Goal: Task Accomplishment & Management: Manage account settings

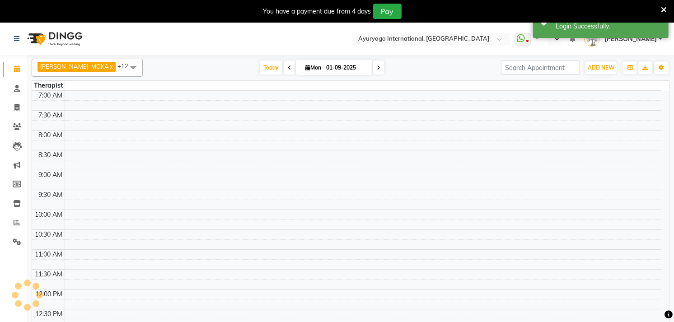
scroll to position [314, 0]
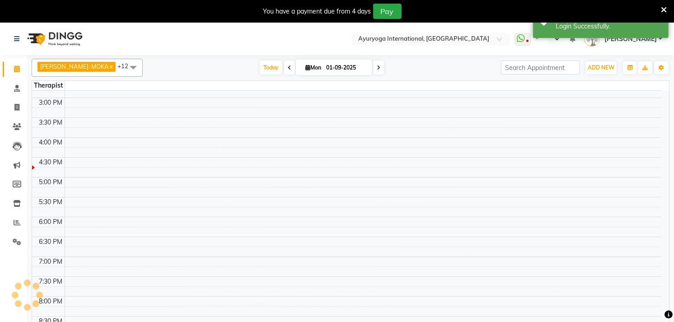
select select "en"
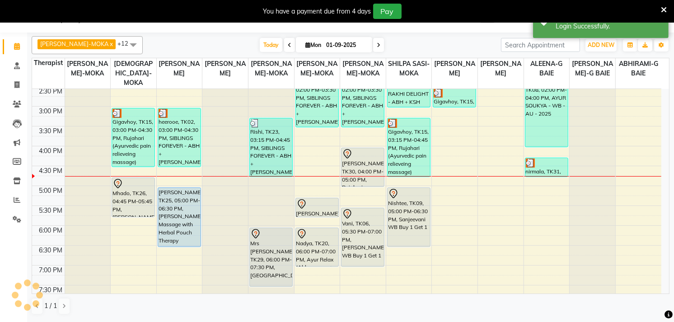
scroll to position [301, 0]
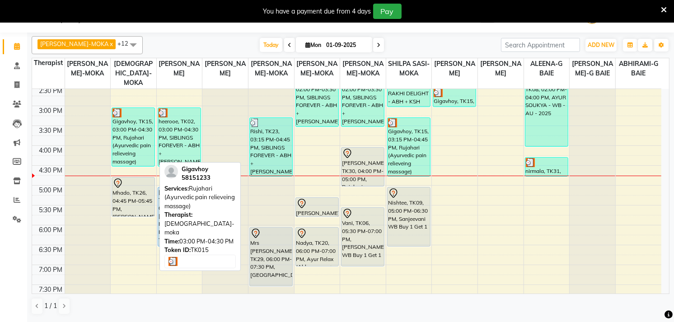
click at [141, 130] on div "Gigavhoy, TK15, 03:00 PM-04:30 PM, Rujahari (Ayurvedic pain relieveing massage)" at bounding box center [133, 137] width 42 height 58
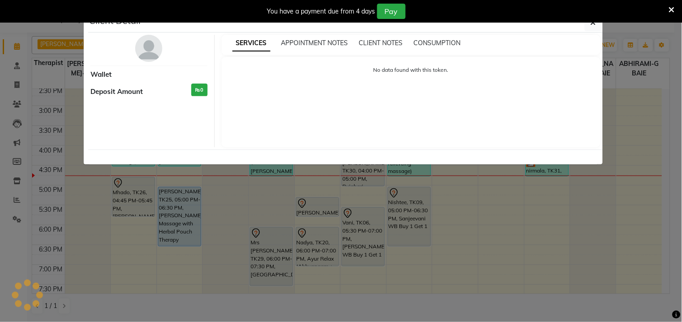
select select "3"
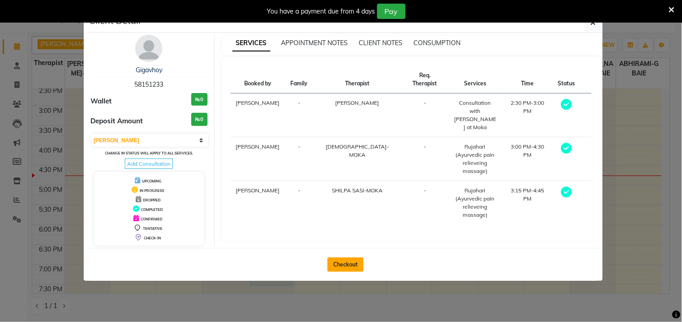
click at [349, 261] on button "Checkout" at bounding box center [345, 265] width 36 height 14
select select "service"
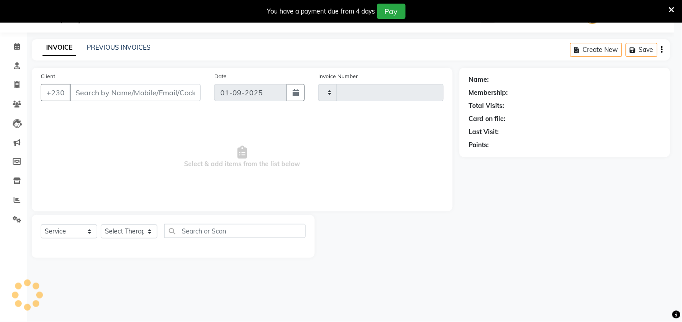
type input "5117"
select select "730"
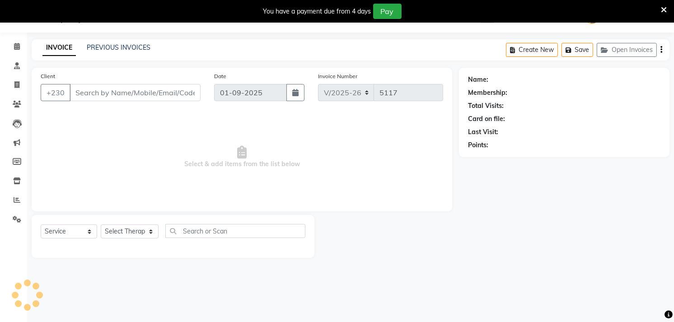
type input "58151233"
select select "11400"
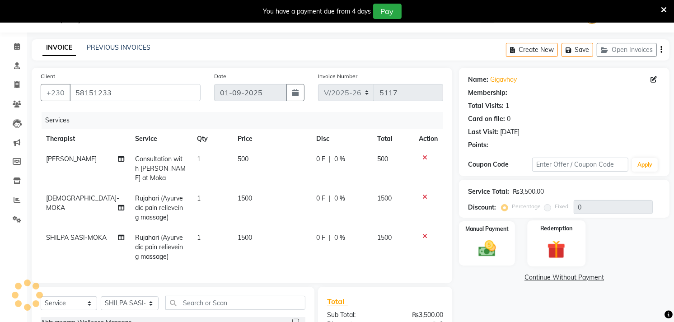
scroll to position [141, 0]
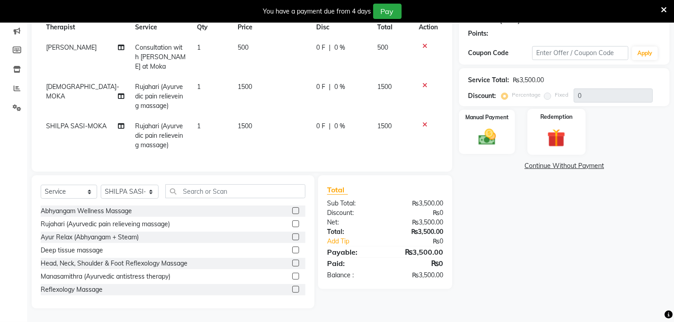
click at [562, 111] on div "Redemption" at bounding box center [557, 132] width 58 height 46
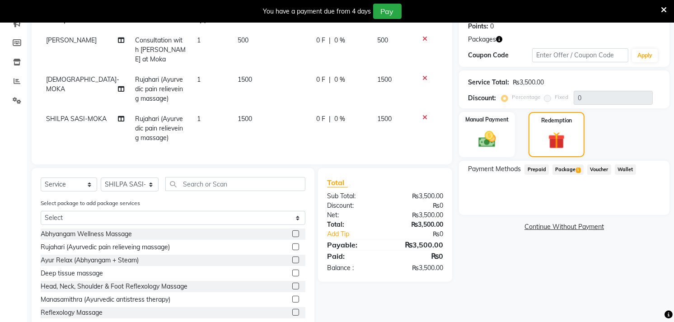
click at [570, 172] on span "Package 1" at bounding box center [568, 170] width 31 height 10
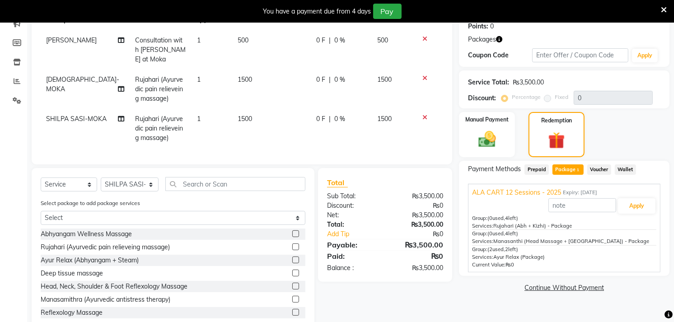
click at [513, 223] on span "Rujahari (Abh + Kizhi) - Package" at bounding box center [533, 226] width 79 height 6
drag, startPoint x: 513, startPoint y: 223, endPoint x: 520, endPoint y: 222, distance: 7.7
click at [520, 223] on span "Rujahari (Abh + Kizhi) - Package" at bounding box center [533, 226] width 79 height 6
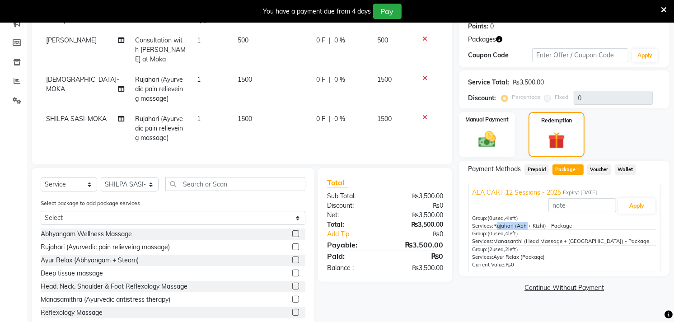
drag, startPoint x: 520, startPoint y: 222, endPoint x: 513, endPoint y: 225, distance: 8.0
click at [513, 225] on span "Rujahari (Abh + Kizhi) - Package" at bounding box center [533, 226] width 79 height 6
click at [509, 224] on span "Rujahari (Abh + Kizhi) - Package" at bounding box center [533, 226] width 79 height 6
click at [166, 100] on td "Rujahari (Ayurvedic pain relieveing massage)" at bounding box center [160, 89] width 61 height 39
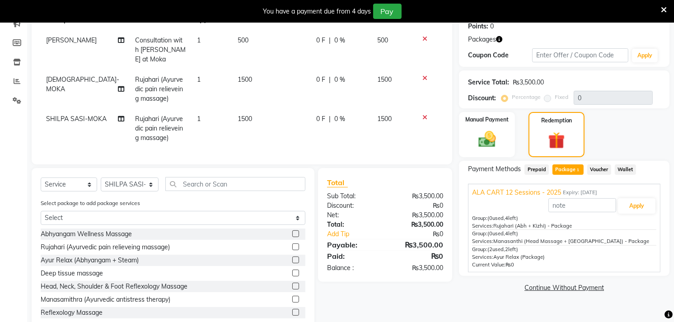
select select "36053"
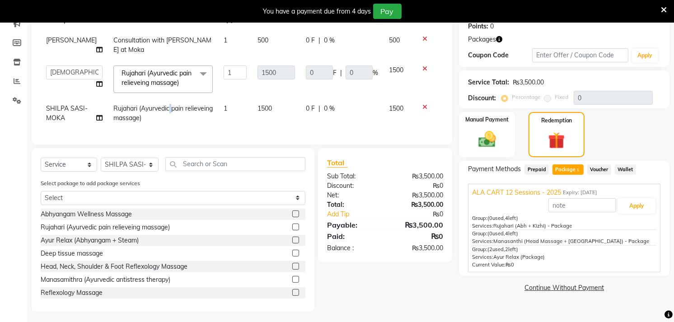
click at [166, 100] on td "Rujahari (Ayurvedic pain relieveing massage)" at bounding box center [163, 114] width 110 height 30
select select "11400"
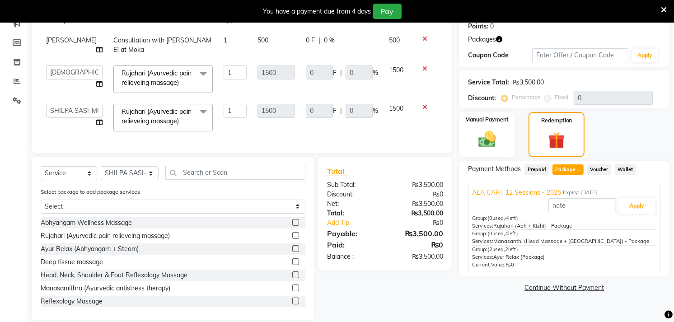
click at [170, 86] on span "Rujahari (Ayurvedic pain relieveing massage)" at bounding box center [157, 78] width 70 height 18
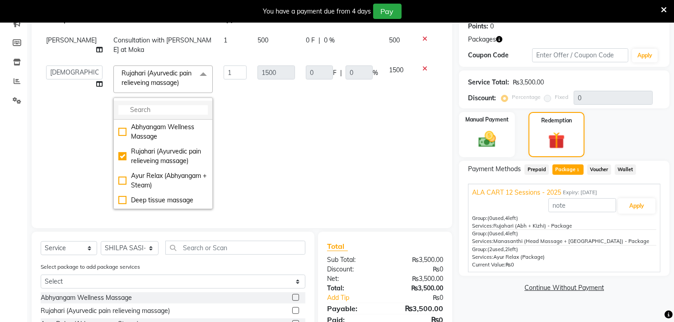
click at [172, 112] on li at bounding box center [163, 110] width 99 height 19
click at [169, 115] on input "multiselect-search" at bounding box center [163, 109] width 90 height 9
paste input "Rujahari"
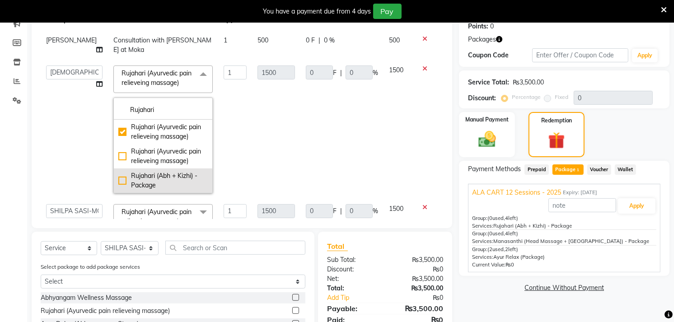
type input "Rujahari"
click at [136, 179] on li "Rujahari (Abh + Kizhi) - Package" at bounding box center [163, 181] width 99 height 24
checkbox input "false"
checkbox input "true"
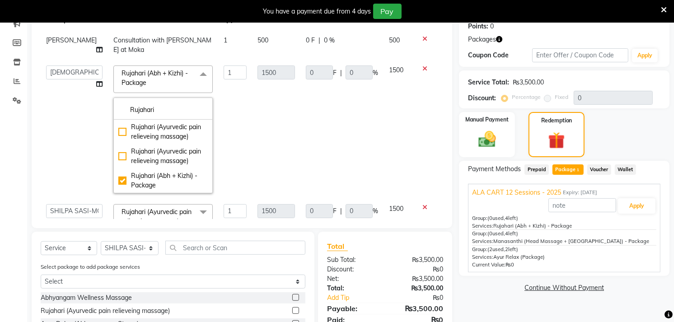
click at [79, 145] on td "ABHIRAMI-G BAIE ABHIRAM-MOKA ADHITHYA-MOKA ALEENA-G BAIE ANAGHA-MOKA BIJU PUTHU…" at bounding box center [74, 129] width 67 height 139
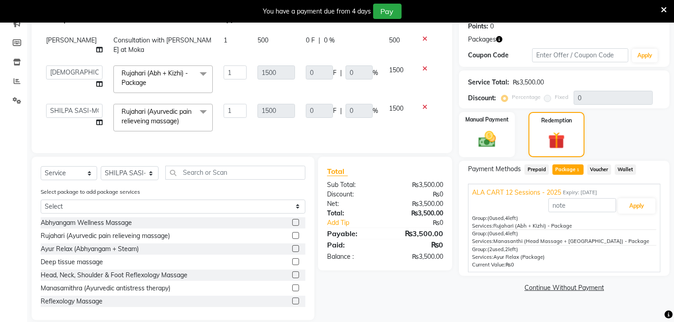
click at [142, 118] on span "Rujahari (Ayurvedic pain relieveing massage)" at bounding box center [157, 117] width 70 height 18
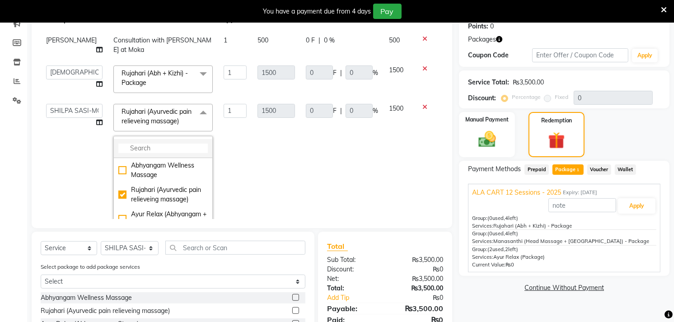
click at [156, 153] on input "multiselect-search" at bounding box center [163, 148] width 90 height 9
paste input "Rujahari"
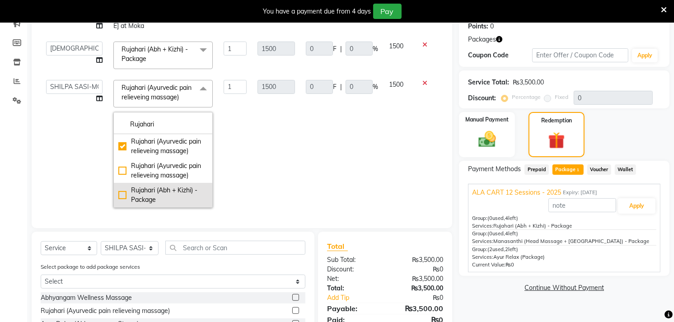
scroll to position [42, 0]
type input "Rujahari"
click at [141, 184] on div "Rujahari (Abh + Kizhi) - Package" at bounding box center [163, 193] width 90 height 19
checkbox input "false"
checkbox input "true"
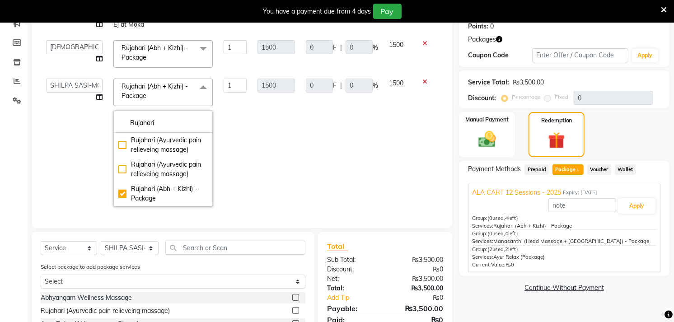
click at [292, 161] on tr "ABHIRAMI-G BAIE ABHIRAM-MOKA ADHITHYA-MOKA ALEENA-G BAIE ANAGHA-MOKA BIJU PUTHU…" at bounding box center [242, 142] width 403 height 139
click at [291, 232] on div "Select Service Product Membership Package Voucher Prepaid Gift Card Select Ther…" at bounding box center [173, 314] width 283 height 164
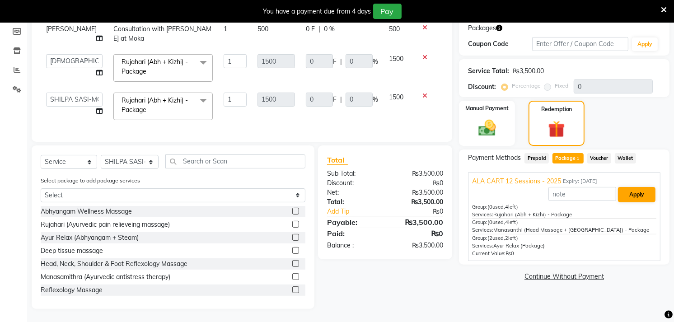
scroll to position [52, 0]
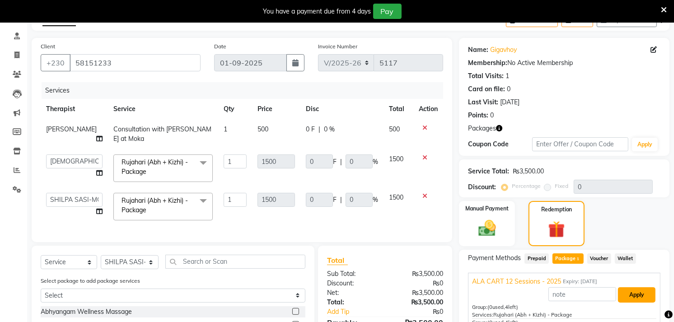
click at [648, 296] on button "Apply" at bounding box center [637, 294] width 38 height 15
type input "333.3"
type input "22.22"
type input "333.3"
type input "22.22"
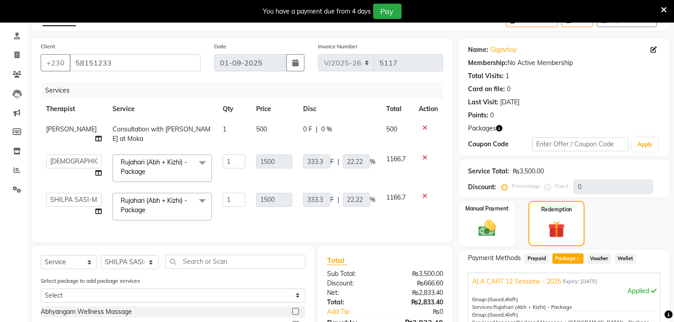
click at [426, 127] on icon at bounding box center [425, 128] width 5 height 6
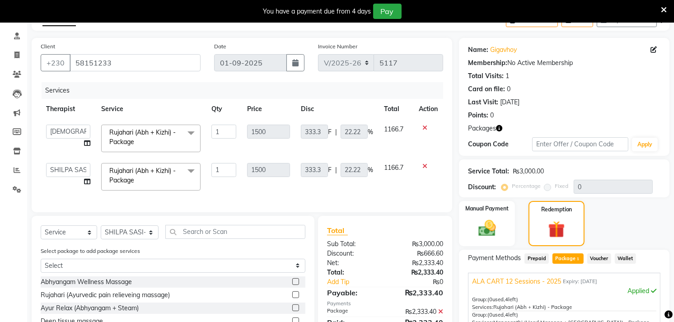
scroll to position [170, 0]
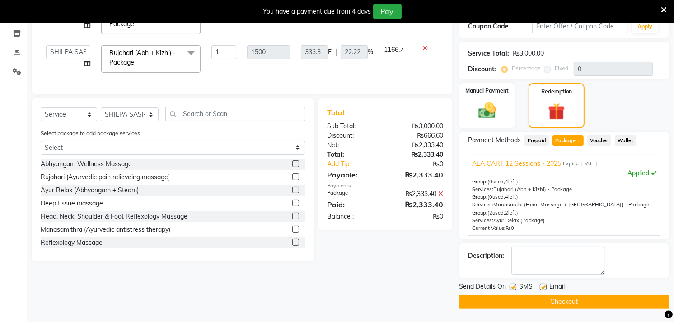
click at [546, 309] on button "Checkout" at bounding box center [564, 302] width 211 height 14
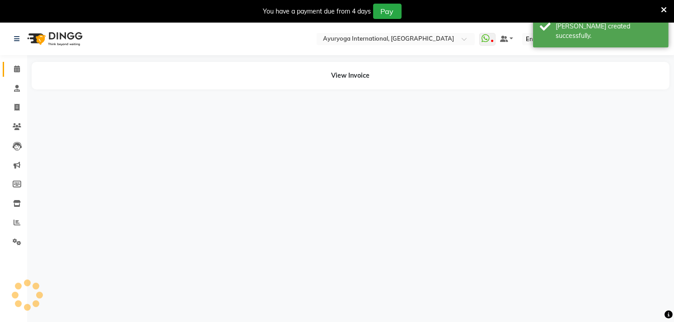
click at [5, 72] on link "Calendar" at bounding box center [14, 69] width 22 height 15
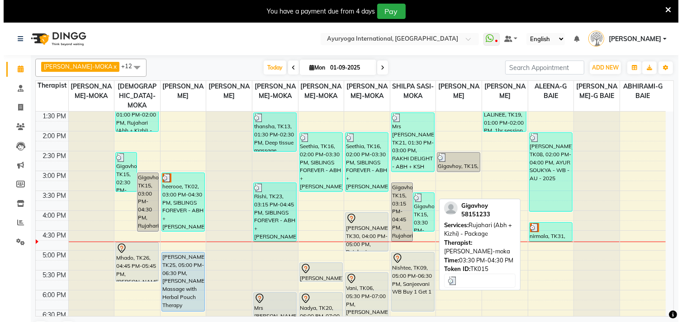
scroll to position [237, 0]
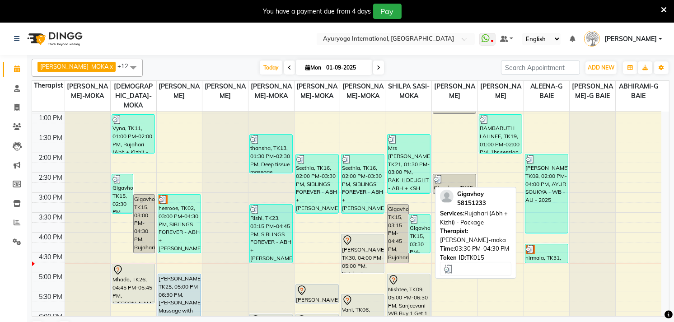
click at [416, 232] on div "Gigavhoy, TK15, 03:30 PM-04:30 PM, Rujahari (Abh + Kizhi) - Package" at bounding box center [420, 234] width 21 height 38
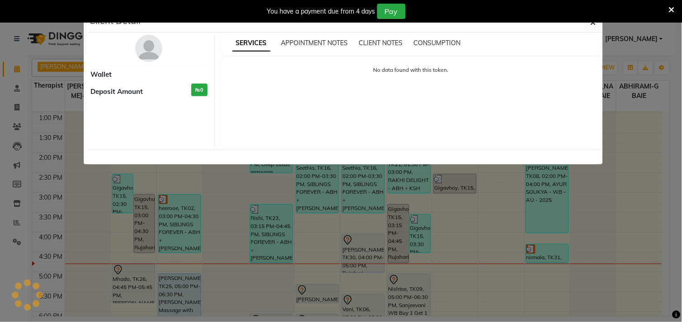
select select "3"
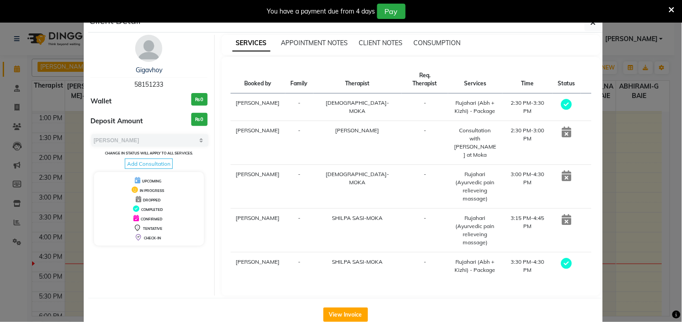
click at [146, 81] on span "58151233" at bounding box center [148, 84] width 29 height 8
copy span "58151233"
click at [669, 6] on icon at bounding box center [672, 10] width 6 height 8
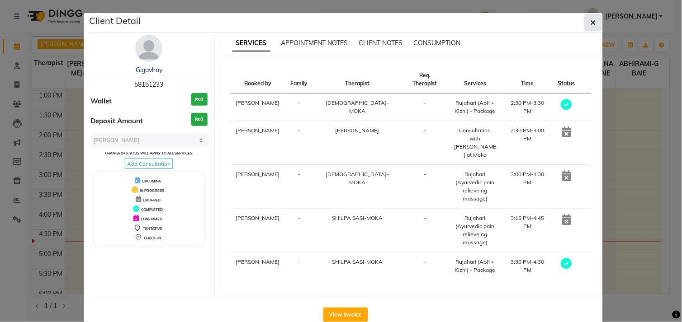
click at [590, 23] on icon "button" at bounding box center [592, 22] width 5 height 7
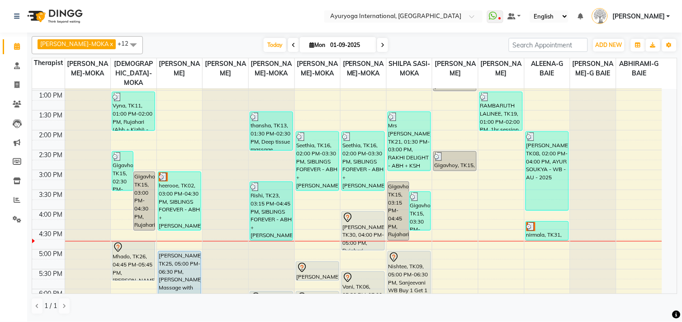
click at [477, 156] on div "7:00 AM 7:30 AM 8:00 AM 8:30 AM 9:00 AM 9:30 AM 10:00 AM 10:30 AM 11:00 AM 11:3…" at bounding box center [347, 130] width 630 height 556
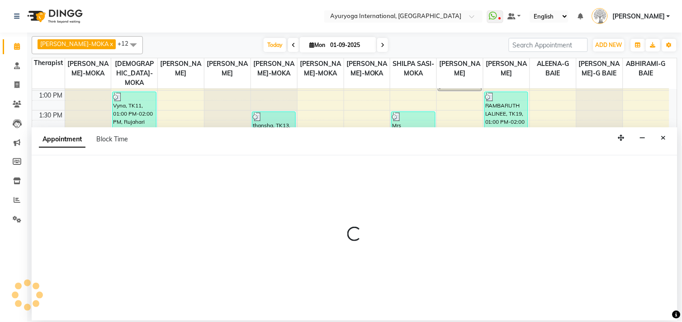
select select "19827"
select select "tentative"
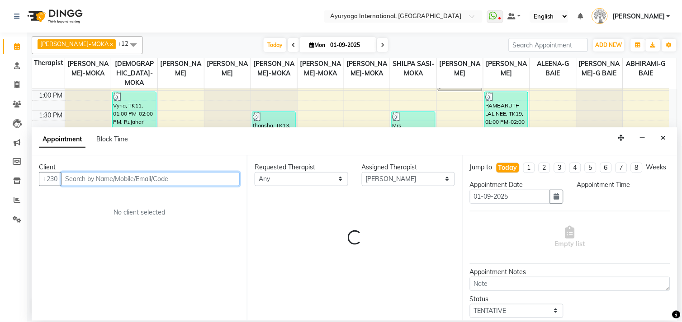
select select "870"
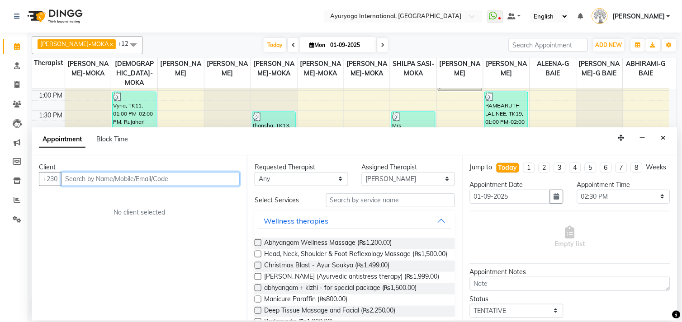
paste input "58151233"
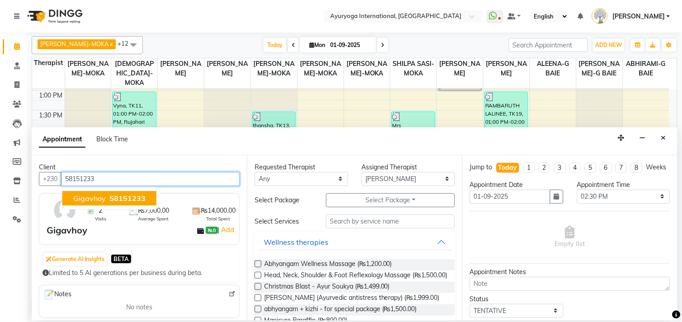
click at [108, 198] on ngb-highlight "58151233" at bounding box center [127, 198] width 38 height 9
type input "58151233"
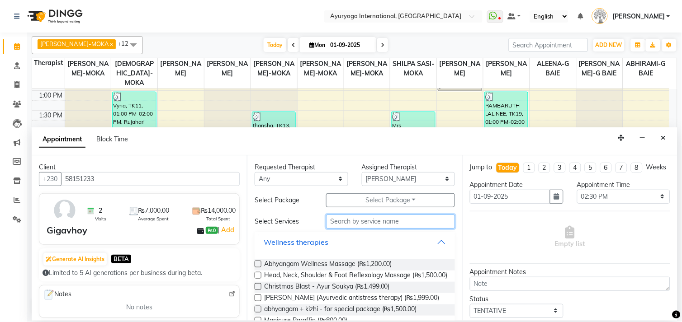
click at [396, 220] on input "text" at bounding box center [390, 222] width 129 height 14
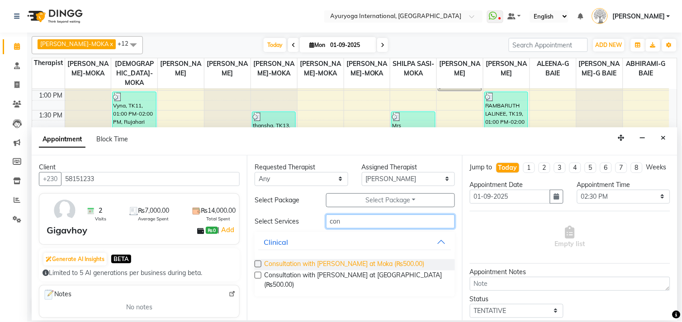
type input "con"
click at [353, 259] on span "Consultation with Dr.Adarsh at Moka (₨500.00)" at bounding box center [344, 264] width 160 height 11
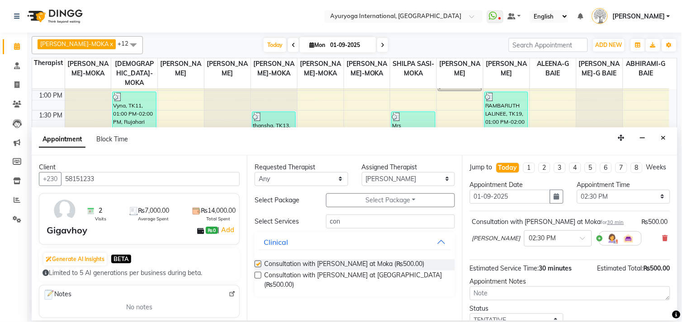
checkbox input "false"
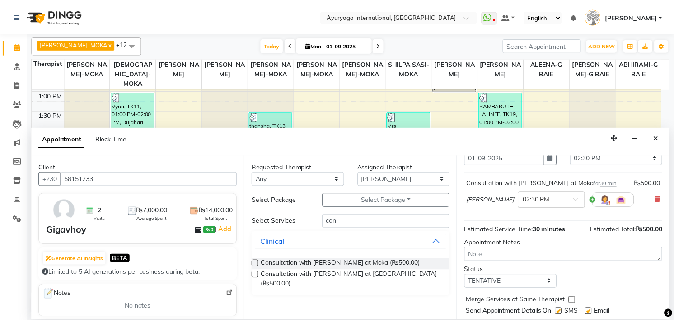
scroll to position [74, 0]
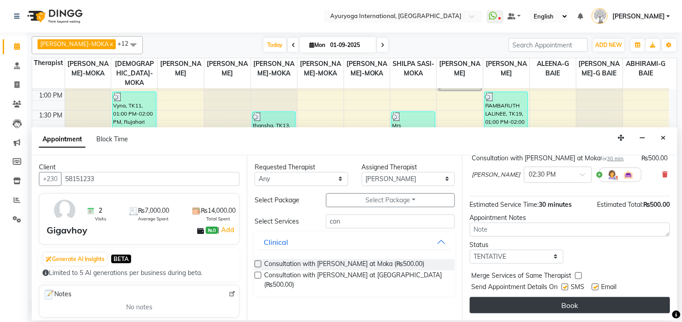
click at [599, 303] on button "Book" at bounding box center [570, 305] width 200 height 16
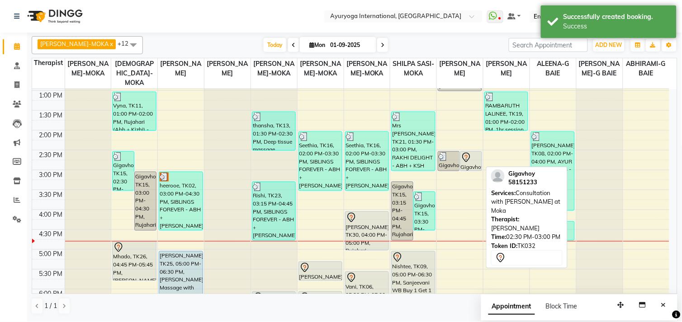
click at [475, 163] on div "Gigavhoy, TK32, 02:30 PM-03:00 PM, Consultation with [PERSON_NAME] at [GEOGRAPH…" at bounding box center [470, 161] width 21 height 19
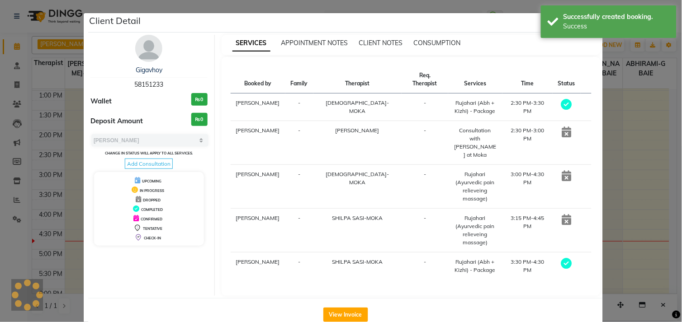
select select "7"
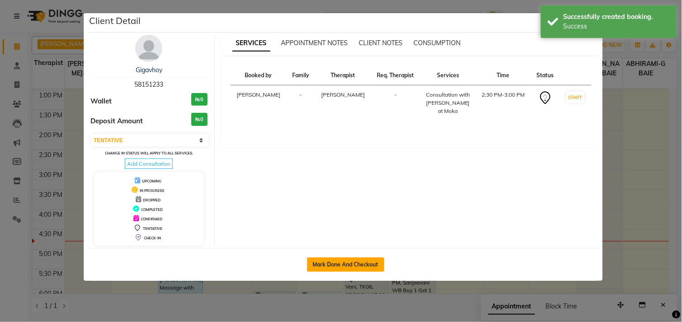
click at [345, 260] on button "Mark Done And Checkout" at bounding box center [345, 265] width 77 height 14
select select "service"
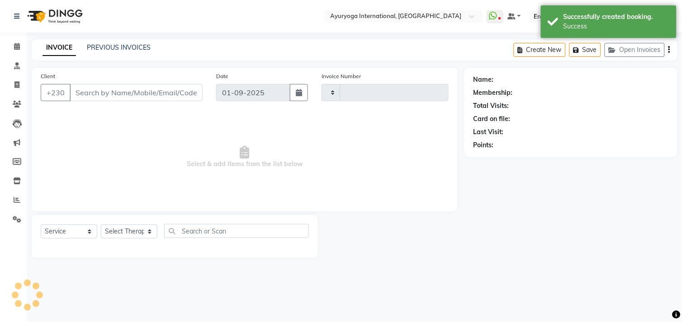
type input "5118"
select select "730"
type input "58151233"
select select "19827"
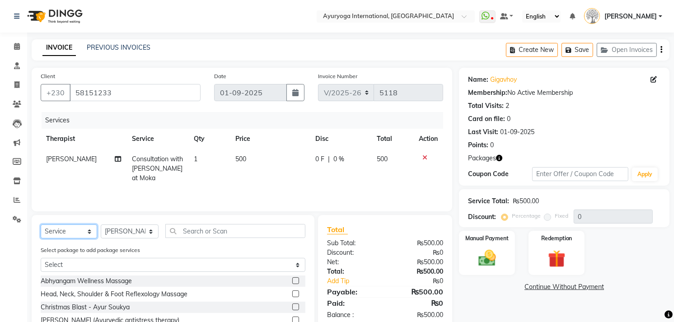
click at [77, 226] on select "Select Service Product Membership Package Voucher Prepaid Gift Card" at bounding box center [69, 232] width 57 height 14
select select "membership"
click at [41, 226] on select "Select Service Product Membership Package Voucher Prepaid Gift Card" at bounding box center [69, 232] width 57 height 14
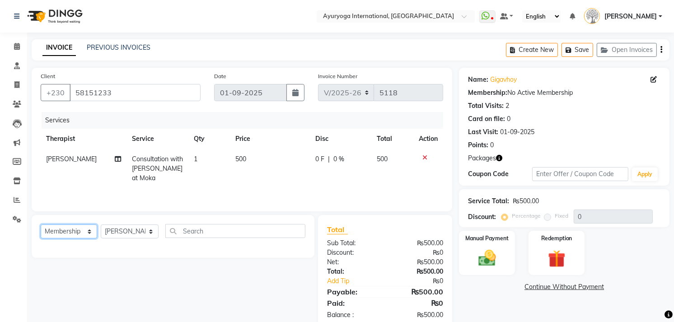
click at [79, 237] on select "Select Service Product Membership Package Voucher Prepaid Gift Card" at bounding box center [69, 232] width 57 height 14
click at [41, 226] on select "Select Service Product Membership Package Voucher Prepaid Gift Card" at bounding box center [69, 232] width 57 height 14
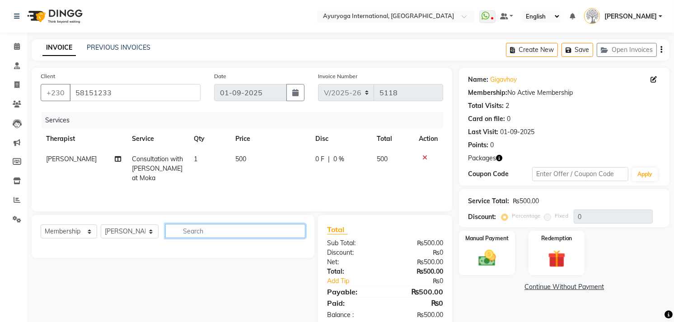
click at [194, 236] on input "text" at bounding box center [235, 231] width 140 height 14
type input "gandh"
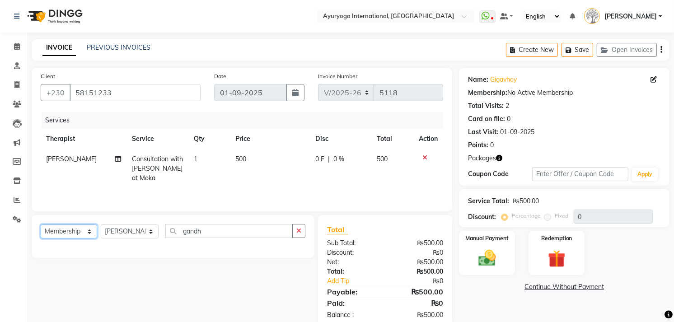
click at [85, 229] on select "Select Service Product Membership Package Voucher Prepaid Gift Card" at bounding box center [69, 232] width 57 height 14
select select "product"
click at [41, 226] on select "Select Service Product Membership Package Voucher Prepaid Gift Card" at bounding box center [69, 232] width 57 height 14
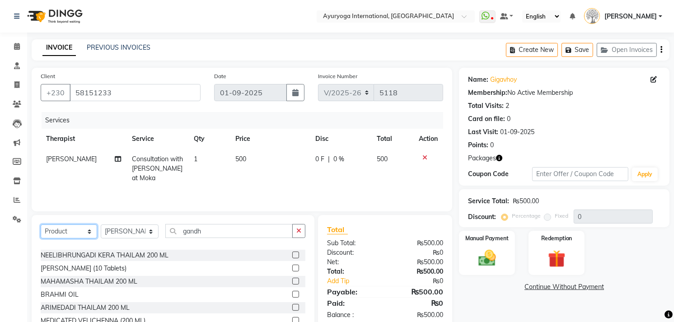
scroll to position [100, 0]
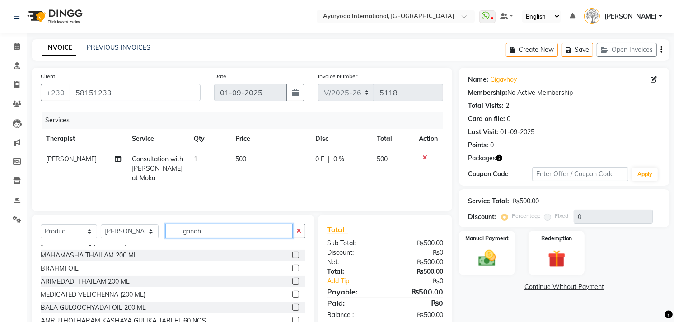
click at [206, 233] on input "gandh" at bounding box center [228, 231] width 127 height 14
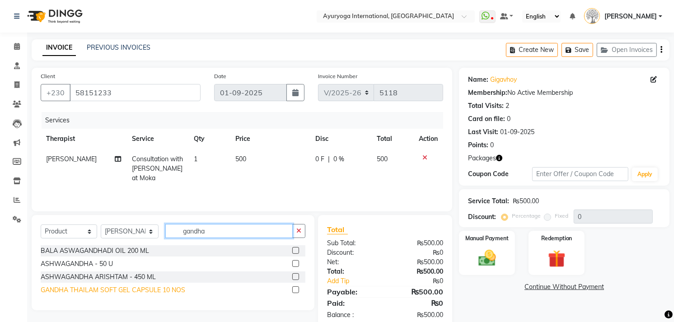
type input "gandha"
click at [104, 295] on div "GANDHA THAILAM SOFT GEL CAPSULE 10 NOS" at bounding box center [113, 290] width 145 height 9
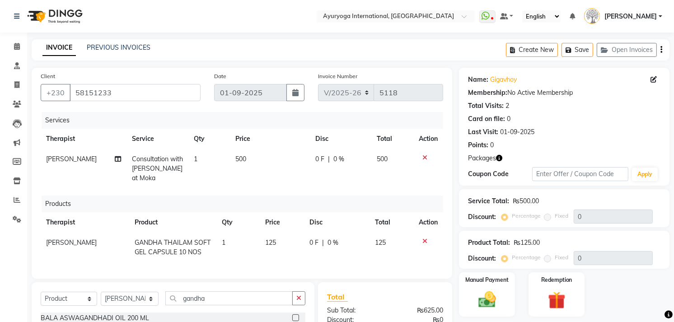
checkbox input "false"
click at [231, 240] on td "1" at bounding box center [239, 248] width 44 height 30
select select "19827"
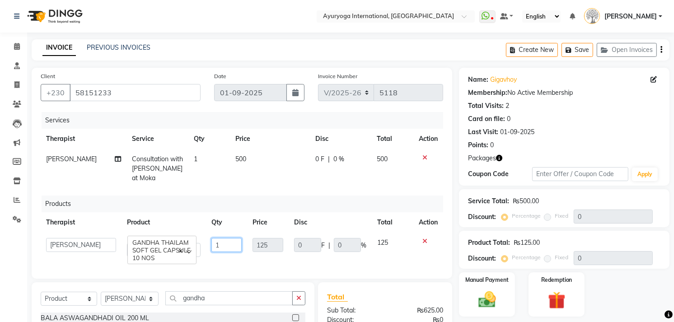
click at [228, 245] on input "1" at bounding box center [227, 245] width 30 height 14
type input "10"
click at [264, 200] on div "Products" at bounding box center [246, 204] width 409 height 17
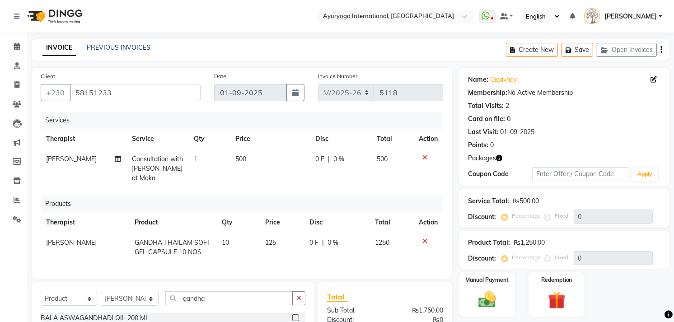
scroll to position [50, 0]
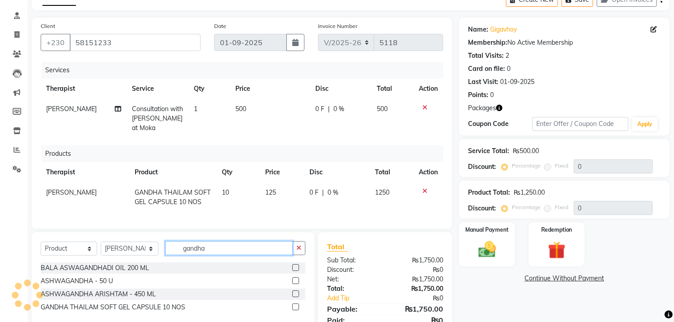
click at [227, 255] on input "gandha" at bounding box center [228, 248] width 127 height 14
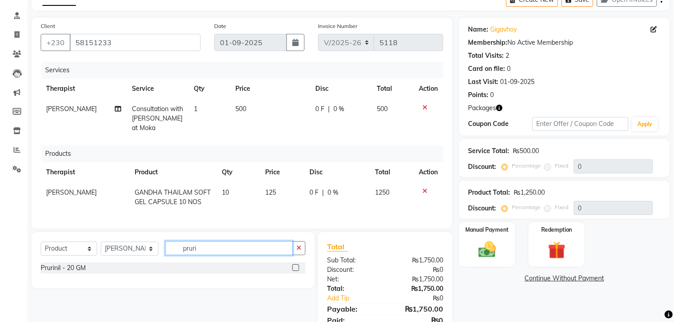
type input "pruri"
click at [227, 195] on span "10" at bounding box center [225, 193] width 7 height 8
select select "19827"
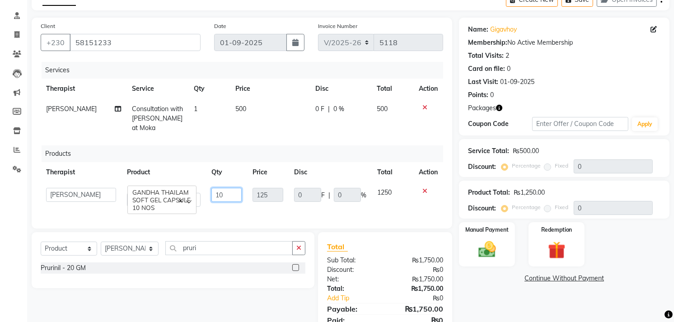
click at [232, 195] on input "10" at bounding box center [227, 195] width 30 height 14
type input "1"
type input "6"
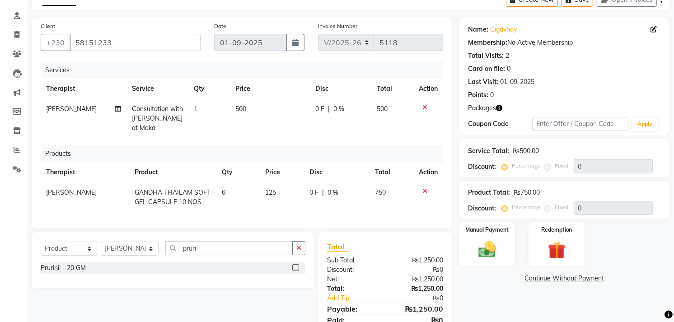
click at [82, 276] on div "Prurinil - 20 GM" at bounding box center [173, 269] width 265 height 13
click at [80, 273] on div "Prurinil - 20 GM" at bounding box center [63, 268] width 45 height 9
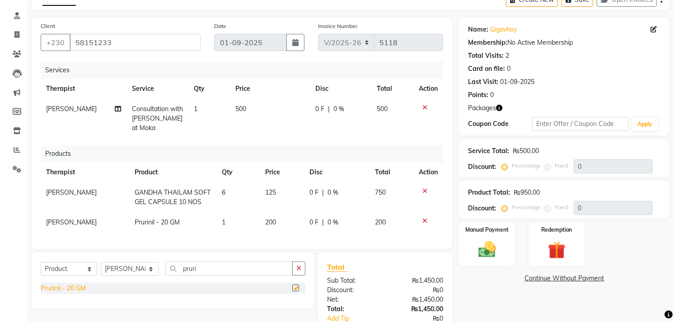
checkbox input "false"
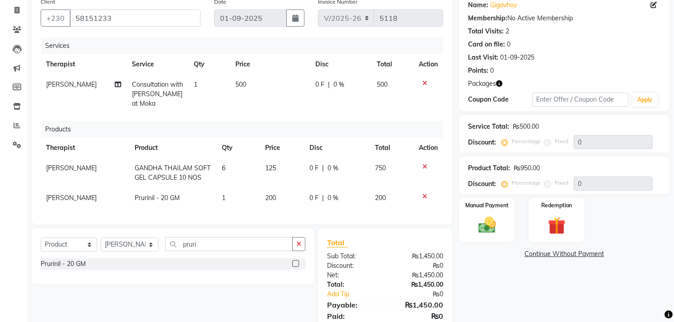
scroll to position [125, 0]
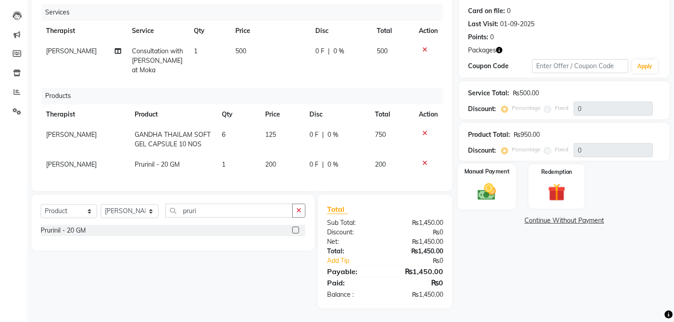
click at [491, 182] on img at bounding box center [487, 192] width 29 height 21
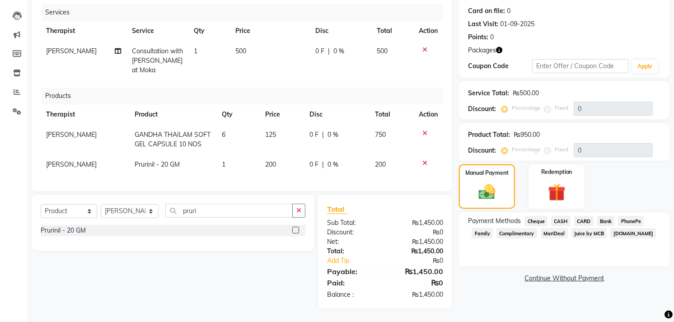
click at [566, 216] on span "CASH" at bounding box center [560, 221] width 19 height 10
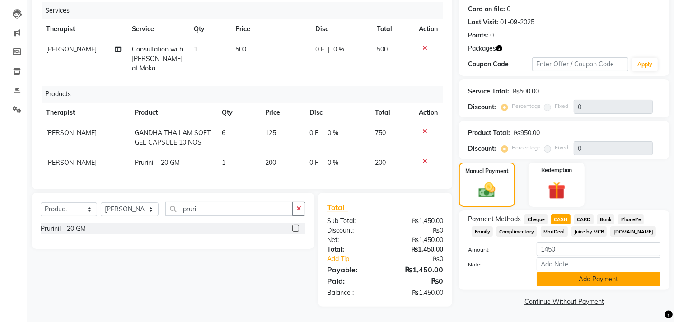
click at [588, 273] on button "Add Payment" at bounding box center [599, 280] width 124 height 14
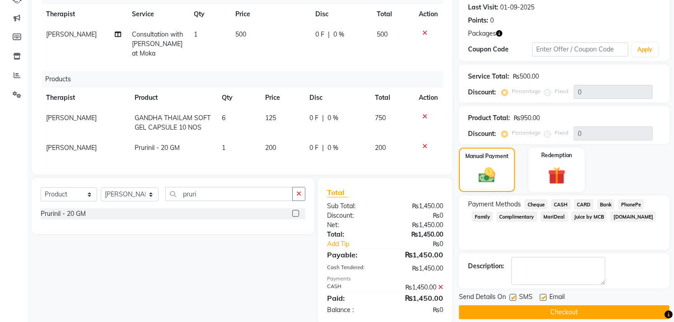
scroll to position [157, 0]
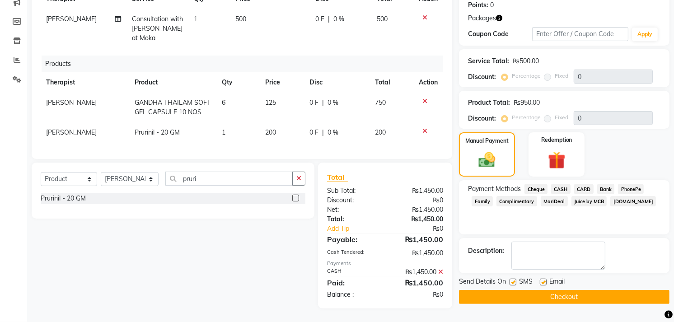
click at [573, 290] on button "Checkout" at bounding box center [564, 297] width 211 height 14
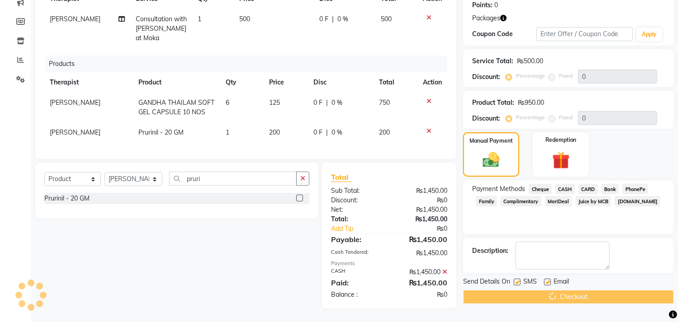
scroll to position [0, 0]
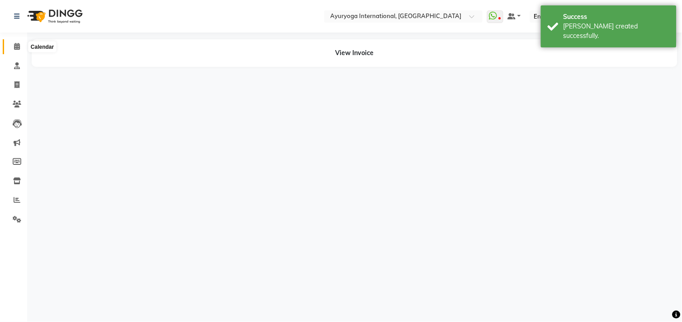
click at [11, 43] on span at bounding box center [17, 47] width 16 height 10
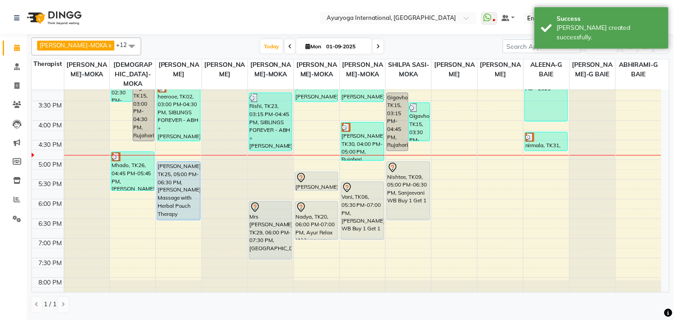
scroll to position [351, 0]
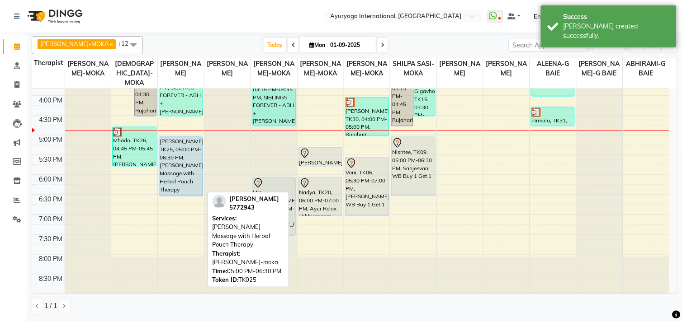
click at [183, 189] on div "[PERSON_NAME], TK25, 05:00 PM-06:30 PM, [PERSON_NAME] Massage with Herbal Pouch…" at bounding box center [180, 166] width 43 height 59
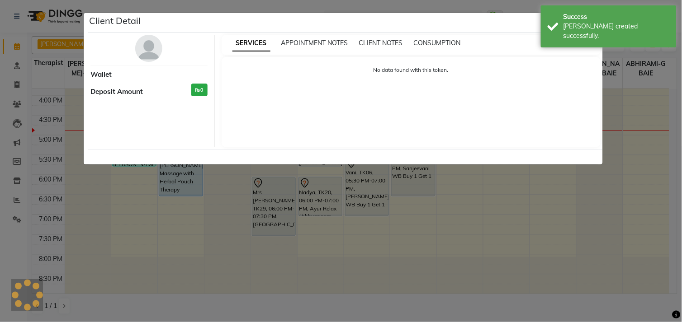
select select "5"
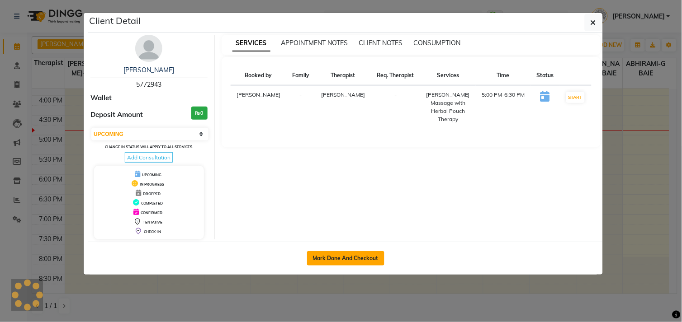
click at [324, 259] on button "Mark Done And Checkout" at bounding box center [345, 258] width 77 height 14
select select "service"
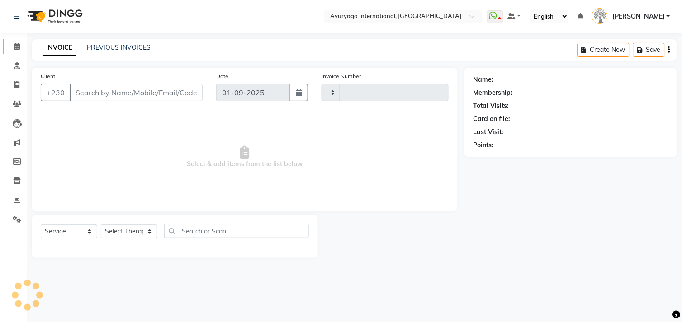
type input "5119"
select select "730"
click at [12, 43] on span at bounding box center [17, 47] width 16 height 10
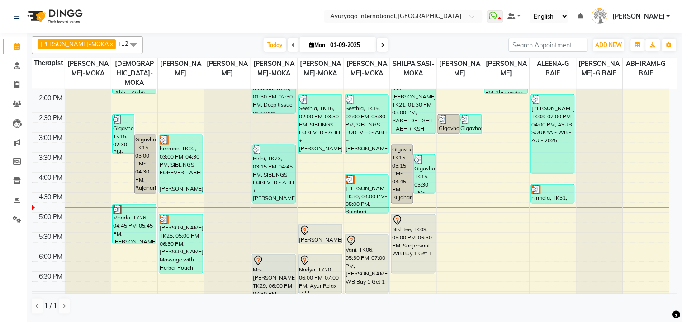
scroll to position [254, 0]
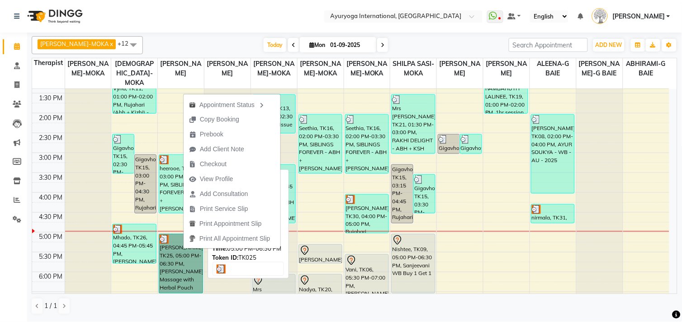
click at [180, 270] on link "[PERSON_NAME], TK25, 05:00 PM-06:30 PM, [PERSON_NAME] Massage with Herbal Pouch…" at bounding box center [181, 264] width 44 height 60
select select "3"
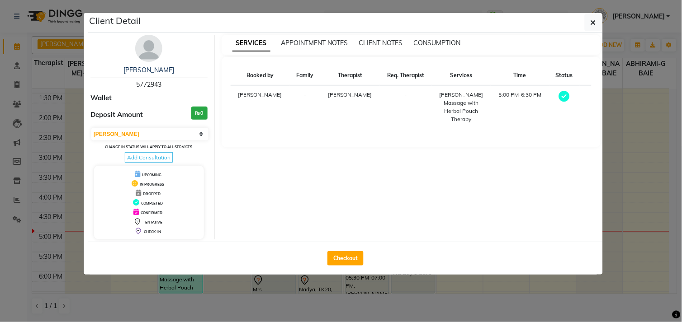
click at [148, 75] on div "kushal 5772943" at bounding box center [148, 78] width 117 height 24
click at [153, 69] on link "[PERSON_NAME]" at bounding box center [148, 70] width 51 height 8
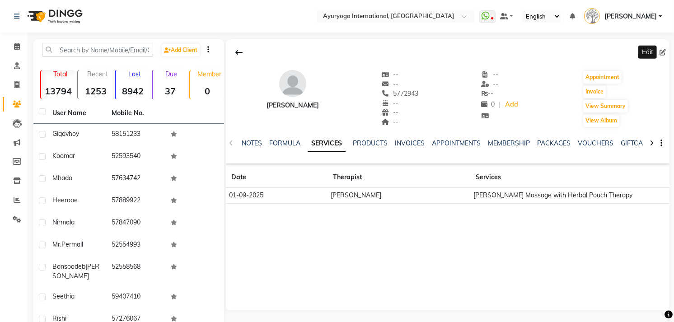
click at [663, 53] on icon at bounding box center [663, 52] width 6 height 6
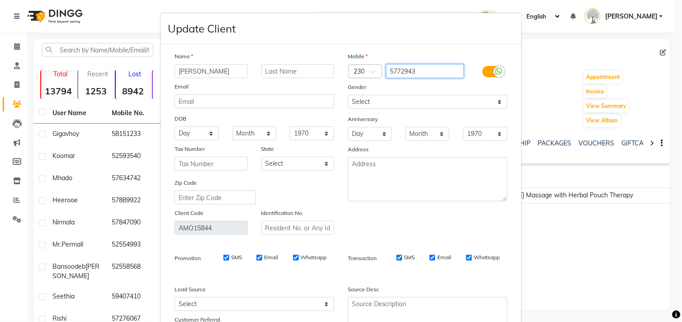
click at [439, 75] on input "5772943" at bounding box center [425, 71] width 78 height 14
type input "5"
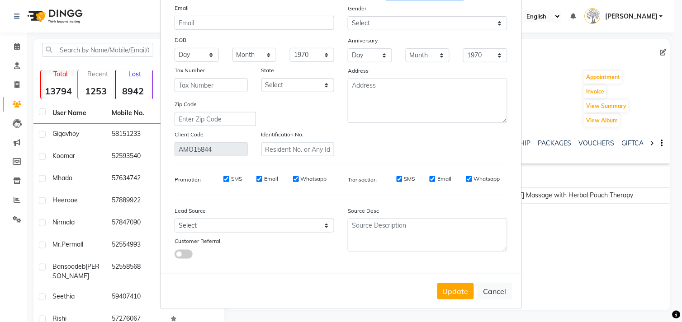
scroll to position [80, 0]
type input "58202900"
click at [454, 287] on button "Update" at bounding box center [455, 291] width 37 height 16
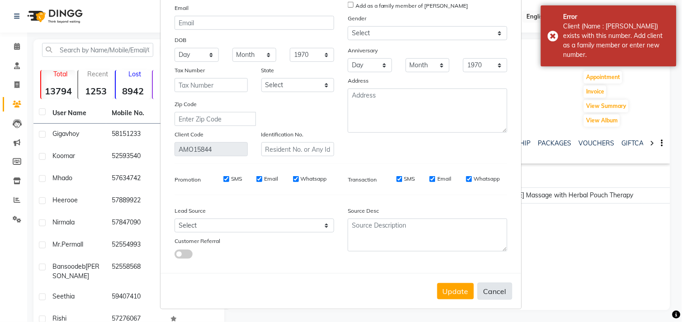
click at [488, 290] on button "Cancel" at bounding box center [494, 291] width 35 height 17
select select
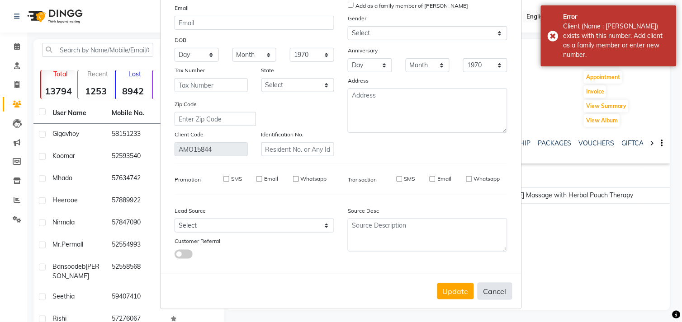
select select
checkbox input "false"
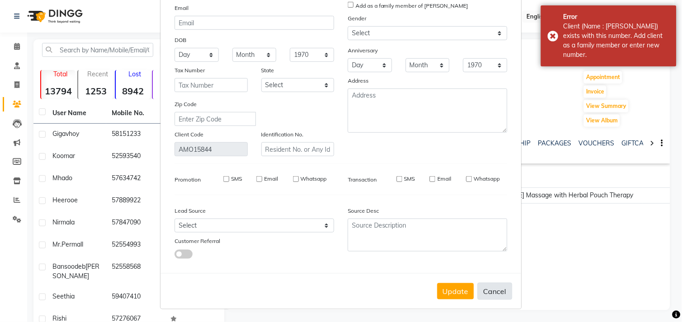
checkbox input "false"
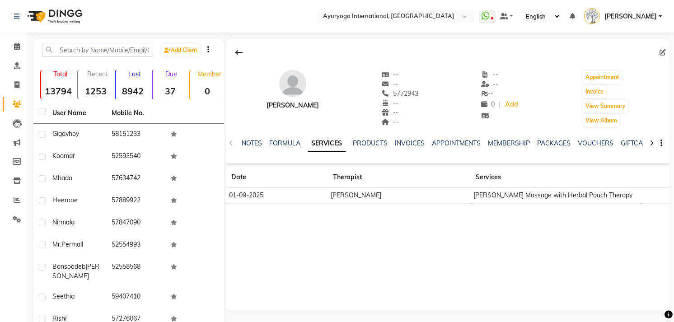
drag, startPoint x: 558, startPoint y: 192, endPoint x: 608, endPoint y: 205, distance: 52.4
click at [608, 204] on td "Mari - Abhyangam Massage with Herbal Pouch Therapy" at bounding box center [557, 196] width 172 height 16
drag, startPoint x: 608, startPoint y: 205, endPoint x: 567, endPoint y: 253, distance: 63.4
click at [567, 253] on div "kushal -- -- 5772943 -- -- -- -- -- ₨ -- 0 | Add Appointment Invoice View Summa…" at bounding box center [448, 174] width 444 height 271
click at [575, 199] on td "Mari - Abhyangam Massage with Herbal Pouch Therapy" at bounding box center [557, 196] width 172 height 16
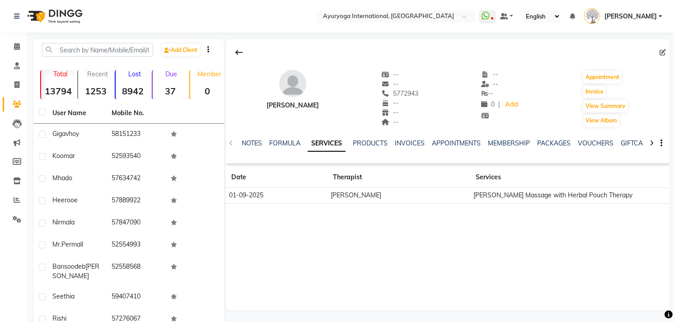
click at [47, 16] on img at bounding box center [54, 16] width 62 height 25
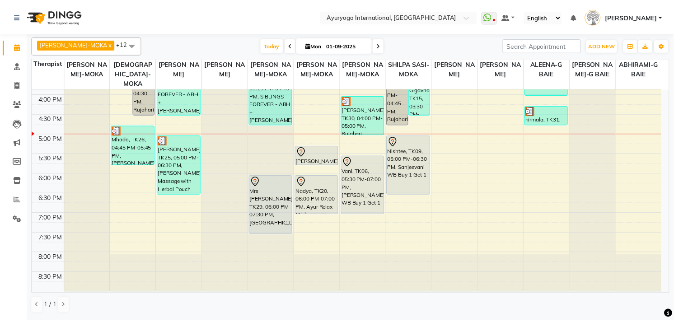
scroll to position [354, 0]
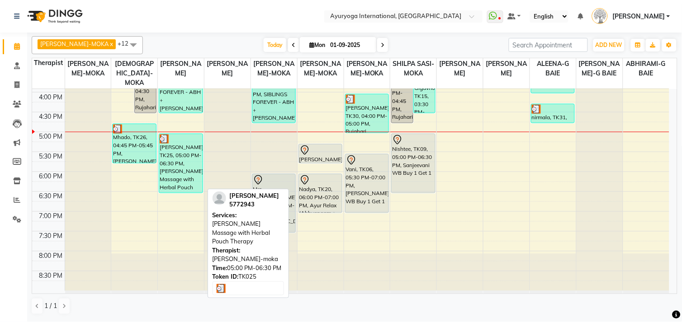
click at [159, 181] on link "kushal, TK25, 05:00 PM-06:30 PM, Mari - Abhyangam Massage with Herbal Pouch The…" at bounding box center [181, 164] width 44 height 60
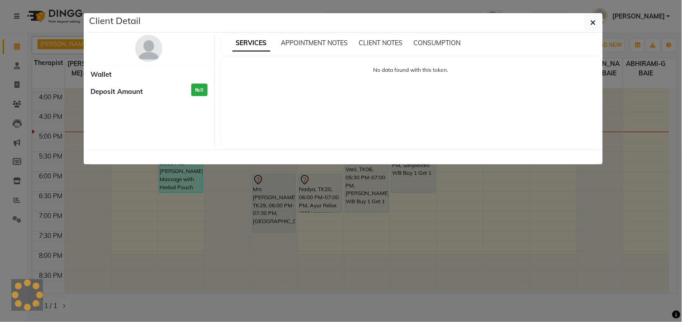
select select "3"
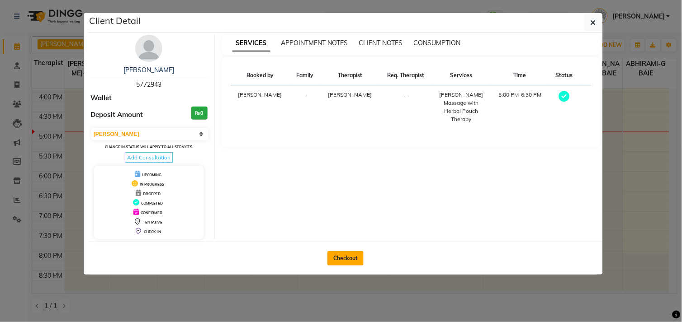
click at [347, 254] on button "Checkout" at bounding box center [345, 258] width 36 height 14
select select "service"
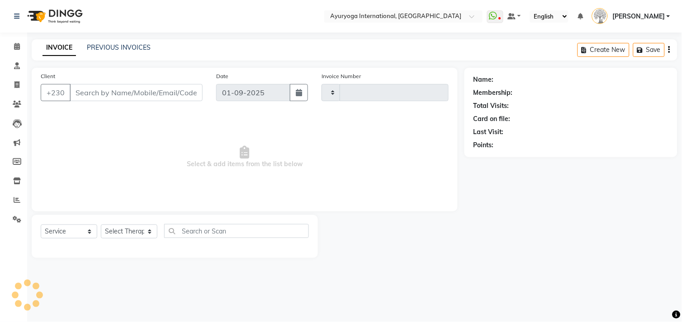
type input "5119"
select select "730"
type input "5772943"
select select "50740"
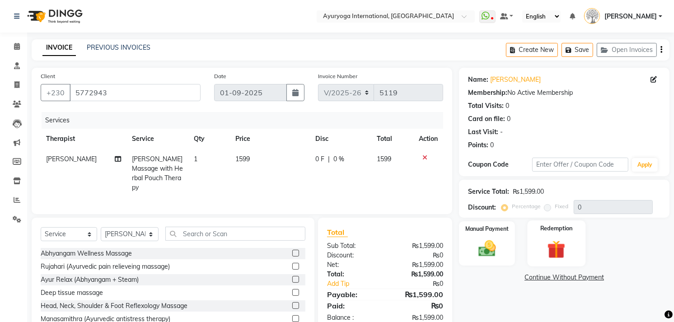
click at [548, 240] on img at bounding box center [556, 250] width 29 height 23
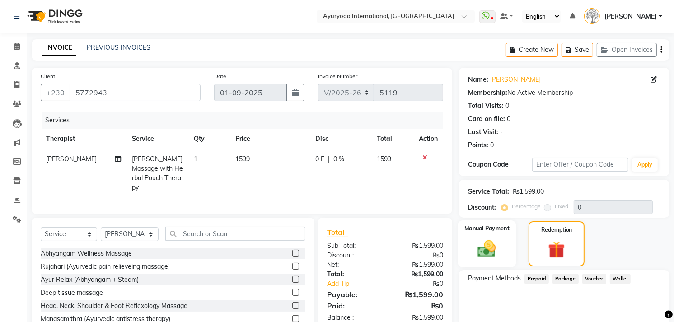
click at [506, 247] on div "Manual Payment" at bounding box center [487, 244] width 58 height 47
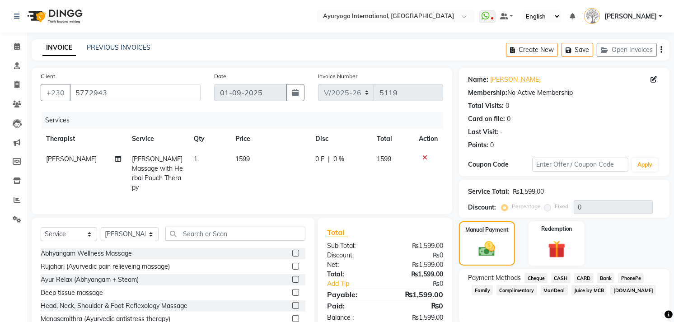
click at [566, 293] on span "MariDeal" at bounding box center [554, 290] width 27 height 10
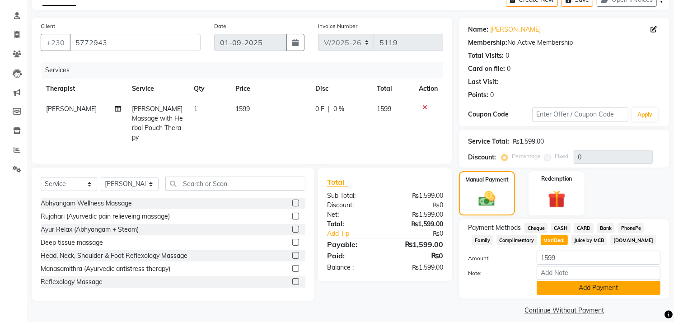
click at [570, 285] on button "Add Payment" at bounding box center [599, 288] width 124 height 14
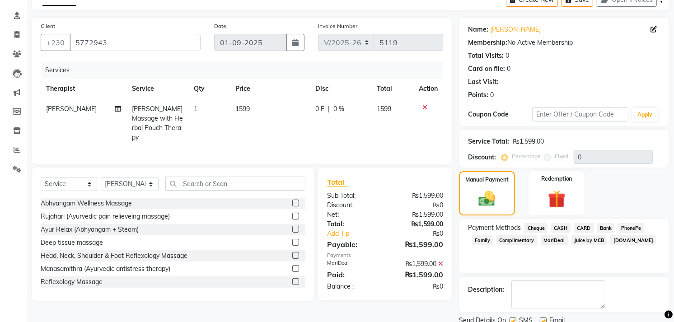
scroll to position [84, 0]
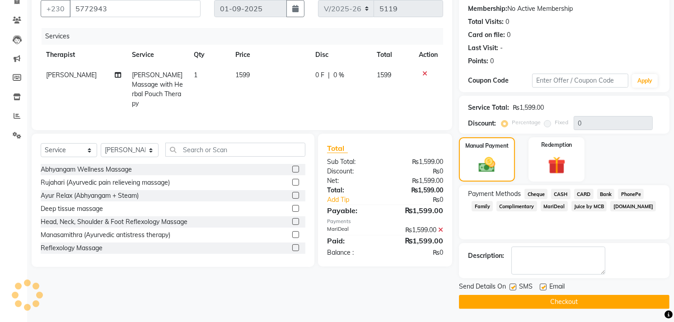
click at [568, 304] on button "Checkout" at bounding box center [564, 302] width 211 height 14
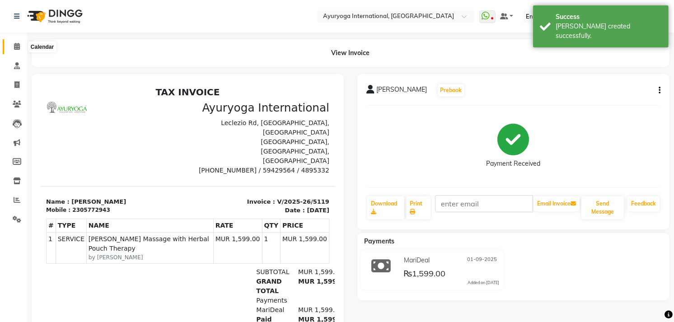
click at [17, 48] on icon at bounding box center [17, 46] width 6 height 7
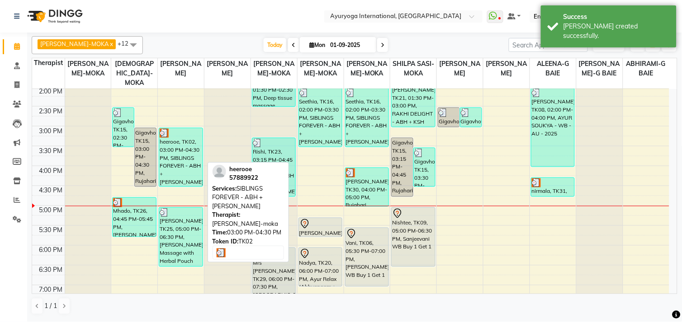
scroll to position [354, 0]
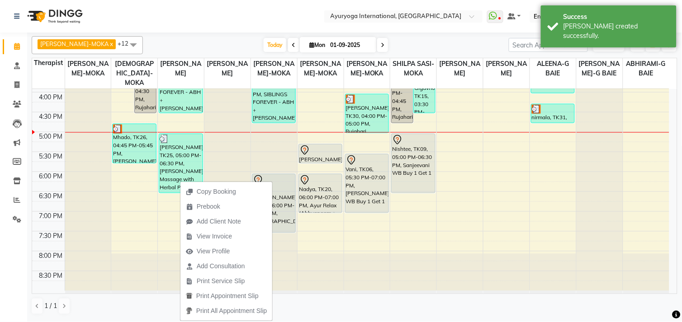
click at [403, 39] on div "Today Mon 01-09-2025" at bounding box center [325, 45] width 357 height 14
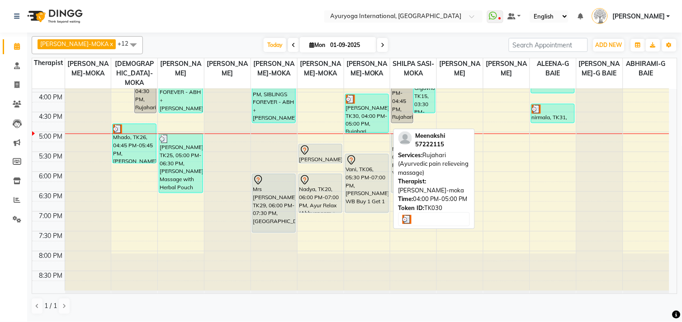
click at [374, 112] on div "Meenakshi, TK30, 04:00 PM-05:00 PM, Rujahari (Ayurvedic pain relieveing massage)" at bounding box center [366, 113] width 43 height 38
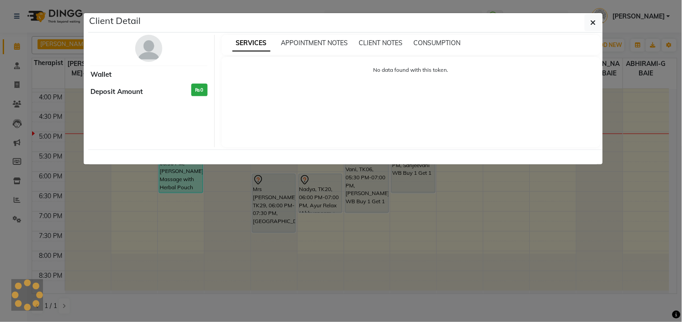
select select "3"
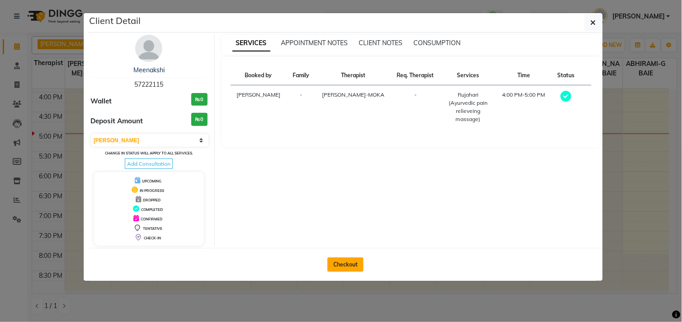
click at [348, 263] on button "Checkout" at bounding box center [345, 265] width 36 height 14
select select "service"
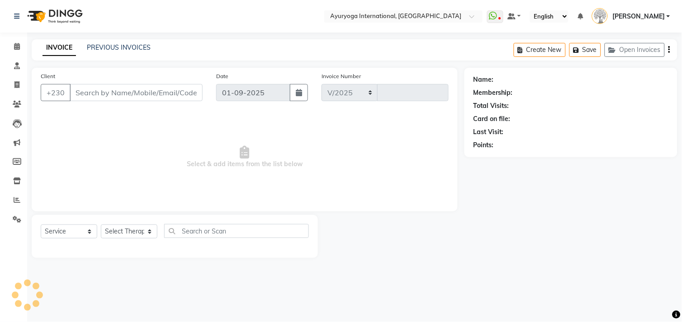
select select "730"
type input "5120"
type input "57222115"
select select "50739"
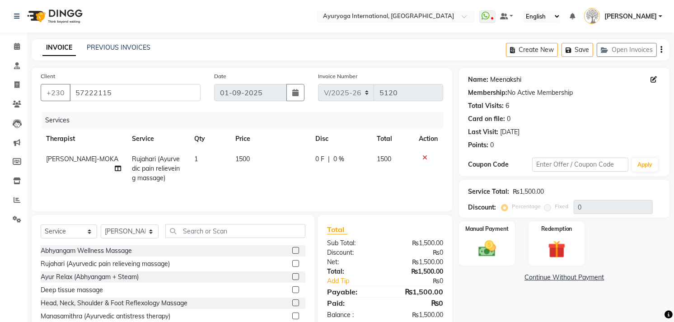
click at [502, 81] on link "Meenakshi" at bounding box center [505, 79] width 31 height 9
click at [17, 45] on icon at bounding box center [17, 46] width 6 height 7
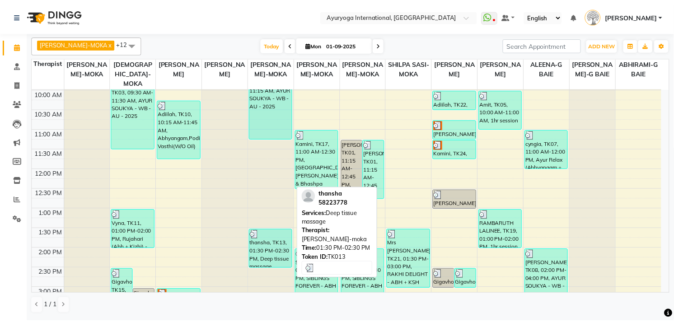
scroll to position [301, 0]
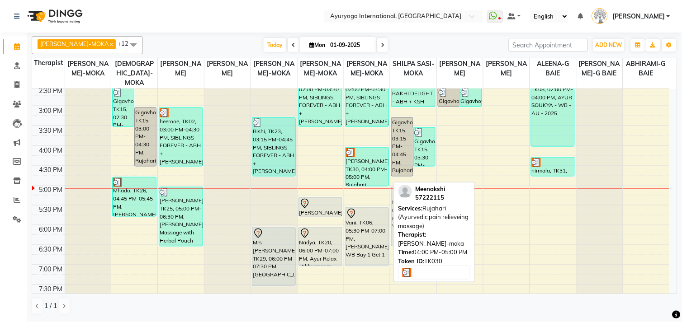
click at [362, 164] on div "Meenakshi, TK30, 04:00 PM-05:00 PM, Rujahari (Ayurvedic pain relieveing massage)" at bounding box center [366, 167] width 43 height 38
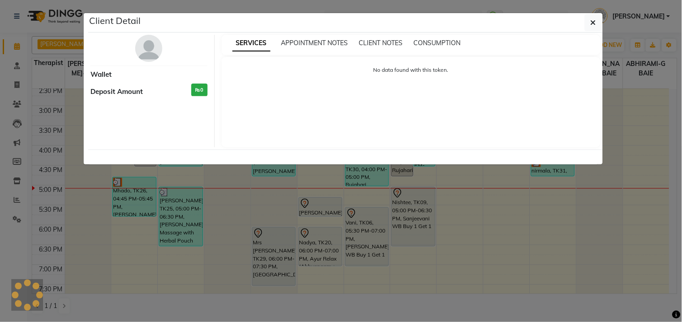
select select "3"
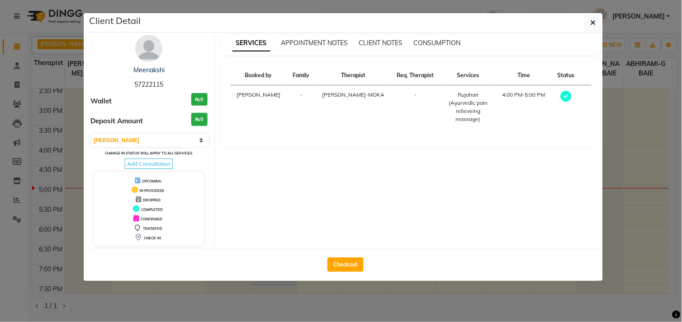
click at [343, 255] on div "Checkout" at bounding box center [345, 264] width 514 height 33
click at [341, 260] on button "Checkout" at bounding box center [345, 265] width 36 height 14
select select "service"
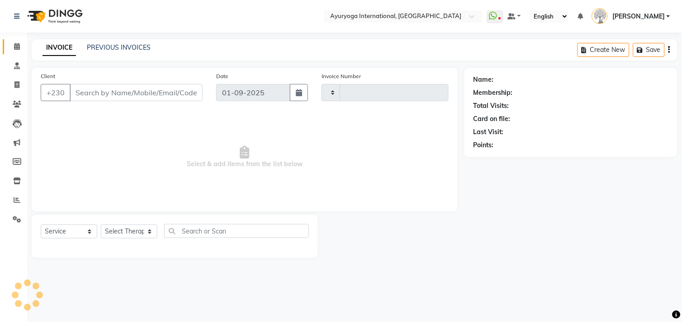
type input "5120"
select select "730"
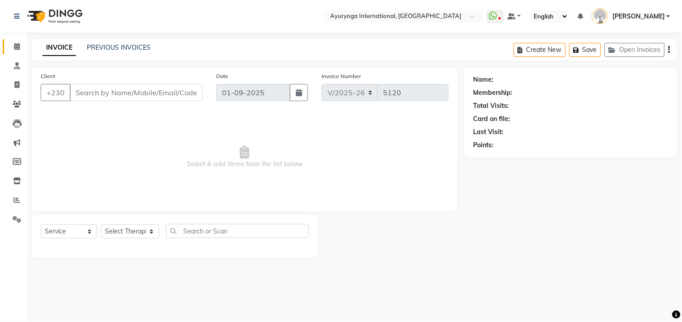
type input "57222115"
select select "50739"
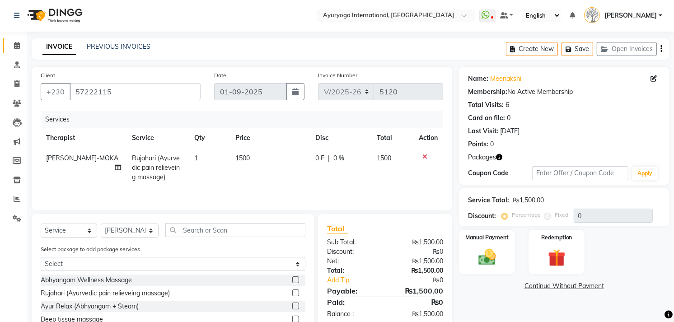
scroll to position [71, 0]
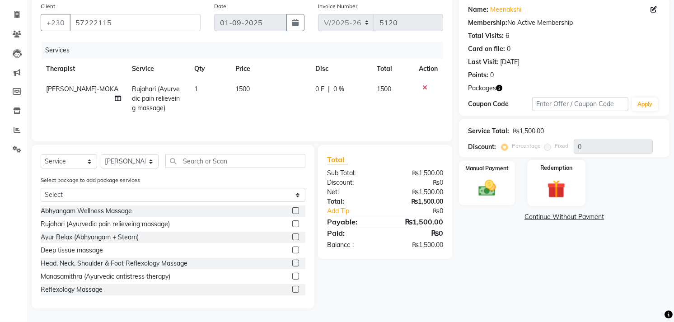
click at [578, 188] on div "Redemption" at bounding box center [557, 183] width 58 height 46
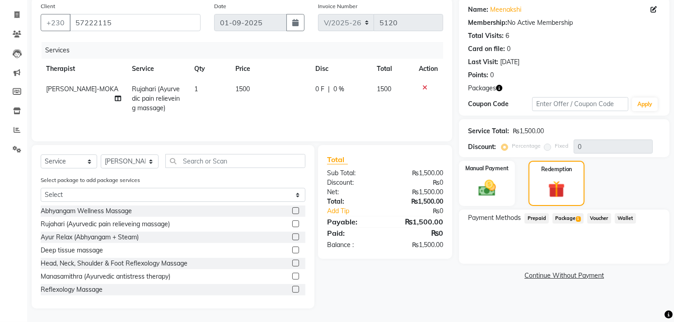
click at [570, 215] on span "Package 1" at bounding box center [568, 218] width 31 height 10
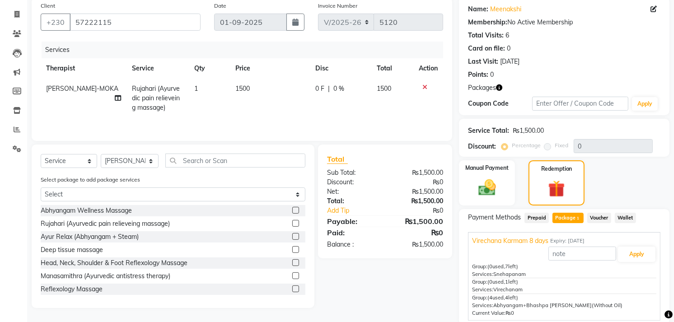
scroll to position [104, 0]
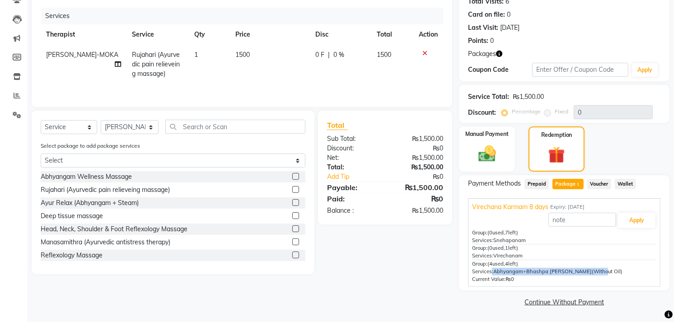
drag, startPoint x: 492, startPoint y: 268, endPoint x: 594, endPoint y: 271, distance: 102.2
click at [594, 271] on div "Services: Abhyangam+Bhashpa sweda(Without Oil)" at bounding box center [564, 272] width 184 height 8
copy div ": Abhyangam+Bhashpa sweda(Without Oil)"
click at [151, 65] on span "Rujahari (Ayurvedic pain relieveing massage)" at bounding box center [156, 64] width 48 height 27
select select "50739"
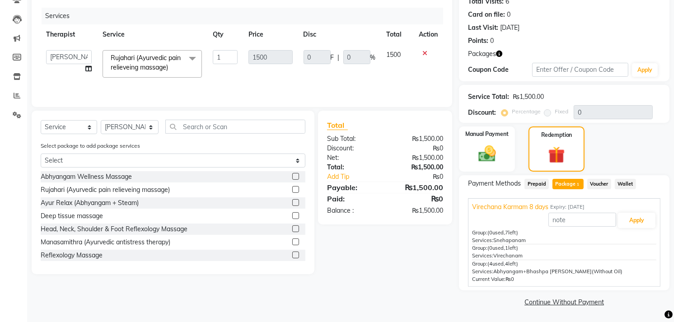
click at [156, 73] on span "Rujahari (Ayurvedic pain relieveing massage) x" at bounding box center [148, 63] width 81 height 21
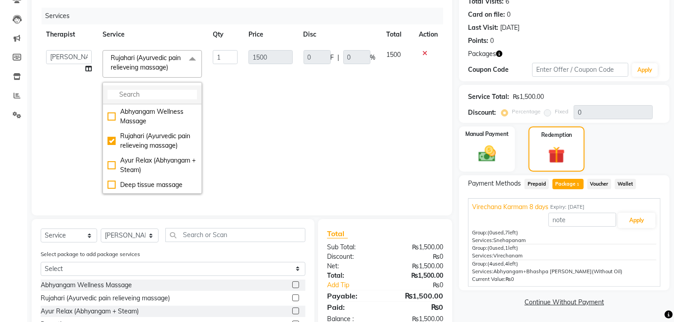
click at [160, 87] on li at bounding box center [152, 94] width 99 height 19
click at [157, 88] on li at bounding box center [152, 94] width 99 height 19
click at [156, 92] on input "multiselect-search" at bounding box center [153, 94] width 90 height 9
paste input ": Abhyangam+Bhashpa sweda(Without Oil)"
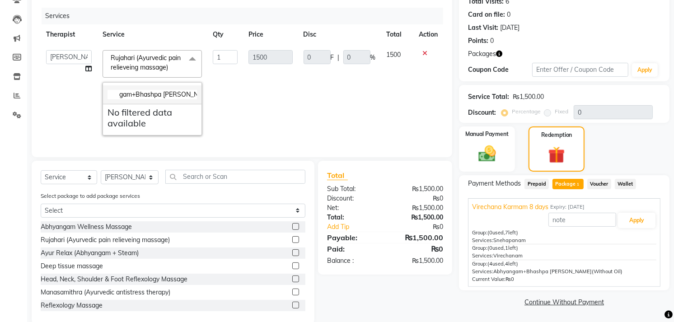
scroll to position [0, 0]
click at [121, 94] on input ": Abhyanga" at bounding box center [153, 94] width 90 height 9
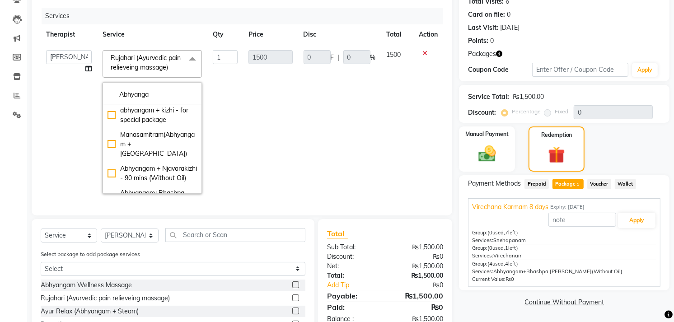
scroll to position [151, 0]
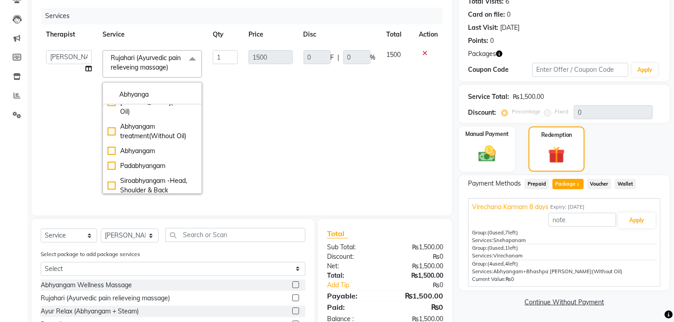
type input "Abhyanga"
click at [179, 268] on div "Select package to add package services Select Virechana Karmam 8 days" at bounding box center [173, 265] width 278 height 30
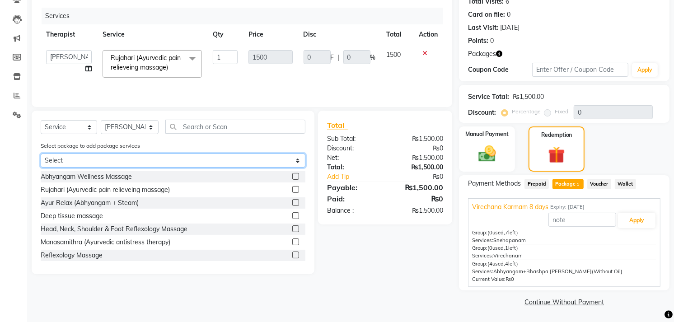
drag, startPoint x: 99, startPoint y: 160, endPoint x: 98, endPoint y: 165, distance: 4.5
click at [99, 160] on select "Select Virechana Karmam 8 days" at bounding box center [173, 161] width 265 height 14
select select "1: Object"
click at [41, 154] on select "Select Virechana Karmam 8 days" at bounding box center [173, 161] width 265 height 14
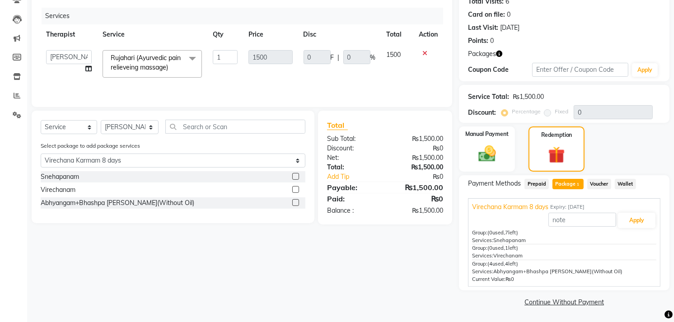
drag, startPoint x: 85, startPoint y: 200, endPoint x: 95, endPoint y: 187, distance: 17.0
click at [85, 200] on div "Abhyangam+Bhashpa sweda(Without Oil)" at bounding box center [118, 202] width 154 height 9
checkbox input "false"
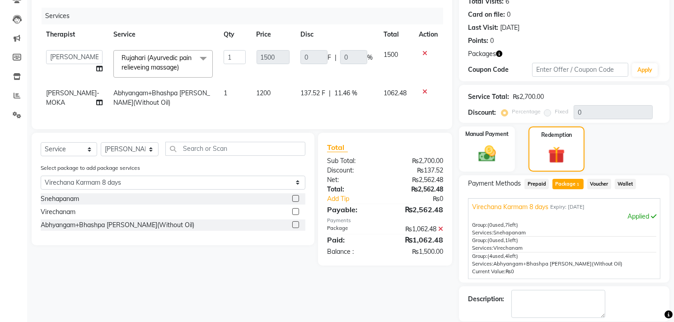
click at [421, 54] on div at bounding box center [428, 53] width 19 height 6
click at [423, 53] on icon at bounding box center [425, 53] width 5 height 6
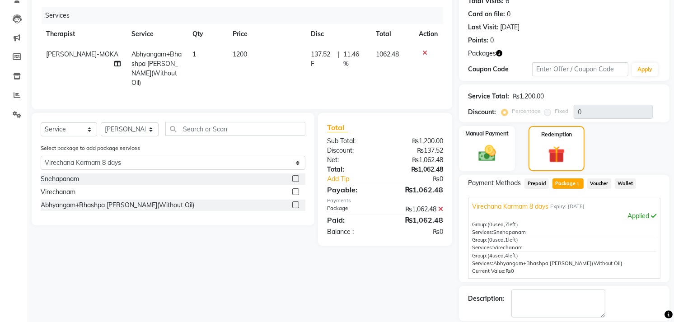
scroll to position [148, 0]
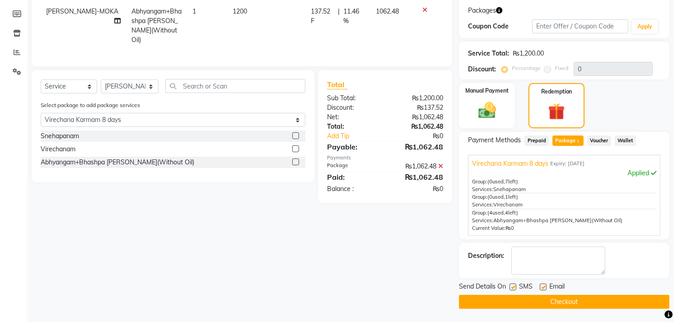
click at [550, 302] on button "Checkout" at bounding box center [564, 302] width 211 height 14
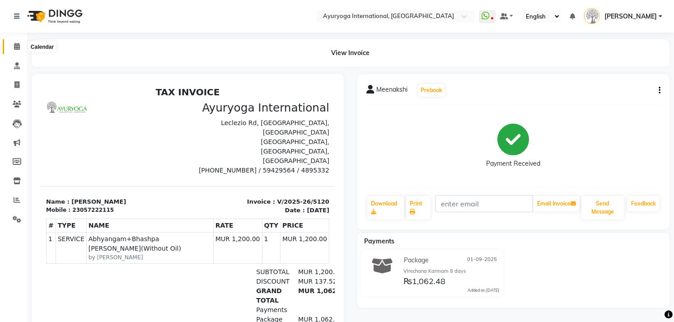
click at [15, 47] on icon at bounding box center [17, 46] width 6 height 7
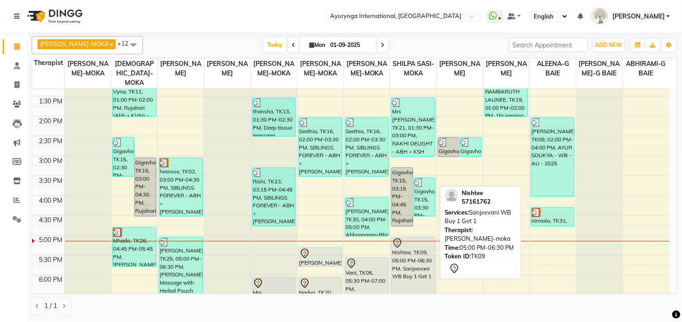
scroll to position [301, 0]
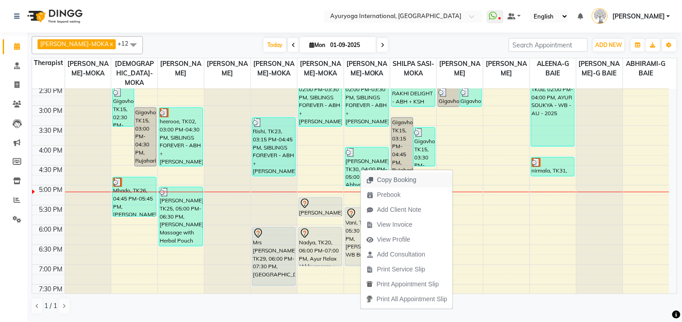
click at [391, 178] on span "Copy Booking" at bounding box center [396, 179] width 39 height 9
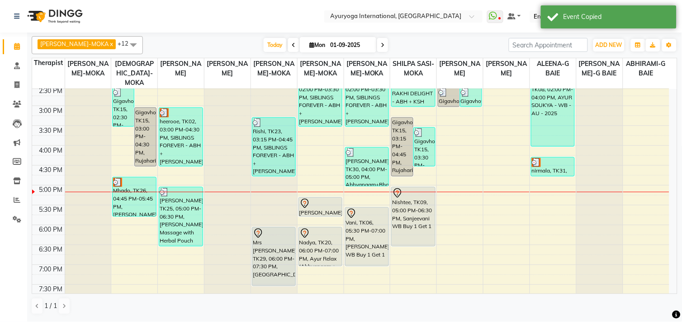
click at [377, 43] on span at bounding box center [382, 45] width 11 height 14
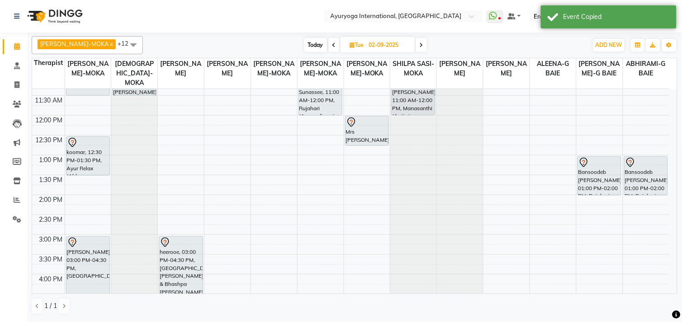
scroll to position [204, 0]
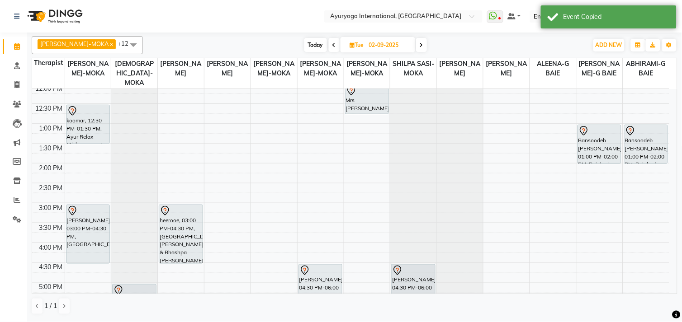
click at [309, 44] on span "Today" at bounding box center [315, 45] width 23 height 14
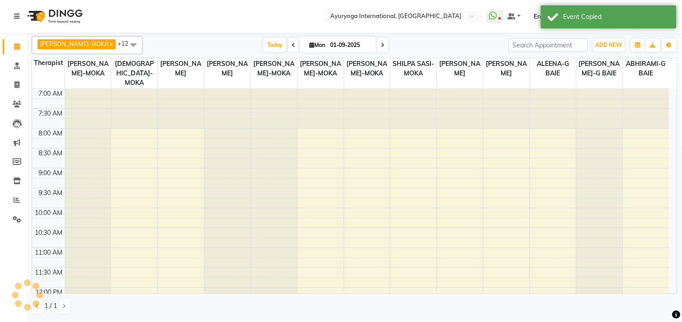
scroll to position [354, 0]
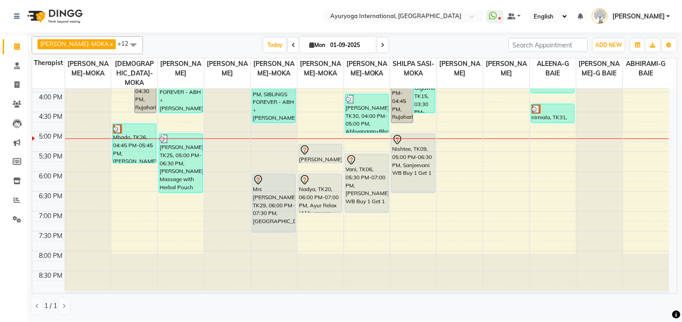
click at [377, 43] on span at bounding box center [382, 45] width 11 height 14
type input "02-09-2025"
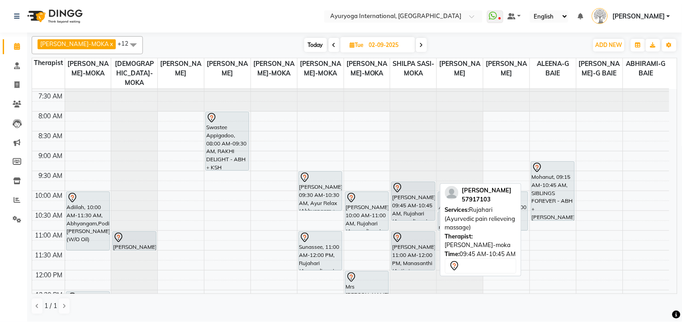
scroll to position [0, 0]
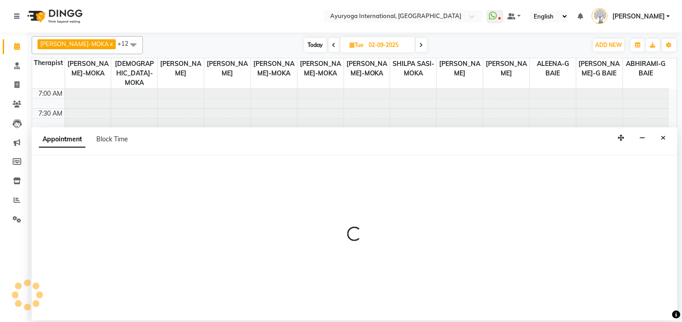
select select "50739"
select select "tentative"
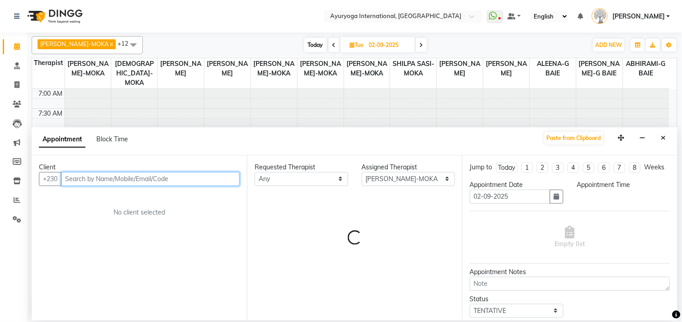
select select "510"
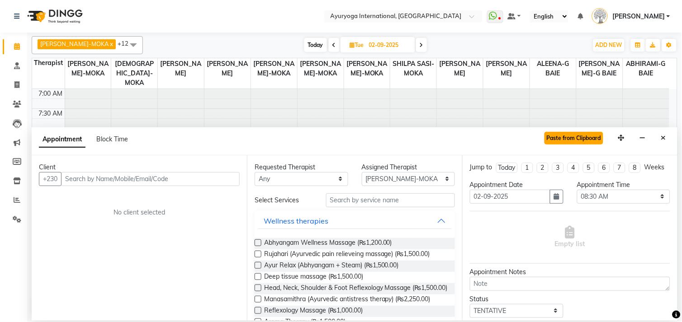
click at [554, 141] on button "Paste from Clipboard" at bounding box center [573, 138] width 59 height 13
select select
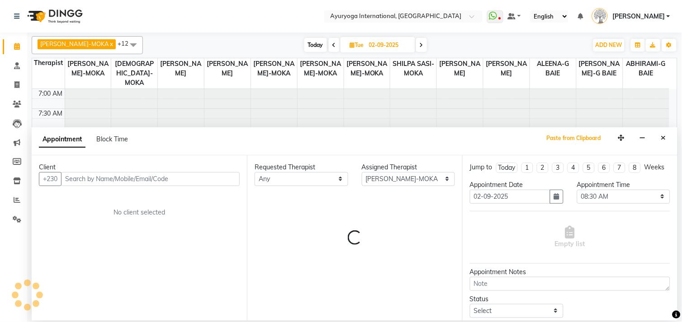
select select "594"
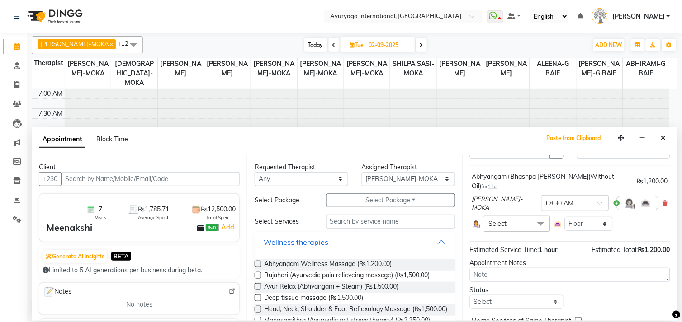
scroll to position [88, 0]
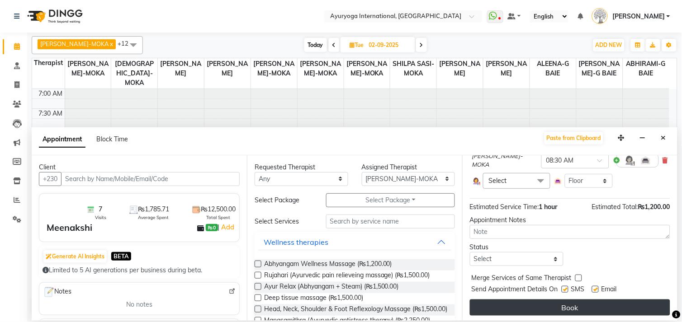
click at [553, 306] on button "Book" at bounding box center [570, 308] width 200 height 16
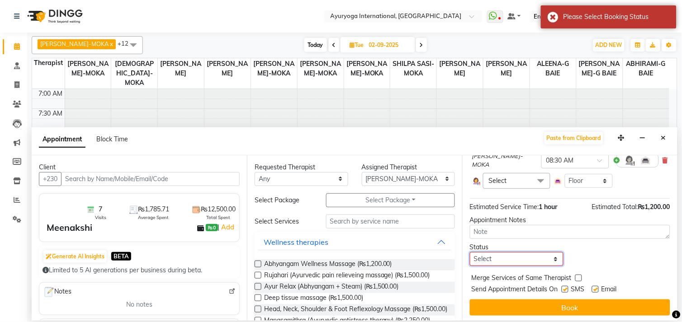
click at [518, 263] on select "Select TENTATIVE CONFIRM UPCOMING" at bounding box center [517, 259] width 94 height 14
select select "tentative"
click at [470, 252] on select "Select TENTATIVE CONFIRM UPCOMING" at bounding box center [517, 259] width 94 height 14
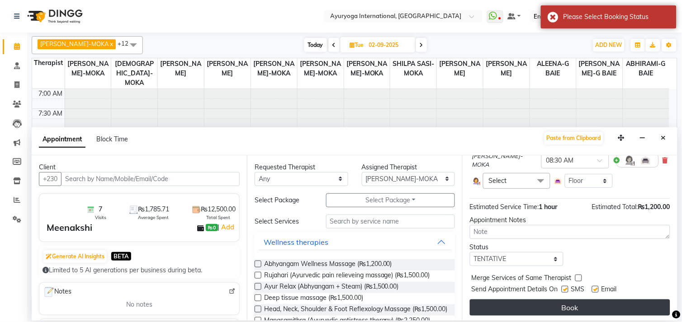
click at [509, 303] on button "Book" at bounding box center [570, 308] width 200 height 16
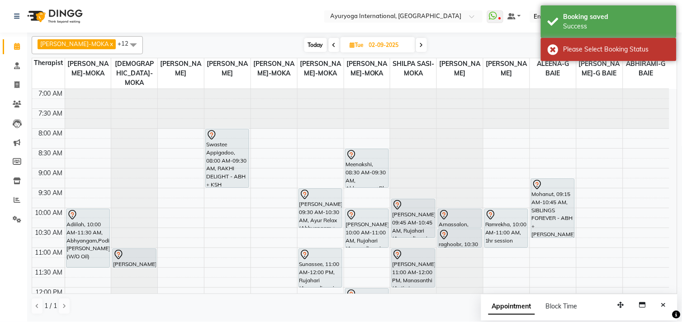
click at [304, 44] on span "Today" at bounding box center [315, 45] width 23 height 14
type input "01-09-2025"
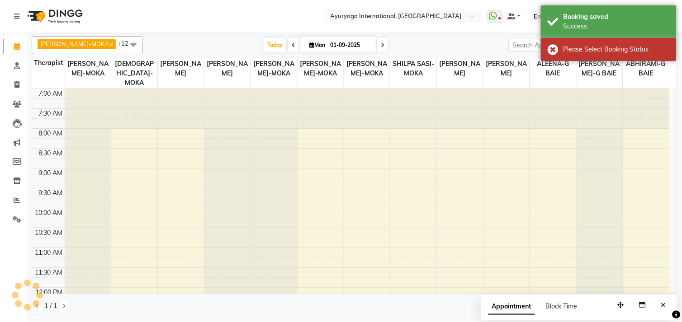
scroll to position [354, 0]
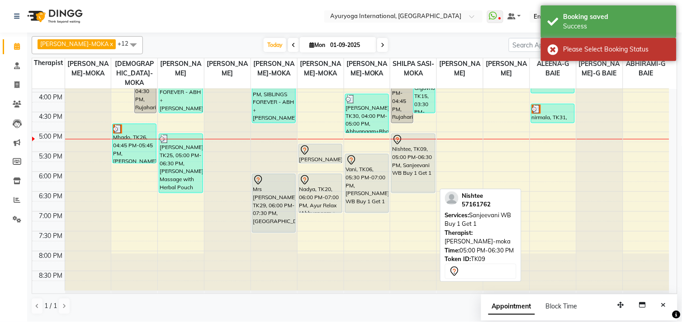
click at [419, 169] on div "Nishtee, TK09, 05:00 PM-06:30 PM, Sanjeevani WB Buy 1 Get 1" at bounding box center [412, 163] width 43 height 59
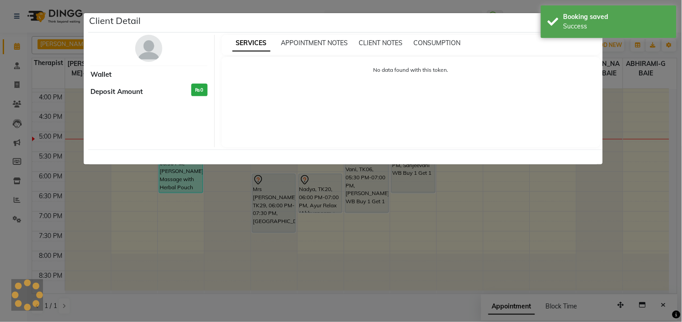
select select "7"
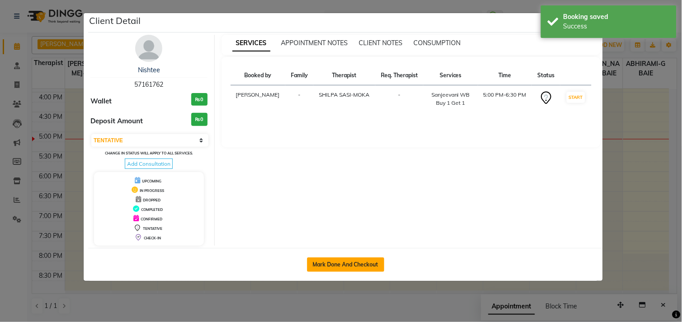
click at [373, 272] on button "Mark Done And Checkout" at bounding box center [345, 265] width 77 height 14
select select "service"
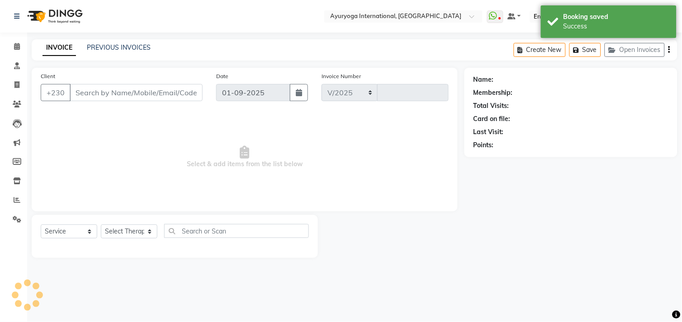
select select "730"
type input "5121"
click at [19, 44] on icon at bounding box center [17, 46] width 6 height 7
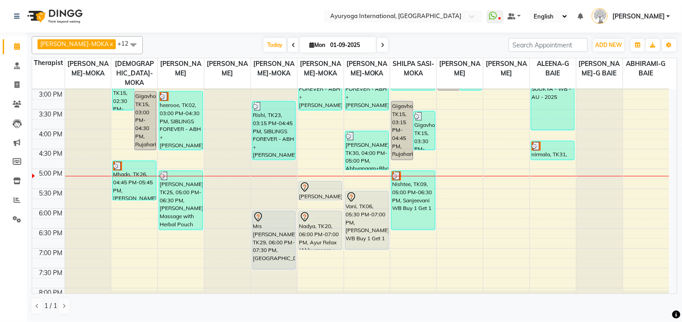
scroll to position [354, 0]
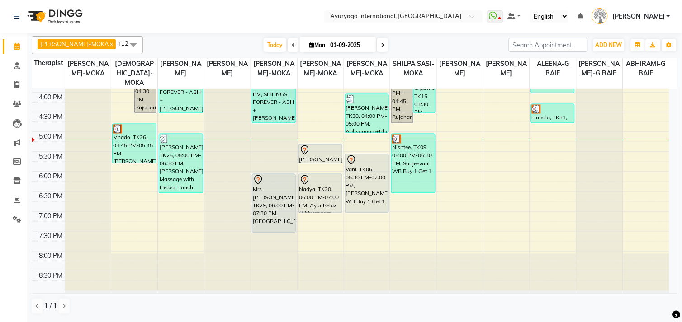
click at [377, 44] on span at bounding box center [382, 45] width 11 height 14
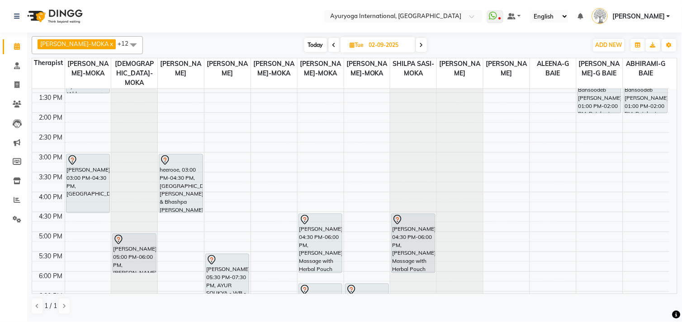
scroll to position [254, 0]
click at [305, 40] on span "Today" at bounding box center [315, 45] width 23 height 14
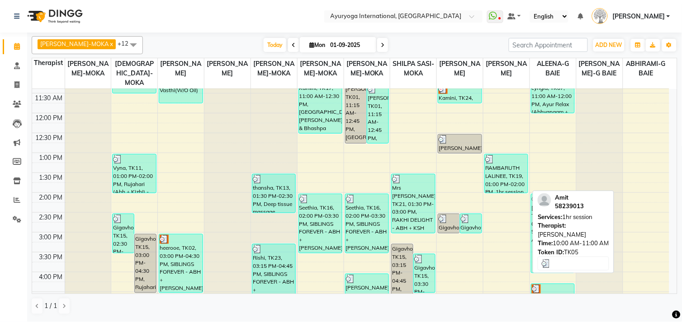
scroll to position [354, 0]
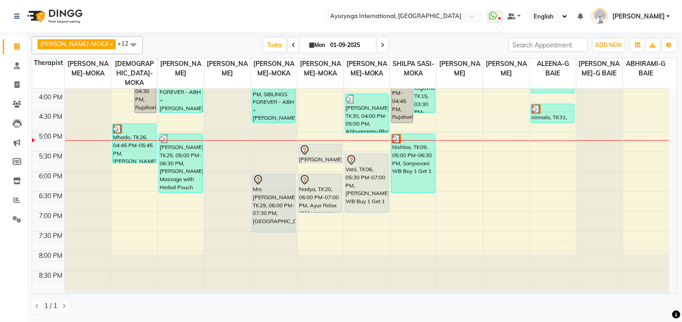
click at [377, 48] on span at bounding box center [382, 45] width 11 height 14
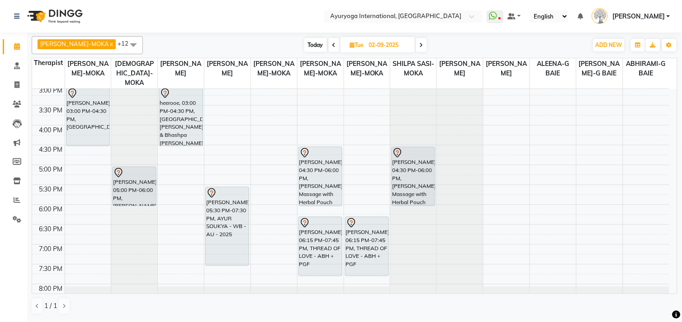
scroll to position [254, 0]
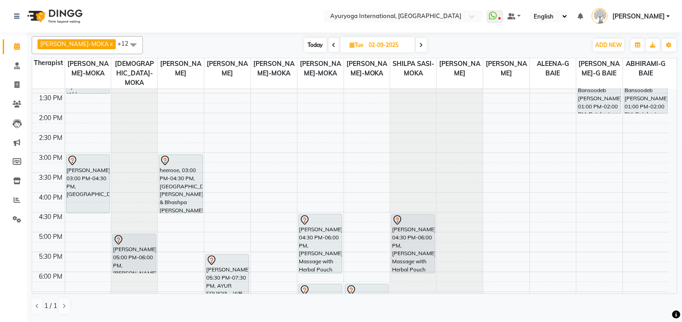
click at [309, 50] on span "Today" at bounding box center [315, 45] width 23 height 14
type input "01-09-2025"
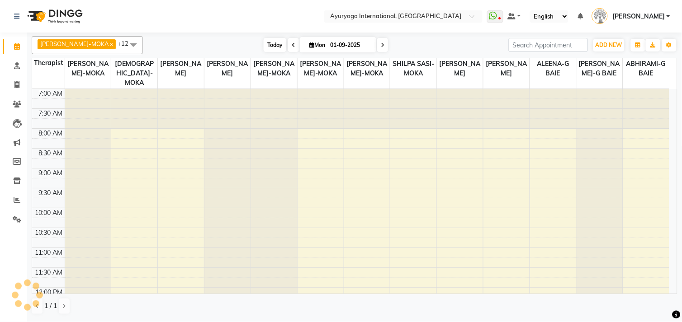
scroll to position [354, 0]
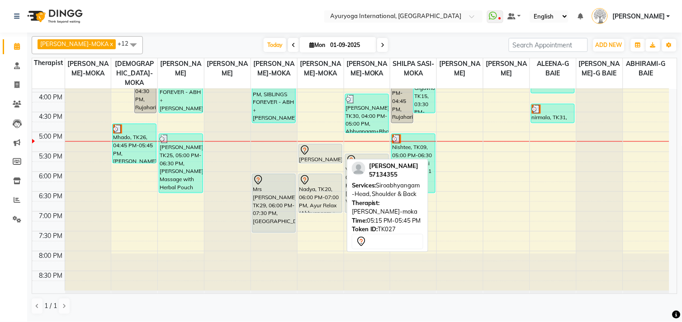
click at [315, 154] on div at bounding box center [320, 150] width 42 height 11
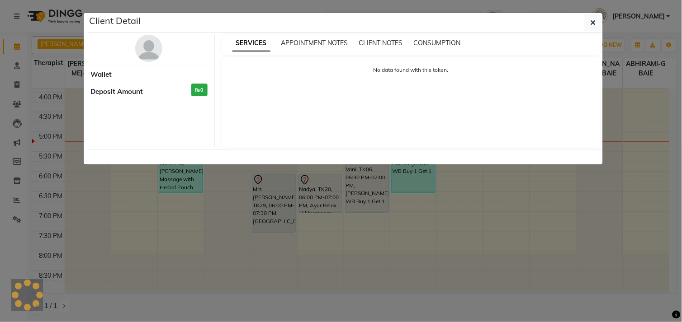
select select "7"
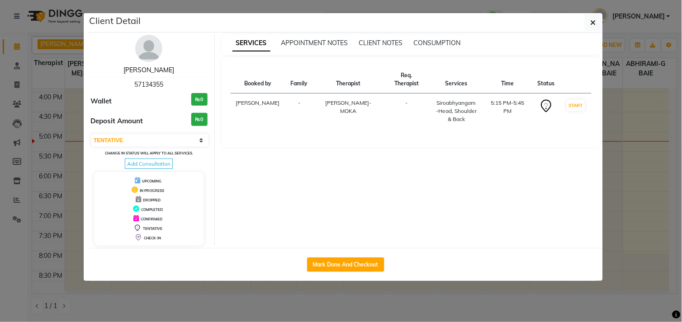
click at [149, 71] on link "deeya" at bounding box center [148, 70] width 51 height 8
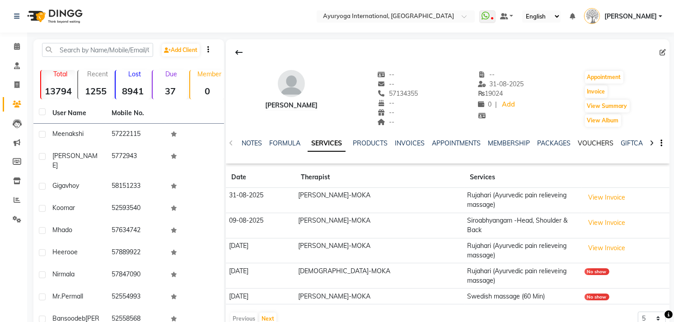
click at [589, 143] on link "VOUCHERS" at bounding box center [596, 143] width 36 height 8
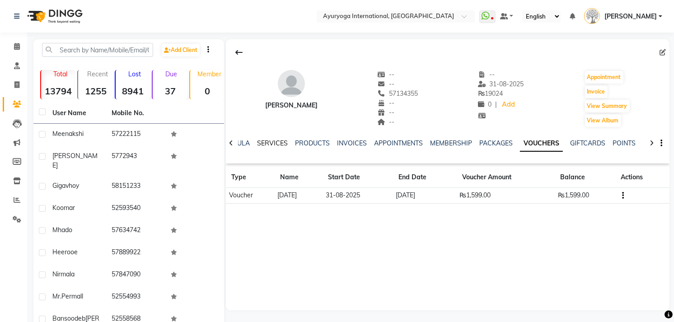
click at [270, 141] on link "SERVICES" at bounding box center [272, 143] width 31 height 8
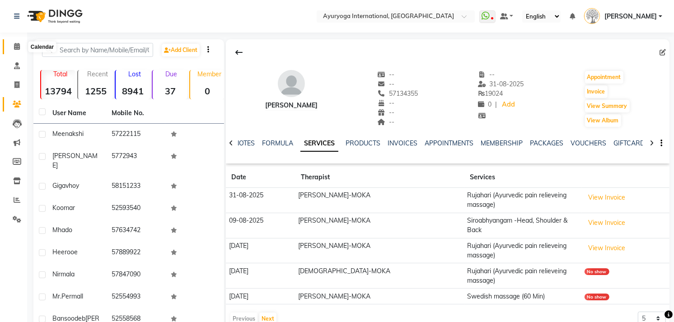
click at [19, 43] on span at bounding box center [17, 47] width 16 height 10
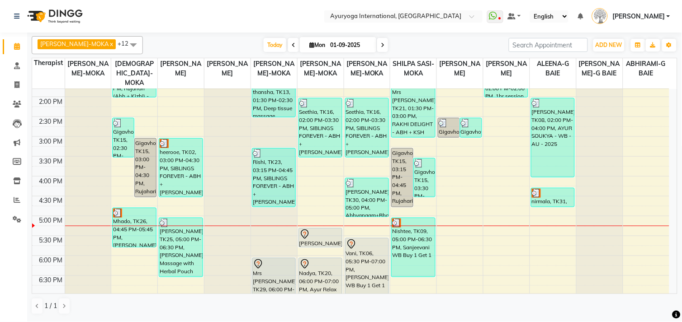
scroll to position [301, 0]
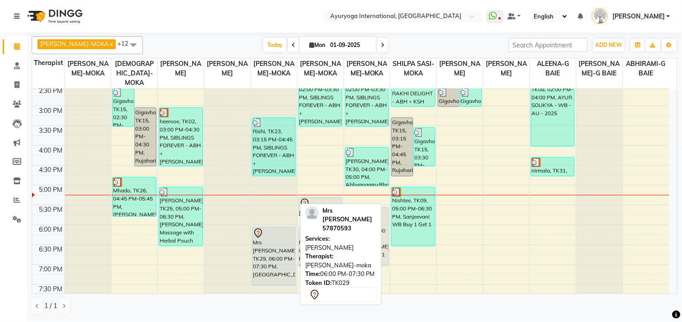
click at [286, 246] on div "Mrs Anjalee, TK29, 06:00 PM-07:30 PM, Aishwarya" at bounding box center [273, 257] width 43 height 58
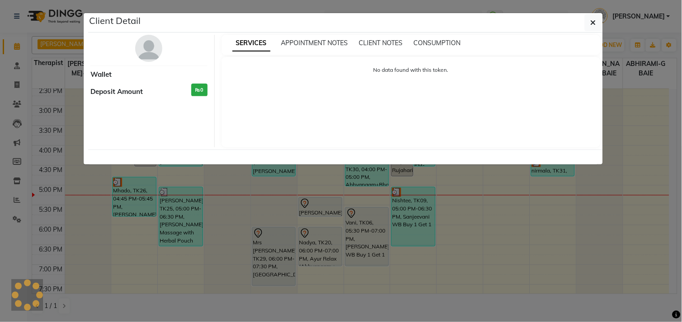
select select "7"
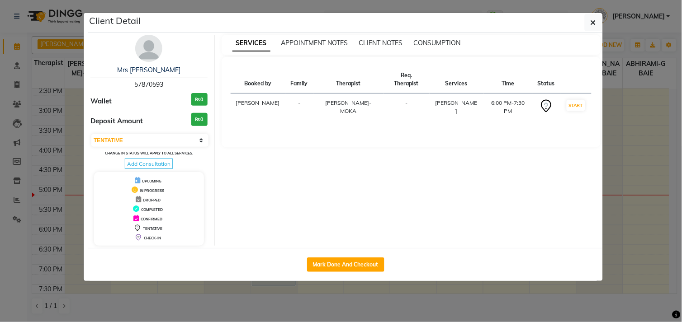
click at [160, 75] on div "Mrs Anjalee" at bounding box center [148, 70] width 117 height 9
click at [156, 68] on link "Mrs Anjalee" at bounding box center [148, 70] width 63 height 8
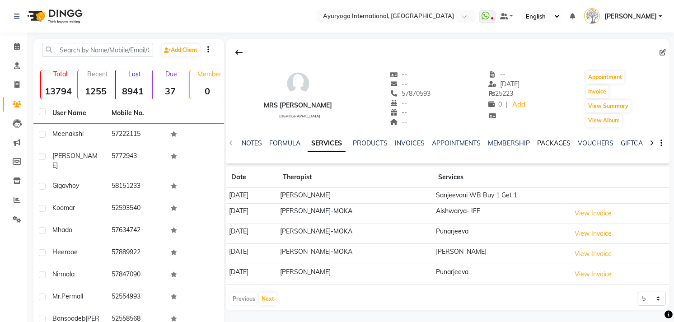
click at [563, 145] on link "PACKAGES" at bounding box center [553, 143] width 33 height 8
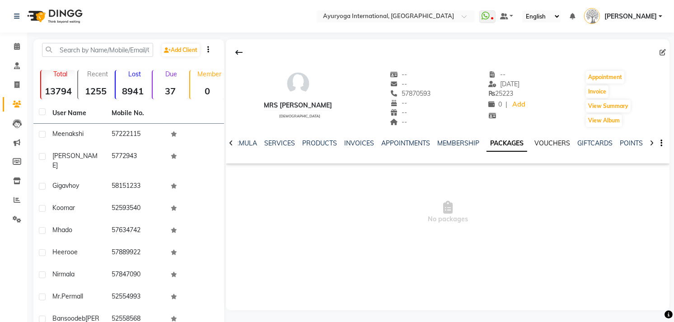
click at [560, 147] on link "VOUCHERS" at bounding box center [553, 143] width 36 height 8
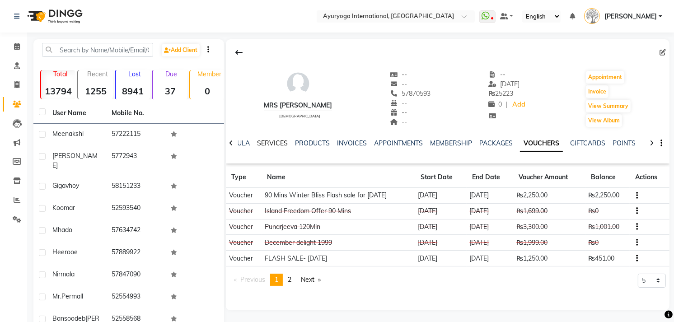
click at [278, 141] on link "SERVICES" at bounding box center [272, 143] width 31 height 8
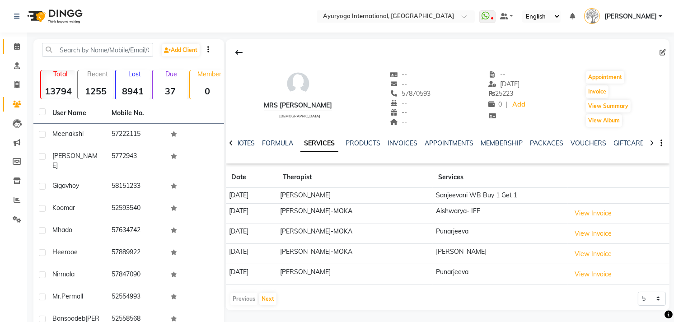
click at [5, 45] on link "Calendar" at bounding box center [14, 46] width 22 height 15
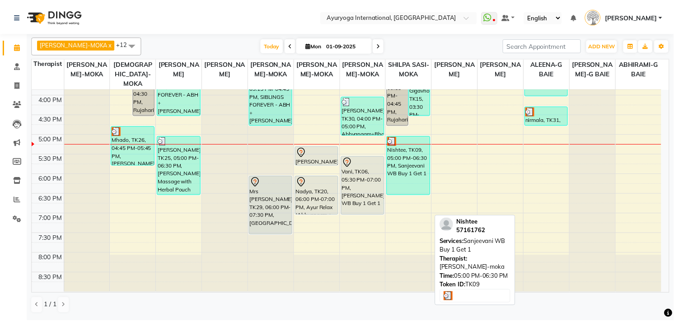
scroll to position [354, 0]
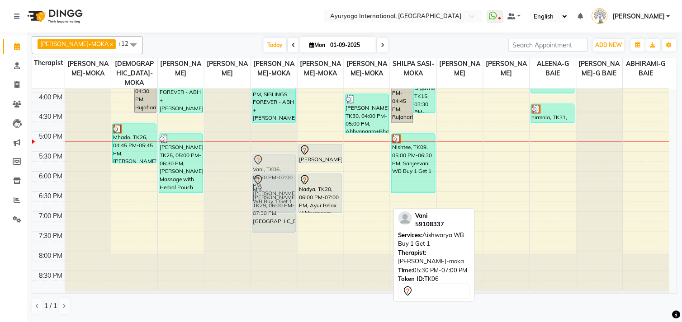
drag, startPoint x: 366, startPoint y: 164, endPoint x: 297, endPoint y: 163, distance: 69.6
click at [283, 162] on tr "Gigavhoy, TK15, 02:30 PM-03:30 PM, Rujahari (Abh + Kizhi) - Package Gigavhoy, T…" at bounding box center [350, 13] width 637 height 556
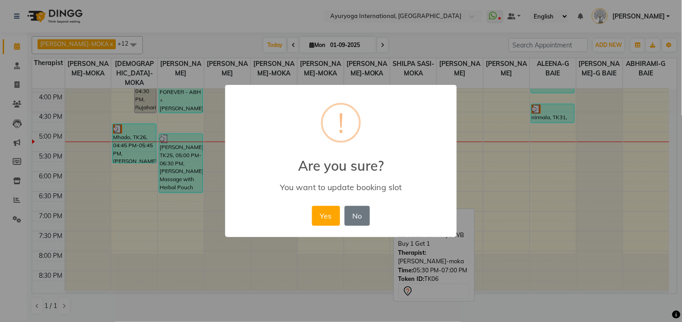
click at [312, 206] on button "Yes" at bounding box center [326, 216] width 28 height 20
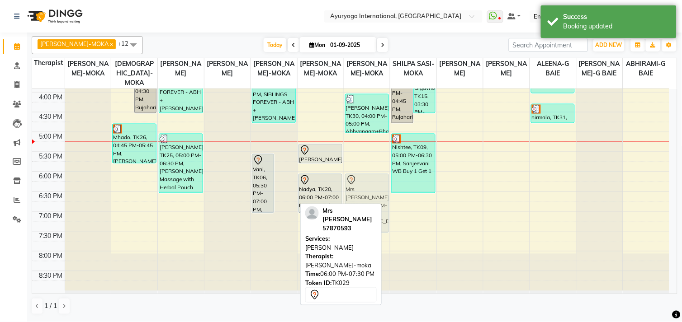
drag, startPoint x: 281, startPoint y: 204, endPoint x: 357, endPoint y: 205, distance: 76.4
click at [357, 205] on div "ABHIRAM-MOKA x VISHNU-MOKA x PRASANTH SASIDHARAN-MOKA x ADHITHYA-MOKA x ANAGHA-…" at bounding box center [355, 176] width 646 height 286
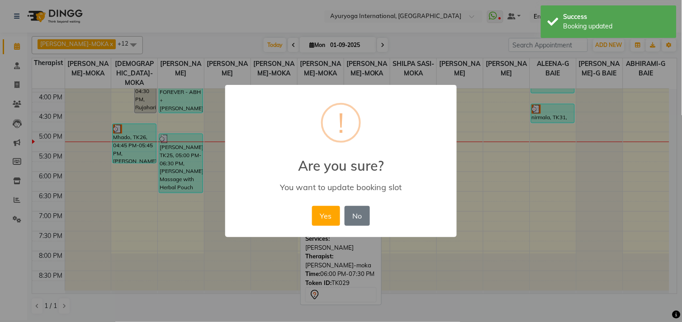
click at [312, 206] on button "Yes" at bounding box center [326, 216] width 28 height 20
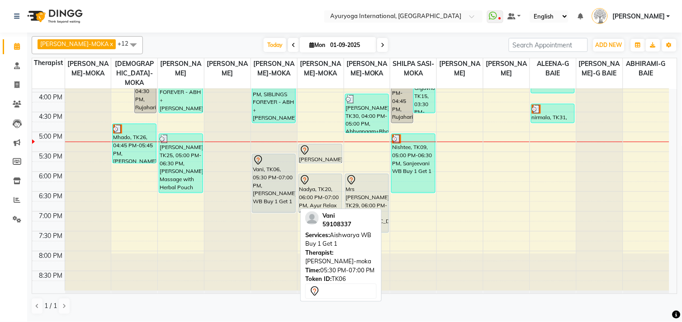
click at [252, 184] on link "Vani, TK06, 05:30 PM-07:00 PM, Aishwarya WB Buy 1 Get 1" at bounding box center [274, 183] width 44 height 59
click at [264, 186] on div "Vani, TK06, 05:30 PM-07:00 PM, Aishwarya WB Buy 1 Get 1" at bounding box center [273, 184] width 43 height 58
select select "7"
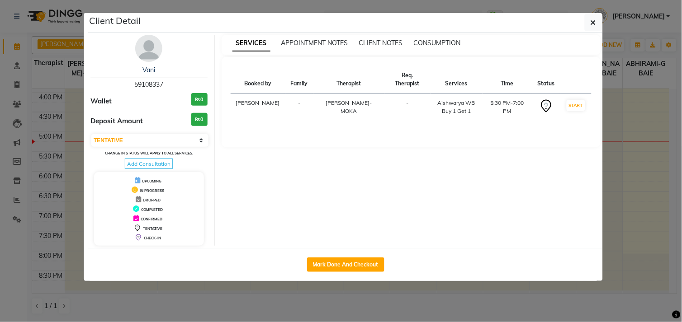
click at [151, 75] on div "Vani 59108337" at bounding box center [148, 78] width 117 height 24
click at [150, 70] on link "Vani" at bounding box center [148, 70] width 13 height 8
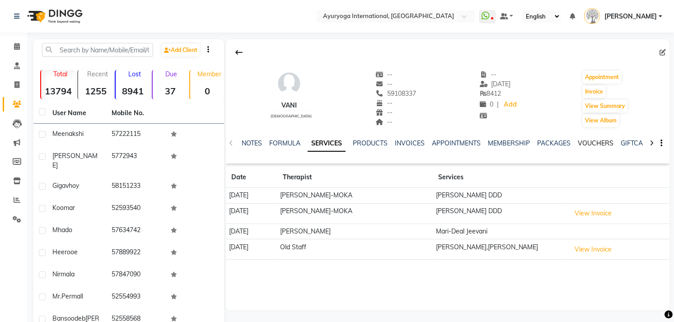
click at [593, 141] on link "VOUCHERS" at bounding box center [596, 143] width 36 height 8
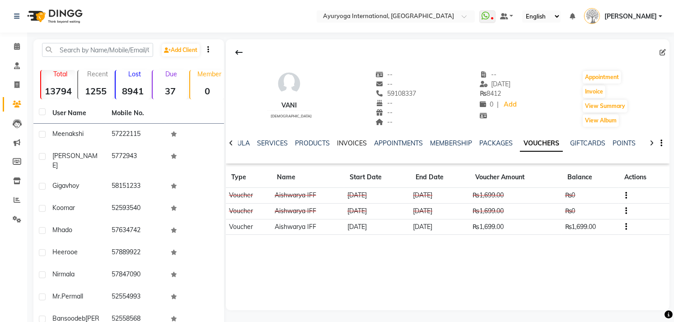
click at [363, 146] on link "INVOICES" at bounding box center [352, 143] width 30 height 8
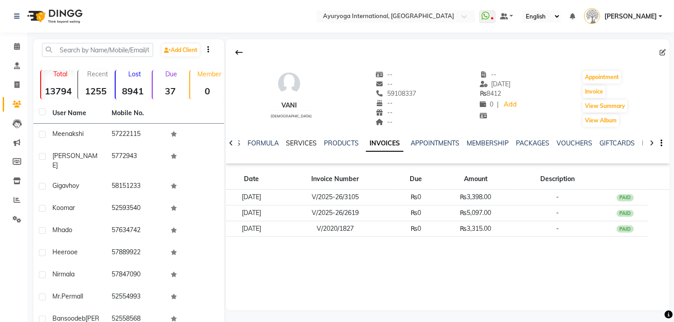
click at [311, 142] on link "SERVICES" at bounding box center [301, 143] width 31 height 8
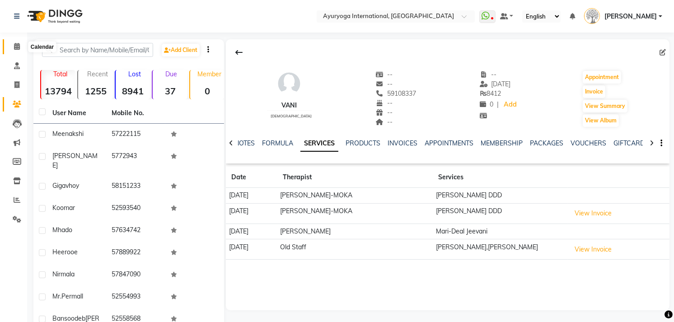
click at [14, 43] on icon at bounding box center [17, 46] width 6 height 7
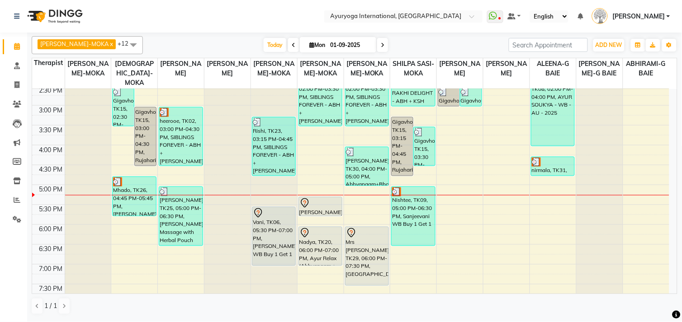
scroll to position [351, 0]
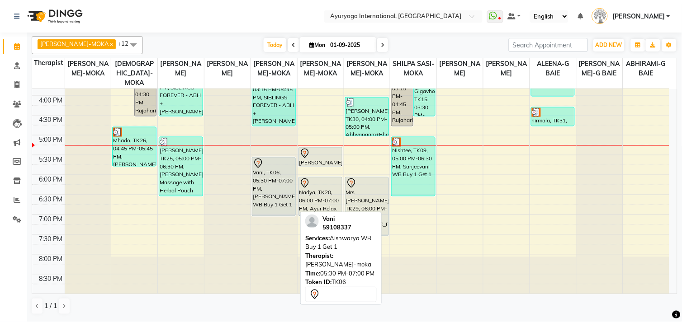
click at [283, 186] on div "Vani, TK06, 05:30 PM-07:00 PM, Aishwarya WB Buy 1 Get 1" at bounding box center [273, 187] width 43 height 58
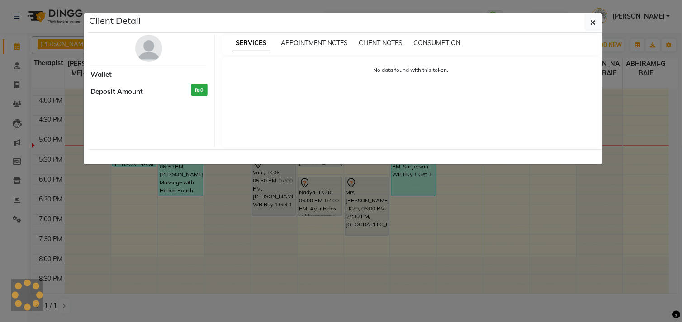
select select "7"
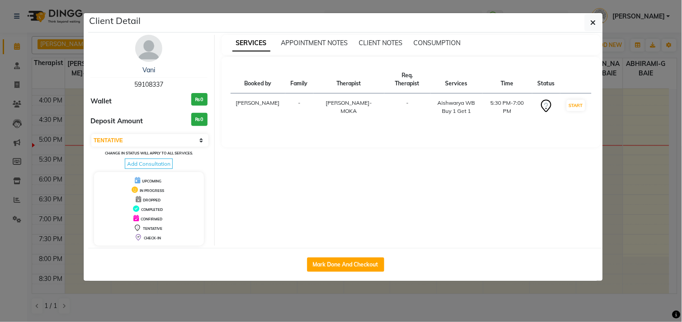
click at [147, 75] on div "Vani" at bounding box center [148, 70] width 117 height 9
click at [147, 68] on link "Vani" at bounding box center [148, 70] width 13 height 8
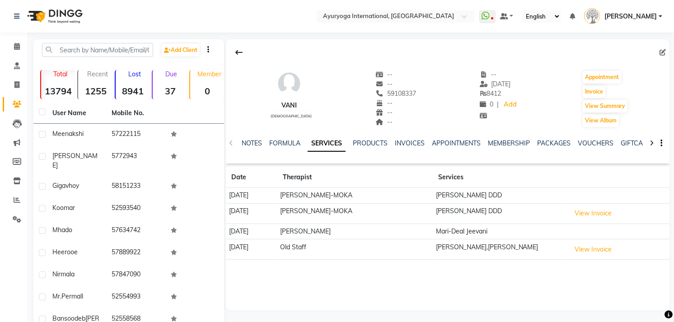
drag, startPoint x: 295, startPoint y: 212, endPoint x: 367, endPoint y: 221, distance: 72.0
click at [367, 221] on tr "30-06-2025 ANAGHA-MOKA Aishwarya DDD View Invoice" at bounding box center [448, 213] width 444 height 20
drag, startPoint x: 367, startPoint y: 221, endPoint x: 335, endPoint y: 211, distance: 32.6
click at [335, 211] on td "ANAGHA-MOKA" at bounding box center [356, 213] width 156 height 20
click at [321, 206] on td "ANAGHA-MOKA" at bounding box center [356, 213] width 156 height 20
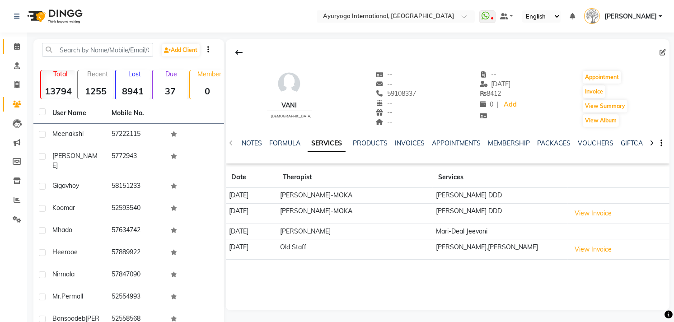
click at [6, 42] on link "Calendar" at bounding box center [14, 46] width 22 height 15
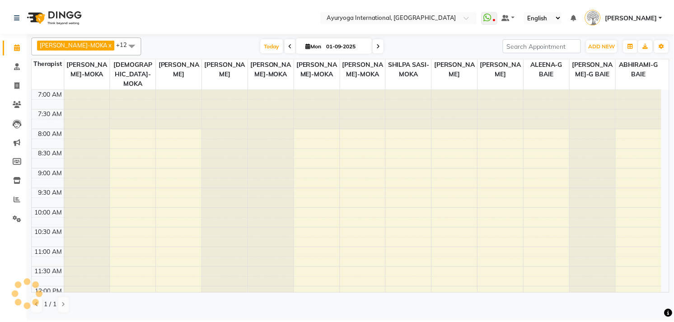
scroll to position [354, 0]
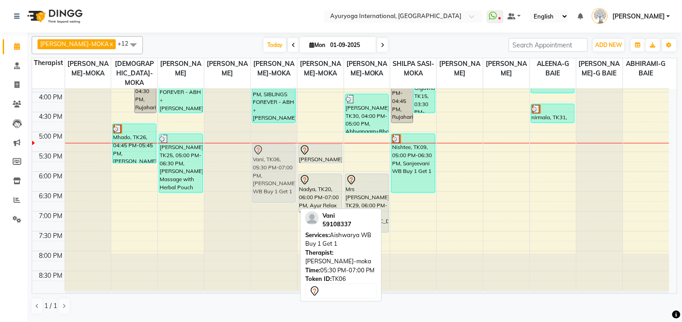
click at [290, 156] on div "neelam, TK04, 09:15 AM-11:15 AM, AYUR SOUKYA - WB - AU - 2025 thansha, TK13, 01…" at bounding box center [274, 13] width 46 height 556
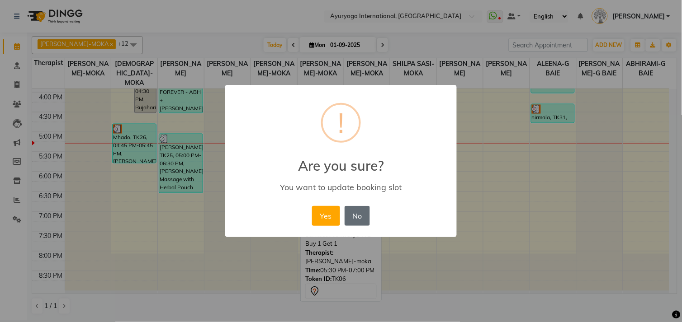
click at [364, 212] on button "No" at bounding box center [356, 216] width 25 height 20
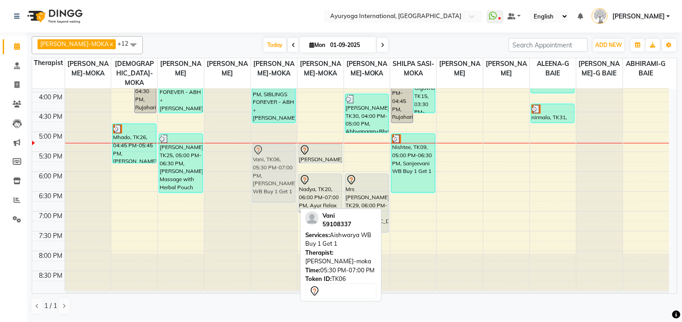
click at [287, 165] on div "neelam, TK04, 09:15 AM-11:15 AM, AYUR SOUKYA - WB - AU - 2025 thansha, TK13, 01…" at bounding box center [274, 13] width 46 height 556
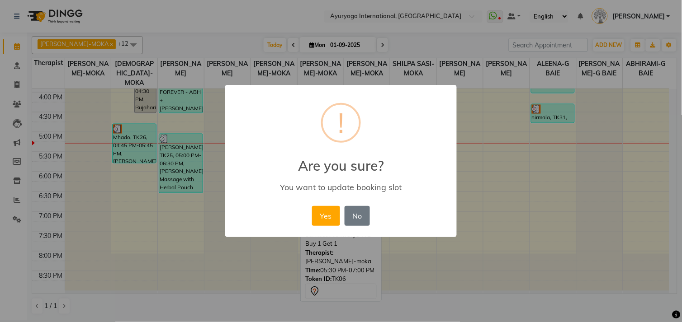
click at [312, 206] on button "Yes" at bounding box center [326, 216] width 28 height 20
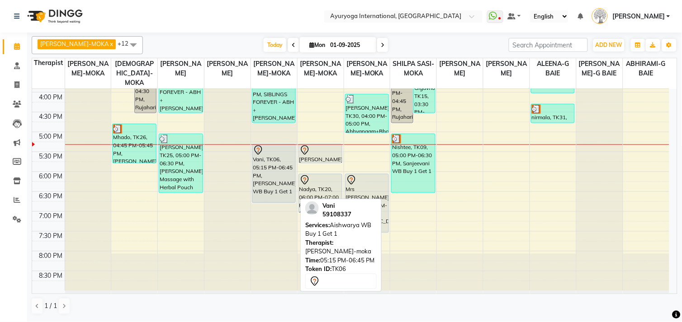
click at [279, 166] on div "Vani, TK06, 05:15 PM-06:45 PM, Aishwarya WB Buy 1 Get 1" at bounding box center [273, 174] width 43 height 58
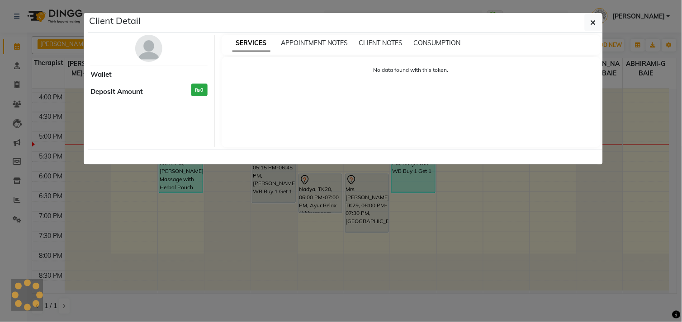
select select "7"
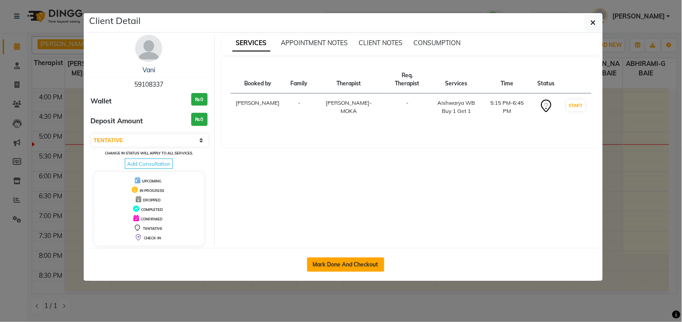
click at [358, 262] on button "Mark Done And Checkout" at bounding box center [345, 265] width 77 height 14
select select "service"
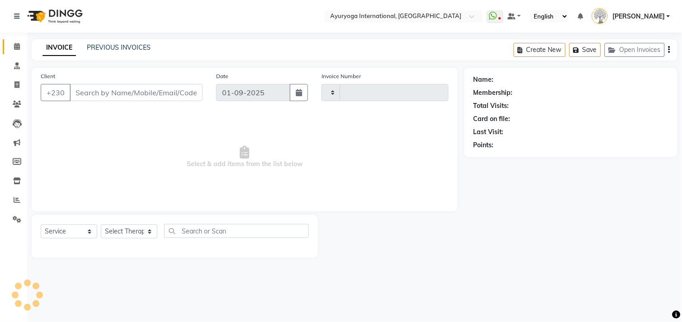
type input "5121"
select select "730"
type input "59108337"
select select "77771"
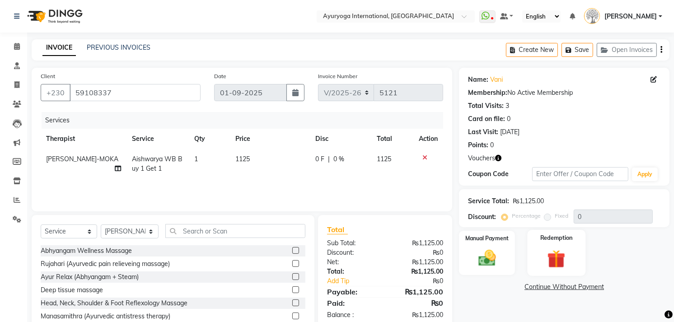
click at [559, 249] on img at bounding box center [556, 259] width 29 height 23
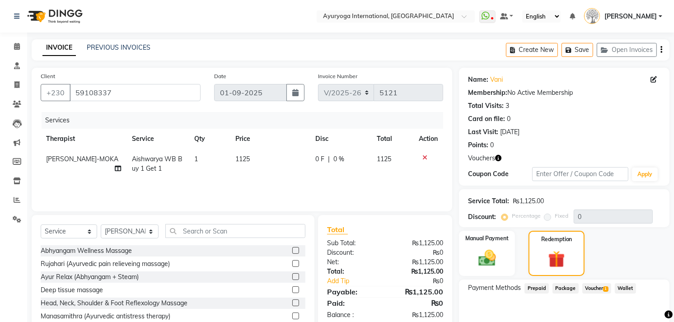
click at [585, 283] on span "Voucher 1" at bounding box center [597, 288] width 29 height 10
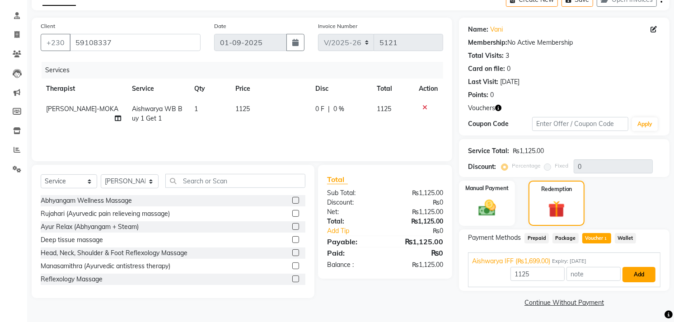
click at [639, 279] on button "Add" at bounding box center [639, 274] width 33 height 15
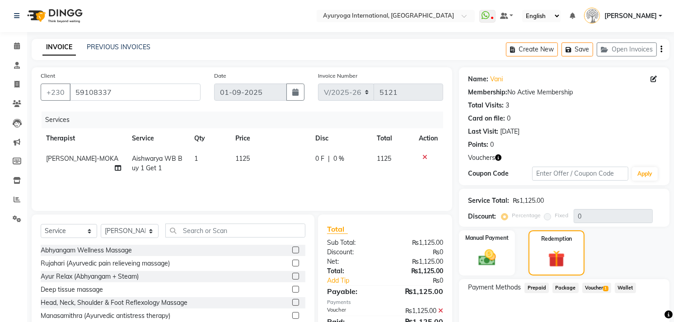
scroll to position [94, 0]
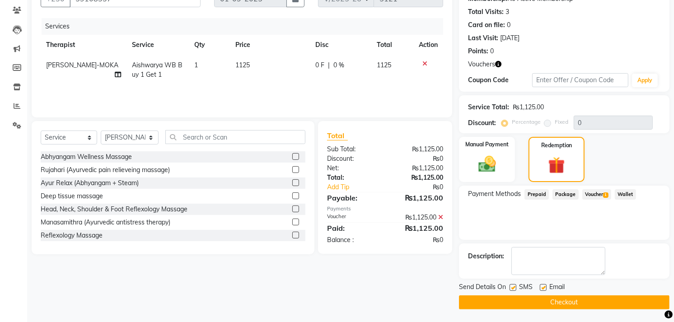
click at [561, 306] on button "Checkout" at bounding box center [564, 303] width 211 height 14
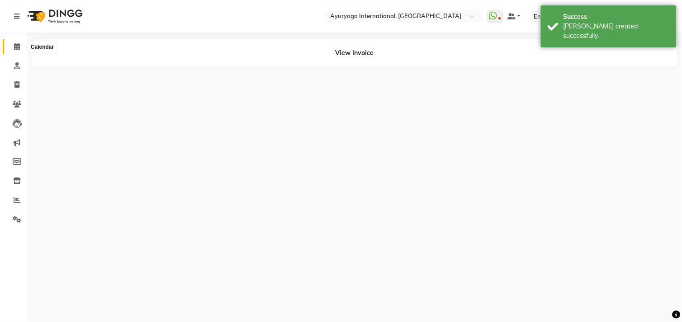
click at [14, 44] on icon at bounding box center [17, 46] width 6 height 7
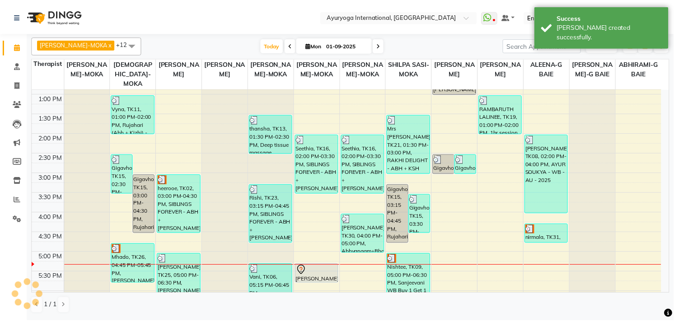
scroll to position [337, 0]
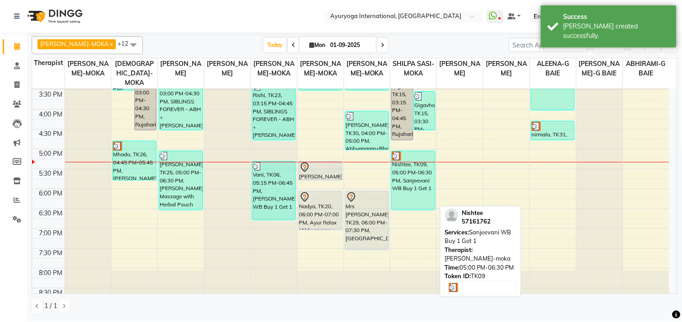
click at [414, 183] on div "Nishtee, TK09, 05:00 PM-06:30 PM, Sanjeevani WB Buy 1 Get 1" at bounding box center [412, 180] width 43 height 59
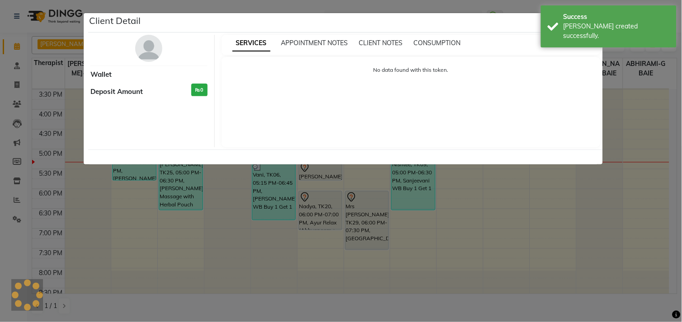
select select "3"
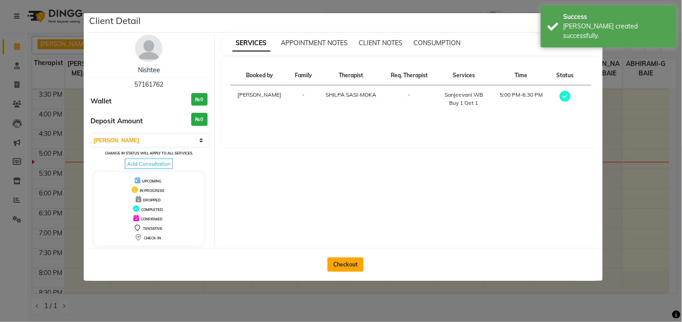
click at [351, 258] on button "Checkout" at bounding box center [345, 265] width 36 height 14
select select "service"
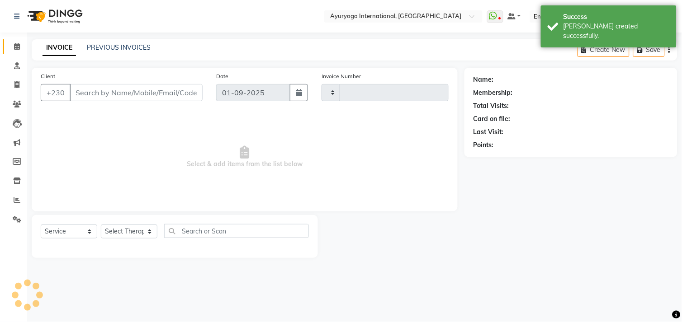
type input "5122"
select select "730"
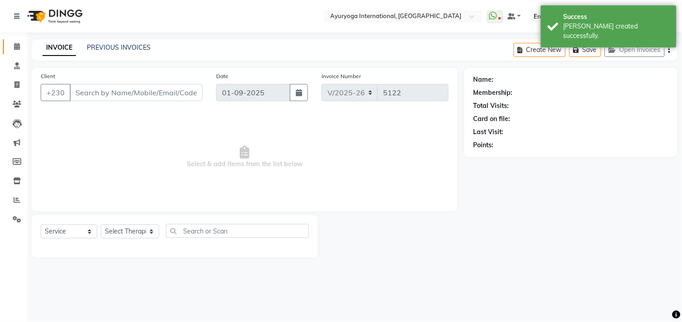
type input "57161762"
select select "11400"
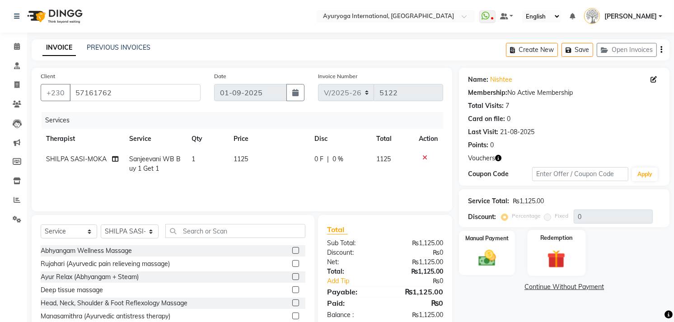
click at [554, 246] on div "Redemption" at bounding box center [557, 253] width 58 height 46
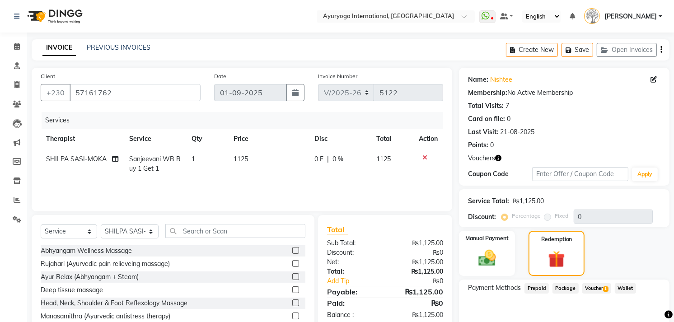
click at [584, 283] on span "Voucher 1" at bounding box center [597, 288] width 29 height 10
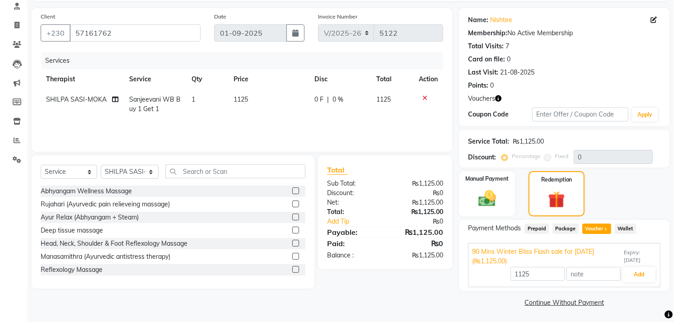
click at [645, 283] on div "90 Mins Winter Bliss Flash sale for July 2025 (₨1,125.00) Expiry: 27-09-2025 11…" at bounding box center [564, 265] width 193 height 44
click at [636, 273] on button "Add" at bounding box center [639, 274] width 33 height 15
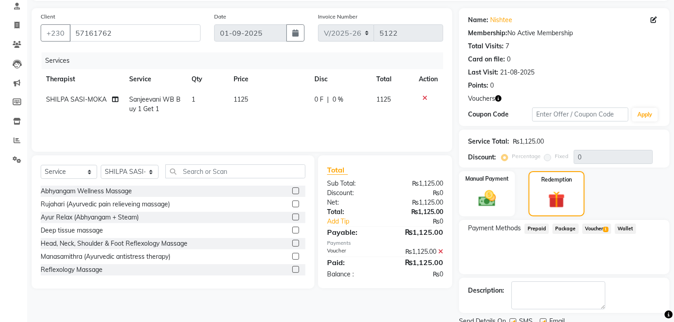
scroll to position [94, 0]
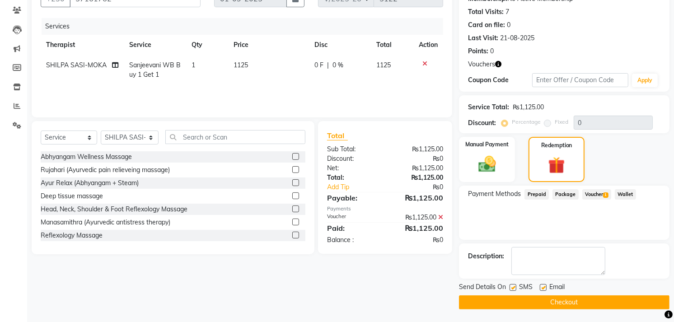
click at [593, 300] on button "Checkout" at bounding box center [564, 303] width 211 height 14
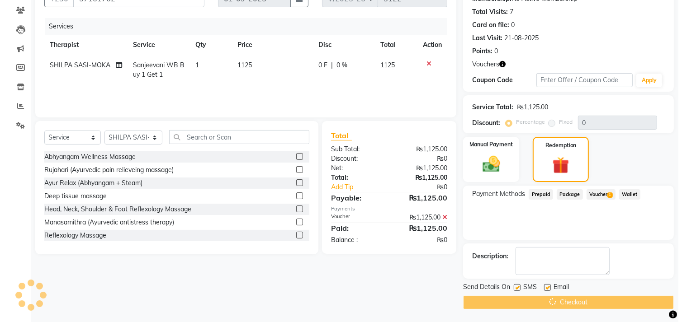
scroll to position [0, 0]
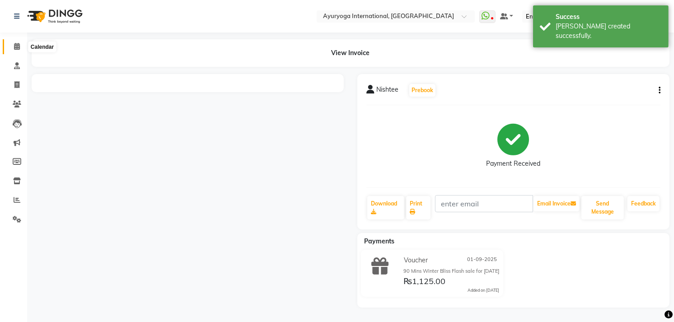
click at [15, 47] on icon at bounding box center [17, 46] width 6 height 7
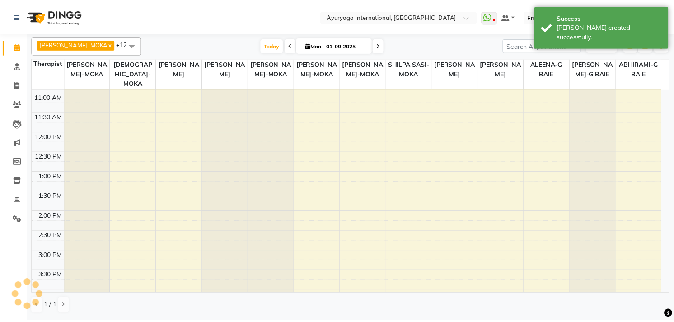
scroll to position [354, 0]
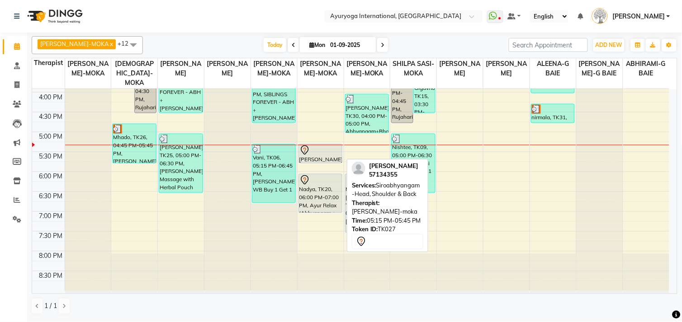
click at [323, 154] on div at bounding box center [320, 150] width 42 height 11
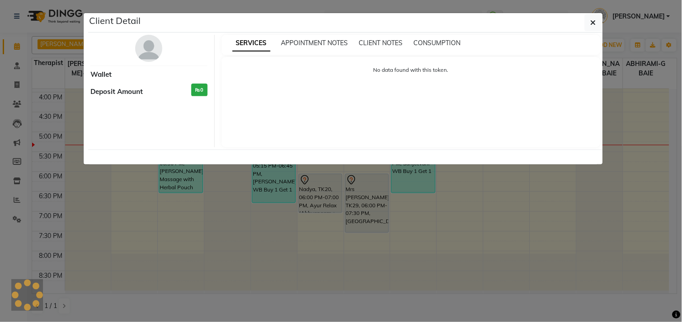
select select "7"
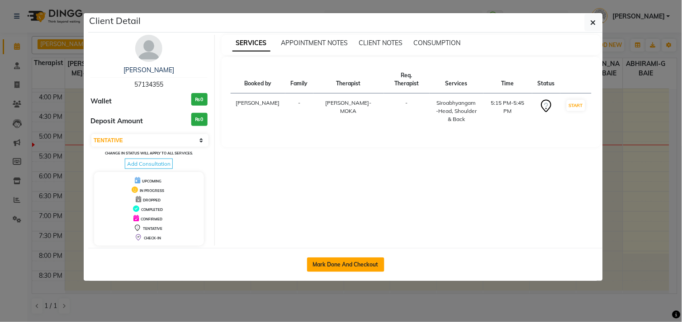
click at [353, 266] on button "Mark Done And Checkout" at bounding box center [345, 265] width 77 height 14
select select "service"
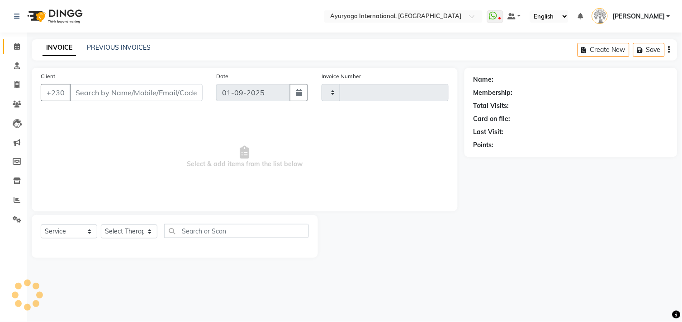
type input "5123"
select select "730"
click at [5, 48] on link "Calendar" at bounding box center [14, 46] width 22 height 15
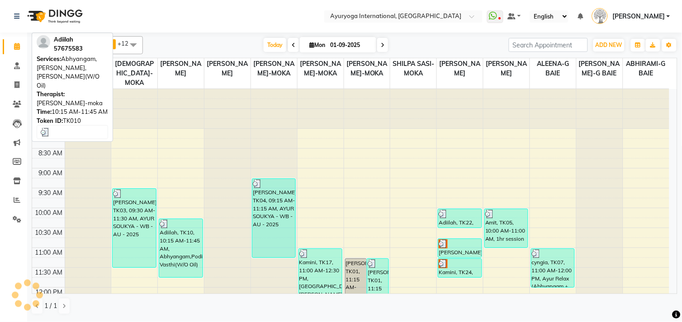
scroll to position [301, 0]
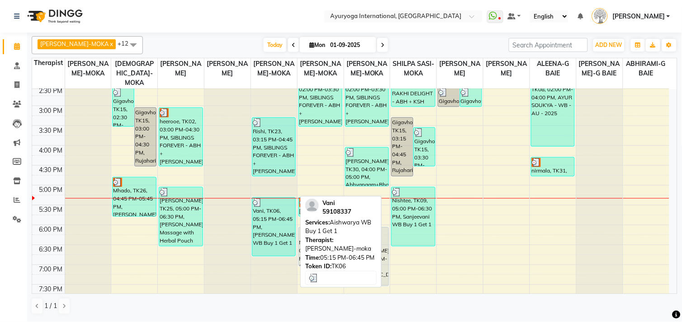
click at [279, 232] on div "Vani, TK06, 05:15 PM-06:45 PM, Aishwarya WB Buy 1 Get 1" at bounding box center [273, 227] width 43 height 58
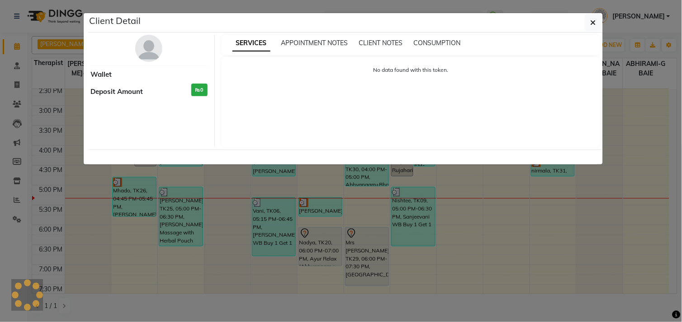
select select "3"
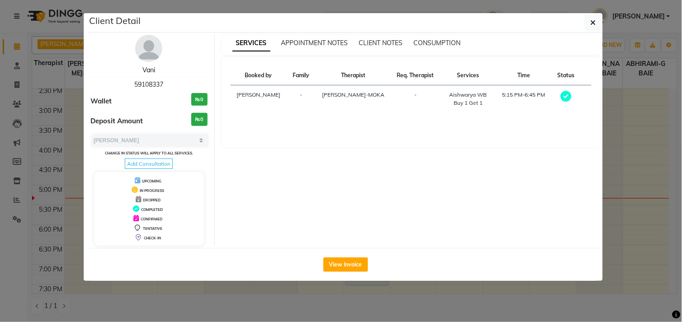
click at [153, 66] on link "Vani" at bounding box center [148, 70] width 13 height 8
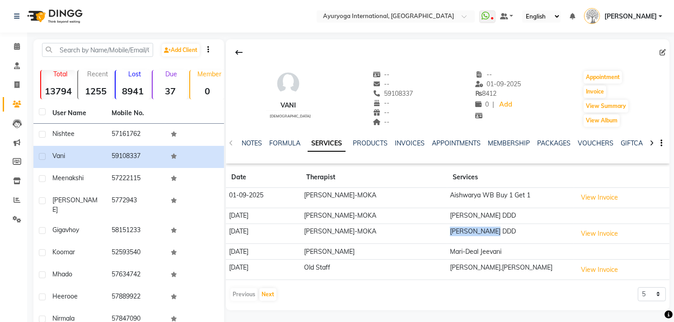
drag, startPoint x: 430, startPoint y: 229, endPoint x: 505, endPoint y: 234, distance: 74.8
click at [505, 234] on td "Aishwarya DDD" at bounding box center [511, 234] width 127 height 20
click at [11, 43] on span at bounding box center [17, 47] width 16 height 10
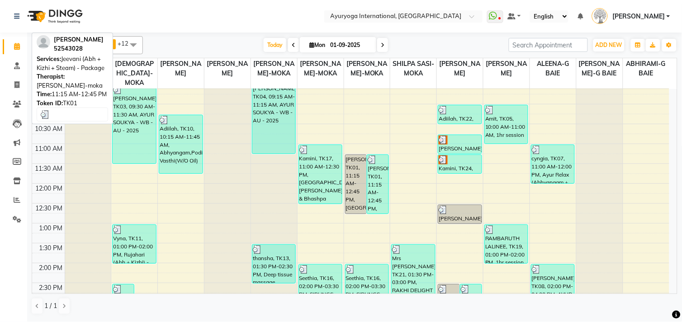
scroll to position [301, 0]
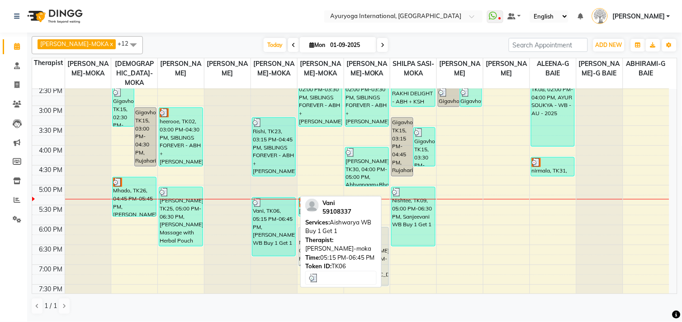
click at [286, 223] on div "Vani, TK06, 05:15 PM-06:45 PM, Aishwarya WB Buy 1 Get 1" at bounding box center [273, 227] width 43 height 58
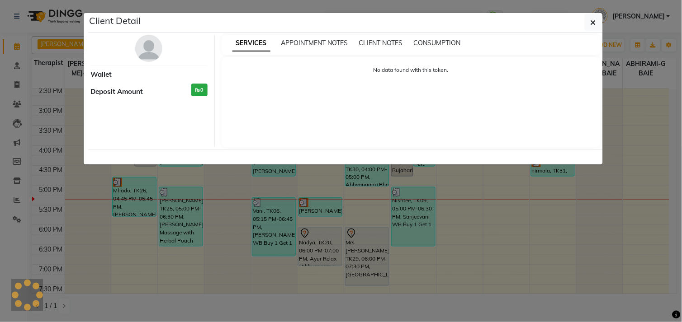
select select "3"
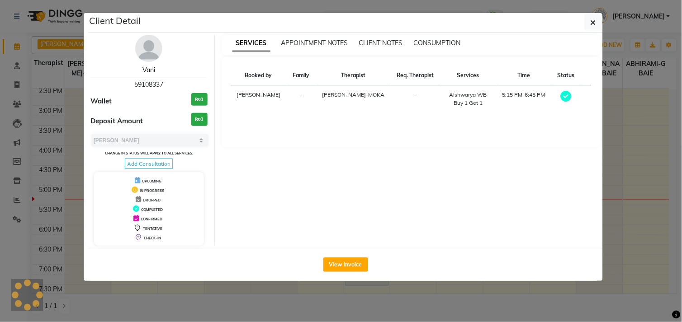
click at [154, 71] on link "Vani" at bounding box center [148, 70] width 13 height 8
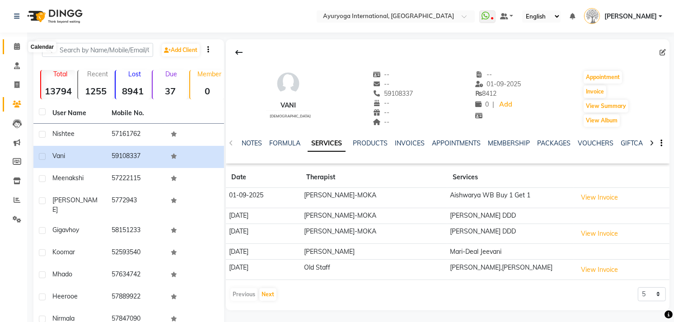
click at [15, 47] on icon at bounding box center [17, 46] width 6 height 7
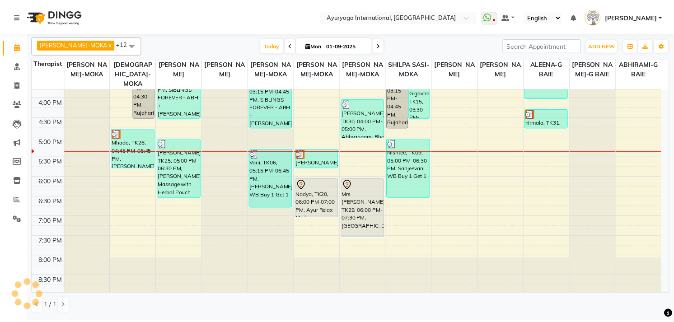
scroll to position [354, 0]
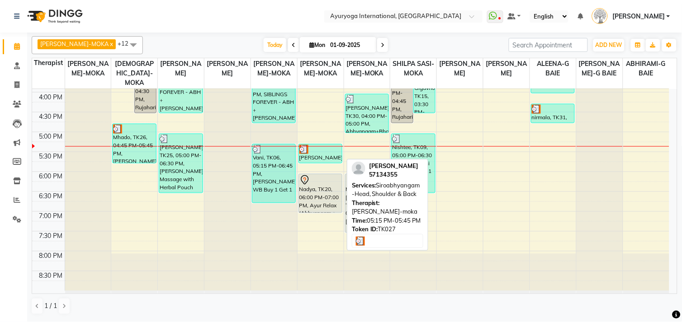
click at [302, 149] on img at bounding box center [303, 149] width 9 height 9
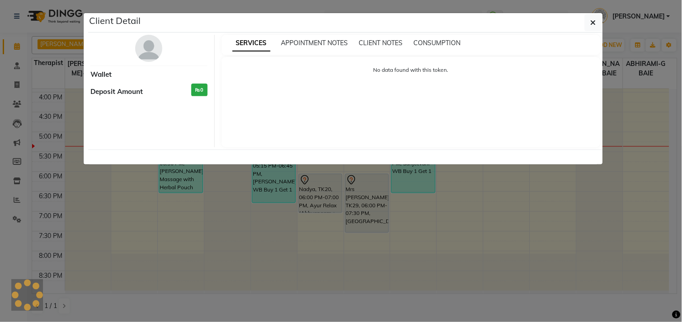
select select "3"
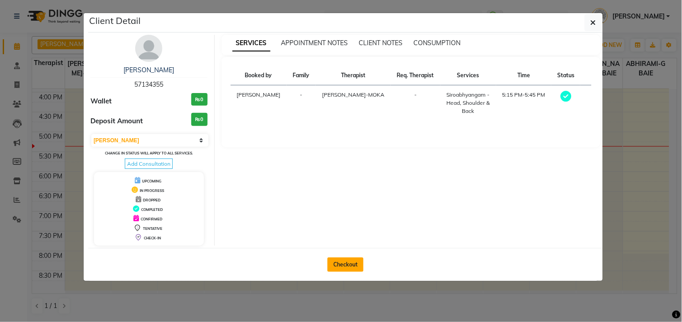
click at [354, 262] on button "Checkout" at bounding box center [345, 265] width 36 height 14
select select "service"
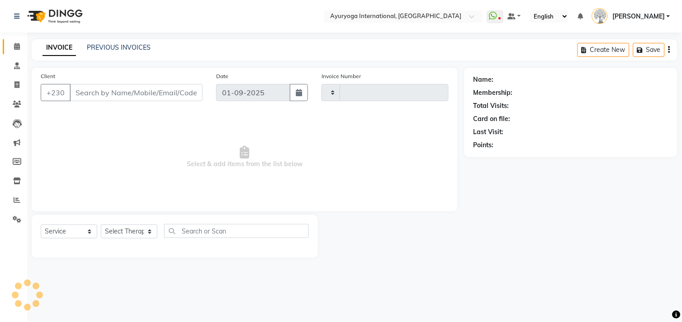
type input "5123"
select select "730"
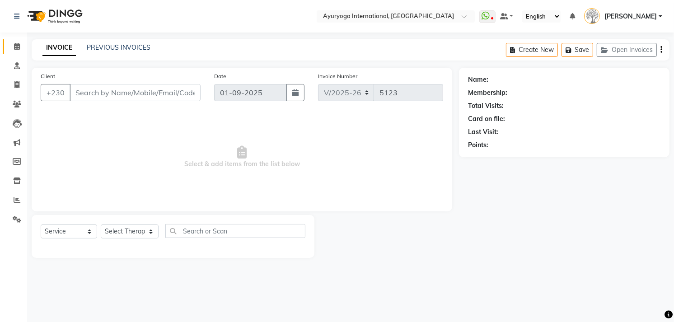
type input "57134355"
select select "36055"
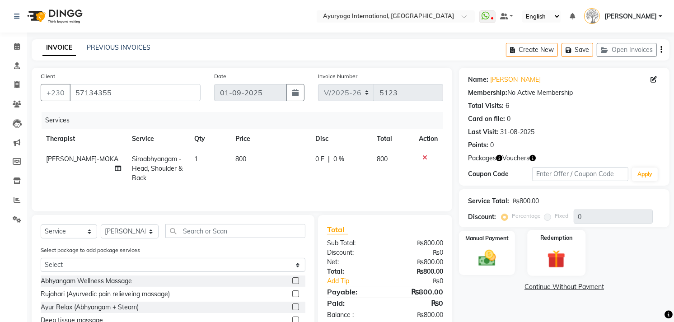
click at [558, 248] on img at bounding box center [556, 259] width 29 height 23
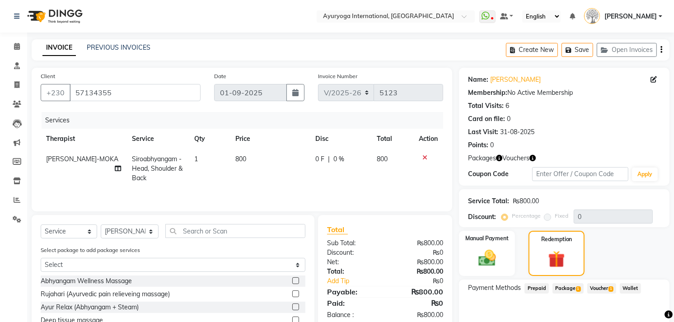
click at [582, 286] on span "Package 1" at bounding box center [568, 288] width 31 height 10
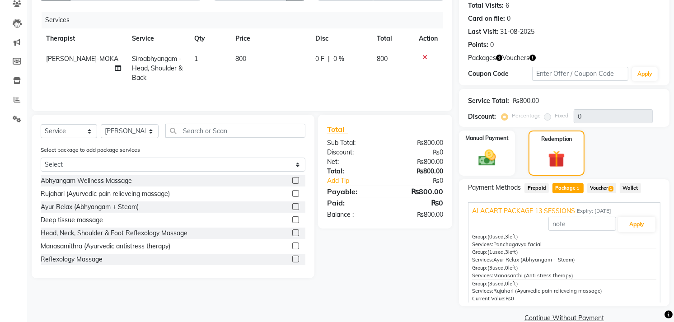
click at [612, 186] on span "1" at bounding box center [611, 188] width 5 height 5
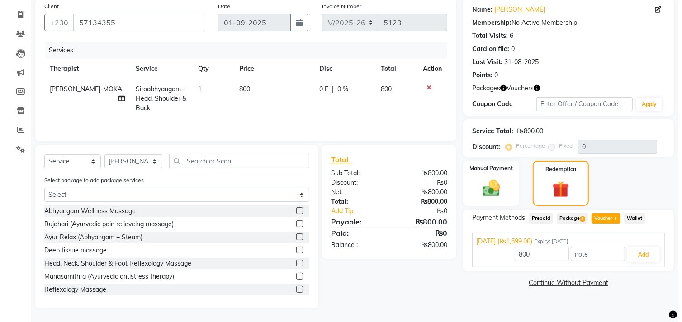
scroll to position [0, 0]
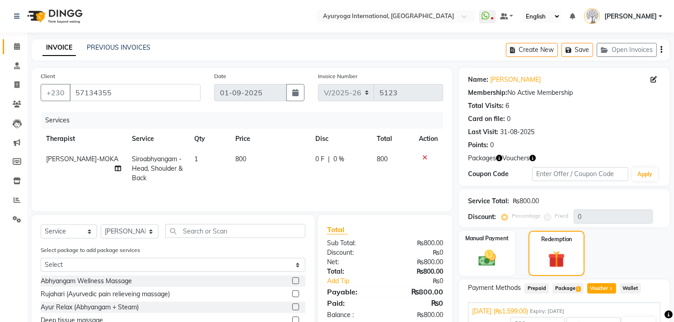
click at [8, 45] on link "Calendar" at bounding box center [14, 46] width 22 height 15
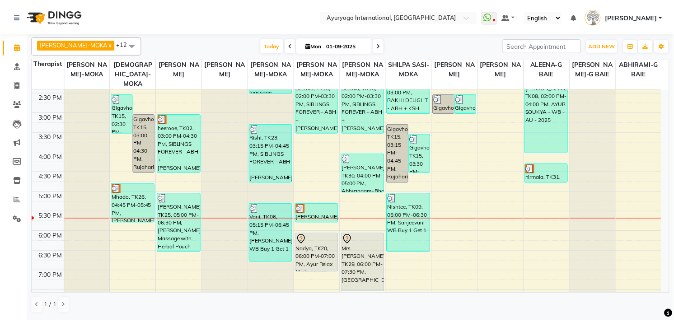
scroll to position [297, 0]
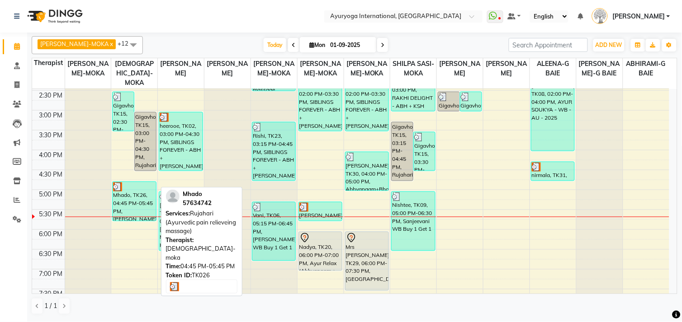
click at [127, 205] on div "Mhado, TK26, 04:45 PM-05:45 PM, Rujahari (Ayurvedic pain relieveing massage)" at bounding box center [134, 201] width 43 height 39
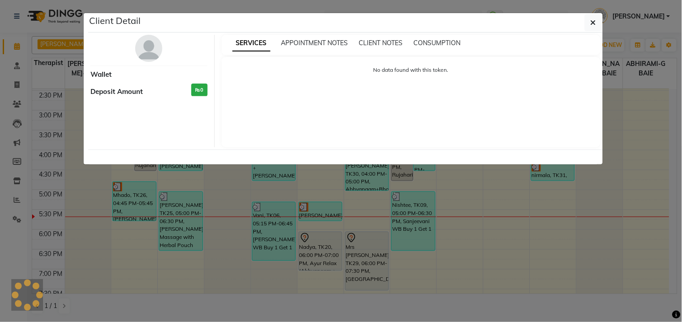
select select "3"
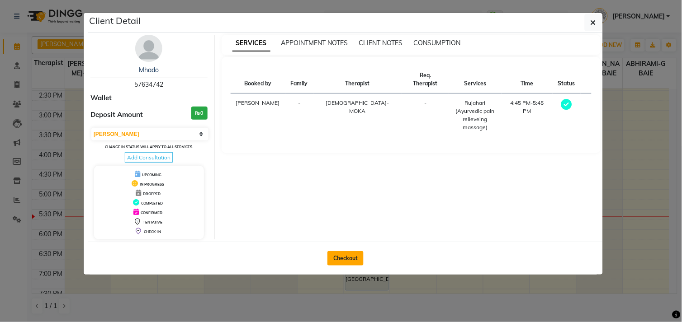
click at [350, 260] on button "Checkout" at bounding box center [345, 258] width 36 height 14
select select "service"
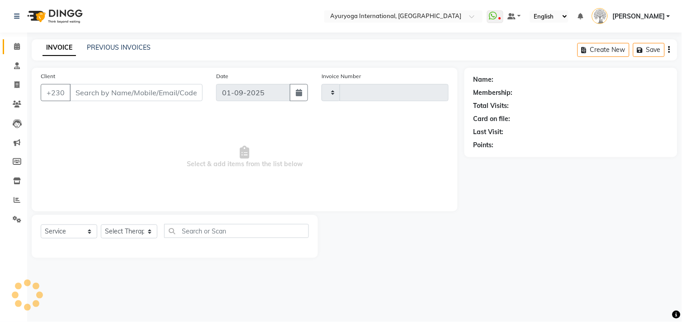
type input "5123"
select select "730"
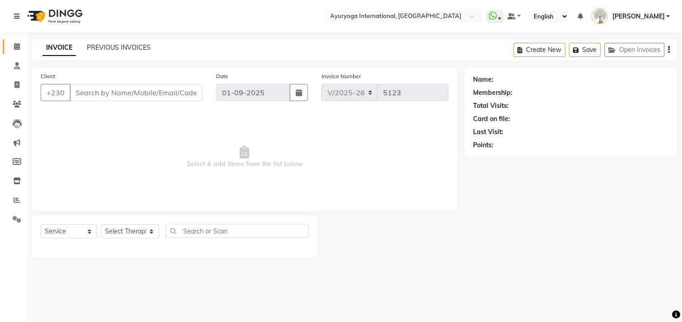
type input "57634742"
select select "36053"
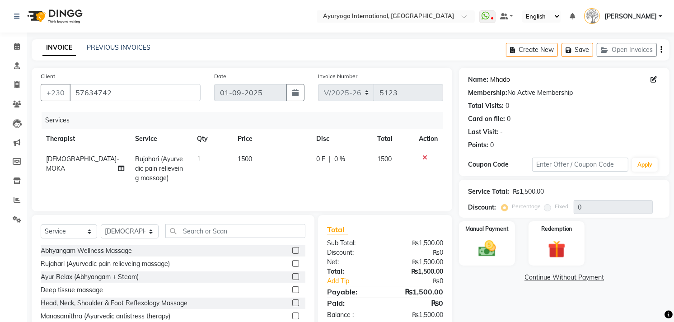
click at [498, 80] on link "Mhado" at bounding box center [500, 79] width 20 height 9
click at [16, 51] on span at bounding box center [17, 47] width 16 height 10
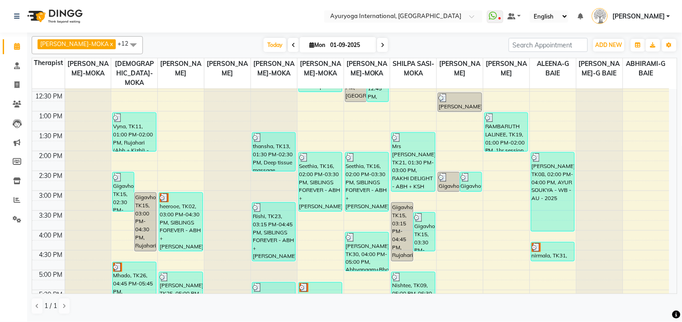
scroll to position [354, 0]
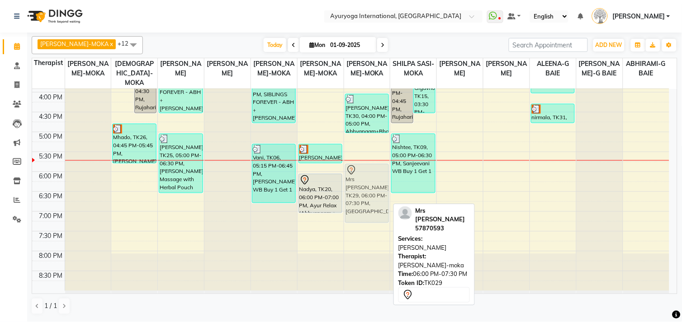
drag, startPoint x: 376, startPoint y: 200, endPoint x: 377, endPoint y: 193, distance: 7.3
click at [377, 193] on div "shammi, TK01, 11:15 AM-12:45 PM, Navajeevan shammi, TK01, 11:15 AM-12:45 PM, Je…" at bounding box center [367, 13] width 46 height 556
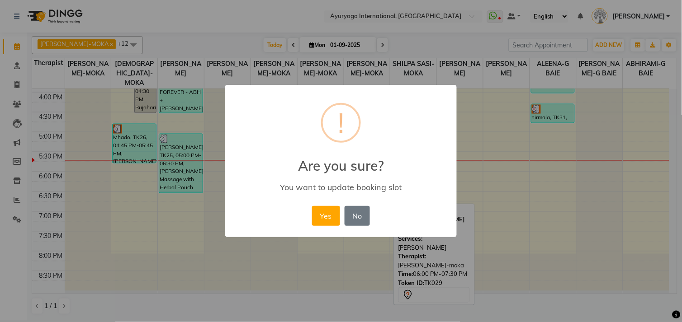
click at [312, 206] on button "Yes" at bounding box center [326, 216] width 28 height 20
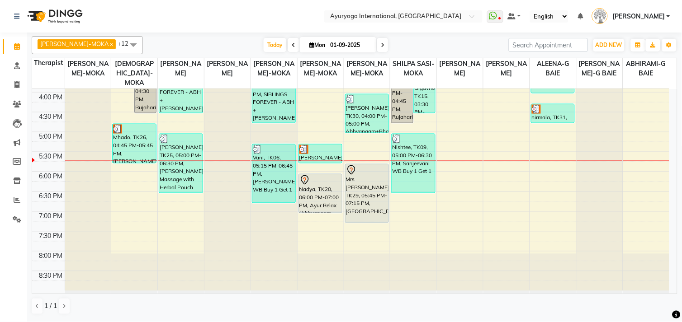
scroll to position [154, 0]
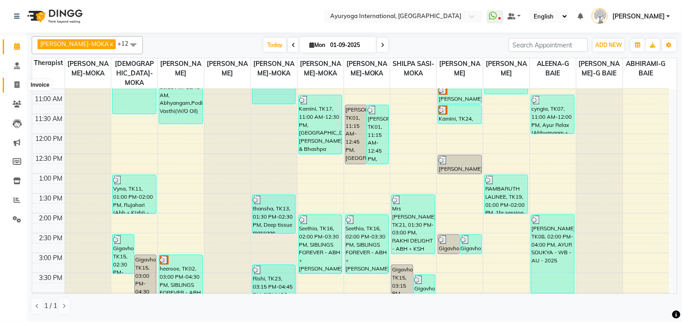
click at [18, 82] on icon at bounding box center [16, 84] width 5 height 7
select select "service"
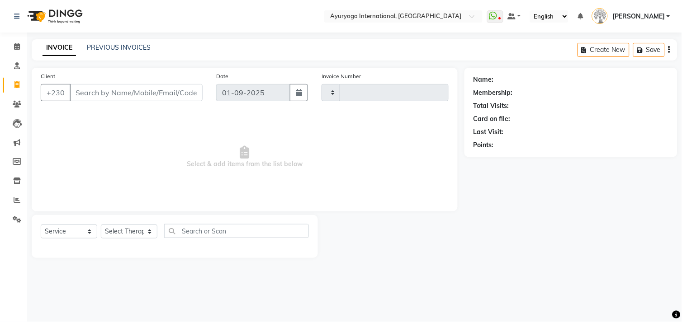
type input "5123"
select select "730"
click at [121, 51] on link "PREVIOUS INVOICES" at bounding box center [119, 47] width 64 height 8
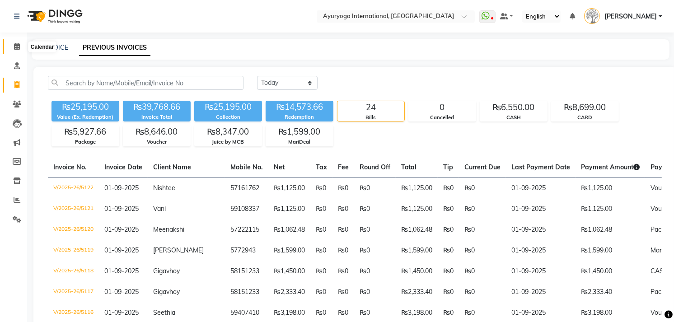
click at [23, 50] on span at bounding box center [17, 47] width 16 height 10
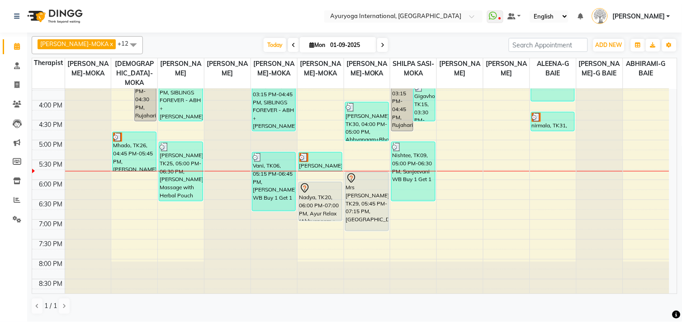
scroll to position [354, 0]
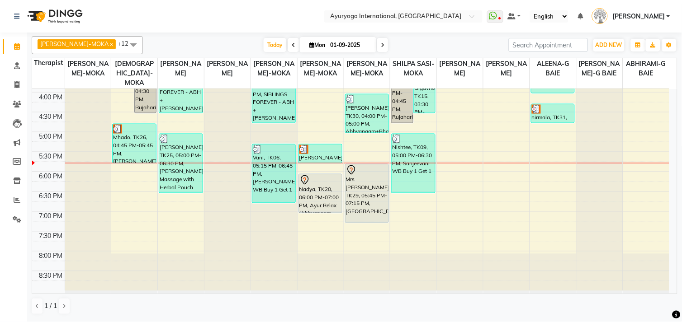
click at [377, 42] on span at bounding box center [382, 45] width 11 height 14
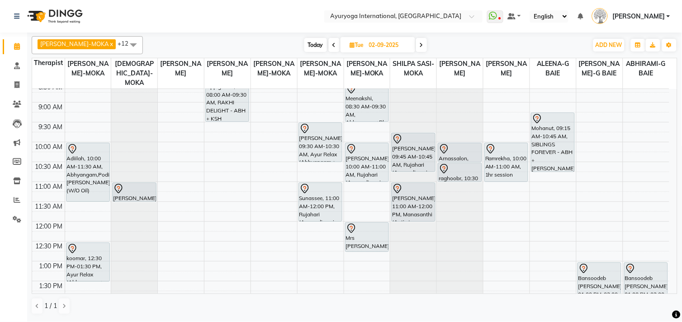
scroll to position [0, 0]
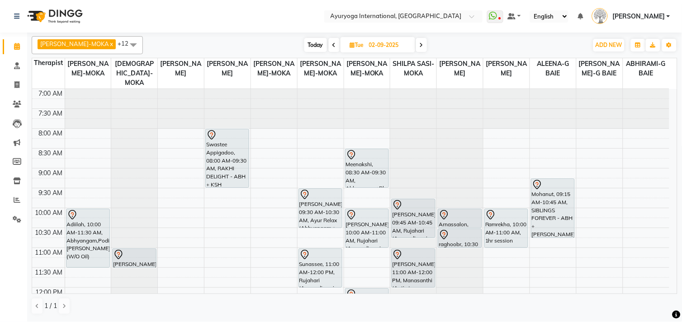
click at [304, 39] on span "Today" at bounding box center [315, 45] width 23 height 14
type input "01-09-2025"
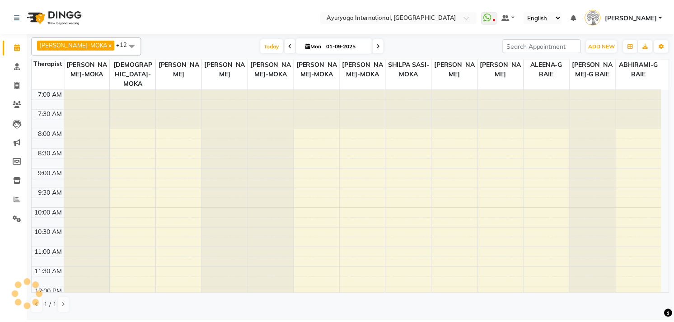
scroll to position [354, 0]
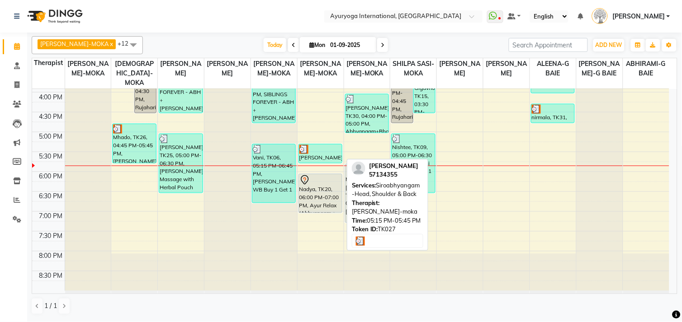
click at [316, 152] on div at bounding box center [320, 149] width 42 height 9
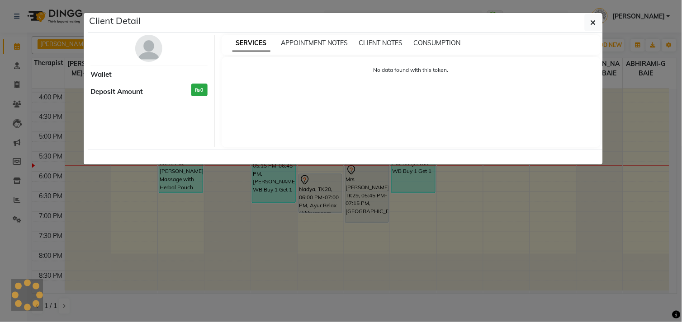
select select "3"
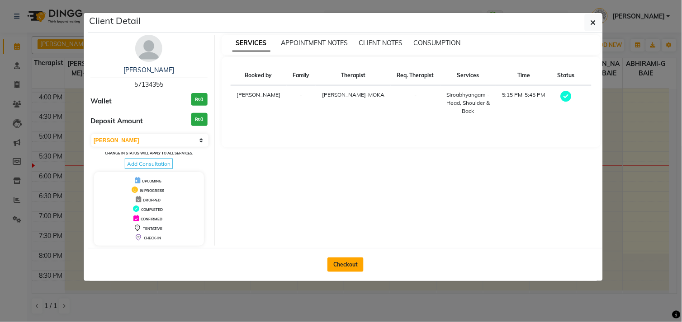
click at [351, 268] on button "Checkout" at bounding box center [345, 265] width 36 height 14
select select "service"
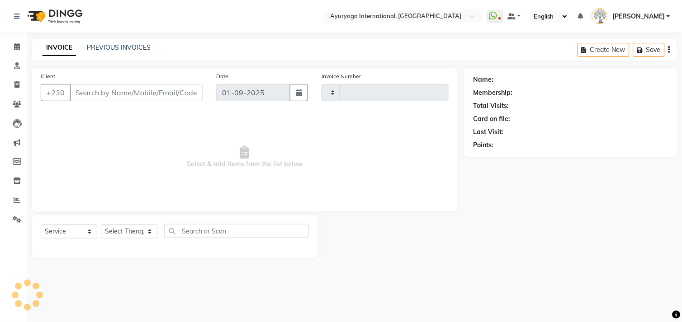
type input "5123"
select select "730"
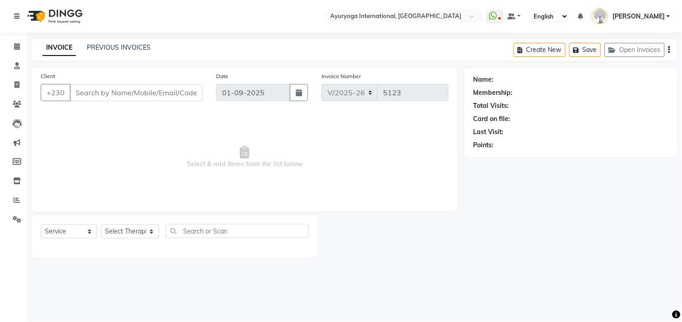
type input "57134355"
select select "36055"
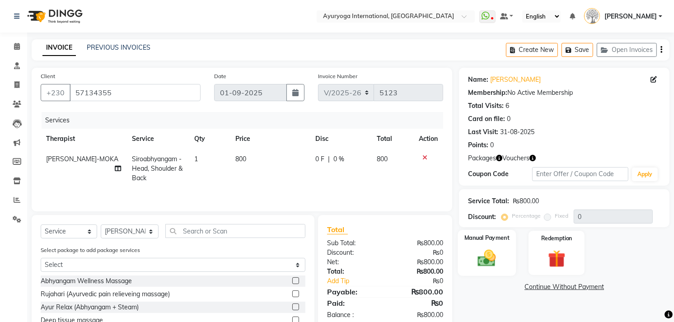
click at [502, 254] on img at bounding box center [487, 258] width 29 height 21
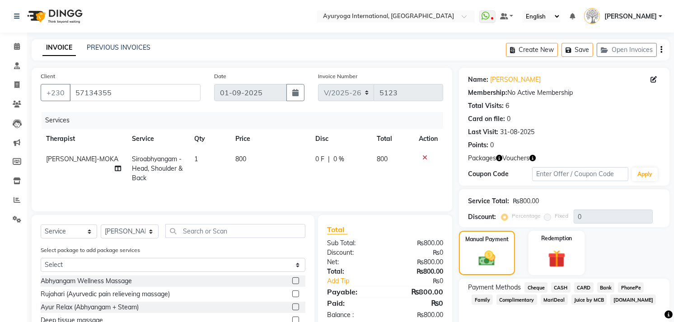
scroll to position [71, 0]
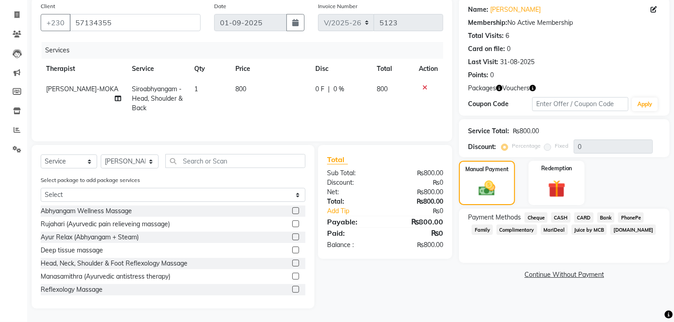
click at [561, 217] on span "CASH" at bounding box center [560, 217] width 19 height 10
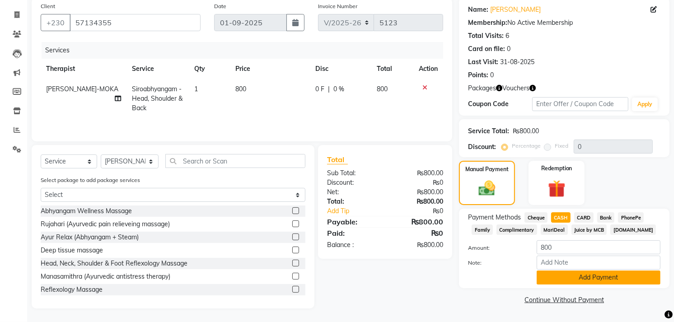
click at [596, 274] on button "Add Payment" at bounding box center [599, 278] width 124 height 14
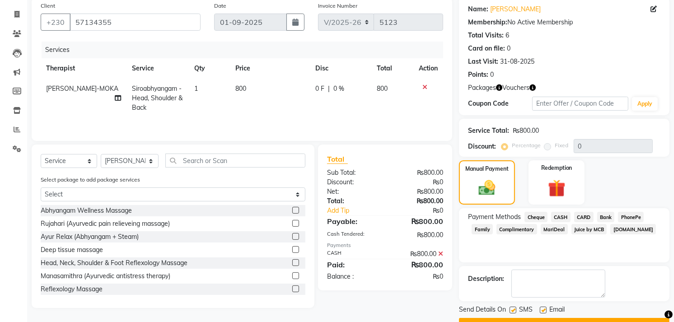
click at [600, 318] on button "Checkout" at bounding box center [564, 325] width 211 height 14
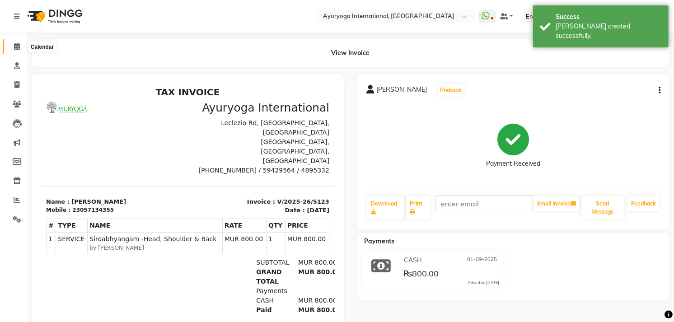
click at [15, 50] on icon at bounding box center [17, 46] width 6 height 7
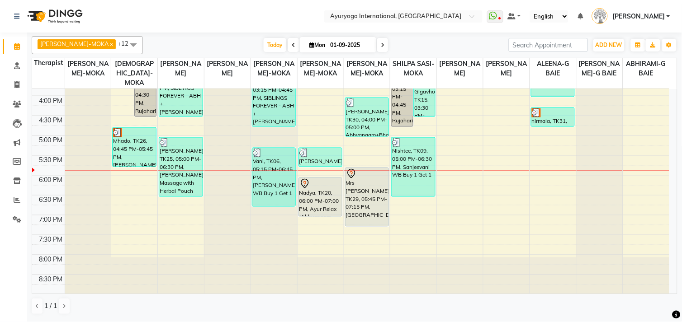
scroll to position [351, 0]
click at [377, 46] on span at bounding box center [382, 45] width 11 height 14
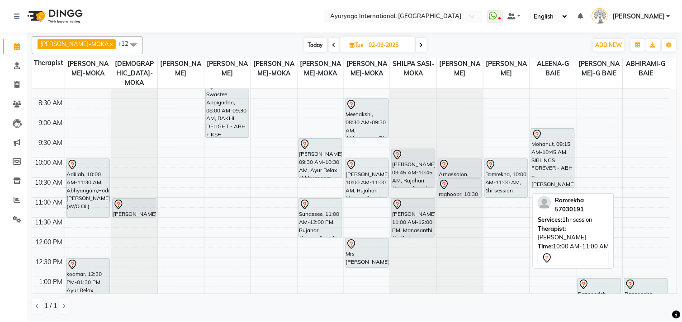
scroll to position [100, 0]
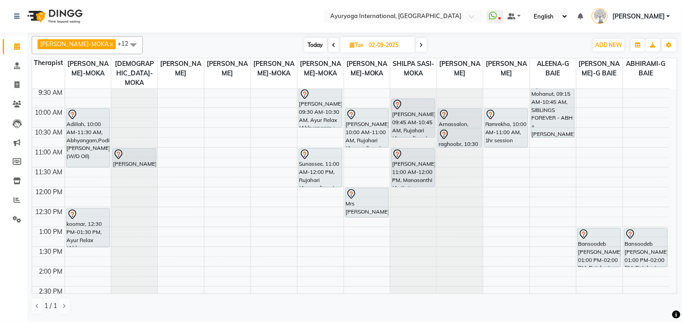
click at [332, 47] on icon at bounding box center [334, 44] width 4 height 5
type input "01-09-2025"
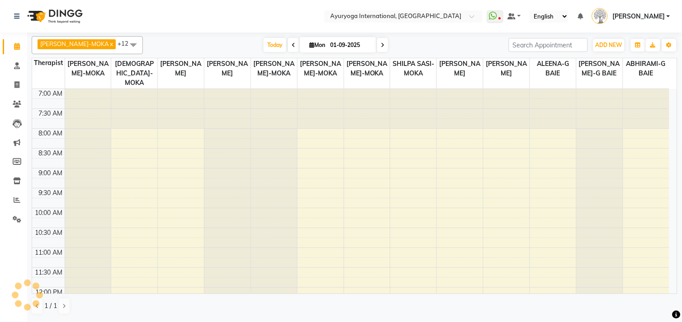
scroll to position [354, 0]
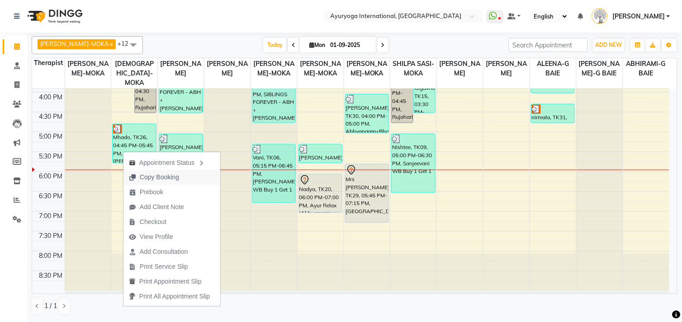
click at [166, 177] on span "Copy Booking" at bounding box center [159, 177] width 39 height 9
type textarea "JTdCJTIydXNlciUyMiUzQSU3QiUyMmlkJTIyJTNBODE2NTQyNCUyQyUyMmZuYW1lJTIyJTNBJTIyTWh…"
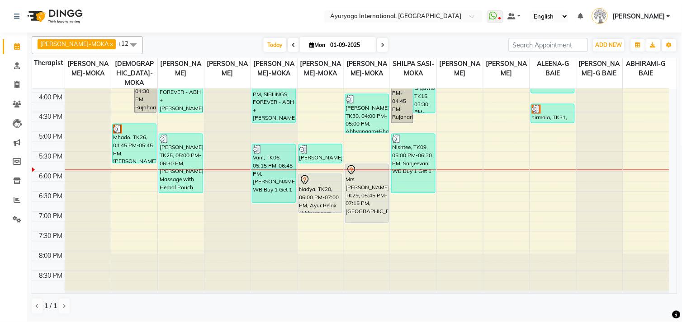
click at [377, 46] on span at bounding box center [382, 45] width 11 height 14
type input "02-09-2025"
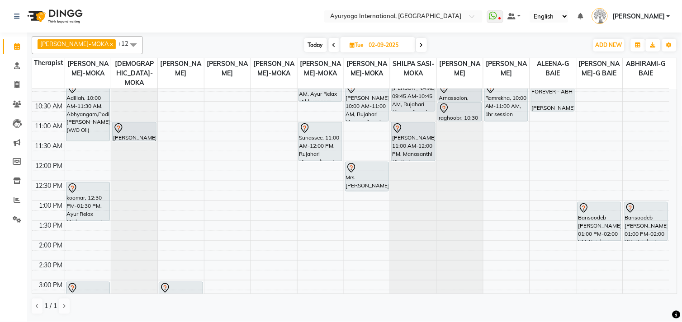
scroll to position [103, 0]
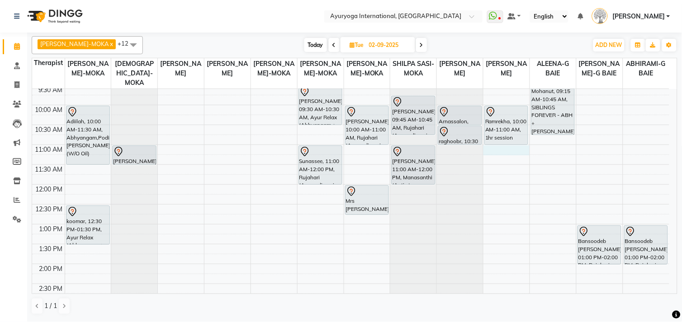
click at [498, 148] on div "7:00 AM 7:30 AM 8:00 AM 8:30 AM 9:00 AM 9:30 AM 10:00 AM 10:30 AM 11:00 AM 11:3…" at bounding box center [350, 264] width 637 height 556
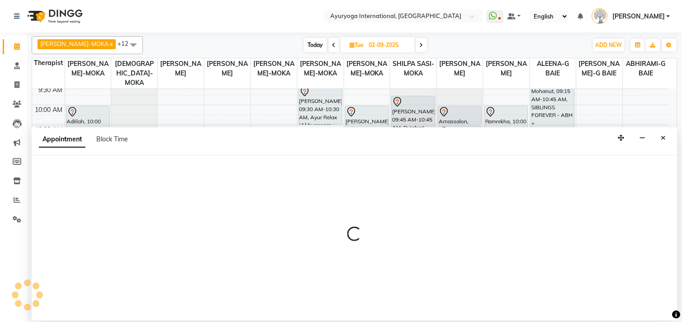
select select "69824"
select select "660"
select select "tentative"
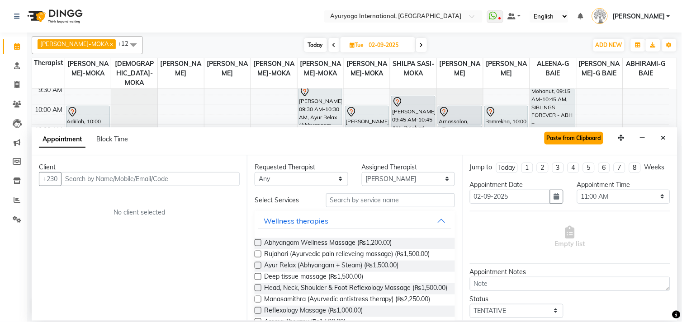
click at [562, 134] on button "Paste from Clipboard" at bounding box center [573, 138] width 59 height 13
select select
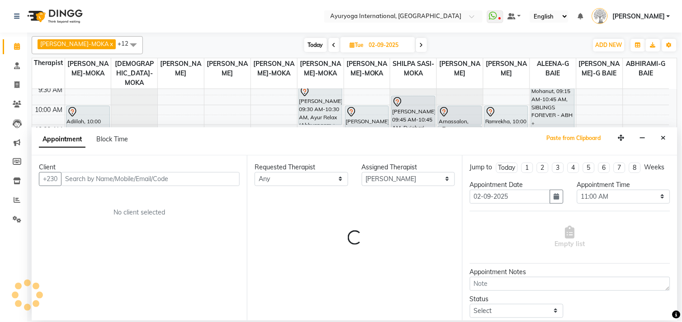
select select "1138"
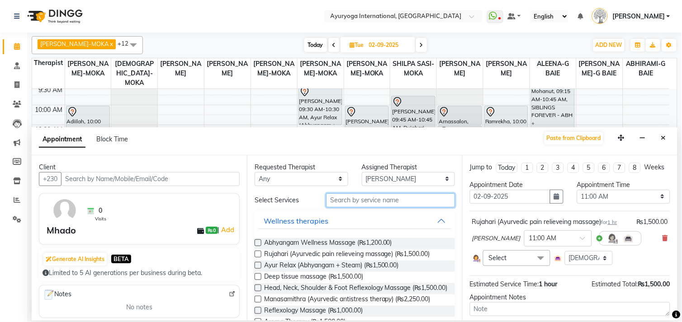
click at [353, 204] on input "text" at bounding box center [390, 200] width 129 height 14
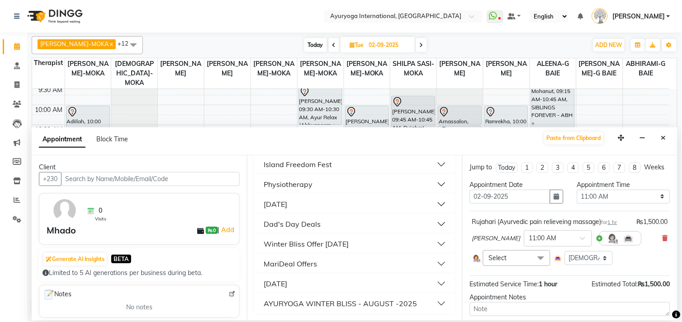
scroll to position [702, 0]
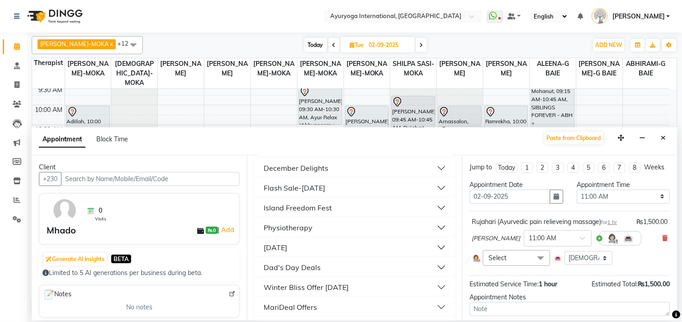
click at [310, 233] on div "Physiotherapy" at bounding box center [288, 227] width 49 height 11
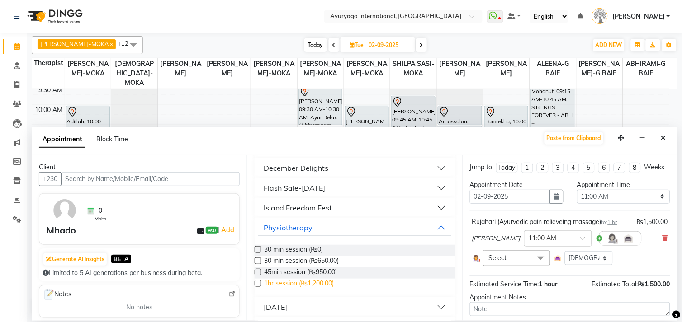
click at [316, 290] on span "1hr session (₨1,200.00)" at bounding box center [299, 284] width 70 height 11
checkbox input "false"
select select "1138"
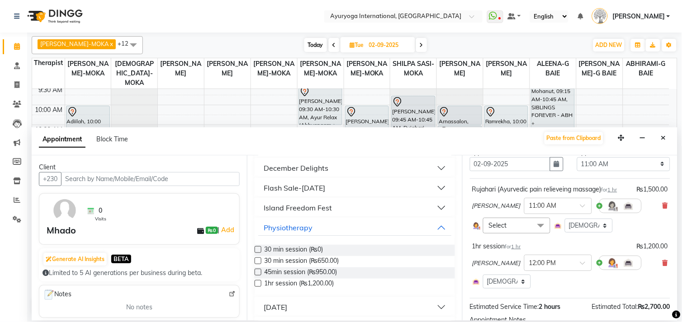
scroll to position [50, 0]
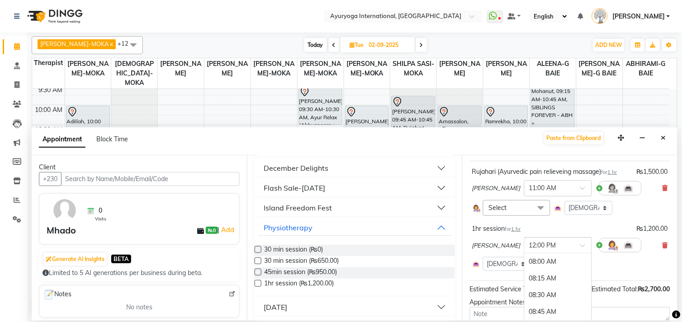
click at [569, 250] on input "text" at bounding box center [549, 244] width 40 height 9
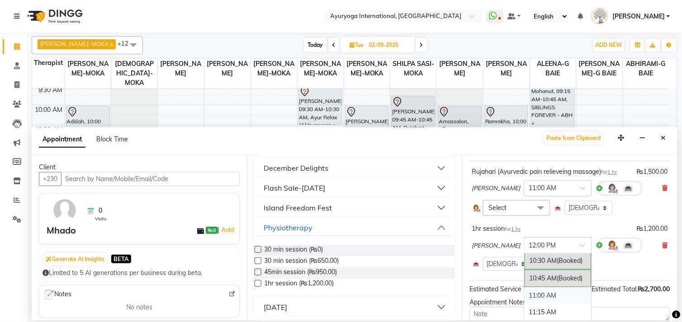
click at [558, 304] on div "11:00 AM" at bounding box center [557, 295] width 67 height 17
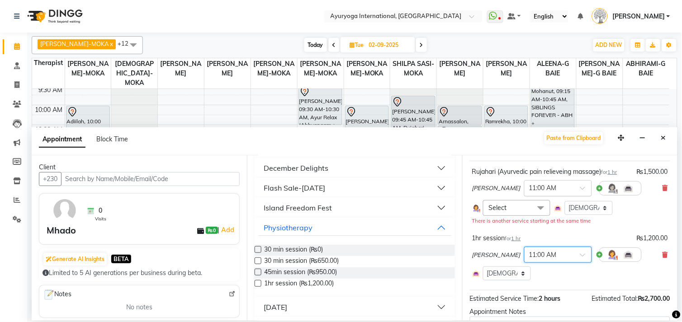
click at [586, 193] on div at bounding box center [557, 187] width 67 height 9
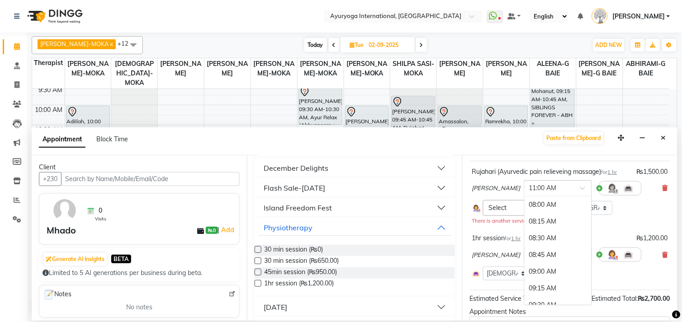
scroll to position [204, 0]
click at [662, 191] on icon at bounding box center [664, 188] width 5 height 6
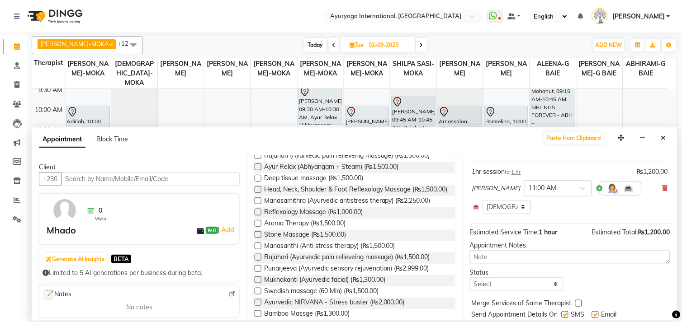
scroll to position [0, 0]
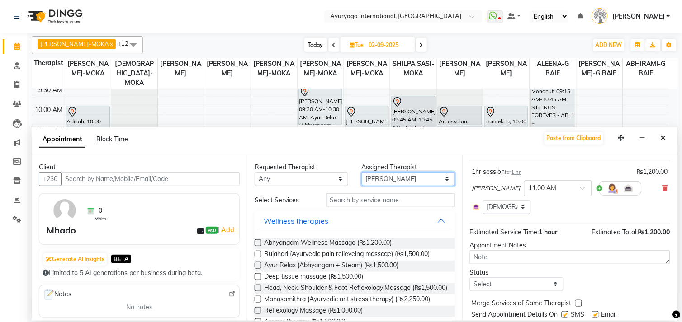
click at [377, 176] on select "Select ABHIRAMI-G BAIE ABHIRAM-MOKA ADHITHYA-MOKA ALEENA-G BAIE ANAGHA-MOKA Dr …" at bounding box center [409, 179] width 94 height 14
click at [425, 172] on select "Select ABHIRAMI-G BAIE ABHIRAM-MOKA ADHITHYA-MOKA ALEENA-G BAIE ANAGHA-MOKA Dr …" at bounding box center [409, 179] width 94 height 14
click at [404, 180] on select "Select ABHIRAMI-G BAIE ABHIRAM-MOKA ADHITHYA-MOKA ALEENA-G BAIE ANAGHA-MOKA Dr …" at bounding box center [409, 179] width 94 height 14
select select "36053"
click at [362, 172] on select "Select ABHIRAMI-G BAIE ABHIRAM-MOKA ADHITHYA-MOKA ALEENA-G BAIE ANAGHA-MOKA Dr …" at bounding box center [409, 179] width 94 height 14
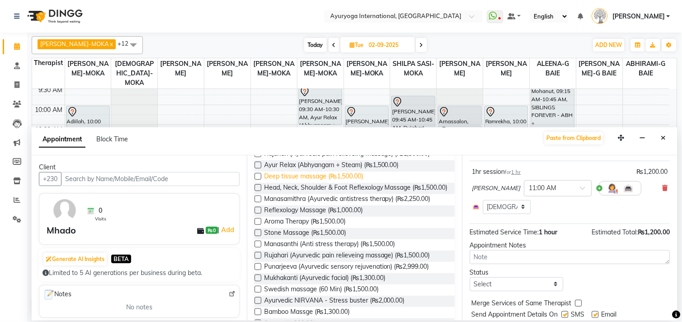
scroll to position [50, 0]
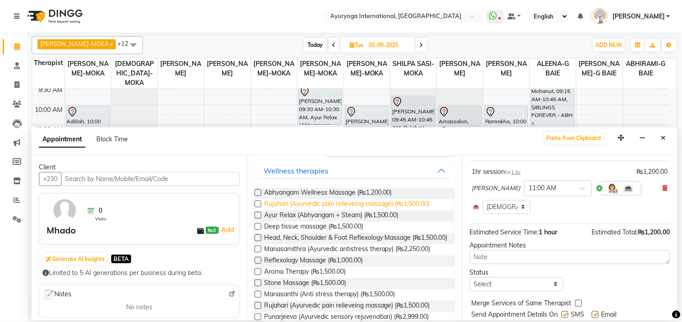
click at [309, 200] on span "Rujahari (Ayurvedic pain relieveing massage) (₨1,500.00)" at bounding box center [347, 204] width 166 height 11
checkbox input "true"
select select "1138"
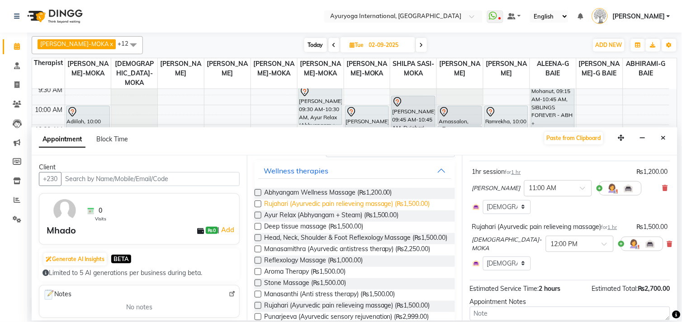
checkbox input "false"
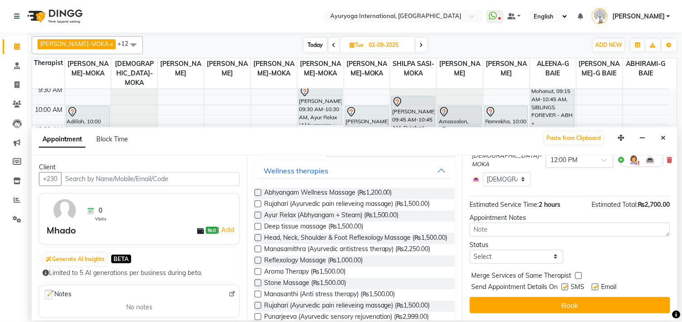
scroll to position [143, 0]
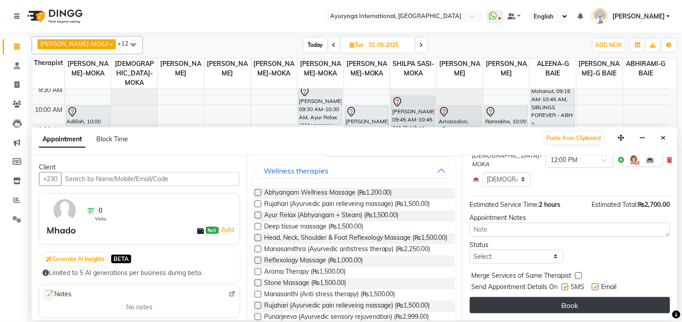
click at [580, 297] on button "Book" at bounding box center [570, 305] width 200 height 16
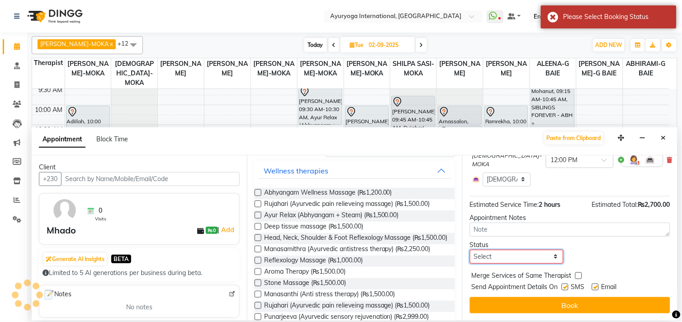
click at [499, 260] on select "Select TENTATIVE CONFIRM UPCOMING" at bounding box center [517, 257] width 94 height 14
select select "tentative"
click at [470, 250] on select "Select TENTATIVE CONFIRM UPCOMING" at bounding box center [517, 257] width 94 height 14
click at [499, 281] on span "Merge Services of Same Therapist" at bounding box center [521, 276] width 100 height 11
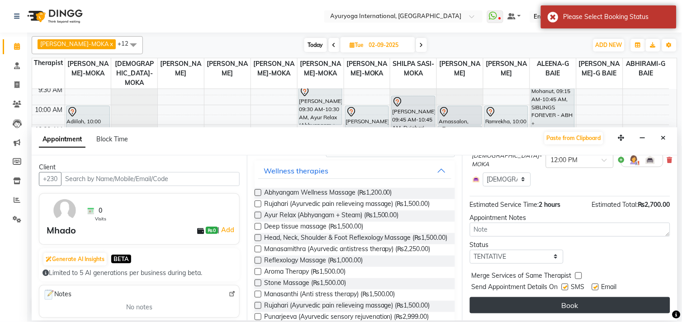
click at [547, 299] on button "Book" at bounding box center [570, 305] width 200 height 16
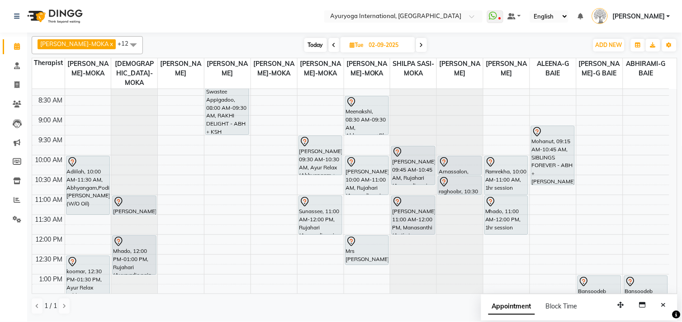
scroll to position [0, 0]
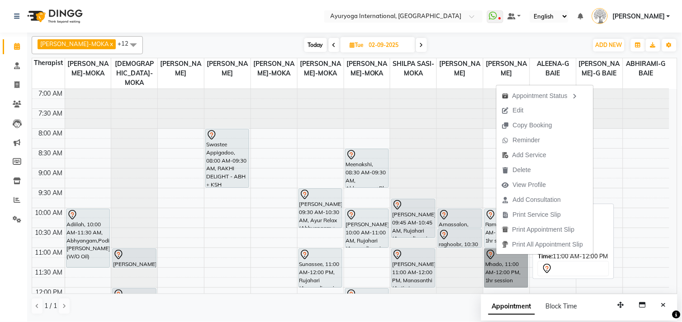
click at [515, 269] on link "Mhado, 11:00 AM-12:00 PM, 1hr session" at bounding box center [506, 268] width 44 height 39
select select "7"
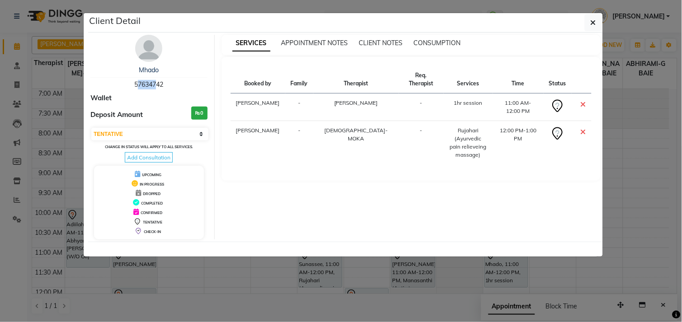
drag, startPoint x: 127, startPoint y: 84, endPoint x: 154, endPoint y: 79, distance: 27.1
click at [154, 79] on div "Mhado 57634742" at bounding box center [148, 78] width 117 height 24
click at [156, 81] on span "57634742" at bounding box center [148, 84] width 29 height 8
click at [156, 86] on span "57634742" at bounding box center [148, 84] width 29 height 8
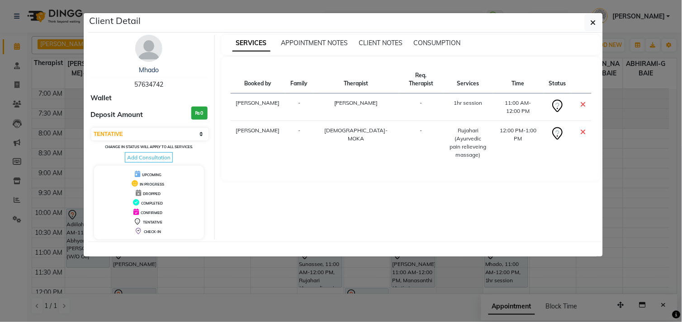
click at [156, 86] on span "57634742" at bounding box center [148, 84] width 29 height 8
copy span "57634742"
click at [588, 23] on button "button" at bounding box center [592, 22] width 17 height 17
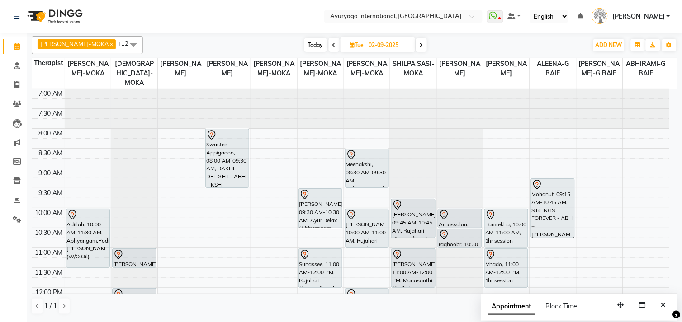
click at [386, 45] on input "02-09-2025" at bounding box center [388, 45] width 45 height 14
select select "9"
select select "2025"
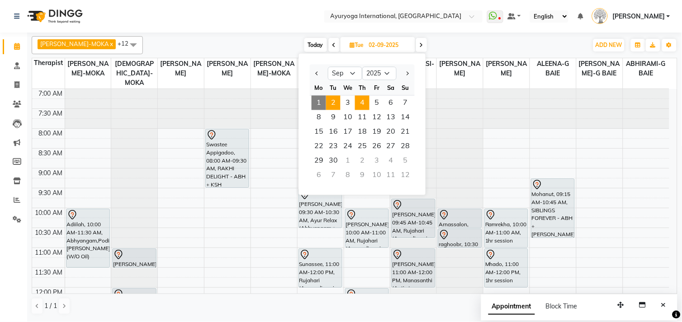
click at [362, 102] on span "4" at bounding box center [362, 103] width 14 height 14
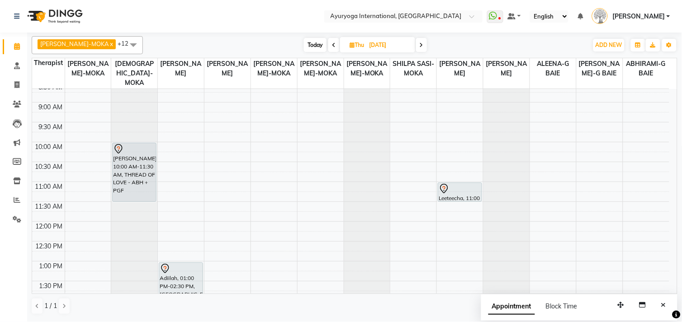
scroll to position [53, 0]
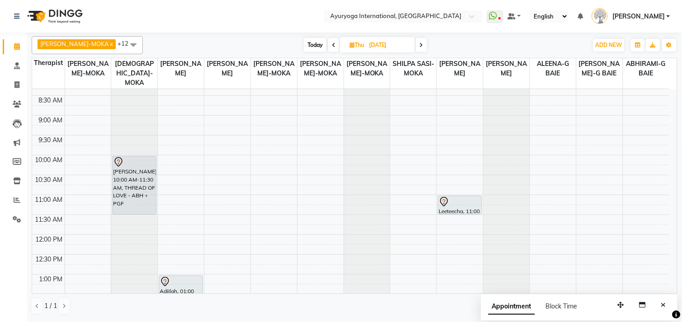
click at [304, 39] on span "Today" at bounding box center [315, 45] width 23 height 14
type input "01-09-2025"
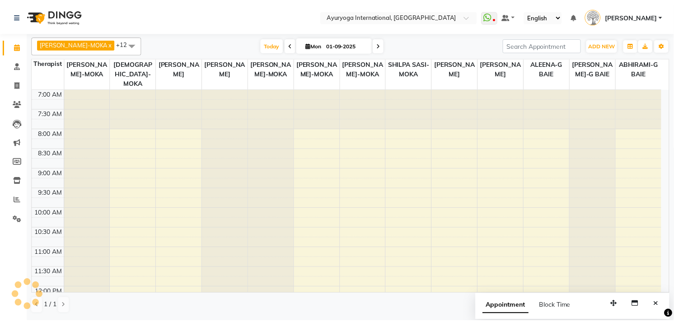
scroll to position [354, 0]
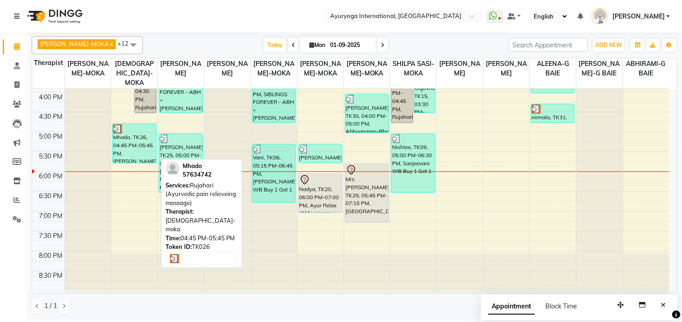
click at [129, 160] on div "Mhado, TK26, 04:45 PM-05:45 PM, Rujahari (Ayurvedic pain relieveing massage)" at bounding box center [134, 143] width 43 height 39
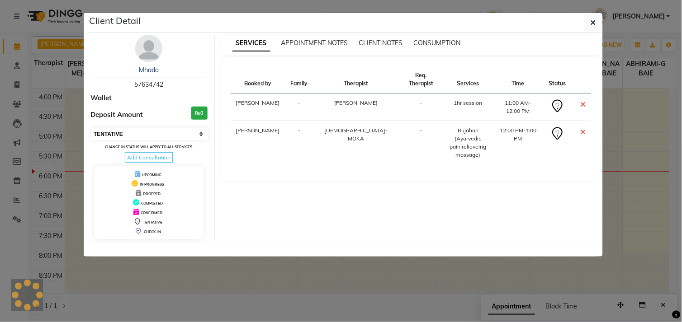
select select "3"
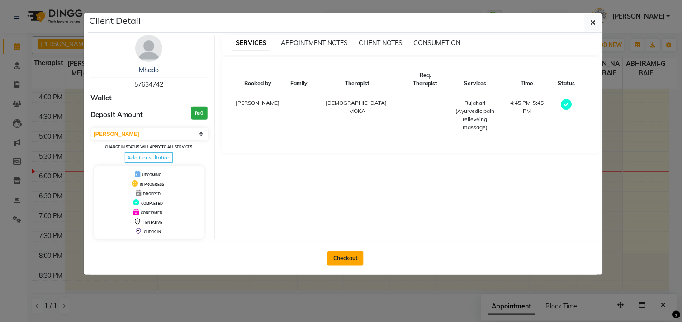
click at [336, 259] on button "Checkout" at bounding box center [345, 258] width 36 height 14
select select "service"
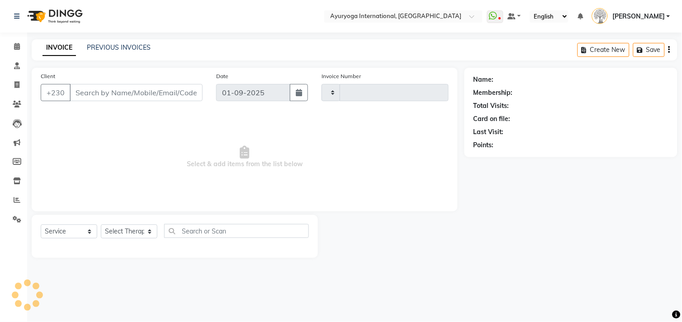
type input "5124"
select select "730"
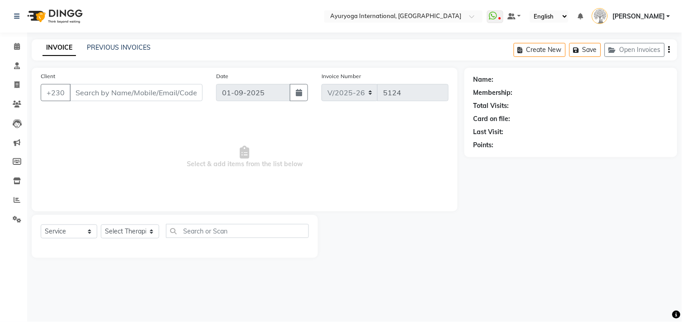
type input "57634742"
select select "36053"
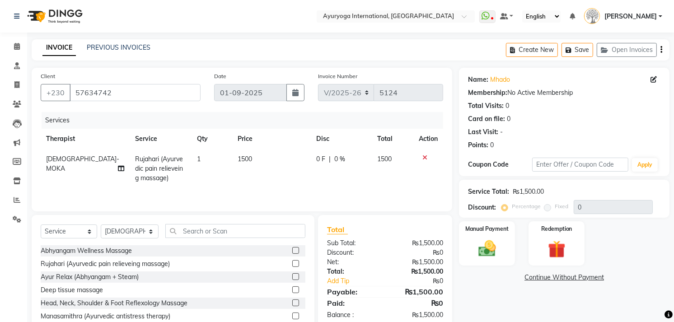
scroll to position [41, 0]
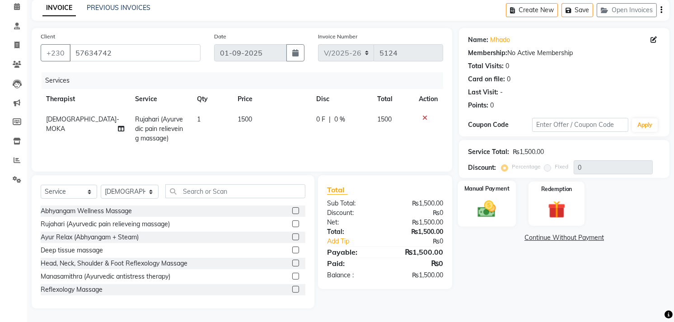
click at [509, 200] on div "Manual Payment" at bounding box center [487, 204] width 58 height 46
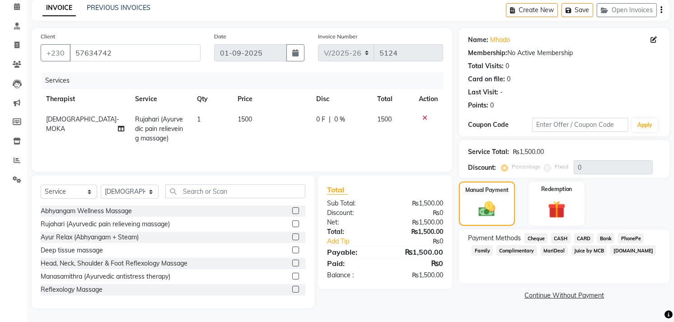
click at [566, 235] on span "CASH" at bounding box center [560, 238] width 19 height 10
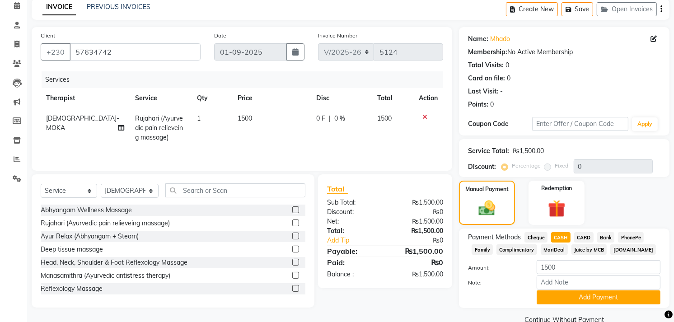
scroll to position [59, 0]
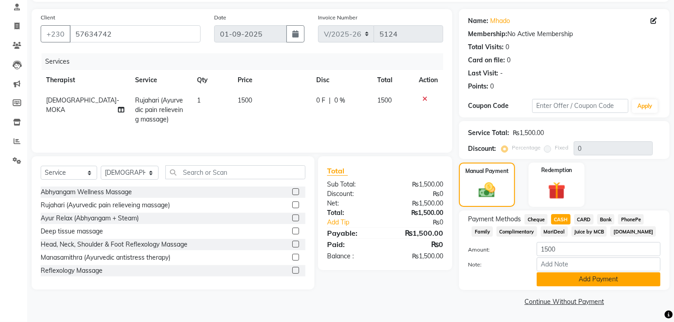
click at [607, 281] on button "Add Payment" at bounding box center [599, 280] width 124 height 14
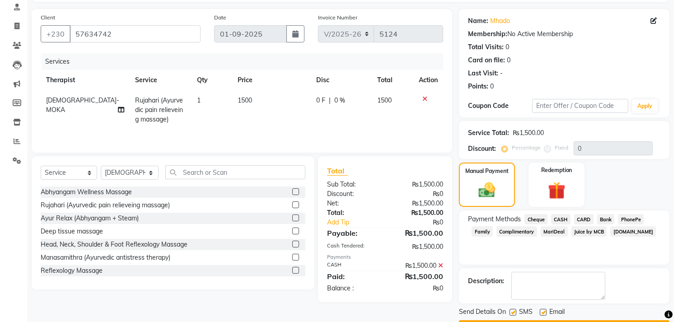
scroll to position [84, 0]
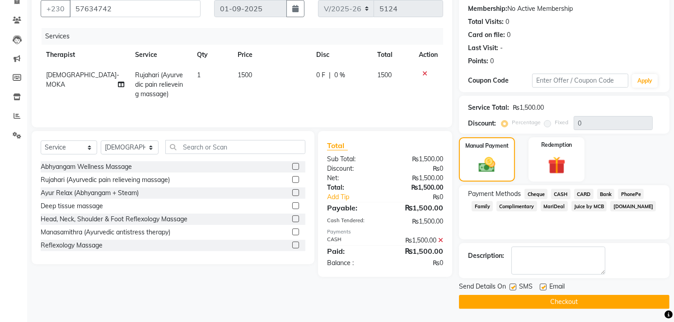
click at [550, 300] on button "Checkout" at bounding box center [564, 302] width 211 height 14
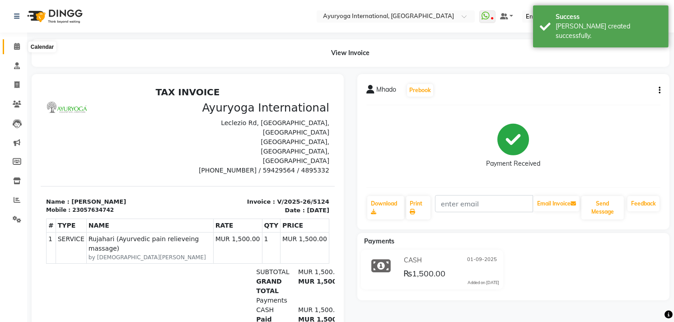
click at [20, 51] on span at bounding box center [17, 47] width 16 height 10
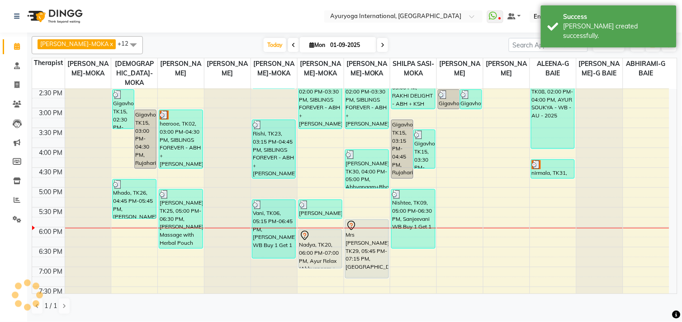
scroll to position [301, 0]
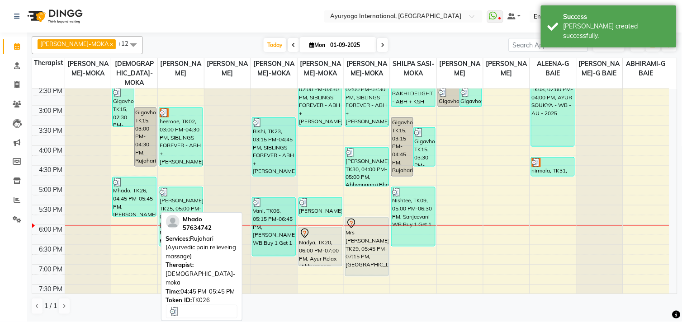
click at [145, 196] on div "Mhado, TK26, 04:45 PM-05:45 PM, Rujahari (Ayurvedic pain relieveing massage)" at bounding box center [134, 197] width 43 height 39
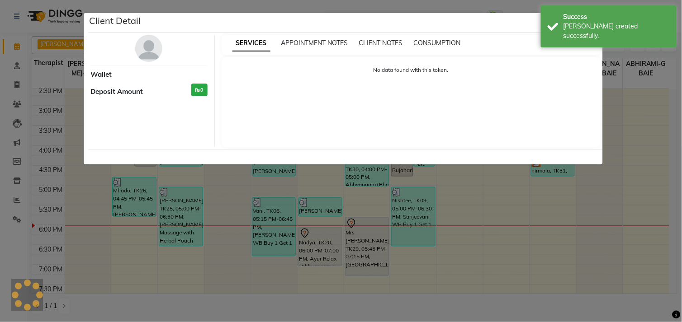
select select "3"
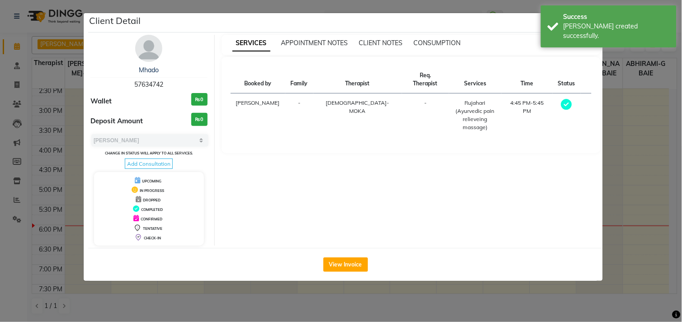
drag, startPoint x: 129, startPoint y: 82, endPoint x: 193, endPoint y: 83, distance: 64.7
click at [193, 83] on div "Mhado 57634742" at bounding box center [148, 78] width 117 height 24
copy span "57634742"
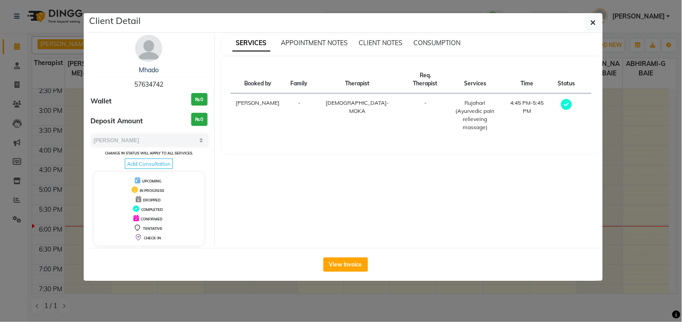
click at [607, 20] on ngb-modal-window "Client Detail Mhado 57634742 Wallet ₨0 Deposit Amount ₨0 Select MARK DONE UPCOM…" at bounding box center [341, 161] width 682 height 322
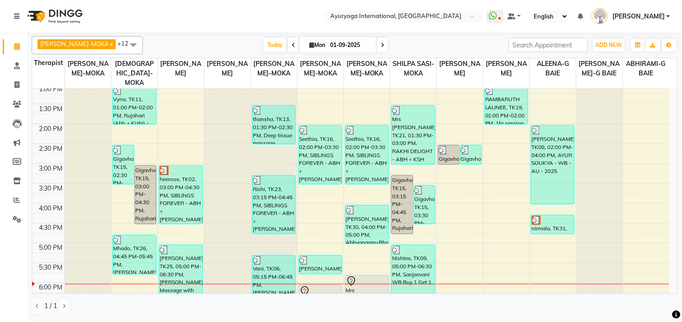
scroll to position [251, 0]
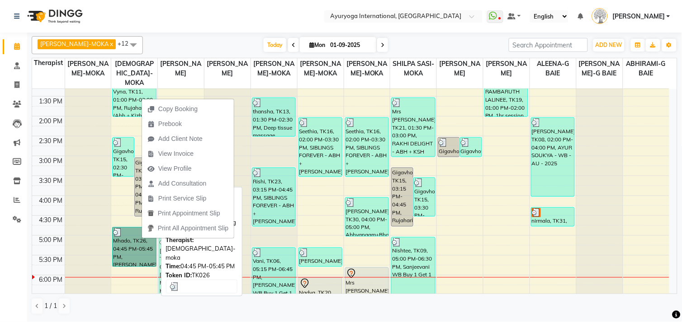
click at [137, 241] on link "Mhado, TK26, 04:45 PM-05:45 PM, Rujahari (Ayurvedic pain relieveing massage)" at bounding box center [134, 247] width 44 height 40
select select "3"
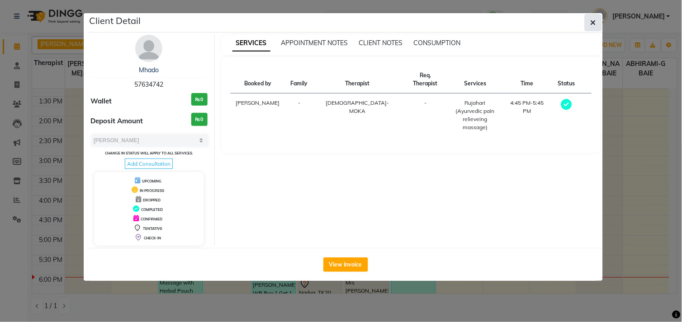
click at [594, 21] on icon "button" at bounding box center [592, 22] width 5 height 7
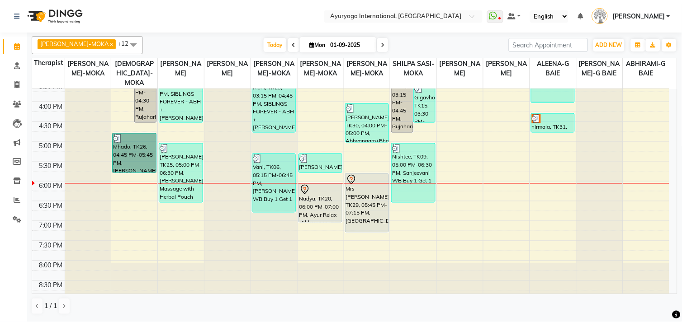
scroll to position [354, 0]
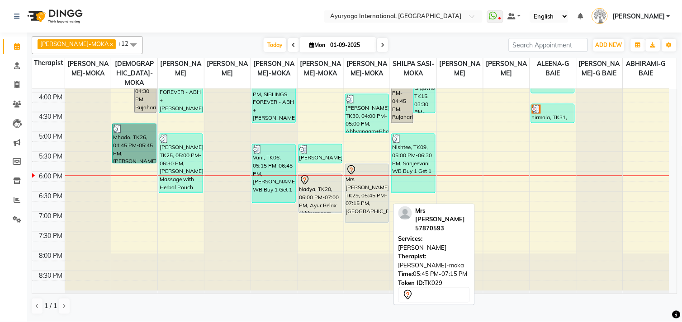
click at [363, 193] on div "Mrs Anjalee, TK29, 05:45 PM-07:15 PM, Aishwarya" at bounding box center [366, 194] width 43 height 58
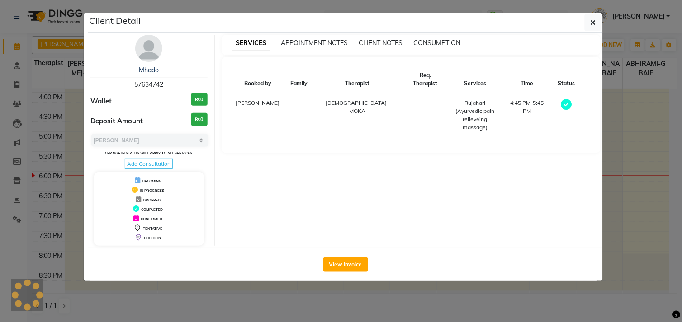
select select "7"
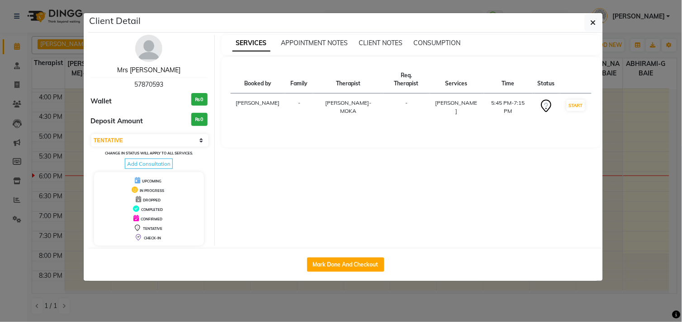
click at [139, 71] on link "Mrs Anjalee" at bounding box center [148, 70] width 63 height 8
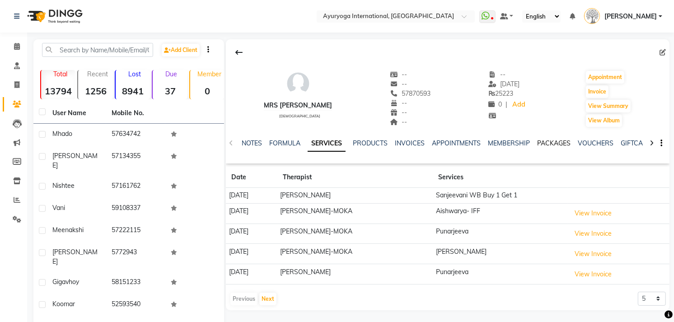
click at [556, 141] on link "PACKAGES" at bounding box center [553, 143] width 33 height 8
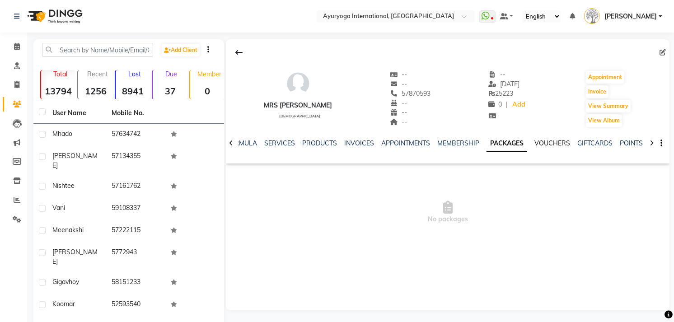
click at [556, 141] on link "VOUCHERS" at bounding box center [553, 143] width 36 height 8
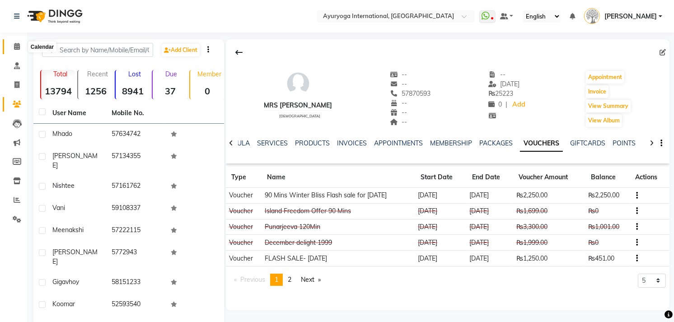
click at [21, 45] on span at bounding box center [17, 47] width 16 height 10
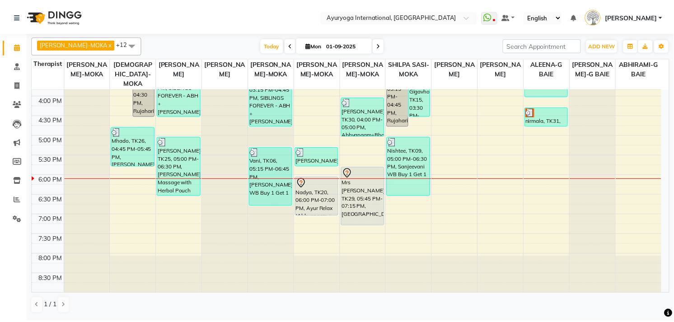
scroll to position [354, 0]
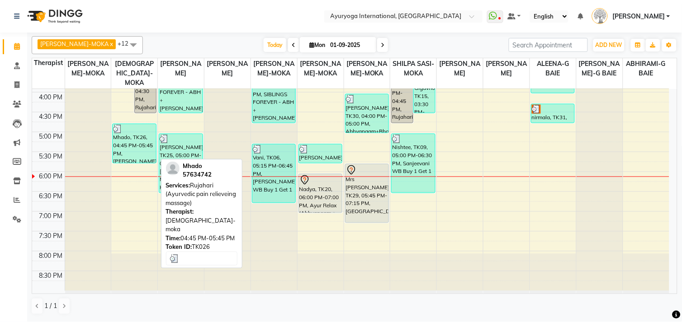
click at [136, 139] on div "Mhado, TK26, 04:45 PM-05:45 PM, Rujahari (Ayurvedic pain relieveing massage)" at bounding box center [134, 143] width 43 height 39
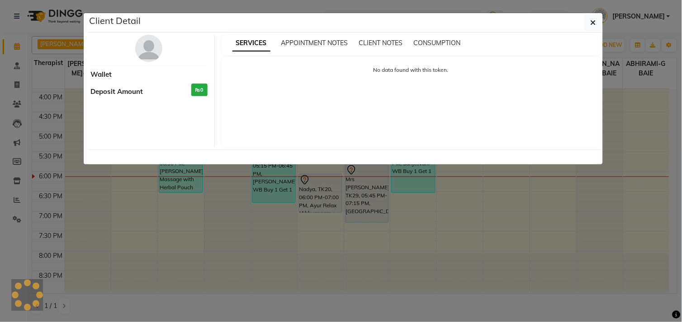
select select "3"
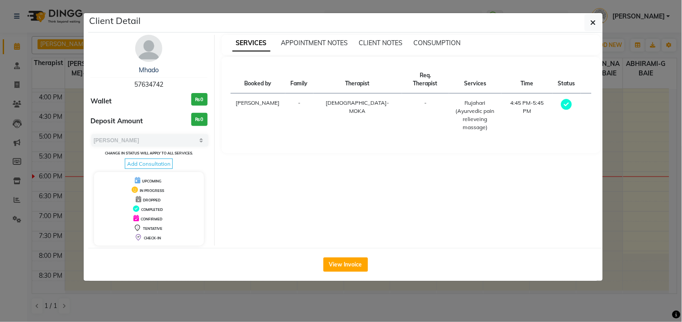
drag, startPoint x: 132, startPoint y: 77, endPoint x: 179, endPoint y: 87, distance: 48.6
click at [179, 87] on div "Mhado 57634742" at bounding box center [148, 78] width 117 height 24
copy div "Mhado 57634742"
click at [599, 23] on button "button" at bounding box center [592, 22] width 17 height 17
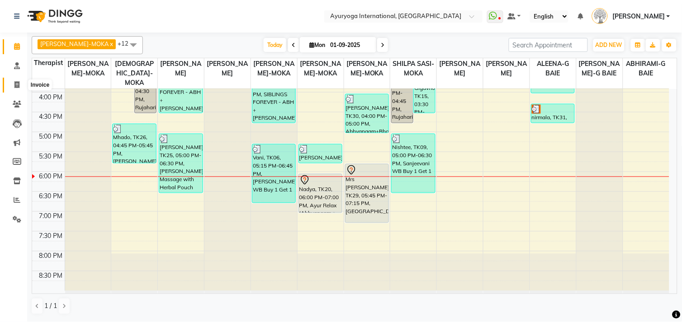
click at [17, 83] on icon at bounding box center [16, 84] width 5 height 7
select select "service"
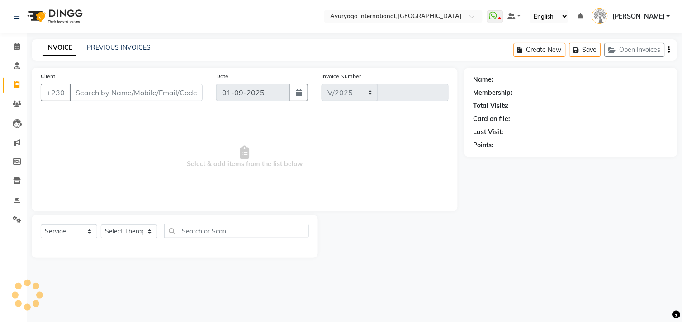
select select "730"
type input "5125"
click at [137, 90] on input "Client" at bounding box center [136, 92] width 133 height 17
type input "57634742"
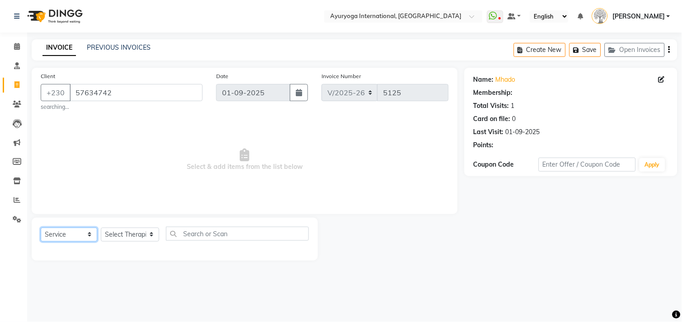
click at [71, 229] on select "Select Service Product Membership Package Voucher Prepaid Gift Card" at bounding box center [69, 235] width 57 height 14
select select "P"
click at [41, 228] on select "Select Service Product Membership Package Voucher Prepaid Gift Card" at bounding box center [69, 235] width 57 height 14
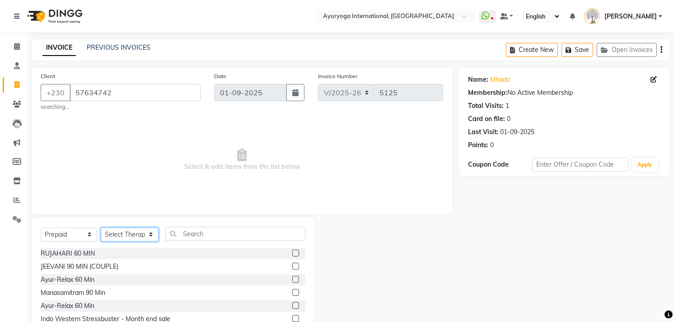
click at [123, 233] on select "Select Therapist ABHIRAMI-G BAIE ABHIRAM-MOKA ADHITHYA-MOKA ALEENA-G BAIE ANAGH…" at bounding box center [130, 235] width 58 height 14
select select "19827"
click at [101, 228] on select "Select Therapist ABHIRAMI-G BAIE ABHIRAM-MOKA ADHITHYA-MOKA ALEENA-G BAIE ANAGH…" at bounding box center [130, 235] width 58 height 14
click at [185, 236] on input "text" at bounding box center [235, 234] width 140 height 14
type input "2"
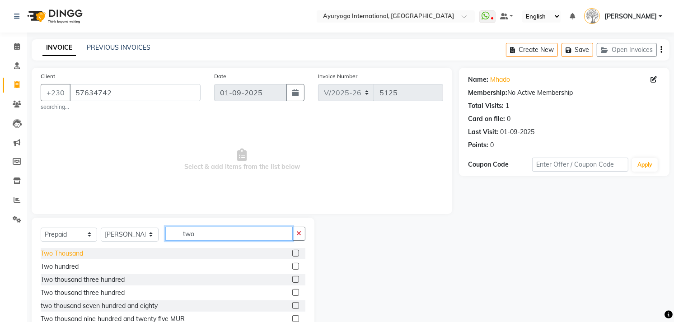
type input "two"
click at [82, 251] on div "Two Thousand" at bounding box center [62, 253] width 42 height 9
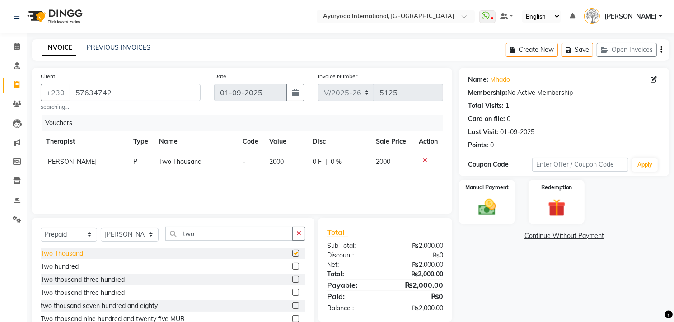
checkbox input "false"
click at [473, 197] on img at bounding box center [487, 207] width 29 height 21
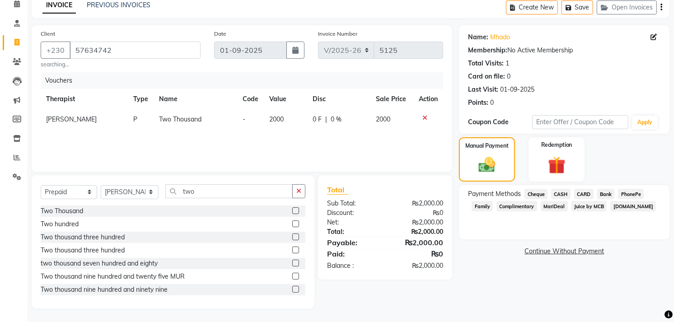
click at [553, 191] on span "CASH" at bounding box center [560, 194] width 19 height 10
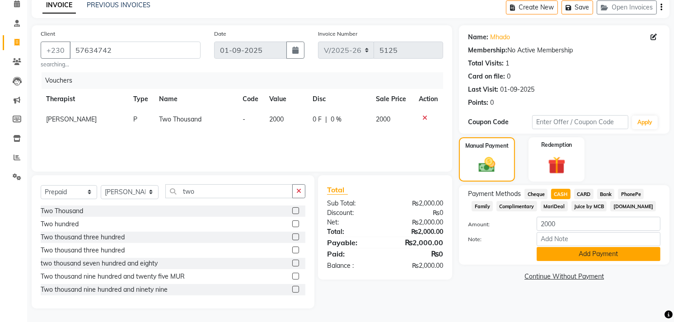
click at [567, 253] on button "Add Payment" at bounding box center [599, 254] width 124 height 14
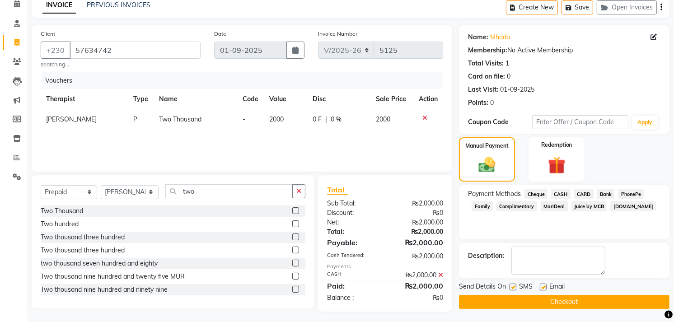
scroll to position [46, 0]
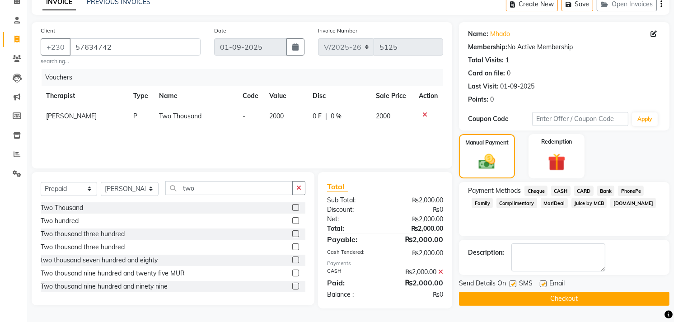
click at [514, 282] on label at bounding box center [513, 284] width 7 height 7
click at [514, 282] on input "checkbox" at bounding box center [513, 285] width 6 height 6
checkbox input "false"
click at [546, 281] on label at bounding box center [543, 284] width 7 height 7
click at [546, 282] on input "checkbox" at bounding box center [543, 285] width 6 height 6
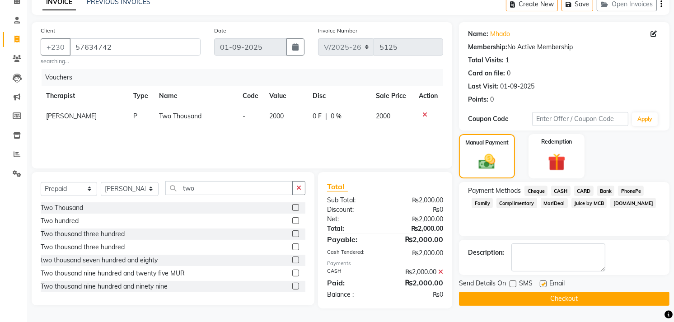
checkbox input "false"
click at [538, 300] on button "Checkout" at bounding box center [564, 299] width 211 height 14
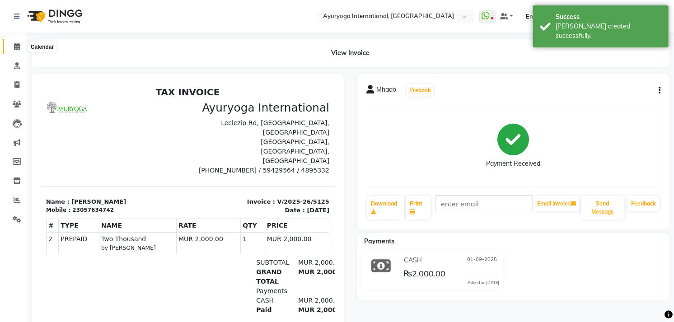
click at [10, 46] on span at bounding box center [17, 47] width 16 height 10
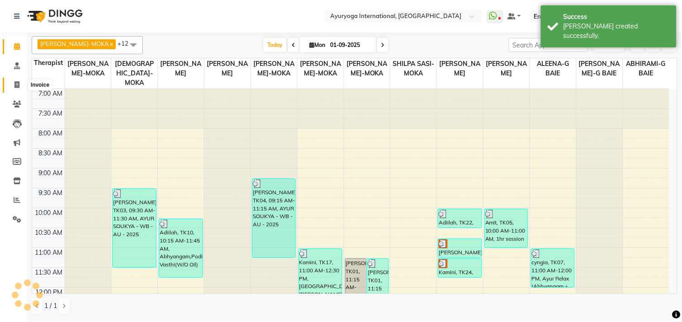
click at [19, 80] on span at bounding box center [17, 85] width 16 height 10
select select "service"
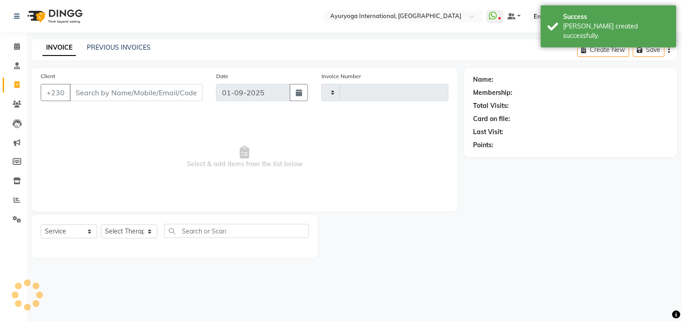
type input "5126"
select select "730"
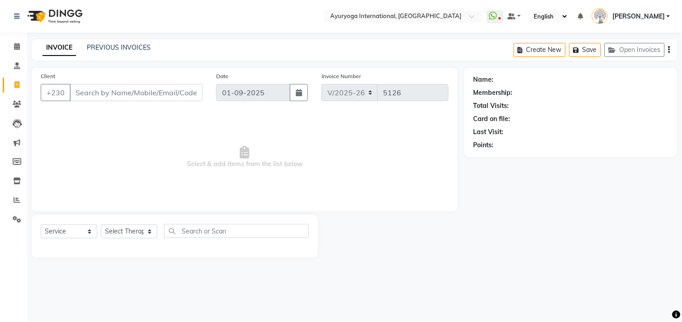
click at [122, 43] on div "PREVIOUS INVOICES" at bounding box center [119, 47] width 64 height 9
click at [130, 47] on link "PREVIOUS INVOICES" at bounding box center [119, 47] width 64 height 8
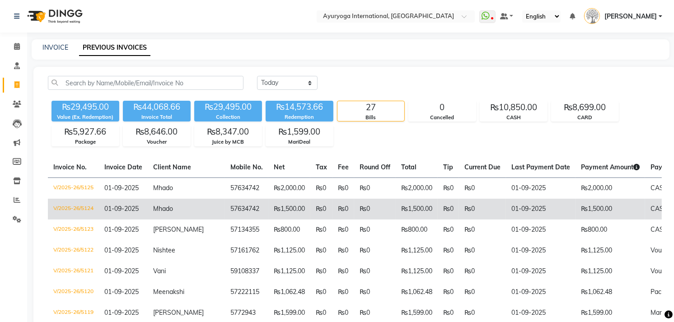
click at [191, 212] on td "Mhado" at bounding box center [186, 209] width 77 height 21
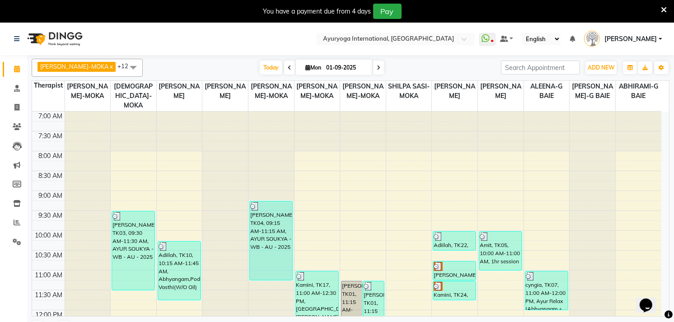
click at [662, 10] on icon at bounding box center [664, 10] width 6 height 8
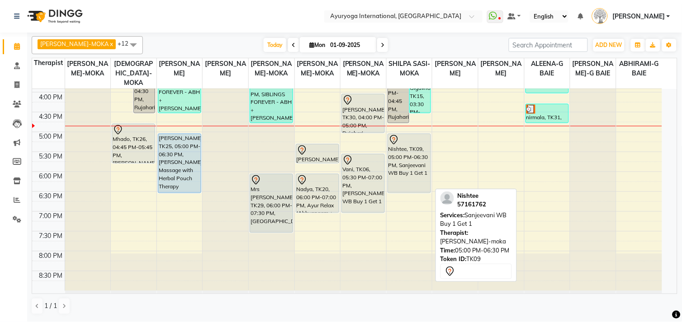
scroll to position [304, 0]
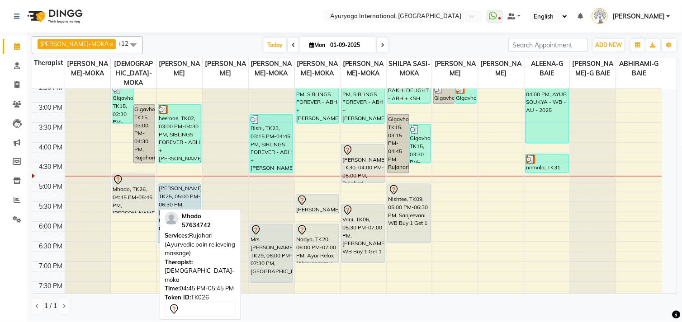
click at [120, 189] on div "Mhado, TK26, 04:45 PM-05:45 PM, [PERSON_NAME] (Ayurvedic pain relieveing massag…" at bounding box center [133, 193] width 42 height 39
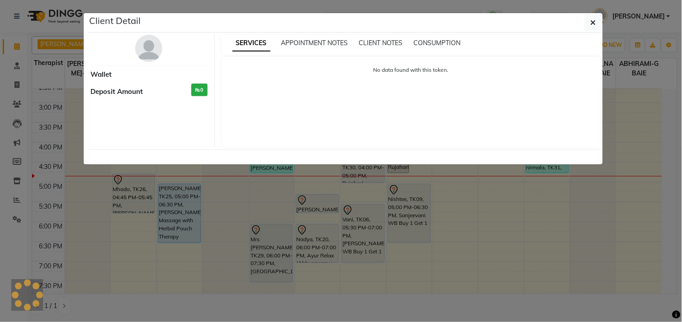
select select "7"
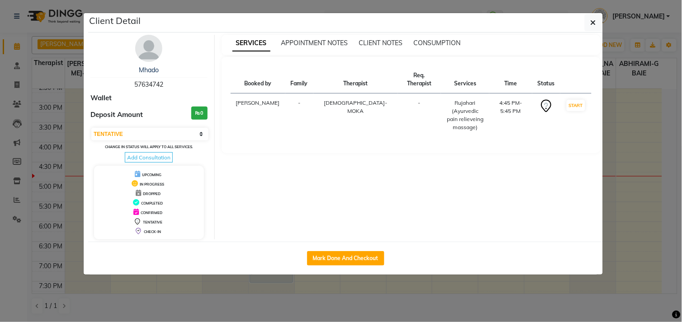
click at [120, 189] on div "DROPPED" at bounding box center [149, 193] width 103 height 9
click at [322, 250] on div "Mark Done And Checkout" at bounding box center [345, 258] width 514 height 33
click at [327, 259] on button "Mark Done And Checkout" at bounding box center [345, 258] width 77 height 14
click at [328, 259] on button "Mark Done And Checkout" at bounding box center [345, 258] width 77 height 14
select select "service"
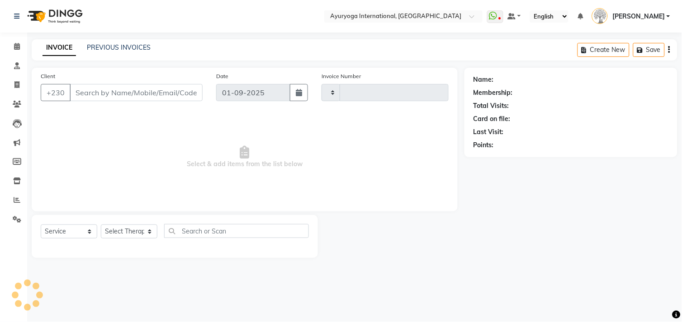
type input "5118"
select select "730"
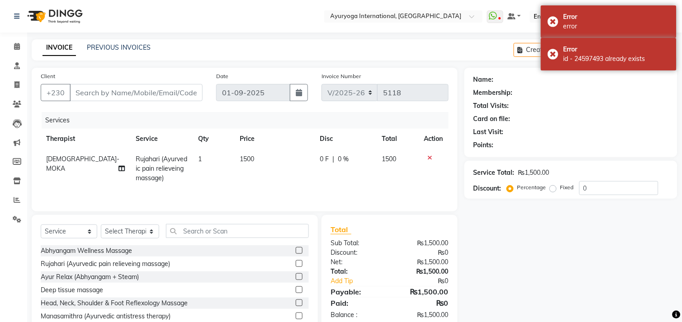
type input "57634742"
select select "36053"
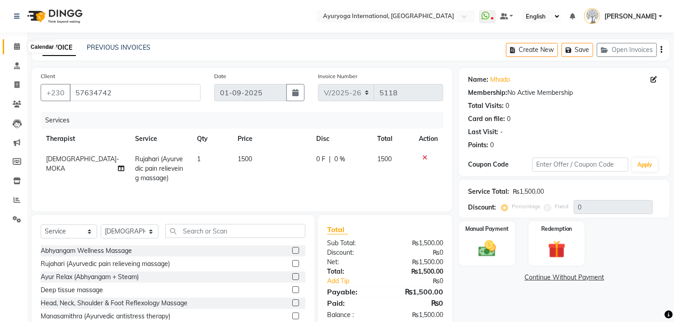
click at [16, 48] on icon at bounding box center [17, 46] width 6 height 7
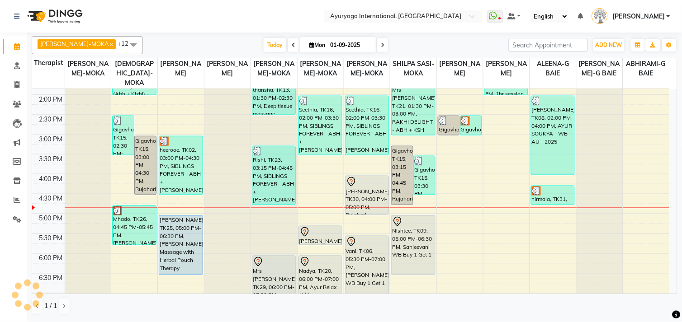
scroll to position [351, 0]
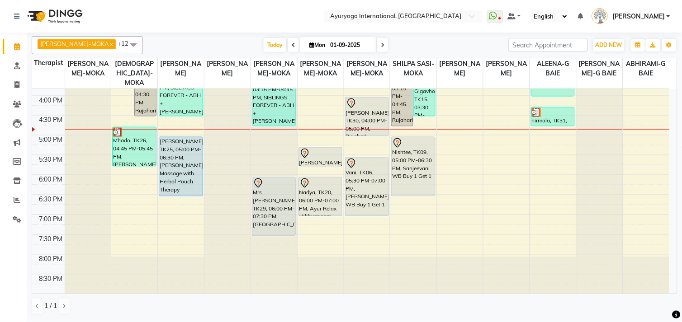
click at [377, 47] on span at bounding box center [382, 45] width 11 height 14
type input "02-09-2025"
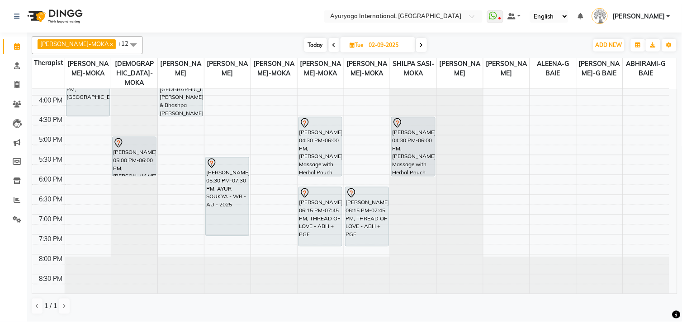
scroll to position [151, 0]
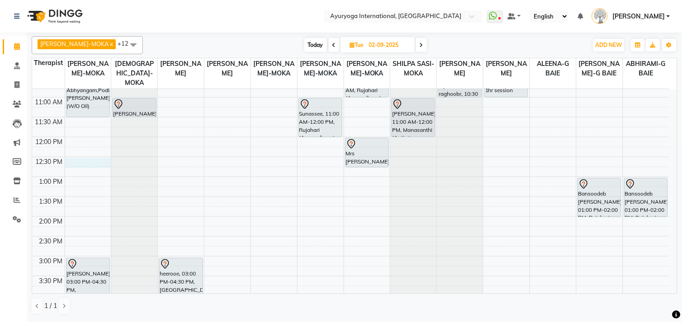
click at [77, 164] on div "7:00 AM 7:30 AM 8:00 AM 8:30 AM 9:00 AM 9:30 AM 10:00 AM 10:30 AM 11:00 AM 11:3…" at bounding box center [350, 217] width 637 height 556
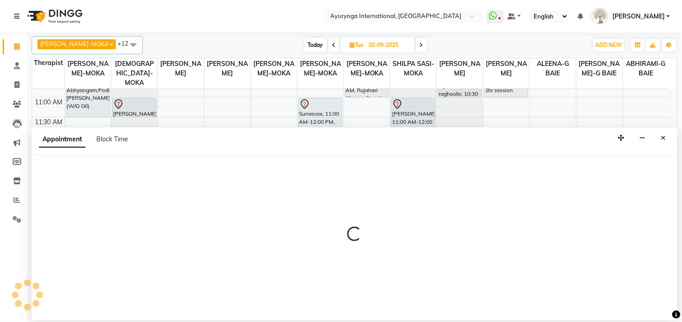
select select "60458"
select select "tentative"
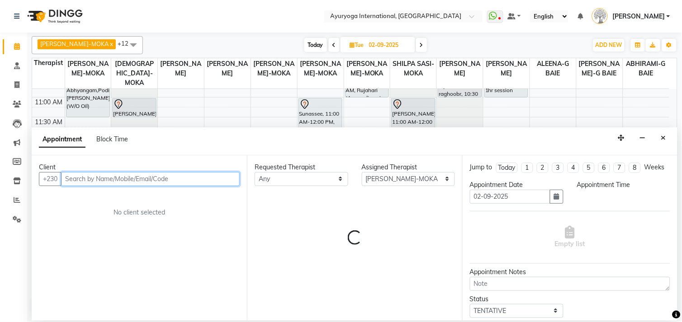
select select "750"
click at [99, 182] on input "text" at bounding box center [150, 179] width 179 height 14
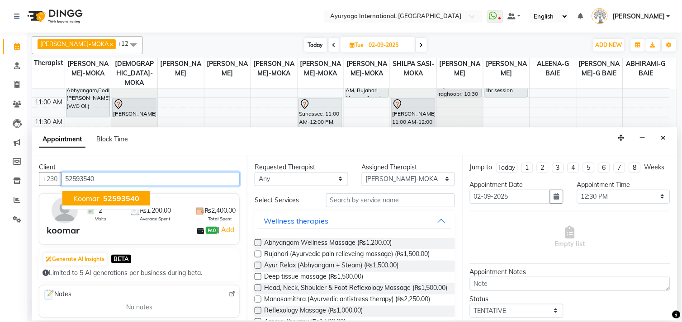
click at [93, 195] on span "koomar" at bounding box center [86, 198] width 26 height 9
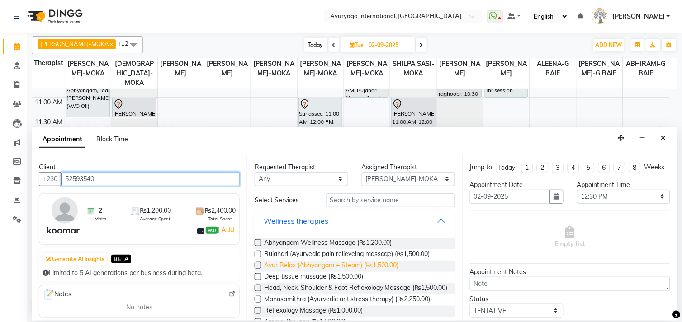
type input "52593540"
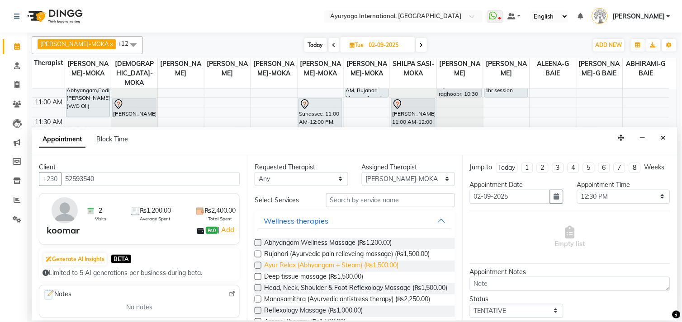
click at [318, 268] on span "Ayur Relax (Abhyangam + Steam) (₨1,500.00)" at bounding box center [331, 266] width 135 height 11
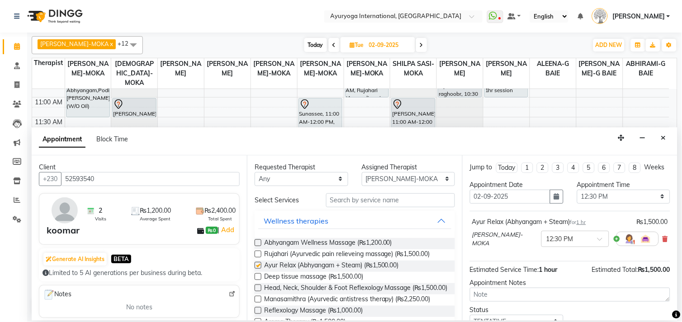
checkbox input "false"
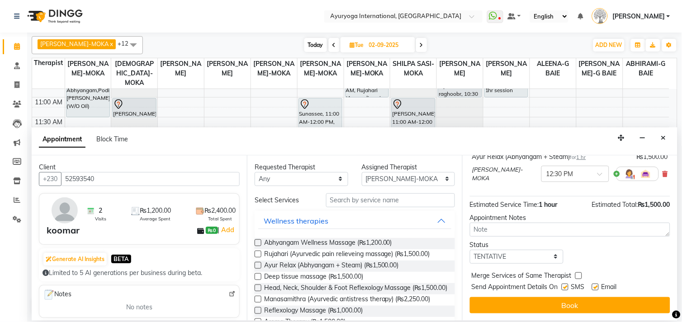
scroll to position [72, 0]
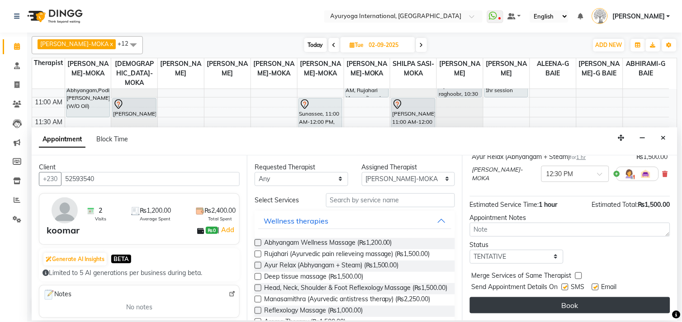
click at [521, 306] on button "Book" at bounding box center [570, 305] width 200 height 16
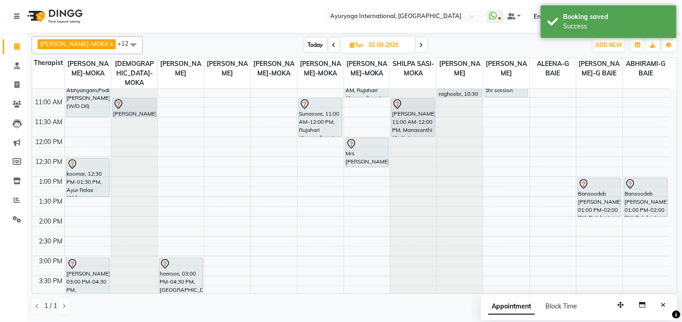
click at [309, 46] on span "Today" at bounding box center [315, 45] width 23 height 14
type input "01-09-2025"
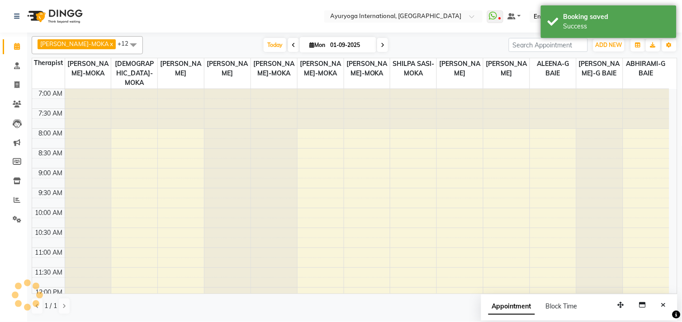
scroll to position [354, 0]
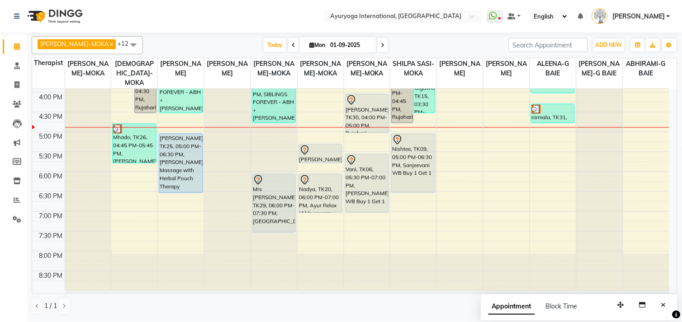
click at [361, 127] on div at bounding box center [367, 127] width 46 height 0
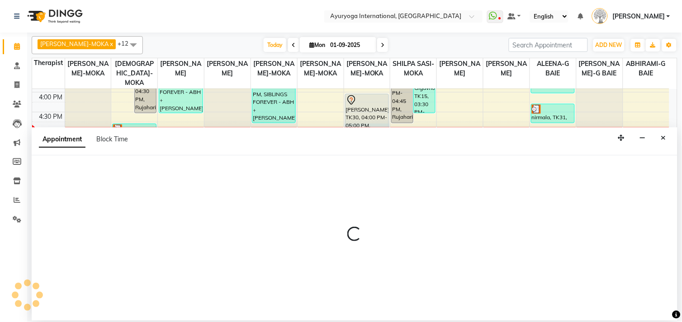
select select "50739"
select select "1005"
select select "tentative"
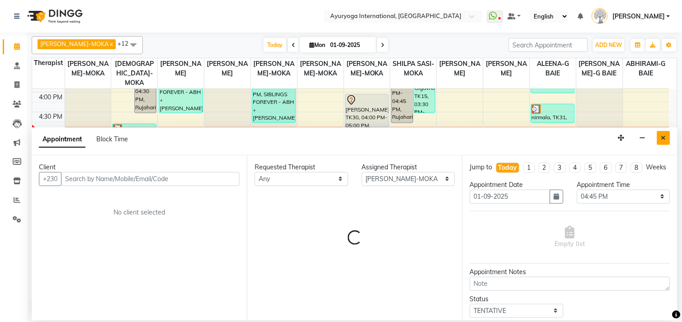
click at [665, 139] on icon "Close" at bounding box center [663, 138] width 5 height 6
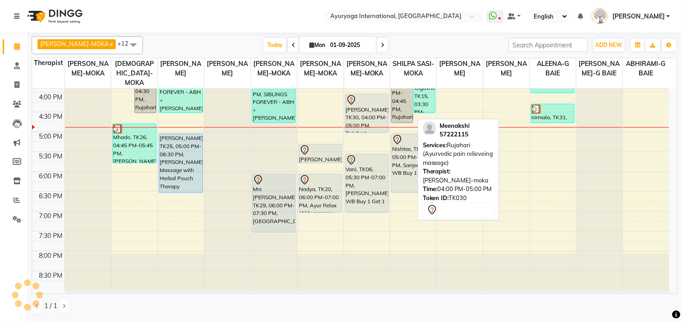
click at [359, 113] on div "Meenakshi, TK30, 04:00 PM-05:00 PM, Rujahari (Ayurvedic pain relieveing massage)" at bounding box center [366, 113] width 43 height 38
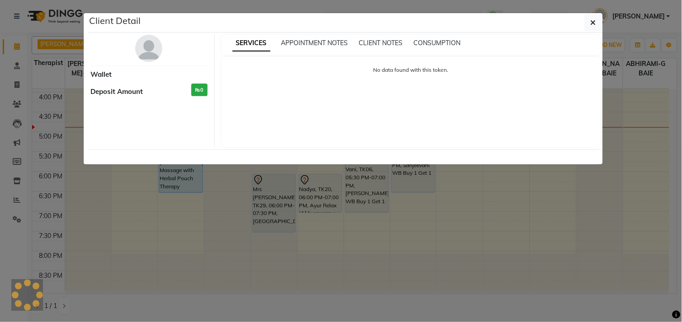
select select "7"
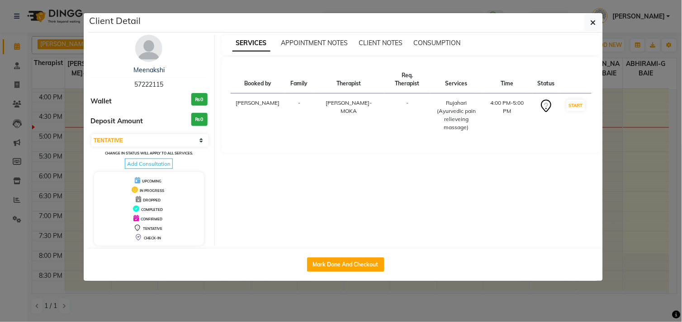
click at [321, 272] on div "Mark Done And Checkout" at bounding box center [345, 264] width 514 height 33
click at [328, 266] on button "Mark Done And Checkout" at bounding box center [345, 265] width 77 height 14
select select "service"
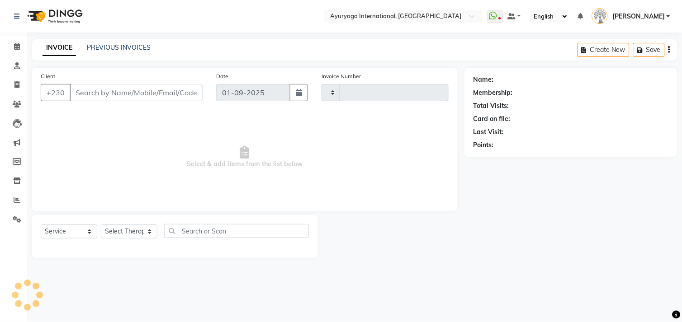
type input "5118"
select select "730"
click at [15, 55] on li "Calendar" at bounding box center [13, 46] width 27 height 19
click at [20, 51] on span at bounding box center [17, 47] width 16 height 10
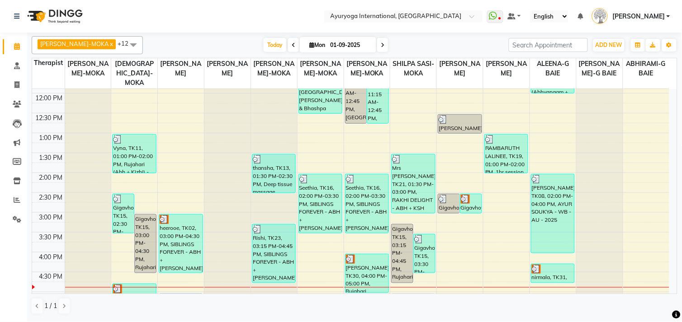
scroll to position [200, 0]
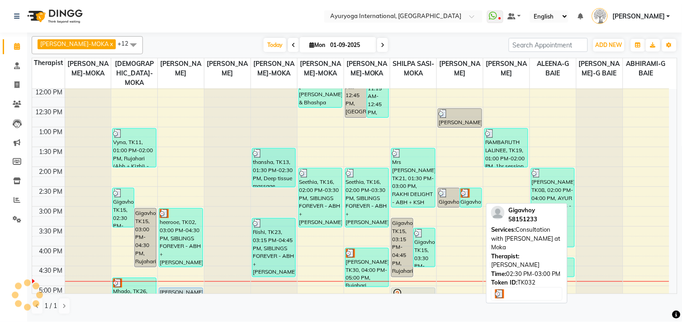
click at [471, 196] on div at bounding box center [471, 193] width 20 height 9
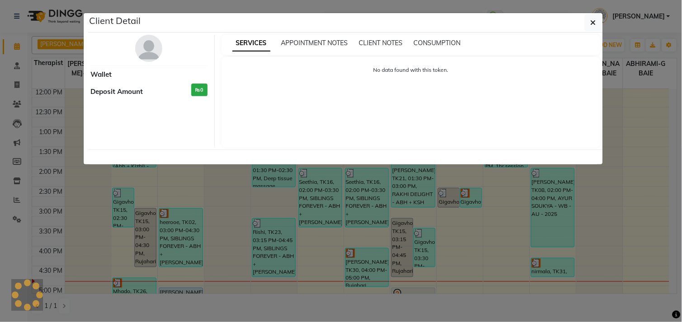
select select "3"
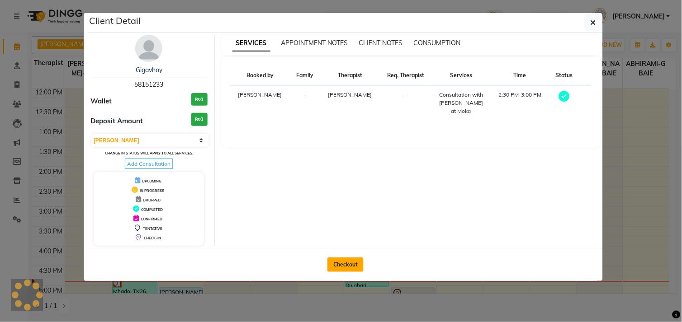
click at [337, 259] on button "Checkout" at bounding box center [345, 265] width 36 height 14
select select "service"
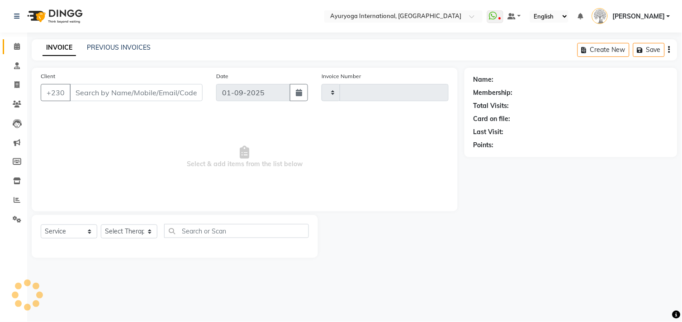
type input "5118"
select select "730"
type input "58151233"
select select "19827"
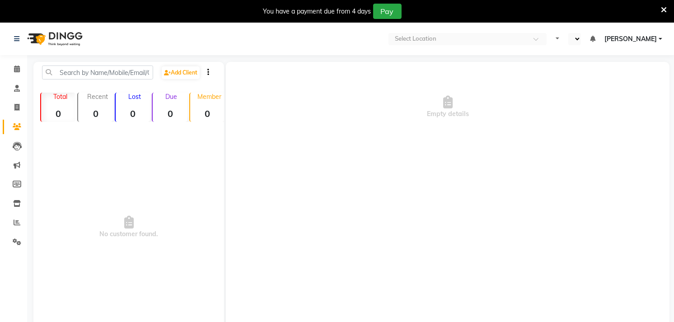
select select "en"
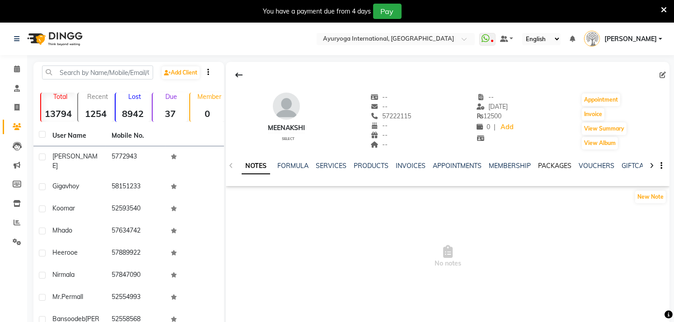
drag, startPoint x: 555, startPoint y: 156, endPoint x: 554, endPoint y: 161, distance: 5.6
click at [555, 156] on div "NOTES FORMULA SERVICES PRODUCTS INVOICES APPOINTMENTS MEMBERSHIP PACKAGES VOUCH…" at bounding box center [448, 166] width 444 height 31
click at [554, 175] on div "NOTES FORMULA SERVICES PRODUCTS INVOICES APPOINTMENTS MEMBERSHIP PACKAGES VOUCH…" at bounding box center [437, 169] width 391 height 17
click at [556, 170] on link "PACKAGES" at bounding box center [554, 166] width 33 height 8
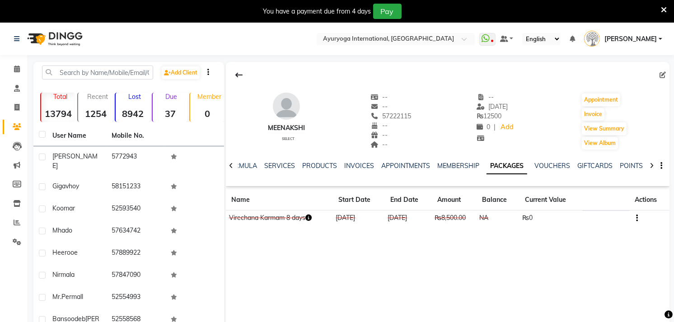
click at [312, 219] on icon "button" at bounding box center [309, 218] width 6 height 6
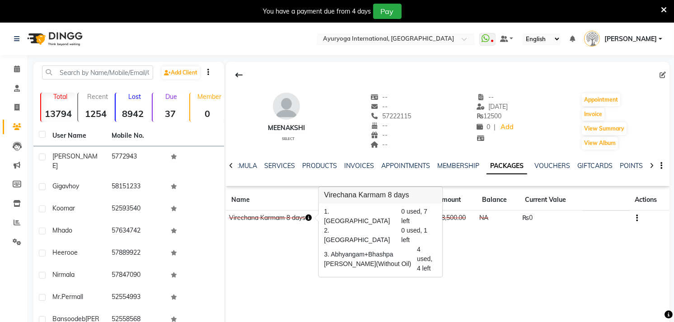
click at [312, 219] on icon "button" at bounding box center [309, 218] width 6 height 6
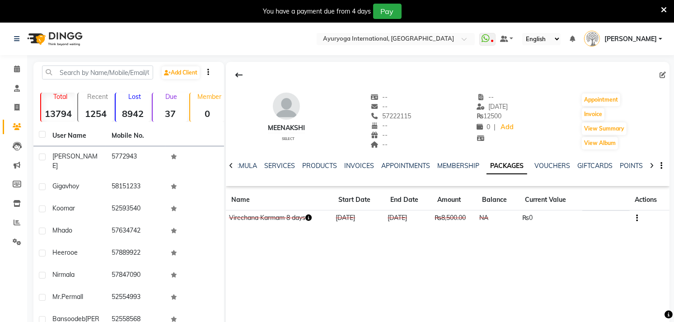
click at [315, 220] on td "Virechana Karmam 8 days" at bounding box center [279, 219] width 107 height 16
click at [312, 220] on icon "button" at bounding box center [309, 218] width 6 height 6
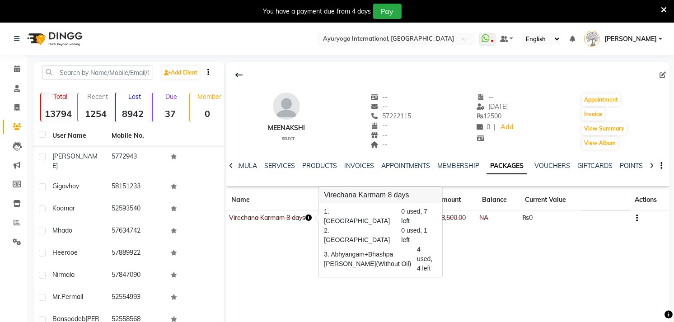
click at [312, 220] on icon "button" at bounding box center [309, 218] width 6 height 6
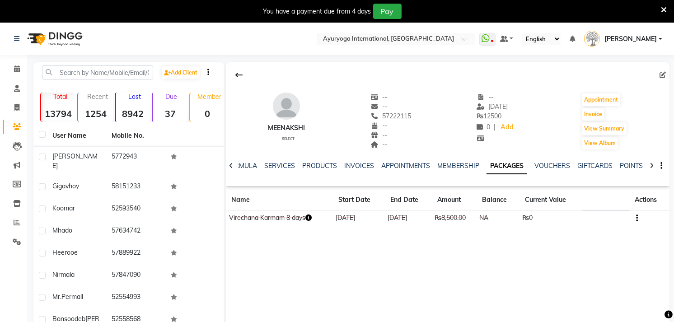
click at [641, 220] on td at bounding box center [650, 219] width 40 height 16
click at [639, 220] on td at bounding box center [650, 219] width 40 height 16
click at [636, 220] on button "button" at bounding box center [635, 217] width 5 height 9
click at [581, 220] on div "Edit" at bounding box center [593, 218] width 59 height 11
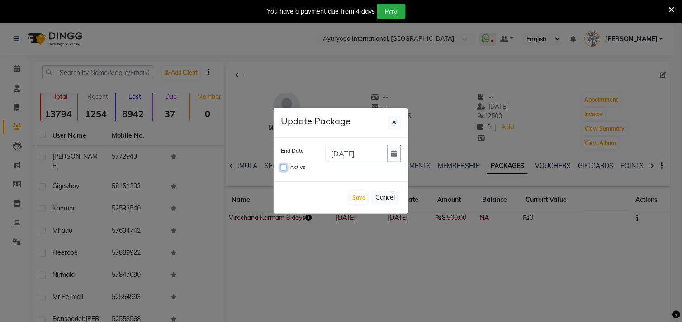
click at [285, 165] on input "Active" at bounding box center [283, 168] width 6 height 6
checkbox input "true"
click at [400, 159] on button "button" at bounding box center [394, 153] width 14 height 17
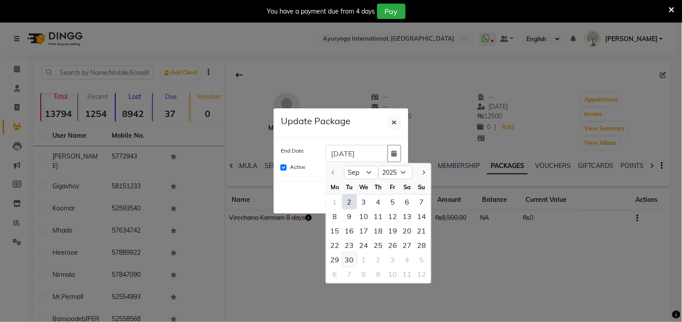
click at [350, 254] on div "30" at bounding box center [349, 260] width 14 height 14
type input "[DATE]"
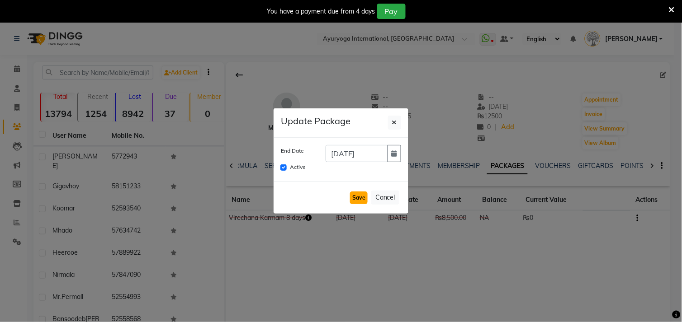
click at [366, 193] on button "Save" at bounding box center [359, 198] width 18 height 13
checkbox input "false"
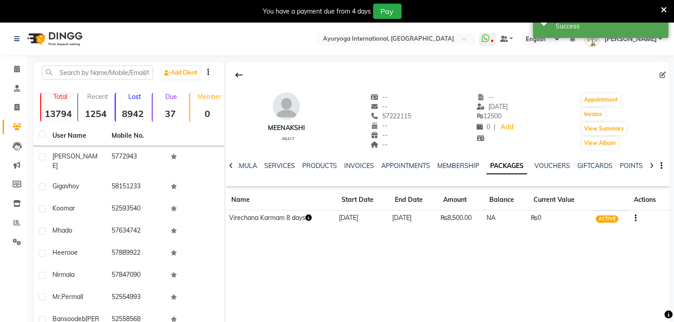
click at [312, 216] on icon "button" at bounding box center [309, 218] width 6 height 6
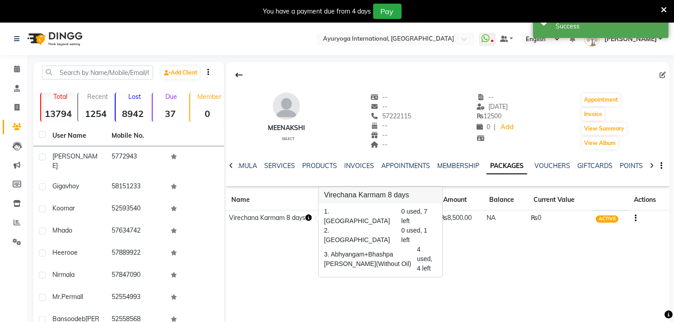
click at [294, 273] on div "Meenakshi Select -- -- 57222115 -- -- -- -- 08-02-2025 ₨ 12500 0 | Add Appointm…" at bounding box center [448, 197] width 444 height 271
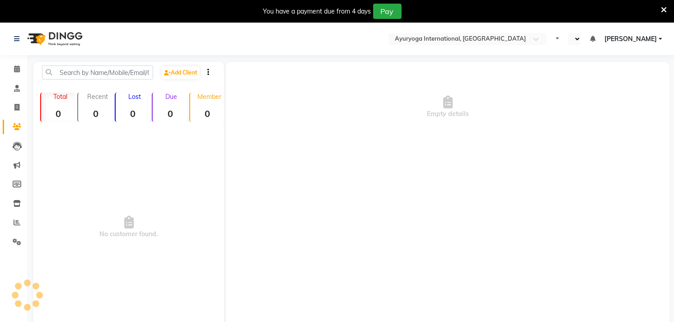
select select "en"
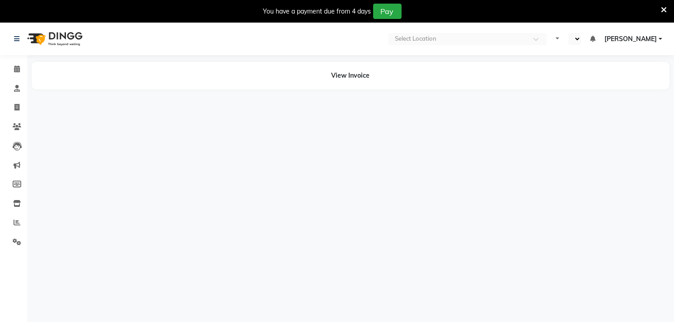
select select "en"
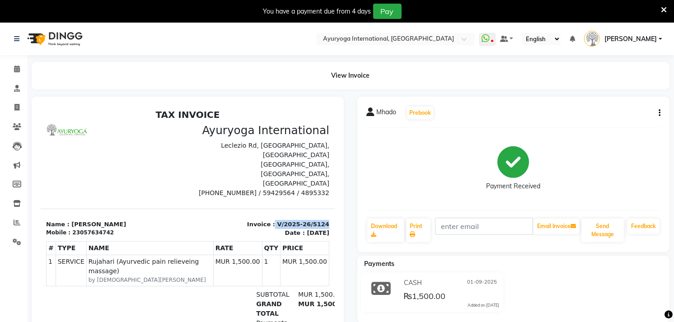
scroll to position [0, 7]
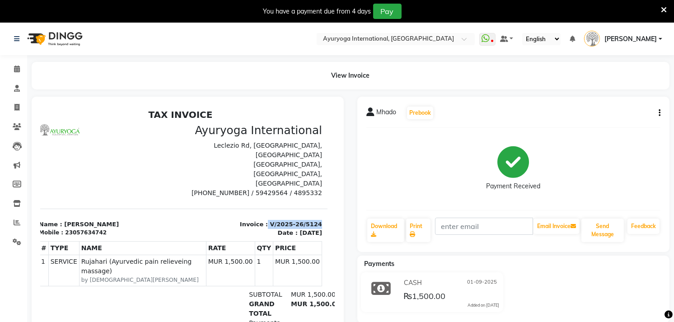
drag, startPoint x: 267, startPoint y: 200, endPoint x: 316, endPoint y: 207, distance: 50.2
click at [316, 207] on html "TAX INVOICE Ayuryoga International [GEOGRAPHIC_DATA], [GEOGRAPHIC_DATA], [GEOGR…" at bounding box center [180, 243] width 294 height 276
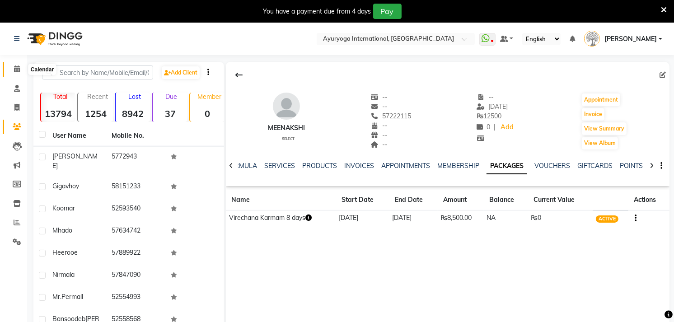
click at [14, 68] on icon at bounding box center [17, 69] width 6 height 7
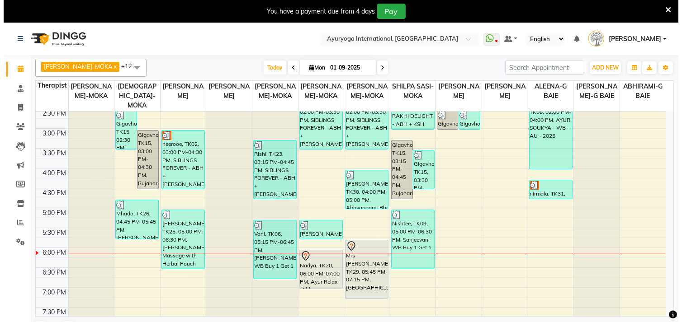
scroll to position [354, 0]
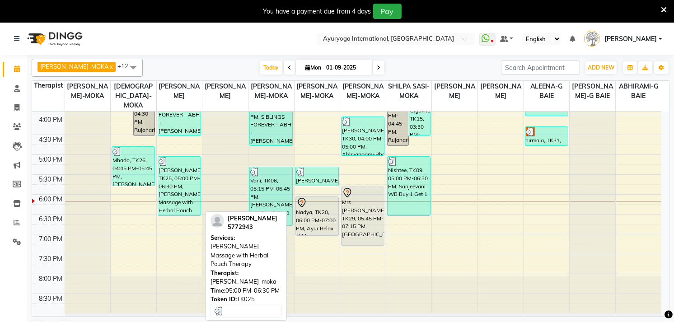
click at [192, 172] on div "[PERSON_NAME], TK25, 05:00 PM-06:30 PM, [PERSON_NAME] Massage with Herbal Pouch…" at bounding box center [179, 186] width 42 height 59
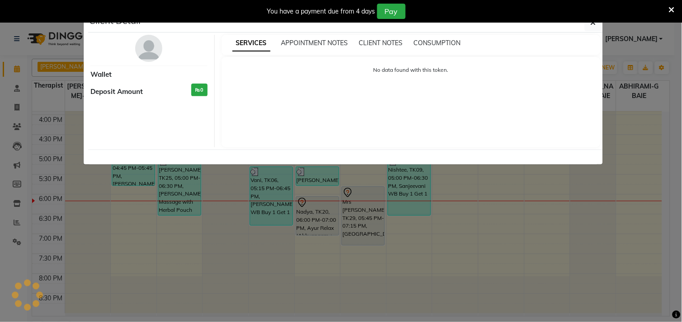
select select "3"
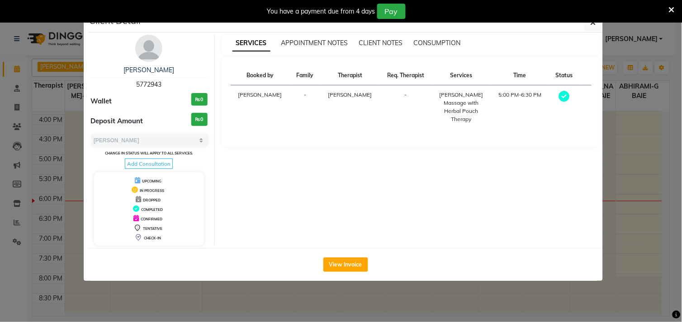
click at [139, 86] on span "5772943" at bounding box center [148, 84] width 25 height 8
drag, startPoint x: 134, startPoint y: 83, endPoint x: 179, endPoint y: 91, distance: 45.4
click at [179, 91] on div "[PERSON_NAME] 5772943 Wallet ₨0 Deposit Amount ₨0 Select MARK DONE UPCOMING Cha…" at bounding box center [149, 140] width 131 height 211
drag, startPoint x: 179, startPoint y: 91, endPoint x: 165, endPoint y: 74, distance: 22.2
click at [165, 74] on div "[PERSON_NAME]" at bounding box center [148, 70] width 117 height 9
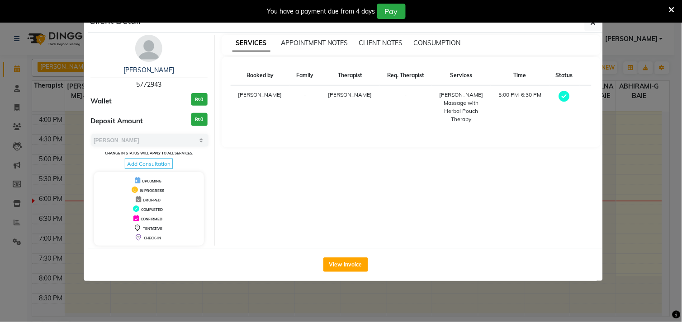
click at [672, 3] on div "You have a payment due from 4 days Pay" at bounding box center [341, 11] width 682 height 23
click at [670, 9] on icon at bounding box center [672, 10] width 6 height 8
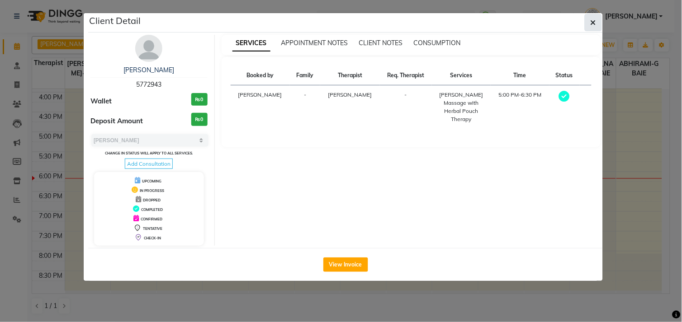
click at [589, 24] on button "button" at bounding box center [592, 22] width 17 height 17
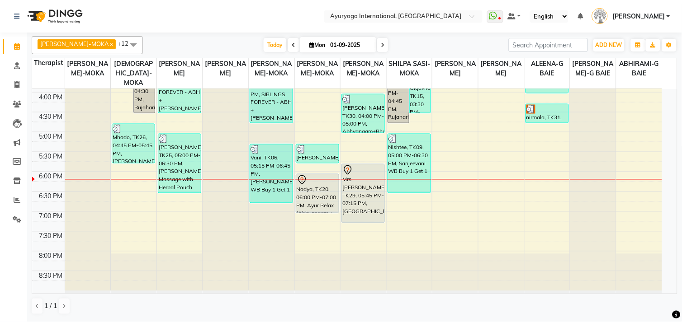
click at [381, 42] on icon at bounding box center [383, 44] width 4 height 5
type input "02-09-2025"
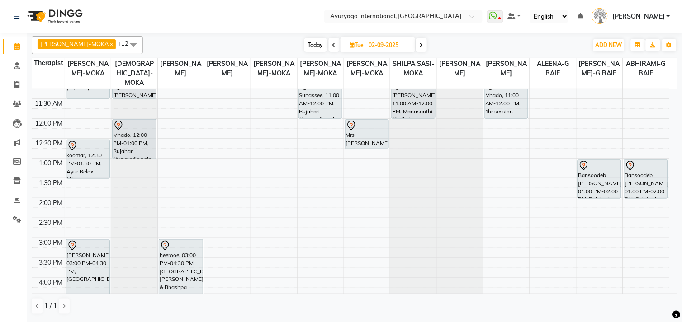
scroll to position [251, 0]
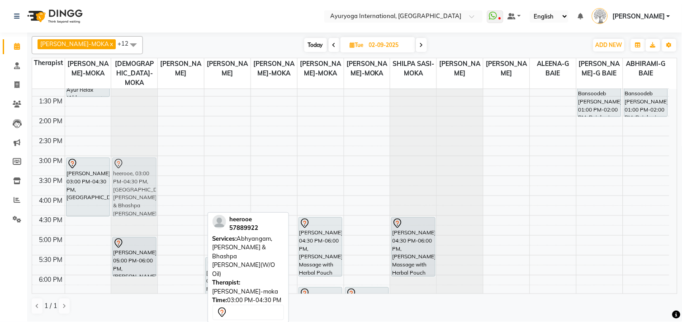
drag, startPoint x: 181, startPoint y: 183, endPoint x: 156, endPoint y: 182, distance: 25.3
click at [156, 182] on tr "Adiilah, 10:00 AM-11:30 AM, Abhyangam,[GEOGRAPHIC_DATA],[PERSON_NAME](W/O Oil) …" at bounding box center [350, 116] width 637 height 556
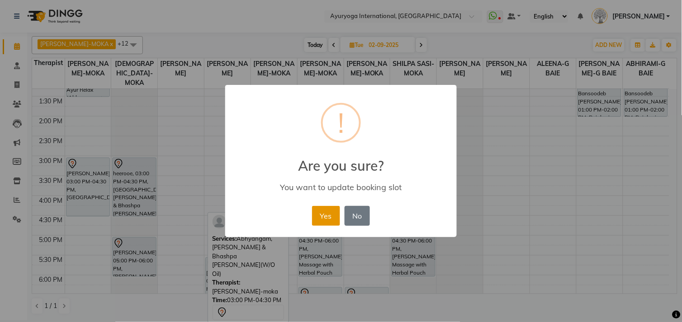
click at [323, 209] on button "Yes" at bounding box center [326, 216] width 28 height 20
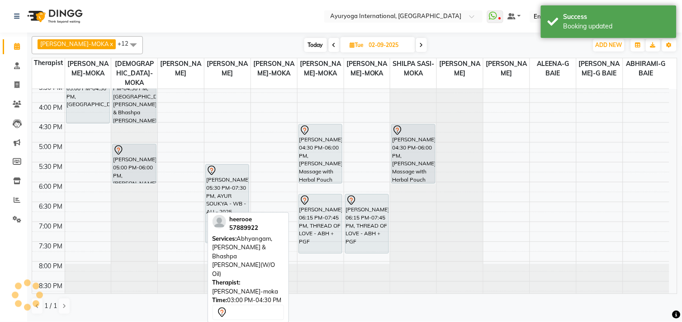
scroll to position [351, 0]
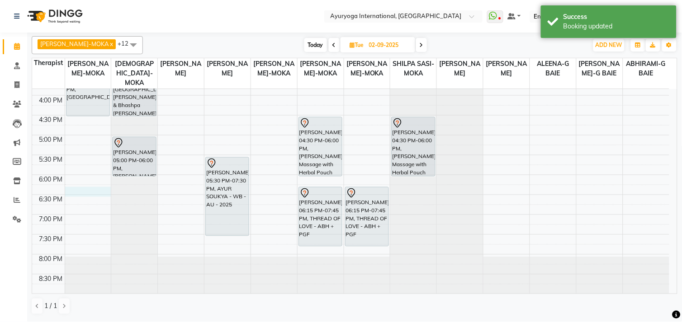
click at [89, 189] on div "7:00 AM 7:30 AM 8:00 AM 8:30 AM 9:00 AM 9:30 AM 10:00 AM 10:30 AM 11:00 AM 11:3…" at bounding box center [350, 16] width 637 height 556
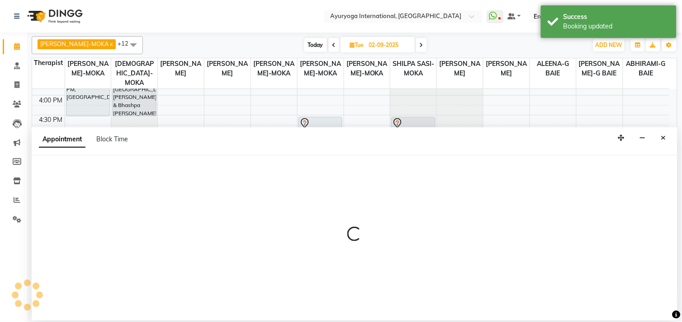
select select "60458"
select select "1095"
select select "tentative"
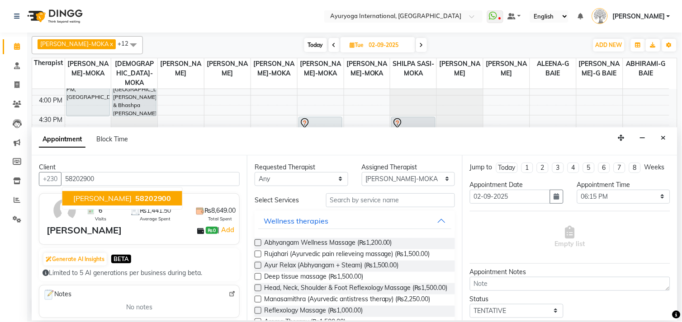
click at [100, 204] on button "[PERSON_NAME] Tulloo 58202900" at bounding box center [122, 198] width 120 height 14
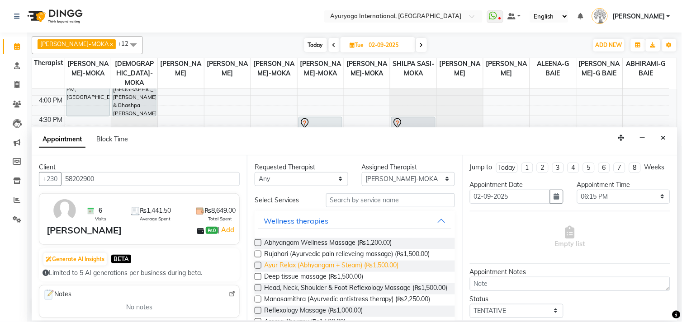
type input "58202900"
click at [317, 267] on span "Ayur Relax (Abhyangam + Steam) (₨1,500.00)" at bounding box center [331, 266] width 135 height 11
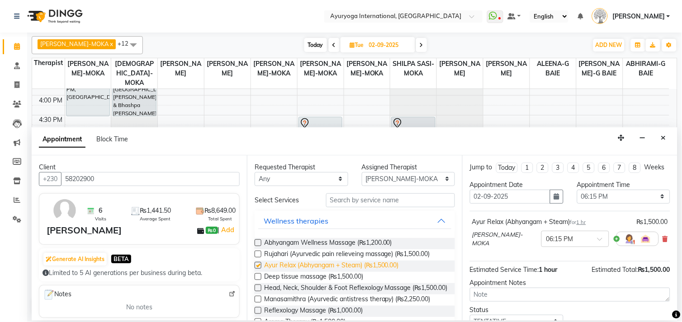
checkbox input "false"
click at [663, 249] on div "Jump to [DATE] 1 2 3 4 5 6 7 8 Weeks Appointment Date [DATE] Appointment Time S…" at bounding box center [569, 238] width 215 height 165
click at [662, 242] on icon at bounding box center [664, 239] width 5 height 6
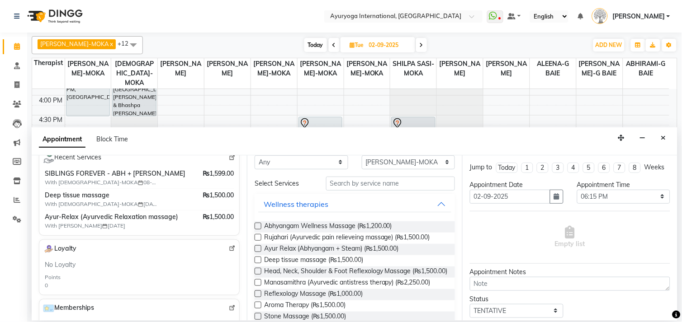
scroll to position [0, 0]
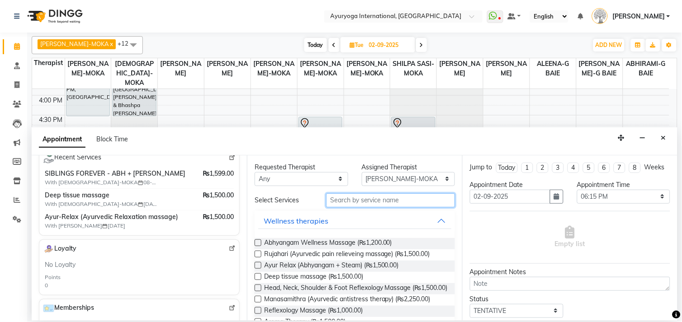
click at [375, 203] on input "text" at bounding box center [390, 200] width 129 height 14
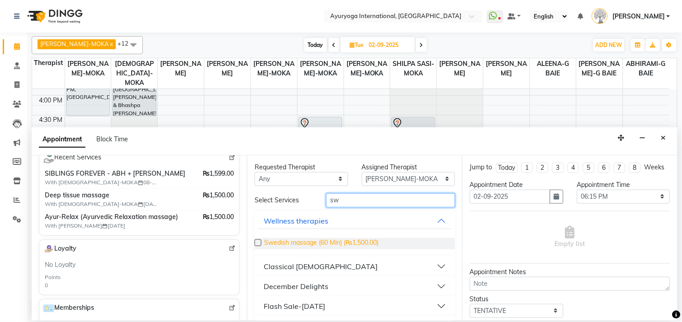
type input "sw"
click at [363, 242] on span "Swedish massage (60 Min) (₨1,500.00)" at bounding box center [321, 243] width 114 height 11
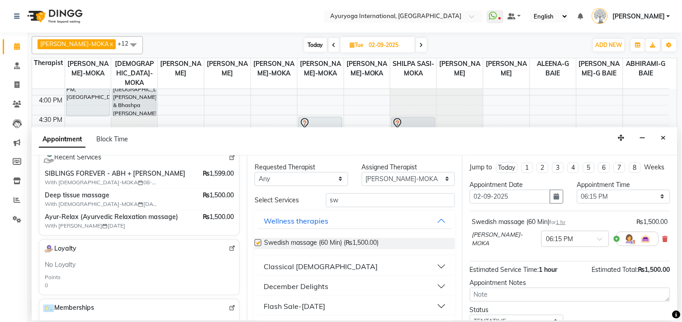
checkbox input "false"
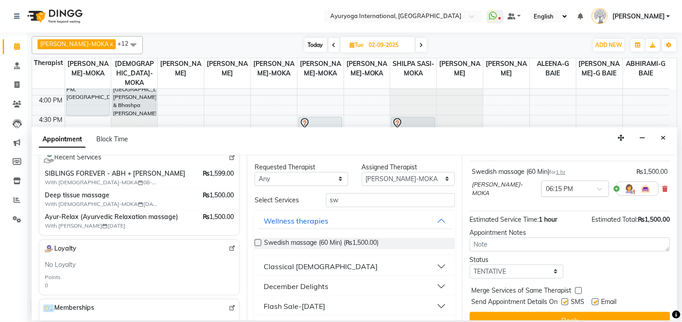
click at [570, 193] on div at bounding box center [575, 188] width 67 height 9
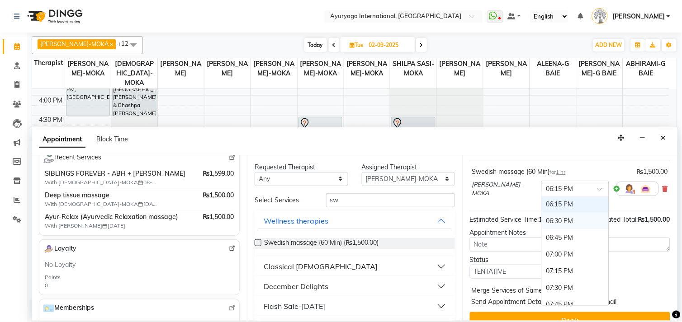
click at [572, 228] on div "06:30 PM" at bounding box center [575, 221] width 67 height 17
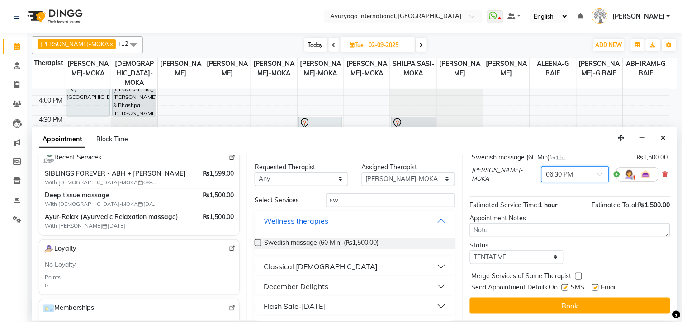
scroll to position [72, 0]
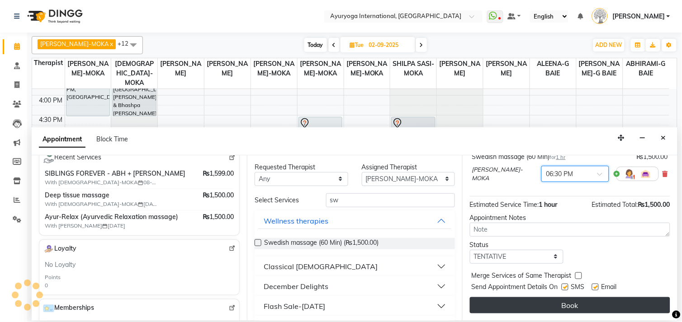
click at [580, 309] on button "Book" at bounding box center [570, 305] width 200 height 16
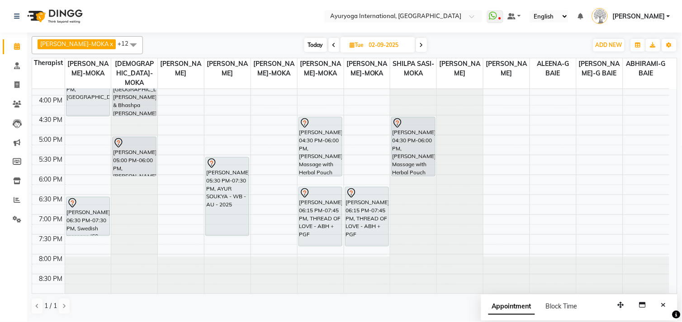
click at [416, 41] on span at bounding box center [421, 45] width 11 height 14
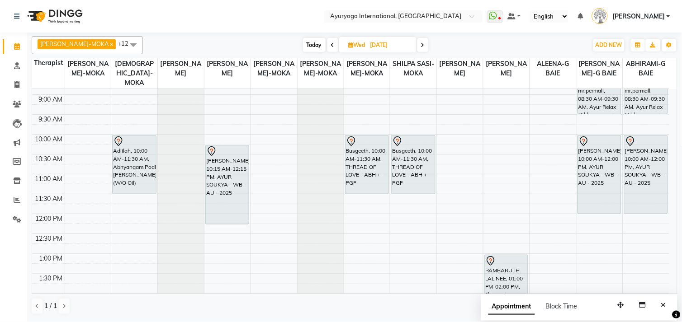
scroll to position [53, 0]
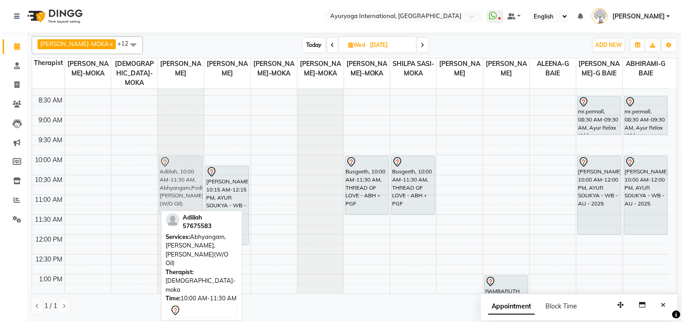
click at [180, 170] on tr "Adiilah, 10:00 AM-11:30 AM, Abhyangam,Podikizhi,Kadee Vasthi(W/O Oil) Surya Kum…" at bounding box center [350, 314] width 637 height 556
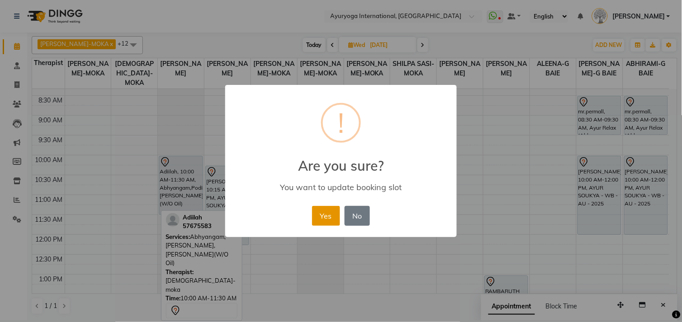
click at [327, 220] on button "Yes" at bounding box center [326, 216] width 28 height 20
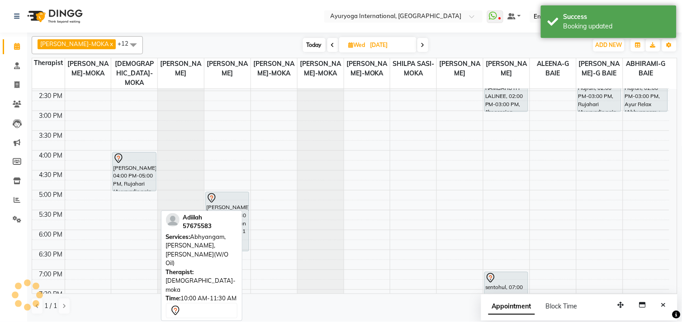
scroll to position [304, 0]
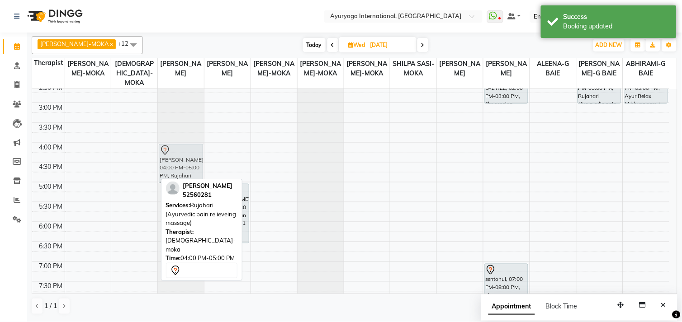
drag, startPoint x: 116, startPoint y: 159, endPoint x: 159, endPoint y: 163, distance: 42.7
click at [159, 163] on tr "Surya Kumar, 04:00 PM-05:00 PM, Rujahari (Ayurvedic pain relieveing massage) Ad…" at bounding box center [350, 63] width 637 height 556
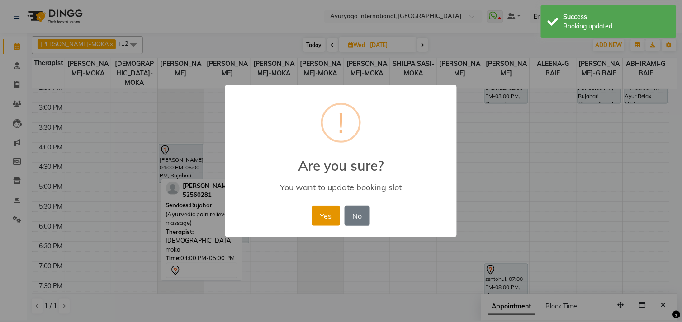
click at [332, 209] on button "Yes" at bounding box center [326, 216] width 28 height 20
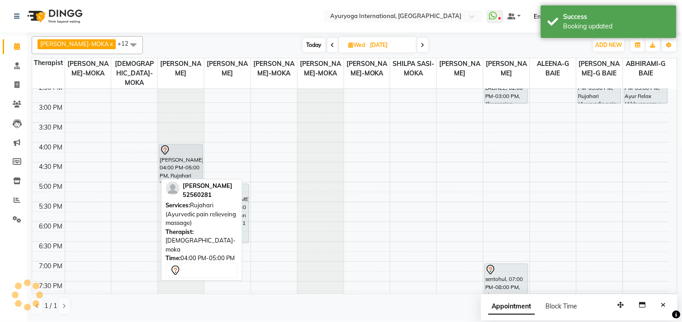
scroll to position [354, 0]
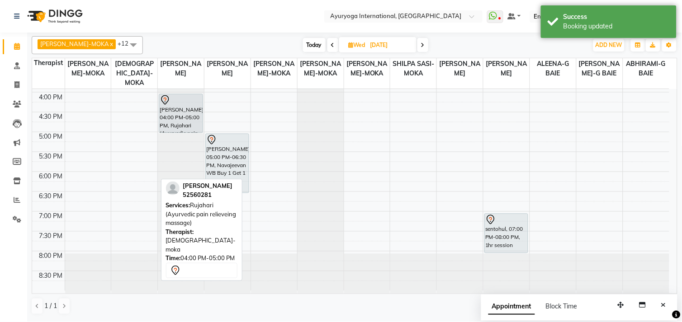
click at [327, 47] on span at bounding box center [332, 45] width 11 height 14
type input "02-09-2025"
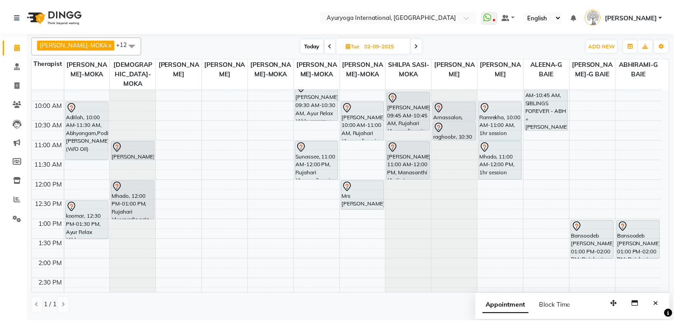
scroll to position [50, 0]
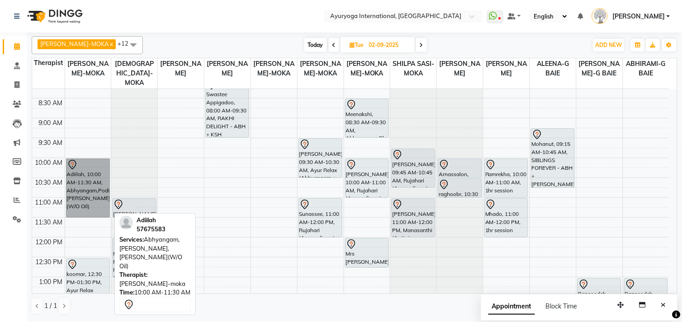
click at [105, 200] on link "Adiilah, 10:00 AM-11:30 AM, Abhyangam,Podikizhi,Kadee Vasthi(W/O Oil)" at bounding box center [88, 188] width 44 height 59
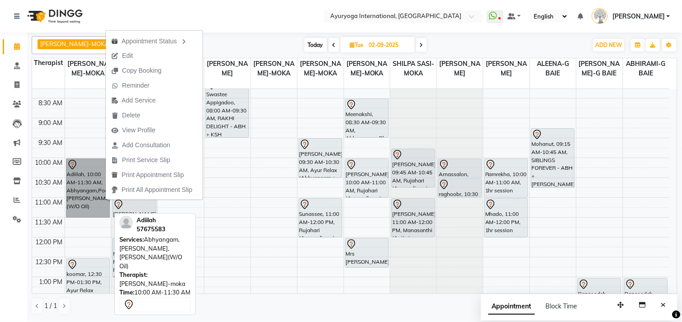
click at [105, 200] on link "Adiilah, 10:00 AM-11:30 AM, Abhyangam,Podikizhi,Kadee Vasthi(W/O Oil)" at bounding box center [88, 188] width 44 height 59
select select "7"
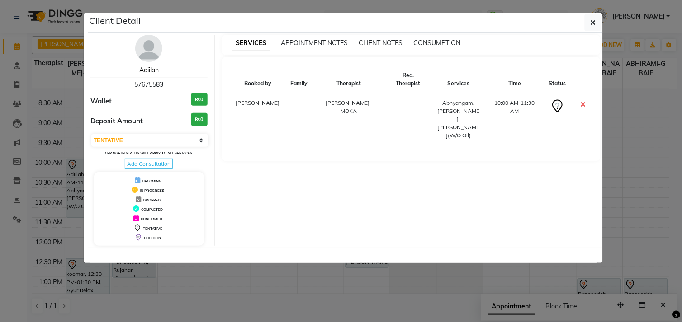
click at [150, 71] on link "Adiilah" at bounding box center [148, 70] width 19 height 8
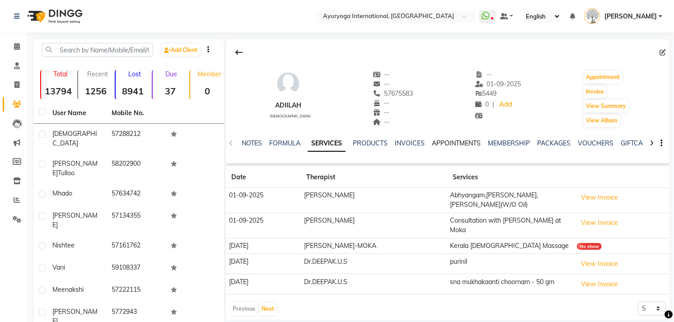
click at [478, 145] on link "APPOINTMENTS" at bounding box center [456, 143] width 49 height 8
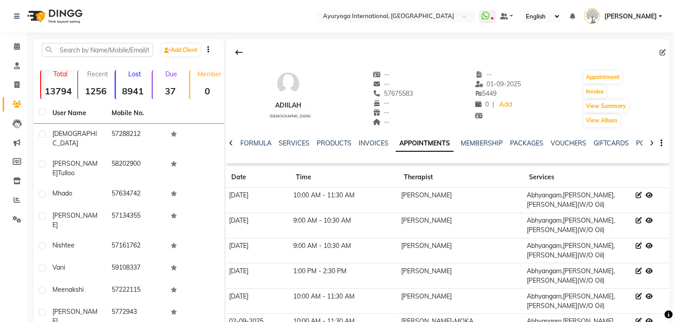
scroll to position [61, 0]
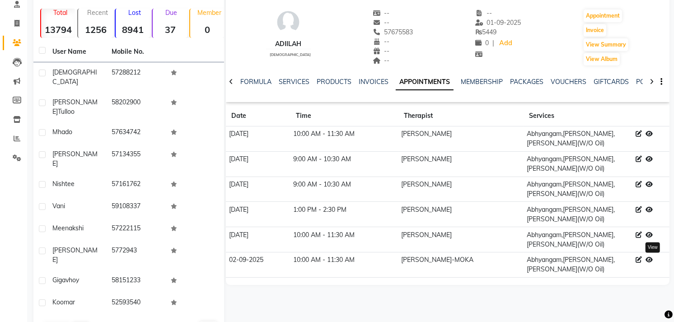
click at [653, 260] on icon at bounding box center [649, 260] width 7 height 6
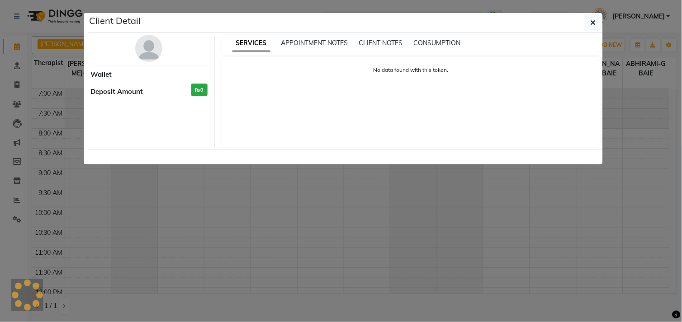
select select "7"
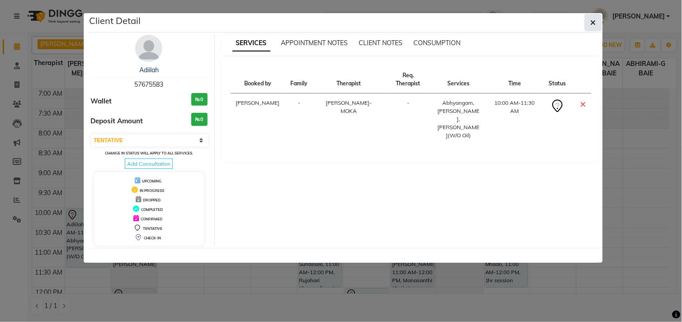
click at [598, 16] on button "button" at bounding box center [592, 22] width 17 height 17
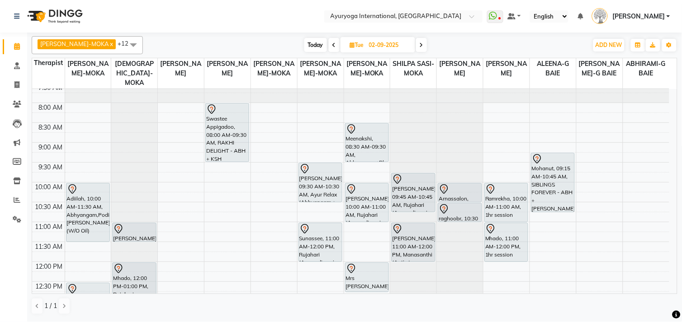
scroll to position [50, 0]
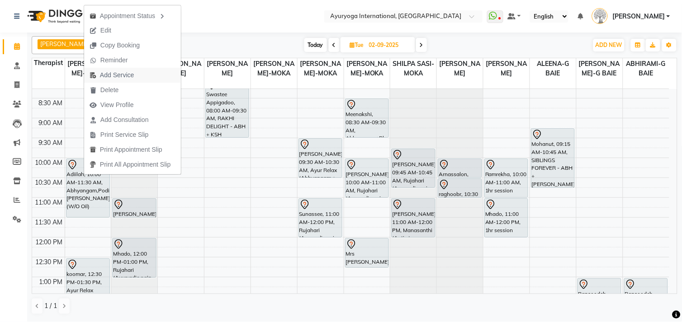
click at [118, 82] on span "Add Service" at bounding box center [111, 75] width 55 height 15
select select "60458"
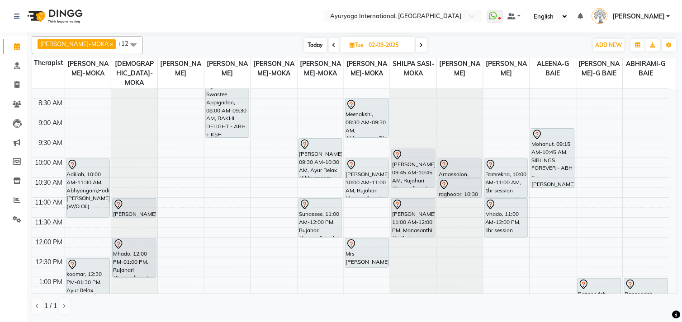
drag, startPoint x: 118, startPoint y: 82, endPoint x: 213, endPoint y: 42, distance: 103.5
click at [213, 42] on div "Today Tue 02-09-2025" at bounding box center [365, 45] width 436 height 14
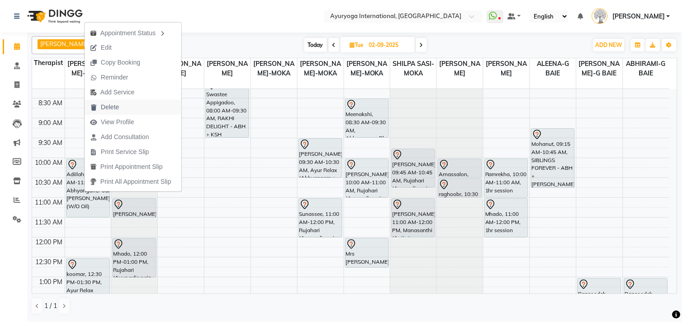
click at [132, 107] on button "Delete" at bounding box center [133, 107] width 97 height 15
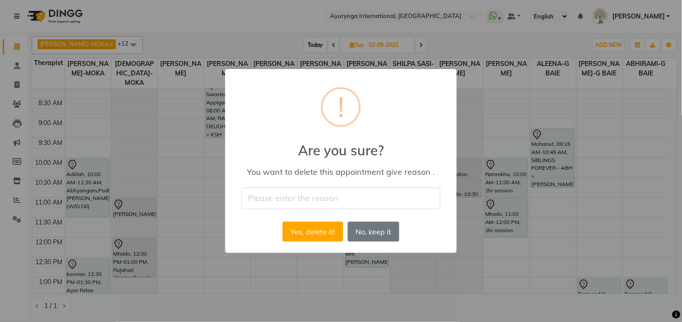
click at [358, 203] on input "text" at bounding box center [340, 198] width 199 height 21
type input "ca"
click at [308, 224] on button "Yes, delete it!" at bounding box center [313, 232] width 61 height 20
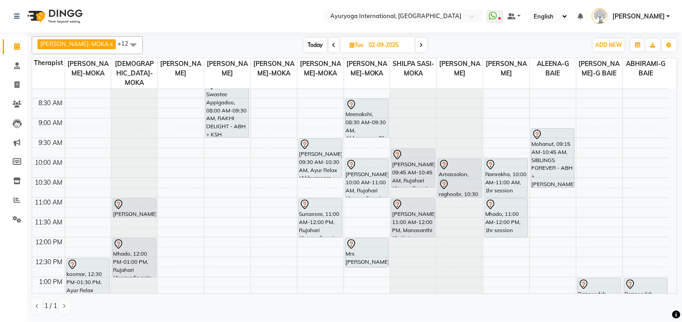
click at [416, 43] on span at bounding box center [421, 45] width 11 height 14
type input "03-09-2025"
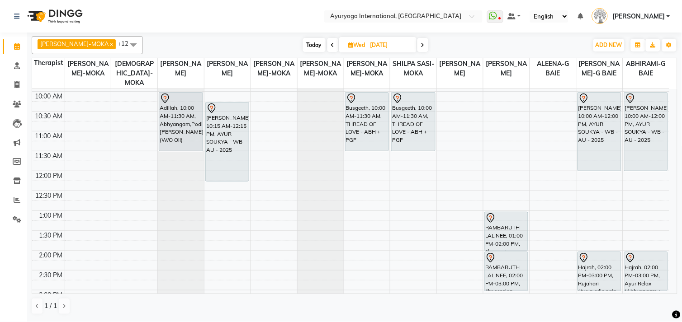
scroll to position [103, 0]
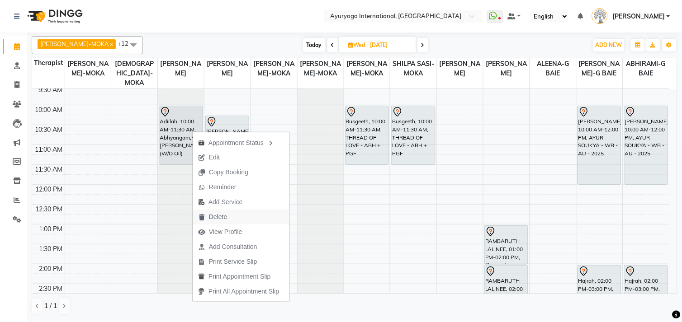
click at [232, 220] on span "Delete" at bounding box center [213, 217] width 40 height 15
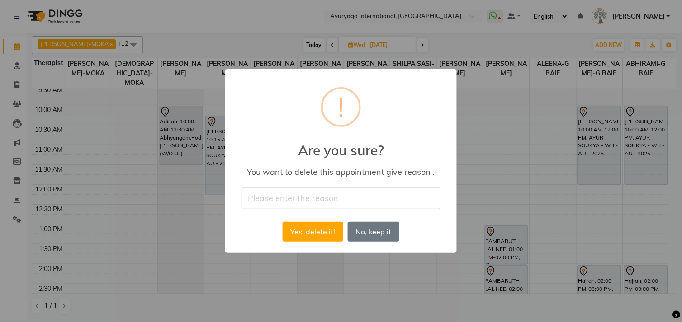
click at [269, 202] on input "text" at bounding box center [340, 198] width 199 height 21
type input "cancelled"
click at [321, 230] on button "Yes, delete it!" at bounding box center [313, 232] width 61 height 20
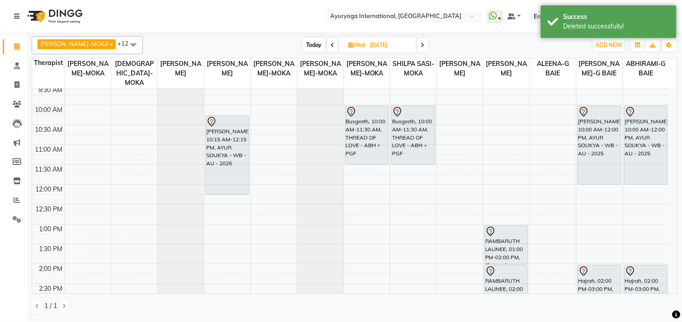
click at [417, 42] on span at bounding box center [422, 45] width 11 height 14
type input "04-09-2025"
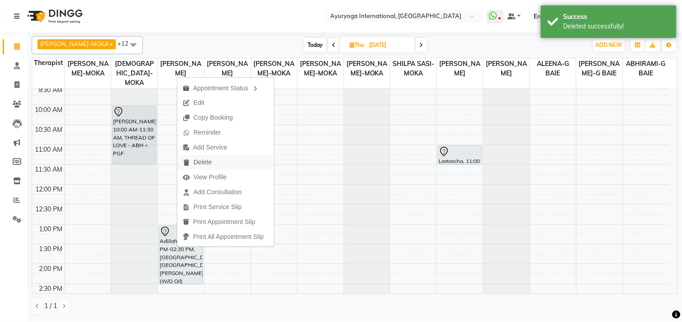
click at [194, 159] on span "Delete" at bounding box center [202, 162] width 18 height 9
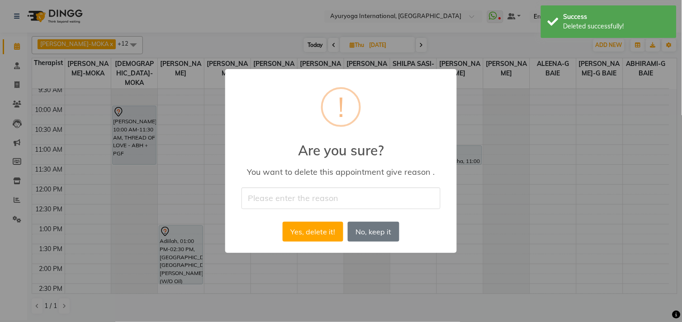
click at [263, 192] on input "text" at bounding box center [340, 198] width 199 height 21
type input "cancelled"
click at [315, 236] on button "Yes, delete it!" at bounding box center [313, 232] width 61 height 20
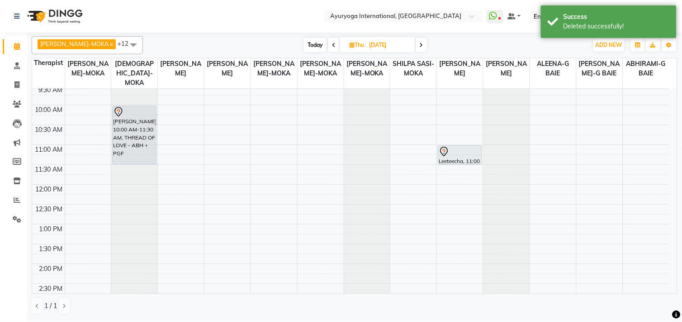
click at [416, 48] on span at bounding box center [421, 45] width 11 height 14
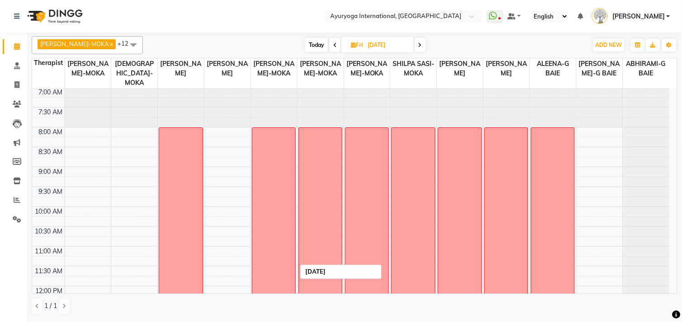
scroll to position [0, 0]
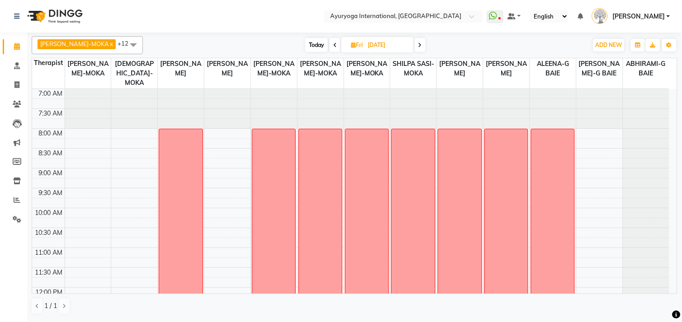
click at [418, 43] on icon at bounding box center [420, 44] width 4 height 5
type input "07-09-2025"
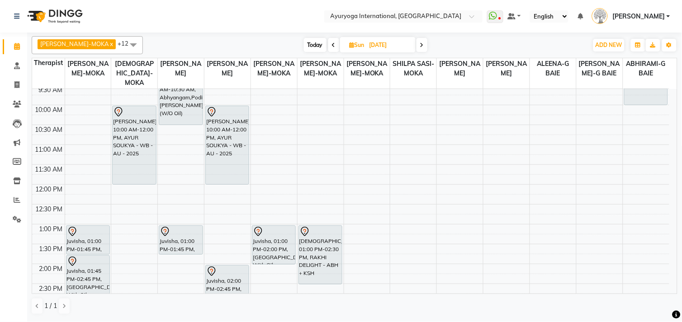
scroll to position [3, 0]
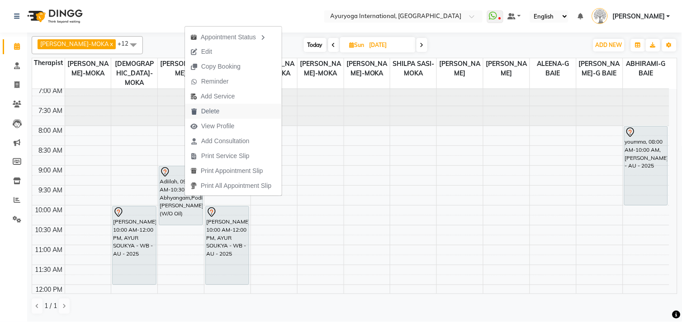
click at [222, 110] on span "Delete" at bounding box center [205, 111] width 40 height 15
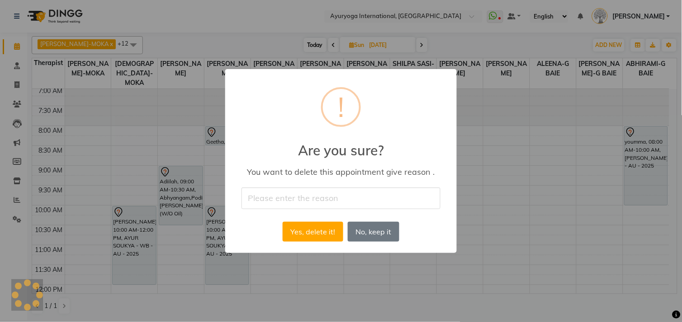
click at [282, 196] on input "text" at bounding box center [340, 198] width 199 height 21
type input "cancelled"
click at [314, 224] on button "Yes, delete it!" at bounding box center [313, 232] width 61 height 20
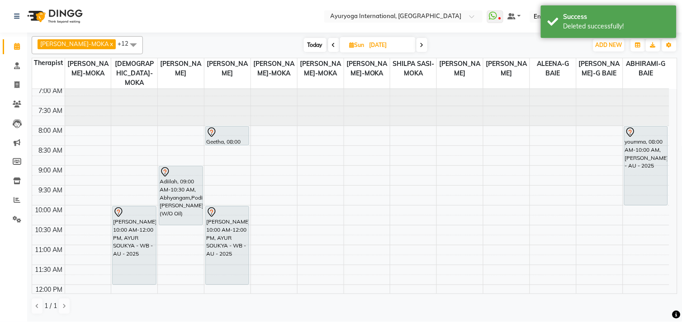
click at [418, 41] on div "Today Sun 07-09-2025" at bounding box center [365, 45] width 125 height 14
click at [420, 42] on icon at bounding box center [422, 44] width 4 height 5
type input "08-09-2025"
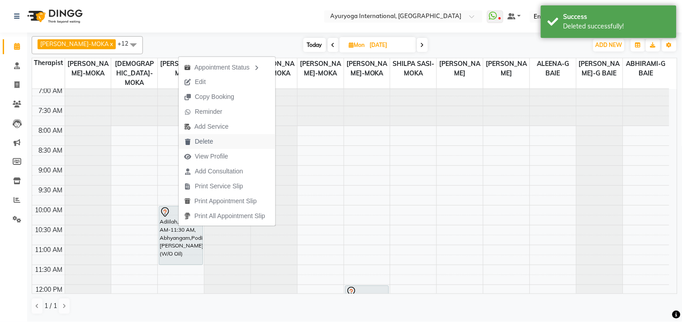
click at [218, 138] on span "Delete" at bounding box center [199, 141] width 40 height 15
click at [206, 140] on span "Delete" at bounding box center [199, 142] width 18 height 9
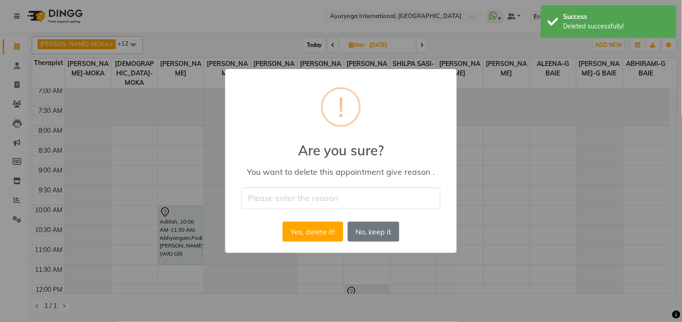
click at [284, 197] on input "text" at bounding box center [340, 198] width 199 height 21
type input "cancelled"
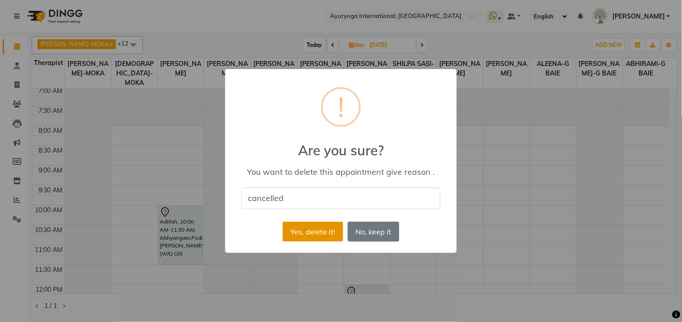
click at [307, 224] on button "Yes, delete it!" at bounding box center [313, 232] width 61 height 20
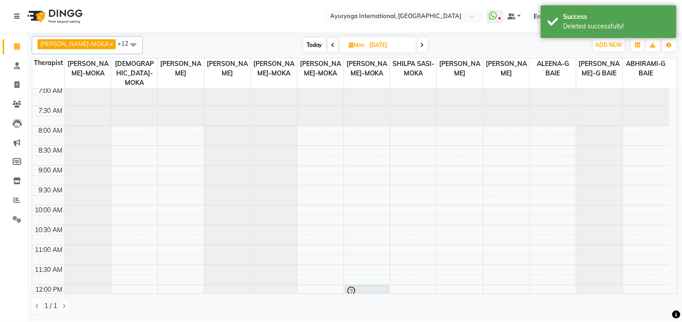
click at [420, 47] on icon at bounding box center [422, 44] width 4 height 5
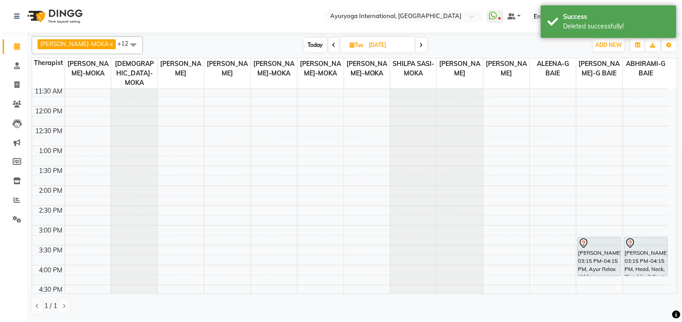
scroll to position [53, 0]
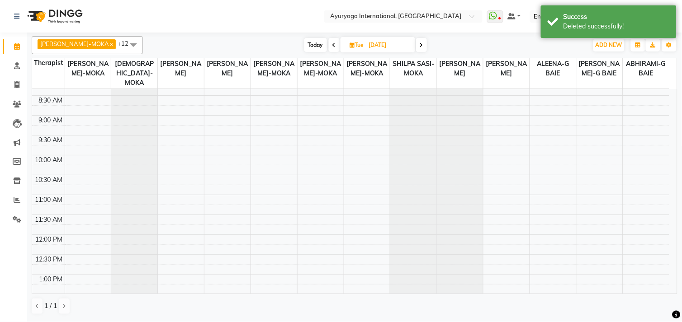
click at [304, 43] on span "Today" at bounding box center [315, 45] width 23 height 14
type input "01-09-2025"
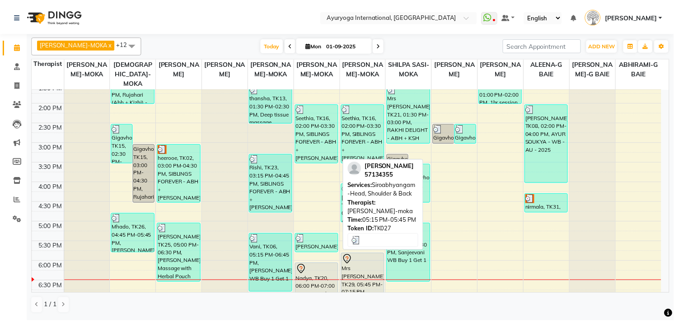
scroll to position [254, 0]
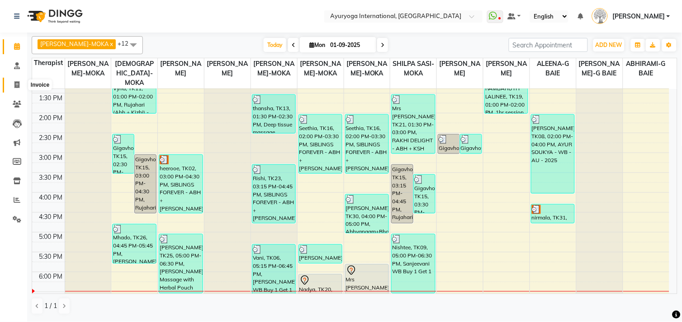
click at [15, 86] on icon at bounding box center [16, 84] width 5 height 7
select select "service"
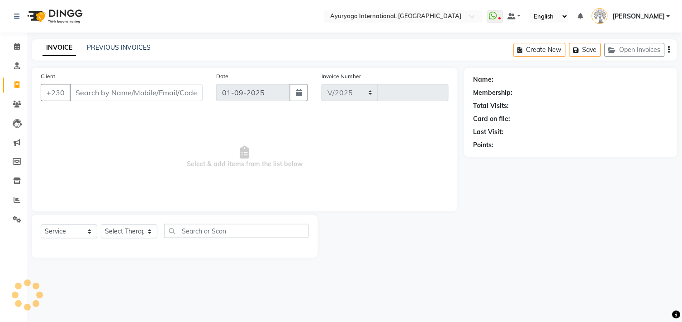
select select "730"
type input "5126"
click at [93, 92] on input "Client" at bounding box center [136, 92] width 133 height 17
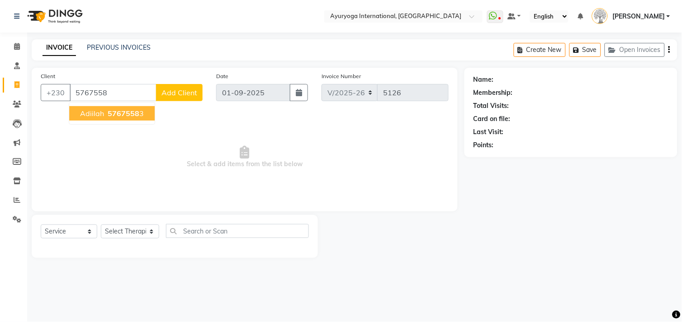
click at [104, 112] on button "Adiilah 5767558 3" at bounding box center [111, 113] width 85 height 14
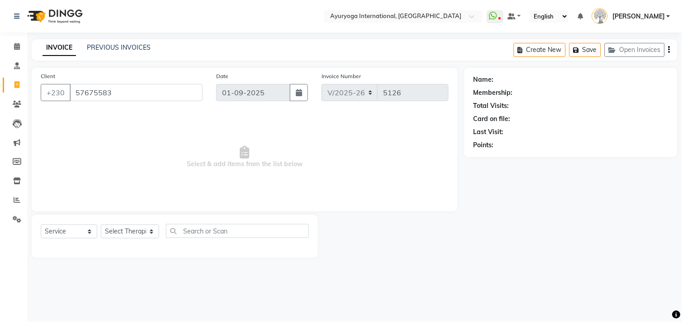
type input "57675583"
click at [500, 78] on link "Adiilah" at bounding box center [504, 79] width 19 height 9
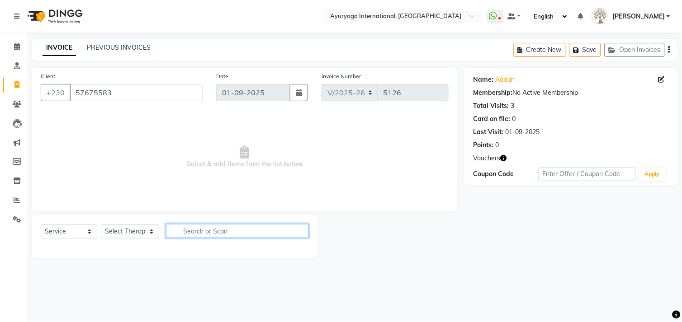
click at [211, 232] on input "text" at bounding box center [237, 231] width 143 height 14
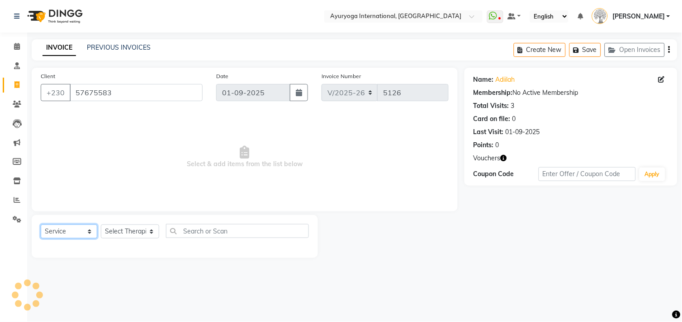
click at [48, 230] on select "Select Service Product Membership Package Voucher Prepaid Gift Card" at bounding box center [69, 232] width 57 height 14
click at [41, 225] on select "Select Service Product Membership Package Voucher Prepaid Gift Card" at bounding box center [69, 232] width 57 height 14
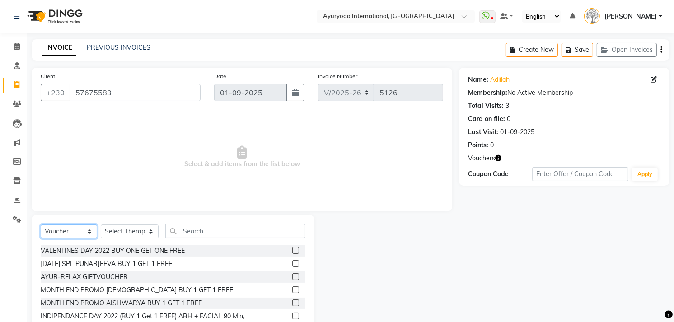
click at [66, 226] on select "Select Service Product Membership Package Voucher Prepaid Gift Card" at bounding box center [69, 232] width 57 height 14
select select "package"
click at [41, 225] on select "Select Service Product Membership Package Voucher Prepaid Gift Card" at bounding box center [69, 232] width 57 height 14
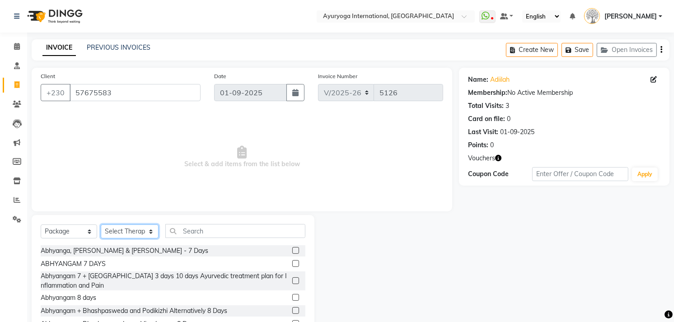
click at [118, 233] on select "Select Therapist ABHIRAMI-G BAIE ABHIRAM-MOKA ADHITHYA-MOKA ALEENA-G BAIE ANAGH…" at bounding box center [130, 232] width 58 height 14
select select "50740"
click at [101, 225] on select "Select Therapist ABHIRAMI-G BAIE ABHIRAM-MOKA ADHITHYA-MOKA ALEENA-G BAIE ANAGH…" at bounding box center [130, 232] width 58 height 14
click at [191, 231] on input "text" at bounding box center [235, 231] width 140 height 14
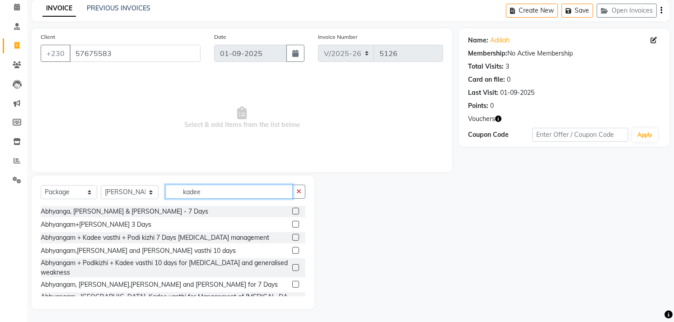
click at [183, 190] on input "kadee" at bounding box center [228, 192] width 127 height 14
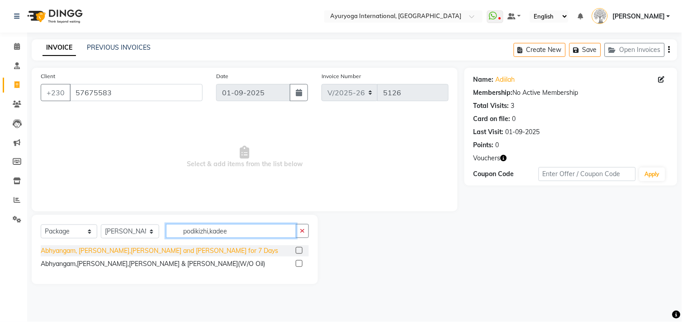
type input "podikizhi,kadee"
click at [228, 251] on div "Abhyangam, Podikizhi,Kadee Vasthi and Snehavasthi for 7 Days" at bounding box center [159, 250] width 237 height 9
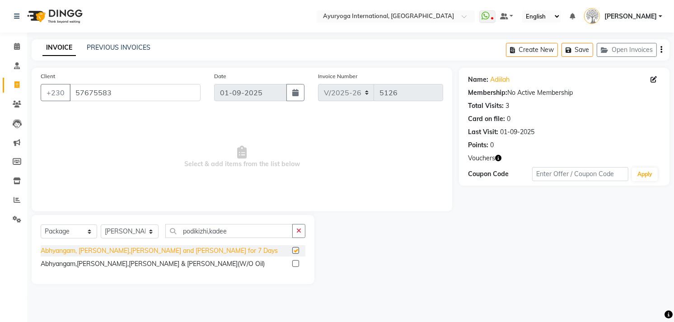
checkbox input "false"
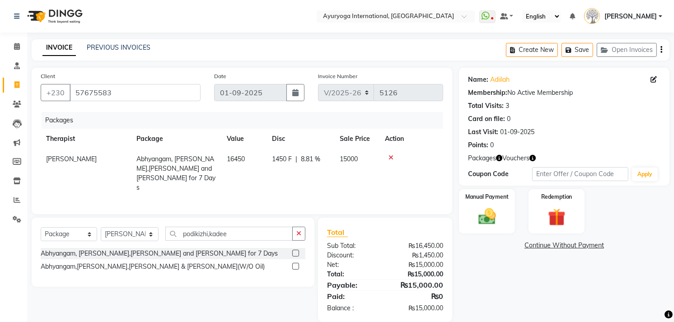
click at [389, 155] on icon at bounding box center [391, 158] width 5 height 6
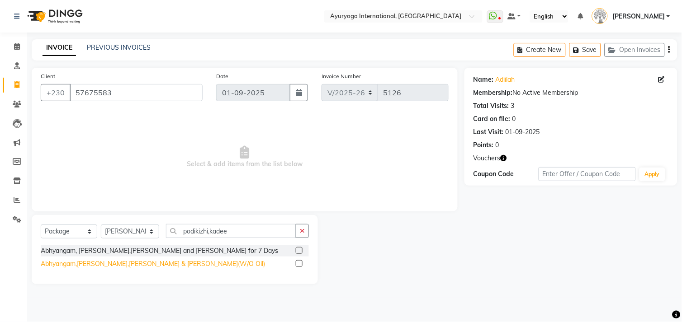
click at [184, 262] on div "Abhyangam,Podikizhi,Kadee Vasthi & Greeva Vasthi(W/O Oil)" at bounding box center [153, 263] width 224 height 9
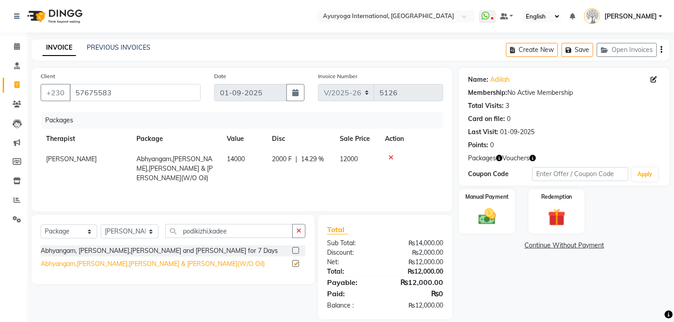
checkbox input "false"
click at [502, 157] on icon "button" at bounding box center [499, 158] width 6 height 6
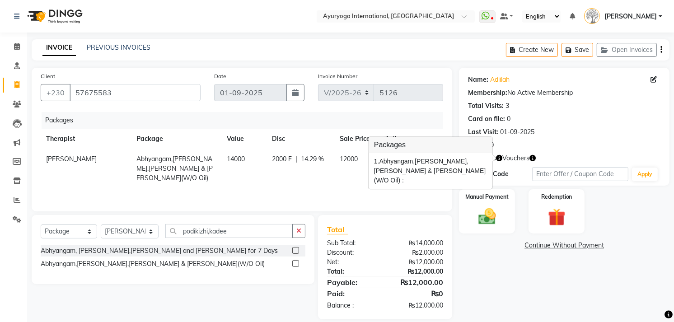
click at [502, 157] on icon "button" at bounding box center [499, 158] width 6 height 6
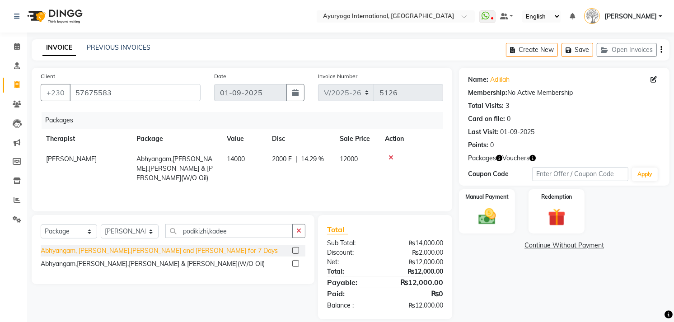
click at [206, 252] on div "Abhyangam, Podikizhi,Kadee Vasthi and Snehavasthi for 7 Days" at bounding box center [159, 250] width 237 height 9
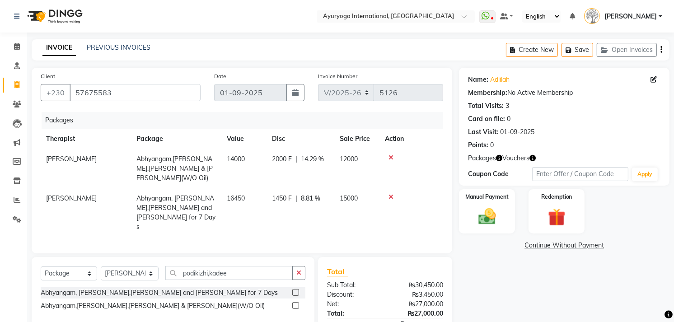
click at [389, 156] on icon at bounding box center [391, 158] width 5 height 6
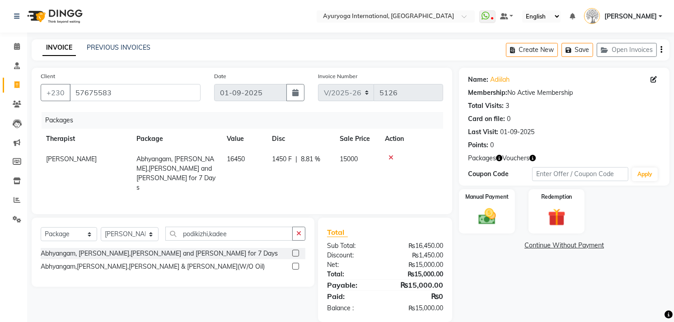
click at [389, 156] on icon at bounding box center [391, 158] width 5 height 6
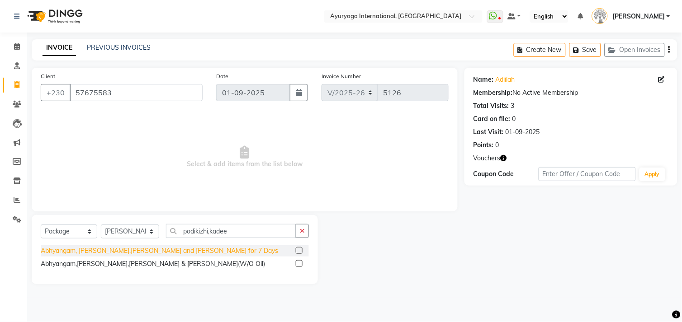
click at [211, 252] on div "Abhyangam, Podikizhi,Kadee Vasthi and Snehavasthi for 7 Days" at bounding box center [159, 250] width 237 height 9
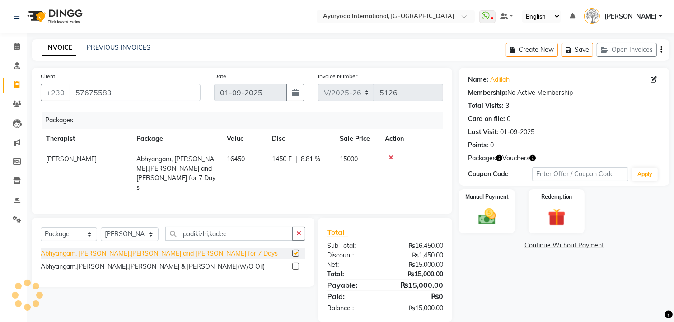
checkbox input "false"
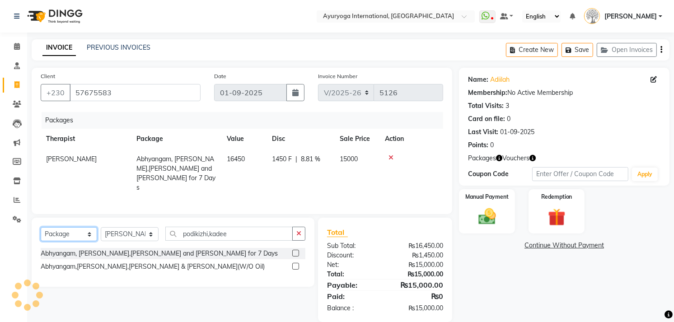
click at [80, 231] on select "Select Service Product Membership Package Voucher Prepaid Gift Card" at bounding box center [69, 234] width 57 height 14
select select "service"
click at [41, 227] on select "Select Service Product Membership Package Voucher Prepaid Gift Card" at bounding box center [69, 234] width 57 height 14
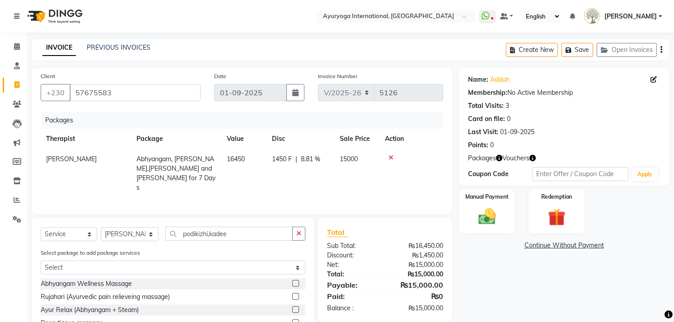
click at [391, 159] on icon at bounding box center [391, 158] width 5 height 6
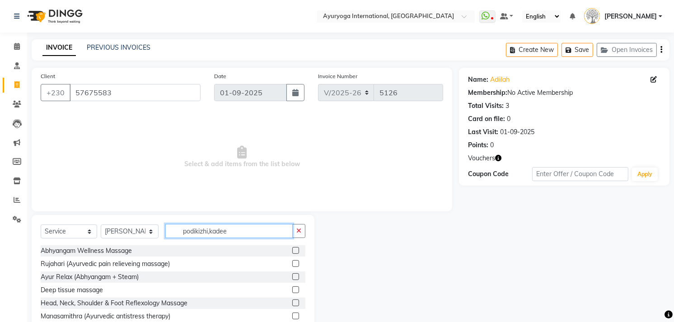
click at [243, 230] on input "podikizhi,kadee" at bounding box center [228, 231] width 127 height 14
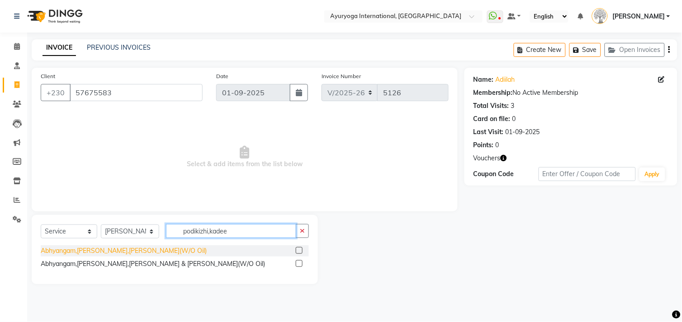
type input "podikizhi,kadee"
click at [142, 252] on div "Abhyangam,Podikizhi,Kadee Vasthi(W/O Oil)" at bounding box center [124, 250] width 166 height 9
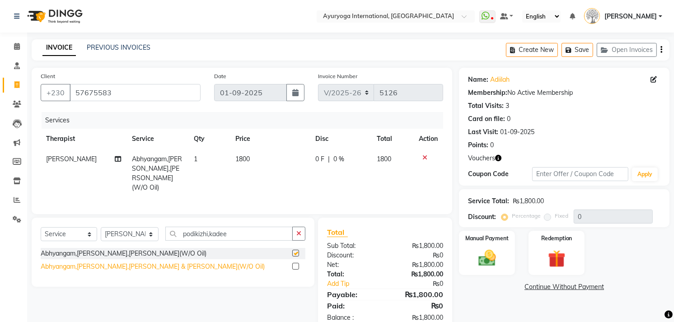
checkbox input "false"
click at [143, 265] on div "Abhyangam,Podikizhi,Kadee Vasthi & Greeva Vasthi(W/O Oil)" at bounding box center [153, 266] width 224 height 9
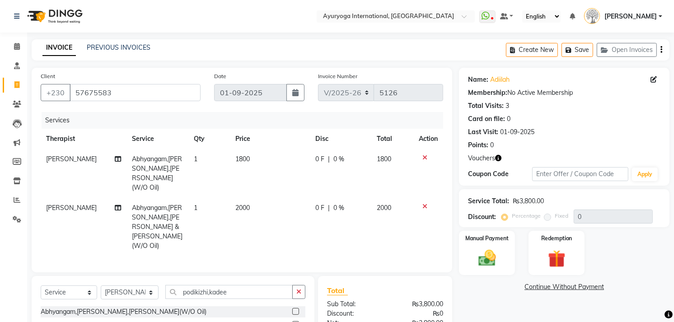
checkbox input "false"
click at [13, 42] on span at bounding box center [17, 47] width 16 height 10
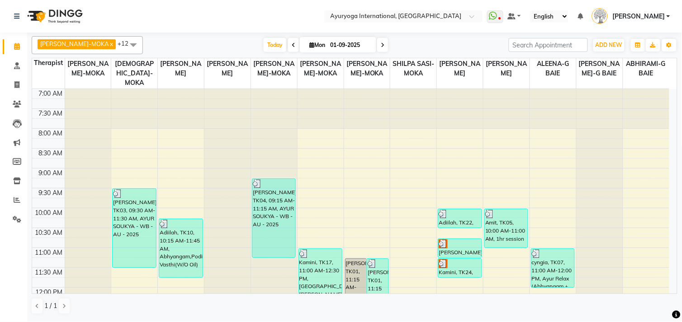
scroll to position [50, 0]
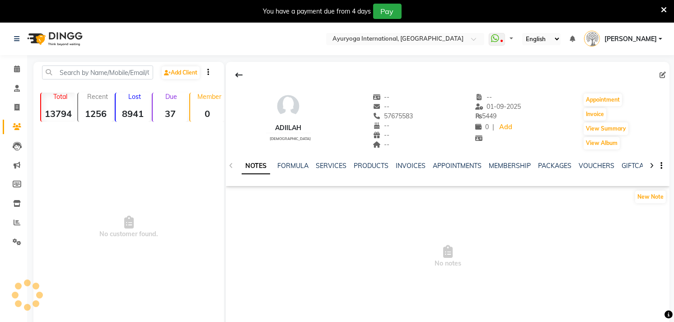
select select "en"
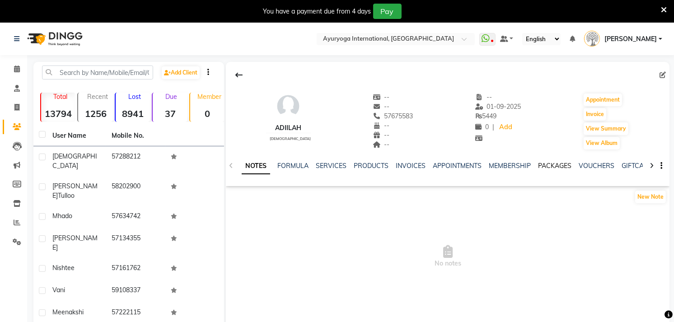
click at [554, 163] on link "PACKAGES" at bounding box center [554, 166] width 33 height 8
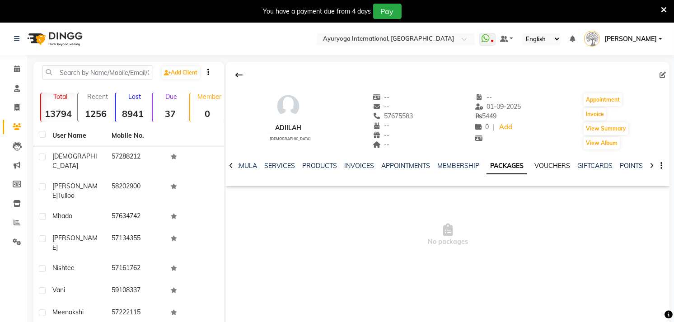
click at [554, 163] on link "VOUCHERS" at bounding box center [553, 166] width 36 height 8
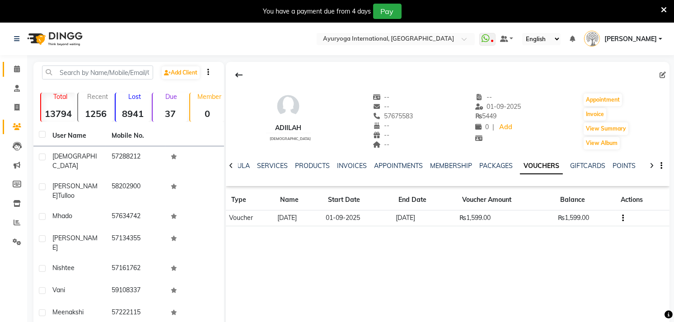
click at [3, 71] on link "Calendar" at bounding box center [14, 69] width 22 height 15
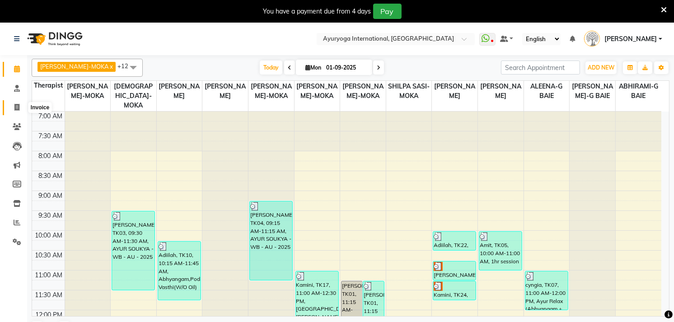
click at [11, 107] on span at bounding box center [17, 108] width 16 height 10
select select "service"
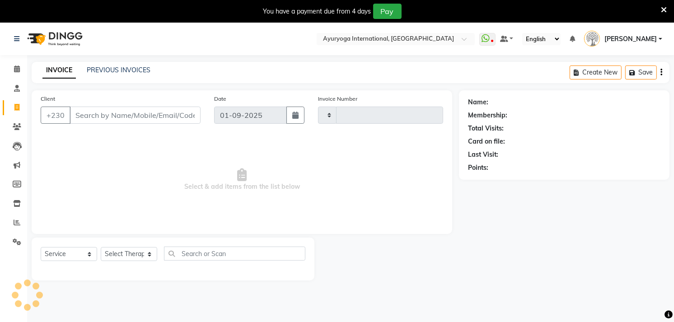
type input "5126"
select select "730"
click at [85, 115] on input "Client" at bounding box center [135, 115] width 131 height 17
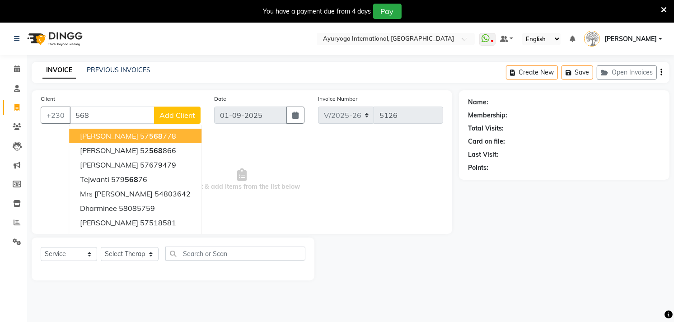
click at [88, 133] on span "MRS SEECHURN" at bounding box center [109, 136] width 58 height 9
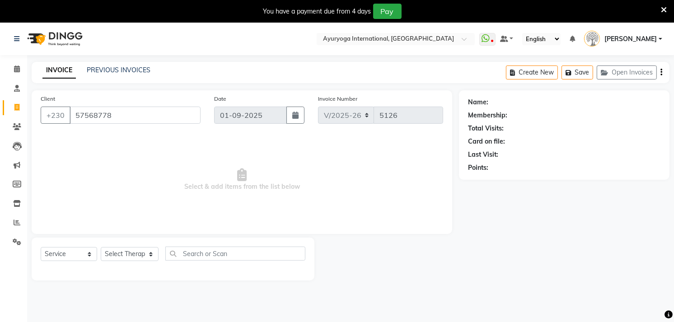
type input "57568778"
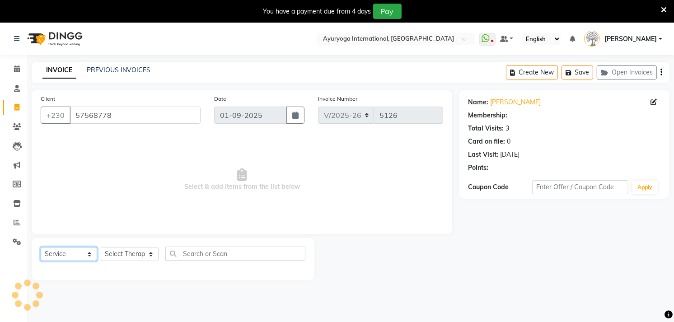
click at [82, 250] on select "Select Service Product Membership Package Voucher Prepaid Gift Card" at bounding box center [69, 254] width 57 height 14
select select "package"
click at [41, 248] on select "Select Service Product Membership Package Voucher Prepaid Gift Card" at bounding box center [69, 254] width 57 height 14
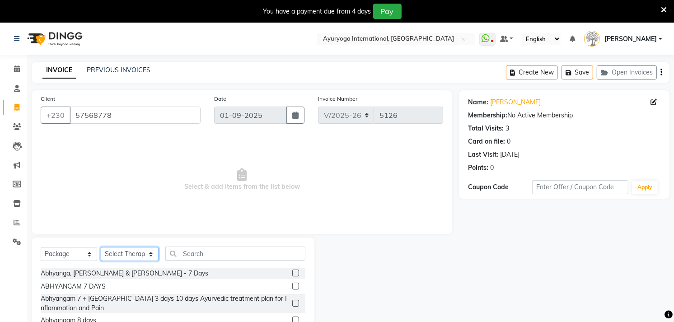
drag, startPoint x: 147, startPoint y: 250, endPoint x: 143, endPoint y: 246, distance: 5.8
click at [147, 250] on select "Select Therapist ABHIRAMI-G BAIE ABHIRAM-MOKA ADHITHYA-MOKA ALEENA-G BAIE ANAGH…" at bounding box center [130, 254] width 58 height 14
select select "85644"
click at [101, 248] on select "Select Therapist ABHIRAMI-G BAIE ABHIRAM-MOKA ADHITHYA-MOKA ALEENA-G BAIE ANAGH…" at bounding box center [130, 254] width 58 height 14
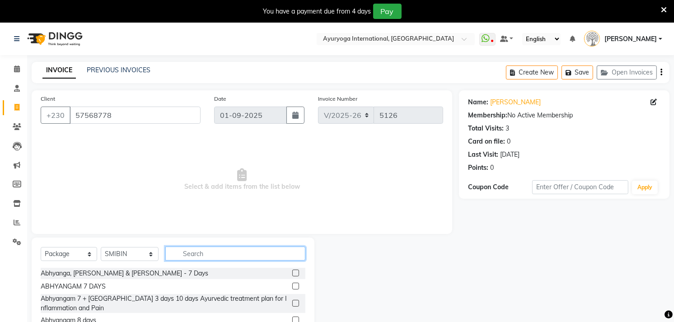
click at [220, 256] on input "text" at bounding box center [235, 254] width 140 height 14
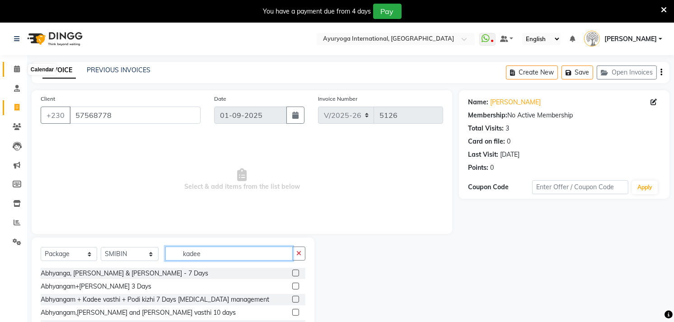
type input "kadee"
click at [9, 64] on span at bounding box center [17, 69] width 16 height 10
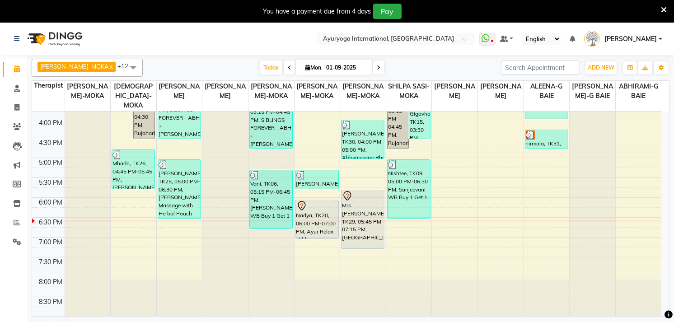
scroll to position [354, 0]
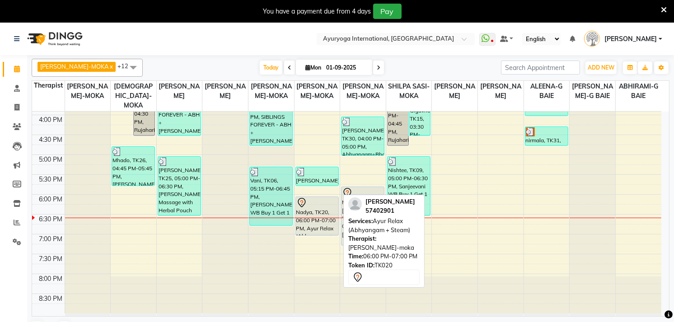
click at [328, 212] on div "Nadya, TK20, 06:00 PM-07:00 PM, Ayur Relax (Abhyangam + Steam)" at bounding box center [317, 216] width 42 height 38
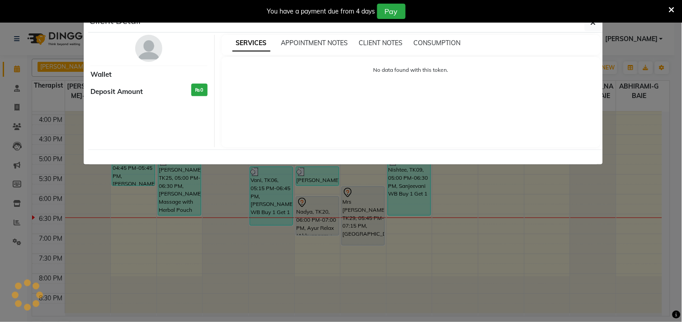
select select "7"
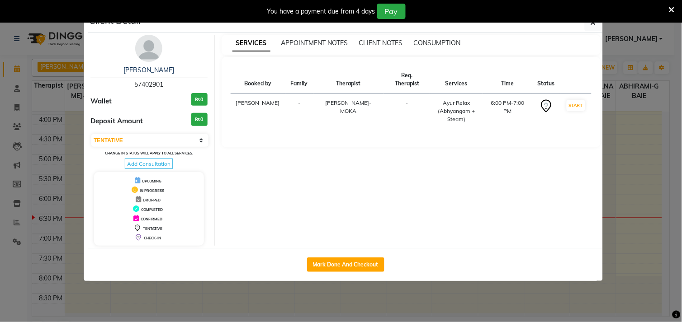
click at [336, 273] on div "Mark Done And Checkout" at bounding box center [345, 264] width 514 height 33
click at [338, 270] on button "Mark Done And Checkout" at bounding box center [345, 265] width 77 height 14
select select "service"
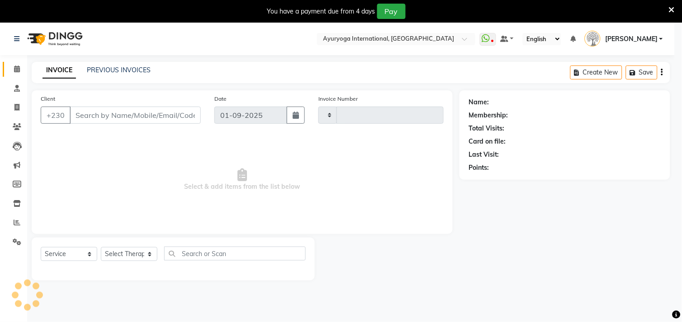
type input "5126"
select select "730"
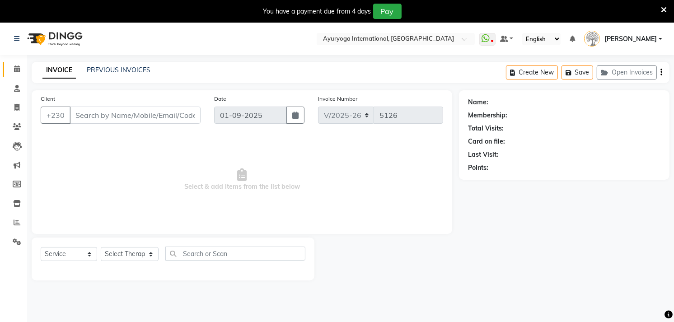
type input "57402901"
select select "36055"
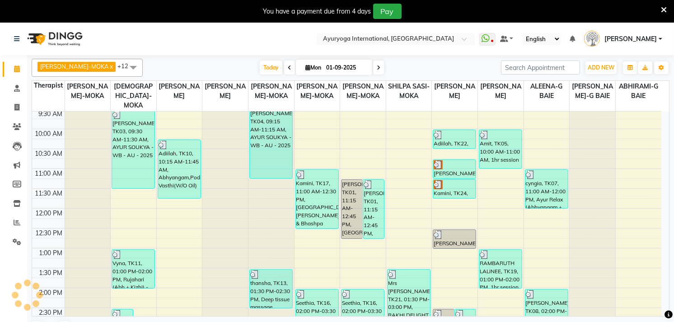
scroll to position [354, 0]
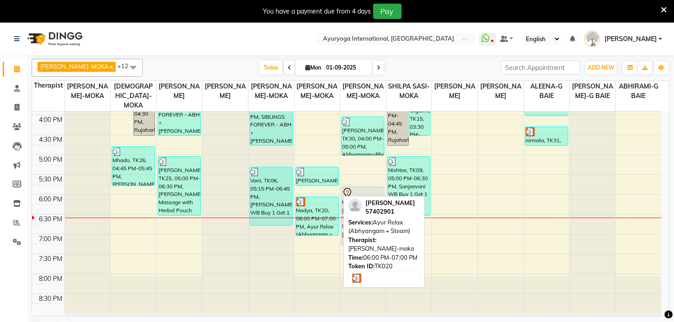
click at [307, 214] on div "Nadya, TK20, 06:00 PM-07:00 PM, Ayur Relax (Abhyangam + Steam)" at bounding box center [317, 216] width 42 height 38
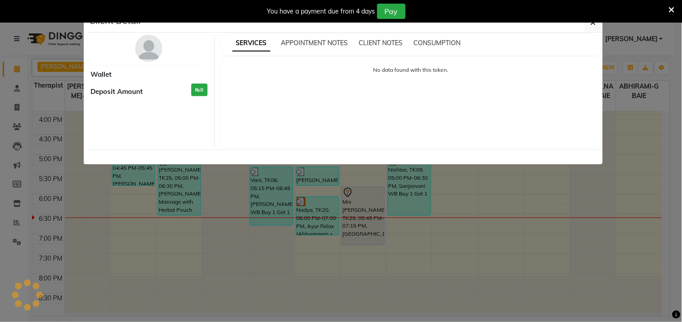
select select "3"
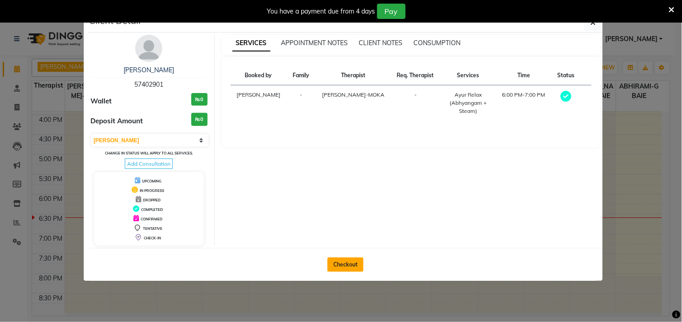
click at [330, 260] on button "Checkout" at bounding box center [345, 265] width 36 height 14
select select "service"
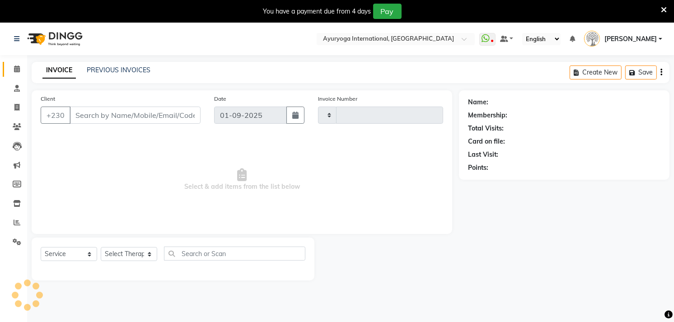
type input "5126"
select select "730"
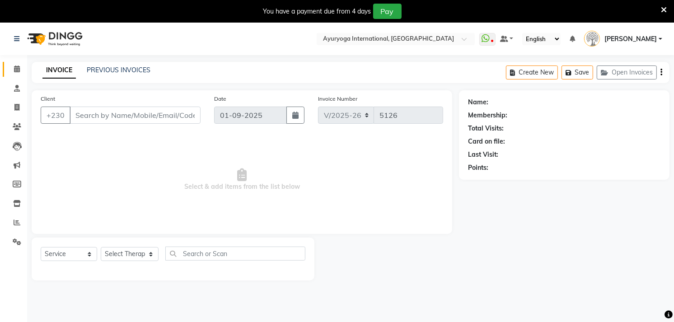
type input "57402901"
select select "36055"
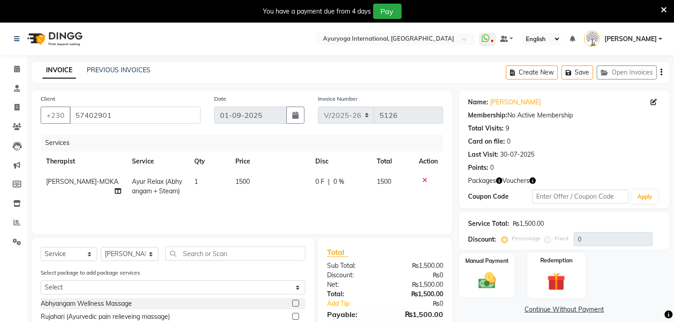
click at [561, 273] on img at bounding box center [556, 282] width 29 height 23
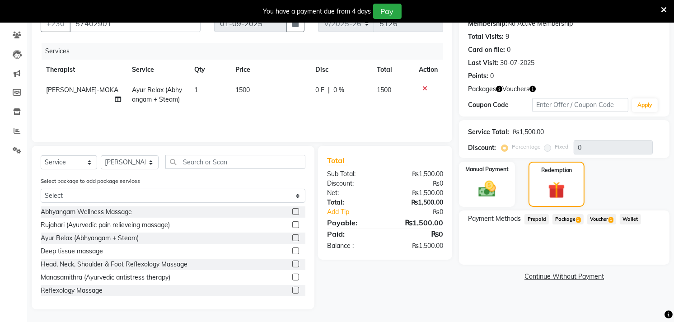
scroll to position [93, 0]
click at [570, 220] on span "Package 1" at bounding box center [568, 218] width 31 height 10
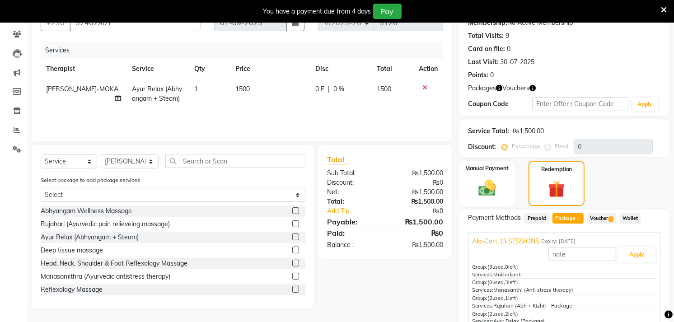
click at [504, 303] on span "Rujahari (Abh + Kizhi) - Package" at bounding box center [533, 306] width 79 height 6
copy span "Rujahari"
click at [173, 96] on span "Ayur Relax (Abhyangam + Steam)" at bounding box center [157, 94] width 50 height 18
select select "36055"
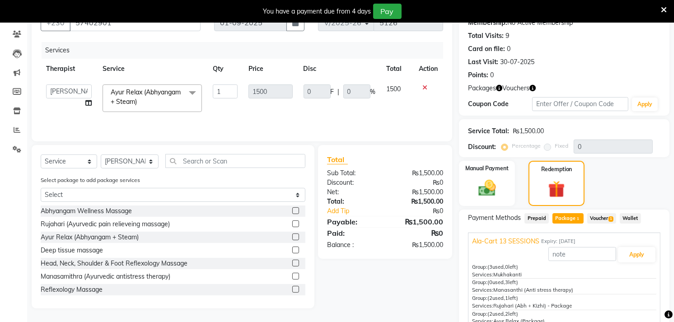
click at [170, 96] on span "Ayur Relax (Abhyangam + Steam)" at bounding box center [146, 97] width 70 height 18
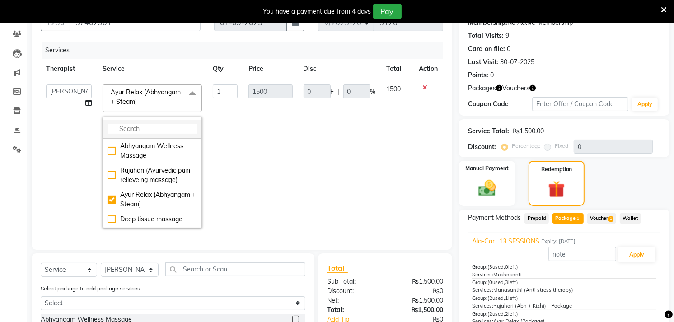
click at [159, 130] on input "multiselect-search" at bounding box center [153, 128] width 90 height 9
paste input "Rujahari"
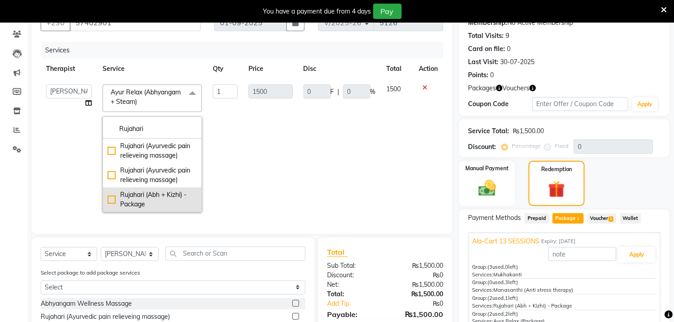
type input "Rujahari"
click at [156, 209] on div "Rujahari (Abh + Kizhi) - Package" at bounding box center [153, 199] width 90 height 19
checkbox input "true"
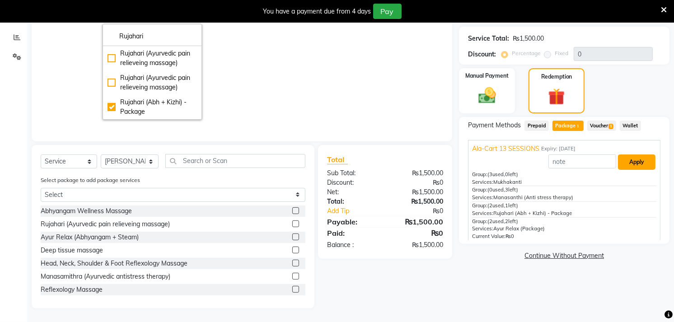
click at [641, 155] on button "Apply" at bounding box center [637, 162] width 38 height 15
type input "468.3"
type input "31.22"
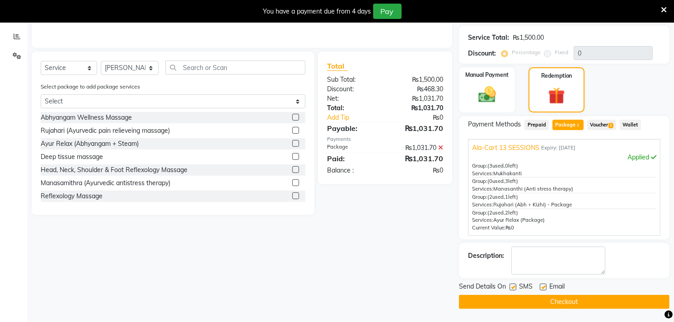
click at [603, 297] on button "Checkout" at bounding box center [564, 302] width 211 height 14
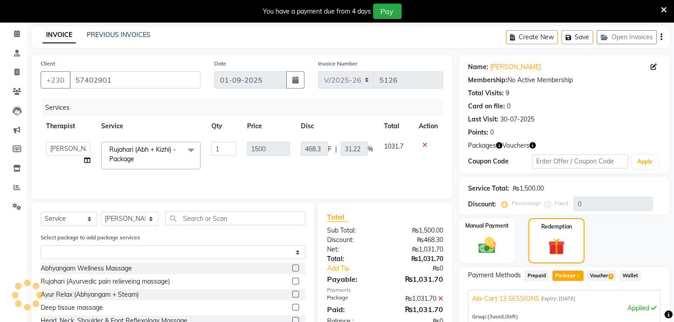
scroll to position [23, 0]
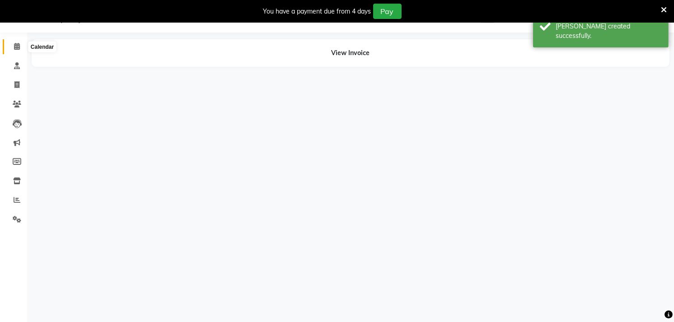
click at [18, 47] on icon at bounding box center [17, 46] width 6 height 7
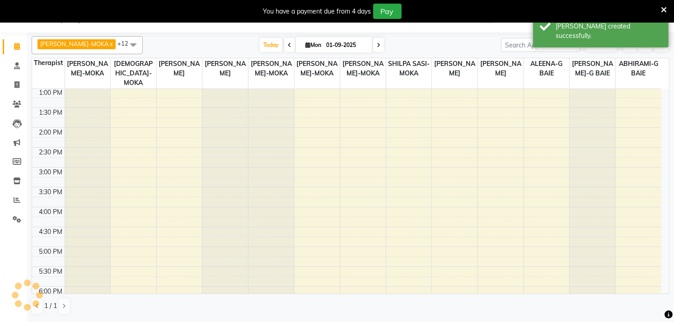
scroll to position [301, 0]
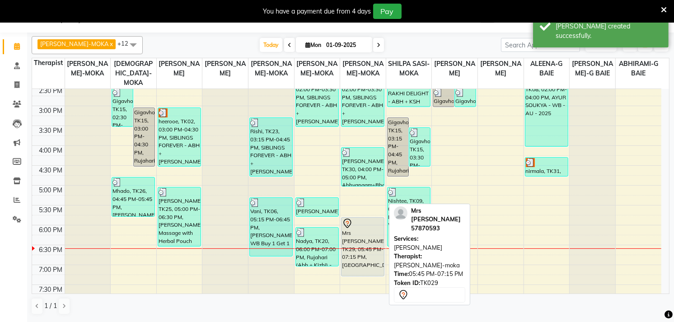
click at [373, 260] on div "Mrs Anjalee, TK29, 05:45 PM-07:15 PM, Aishwarya" at bounding box center [363, 247] width 42 height 58
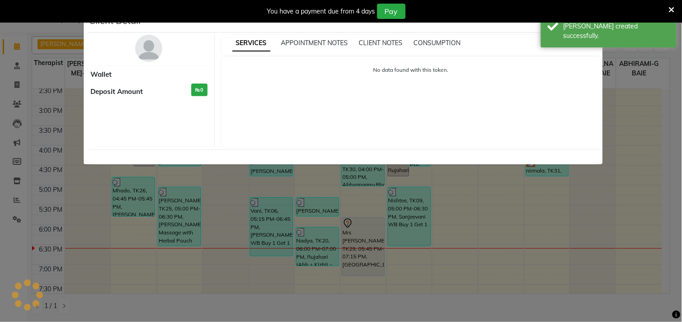
select select "7"
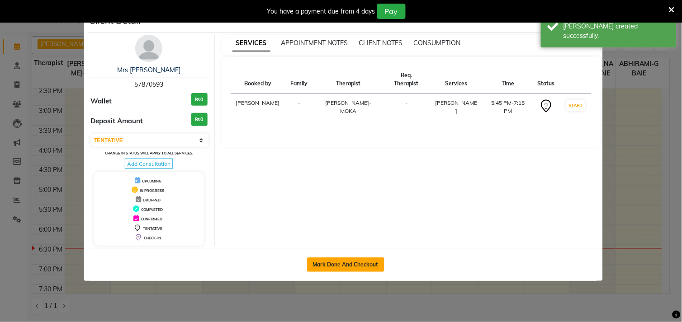
click at [365, 264] on button "Mark Done And Checkout" at bounding box center [345, 265] width 77 height 14
select select "service"
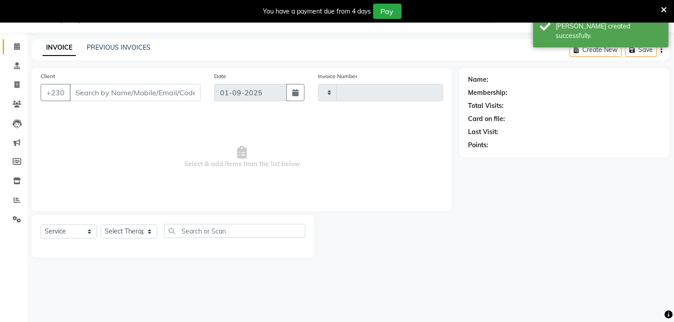
type input "5127"
select select "730"
click at [14, 42] on span at bounding box center [17, 47] width 16 height 10
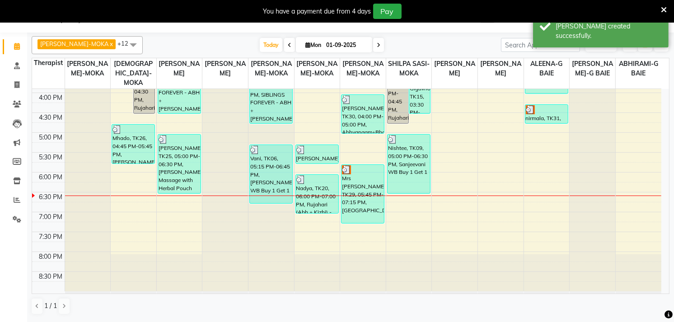
scroll to position [354, 0]
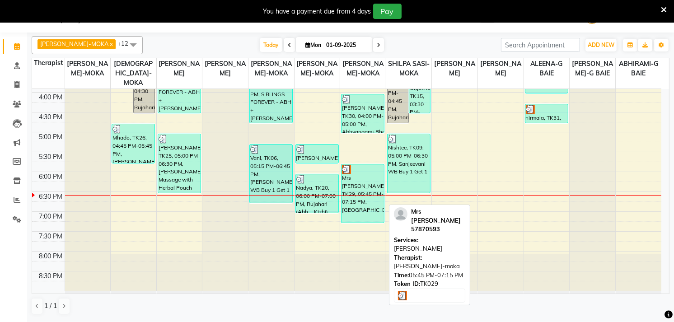
click at [376, 191] on div "Mrs Anjalee, TK29, 05:45 PM-07:15 PM, Aishwarya" at bounding box center [363, 194] width 42 height 58
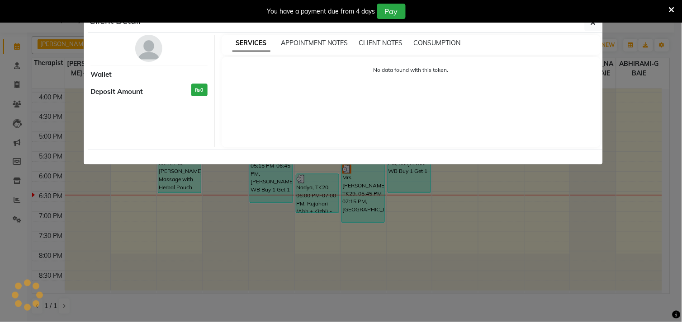
select select "3"
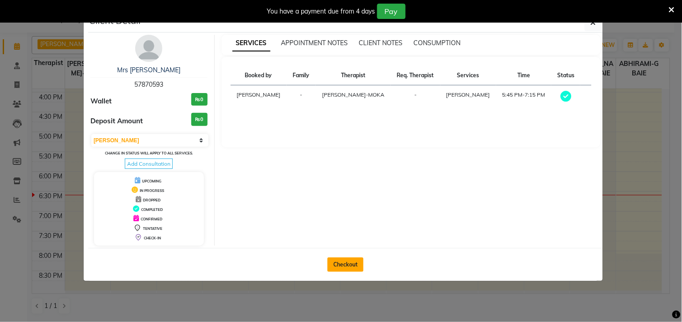
click at [350, 263] on button "Checkout" at bounding box center [345, 265] width 36 height 14
select select "service"
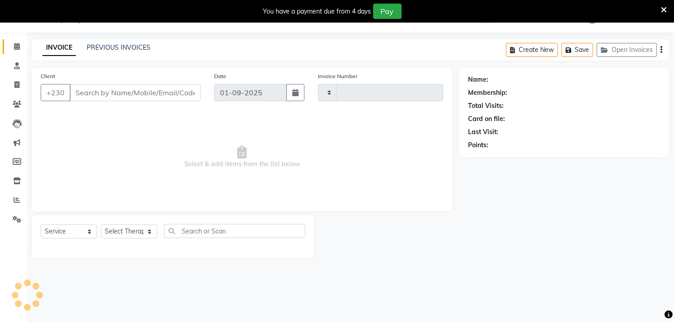
type input "5127"
select select "730"
type input "57870593"
select select "50739"
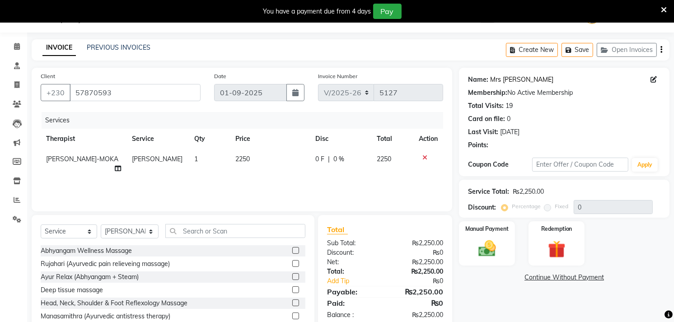
click at [499, 77] on link "Mrs [PERSON_NAME]" at bounding box center [521, 79] width 63 height 9
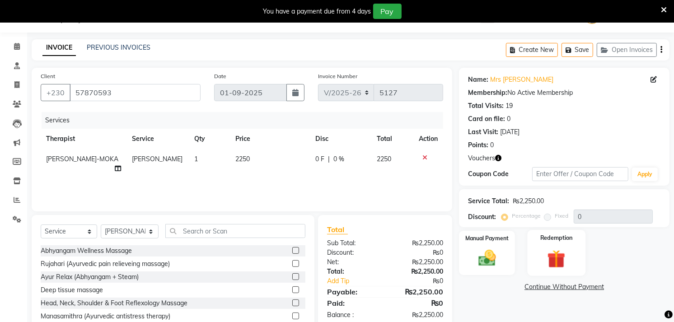
click at [570, 264] on img at bounding box center [556, 259] width 29 height 23
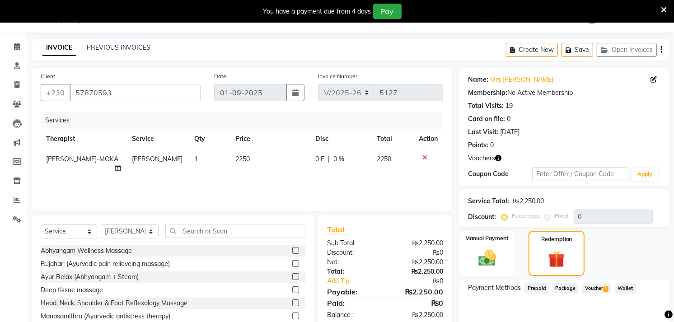
click at [593, 292] on span "Voucher 3" at bounding box center [597, 288] width 29 height 10
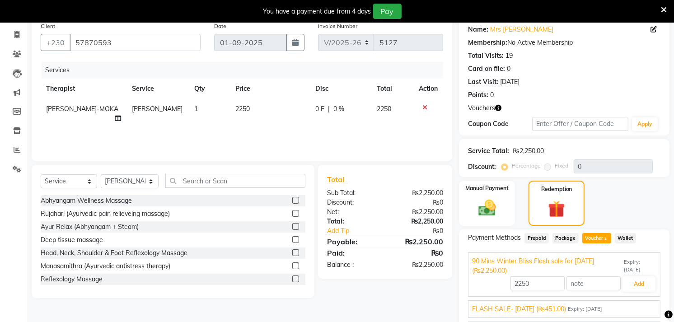
scroll to position [123, 0]
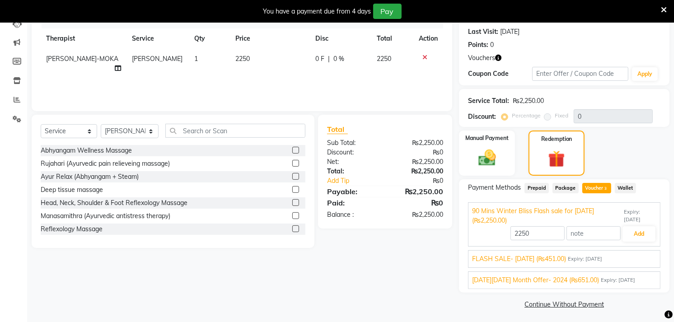
click at [562, 284] on span "Black Friday Month Offer- 2024 (₨651.00)" at bounding box center [535, 280] width 127 height 9
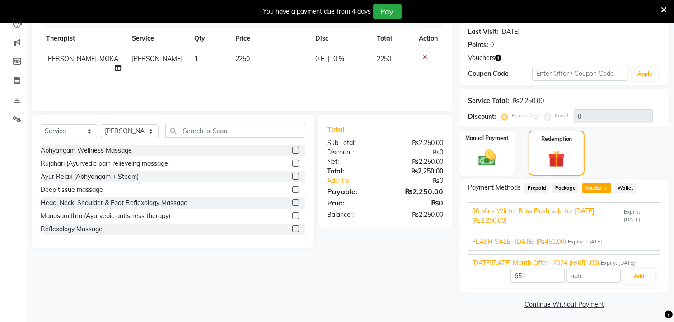
click at [554, 243] on span "FLASH SALE- NOV 24 (₨451.00)" at bounding box center [519, 241] width 94 height 9
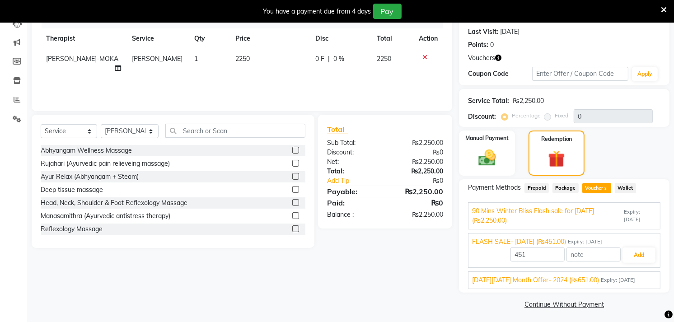
click at [590, 217] on span "90 Mins Winter Bliss Flash sale for July 2025 (₨2,250.00)" at bounding box center [547, 216] width 150 height 19
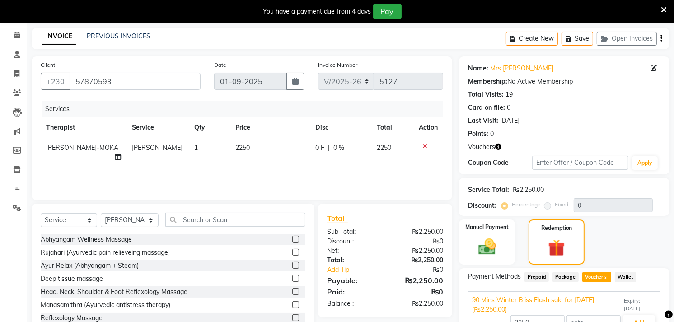
scroll to position [23, 0]
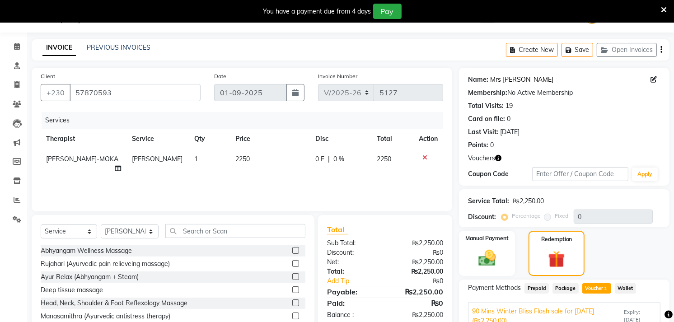
click at [512, 79] on link "Mrs [PERSON_NAME]" at bounding box center [521, 79] width 63 height 9
click at [11, 53] on link "Calendar" at bounding box center [14, 46] width 22 height 15
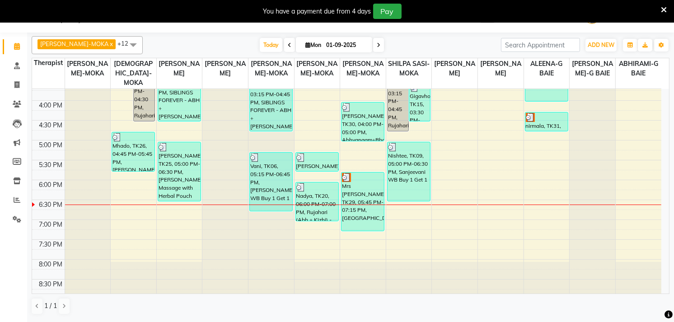
scroll to position [354, 0]
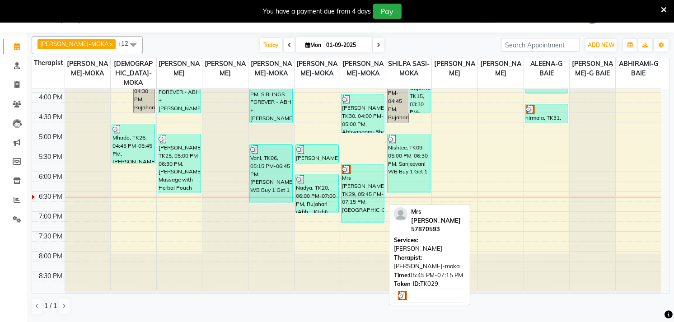
click at [361, 190] on div "Mrs Anjalee, TK29, 05:45 PM-07:15 PM, Aishwarya" at bounding box center [363, 194] width 42 height 58
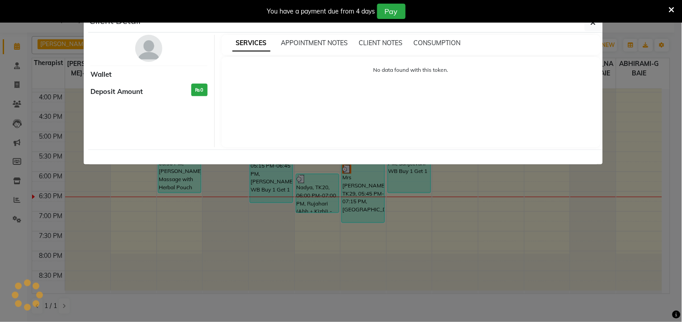
select select "3"
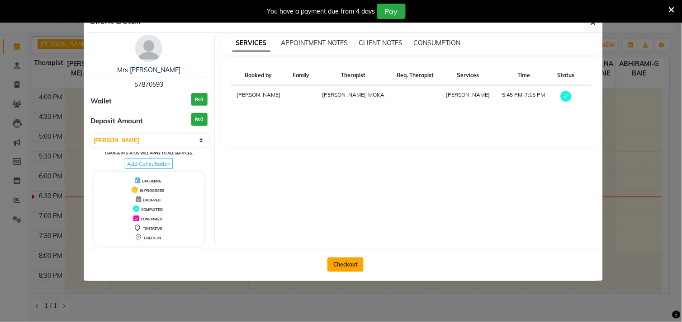
click at [338, 258] on button "Checkout" at bounding box center [345, 265] width 36 height 14
select select "service"
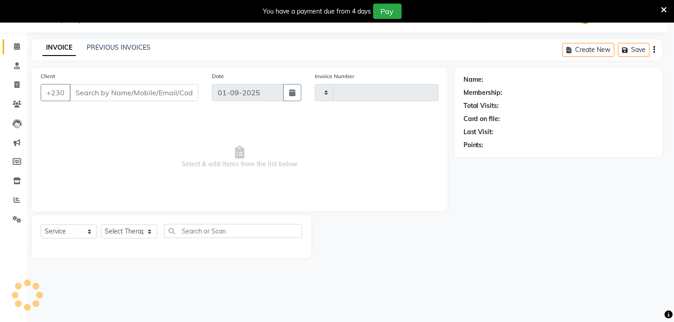
type input "5127"
select select "730"
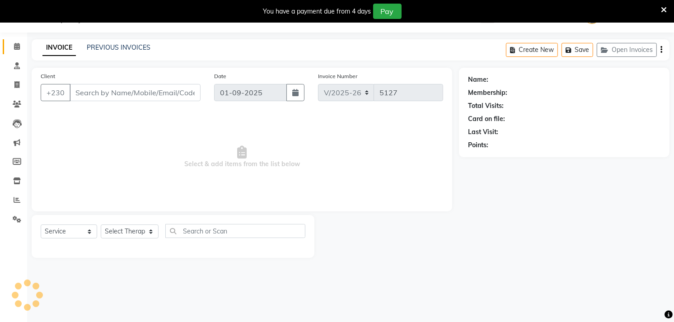
type input "57870593"
select select "50739"
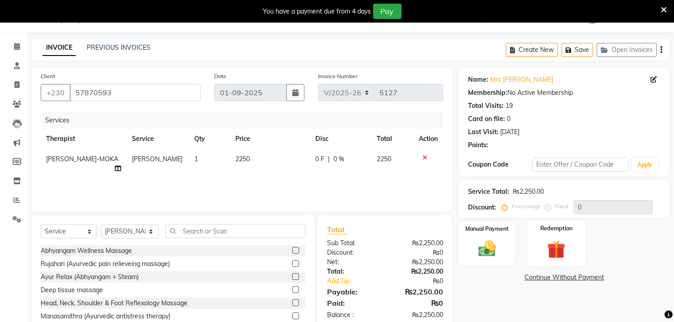
click at [543, 247] on div "Redemption" at bounding box center [557, 244] width 58 height 46
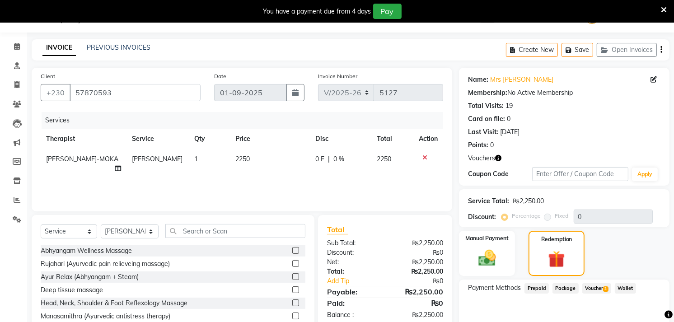
scroll to position [66, 0]
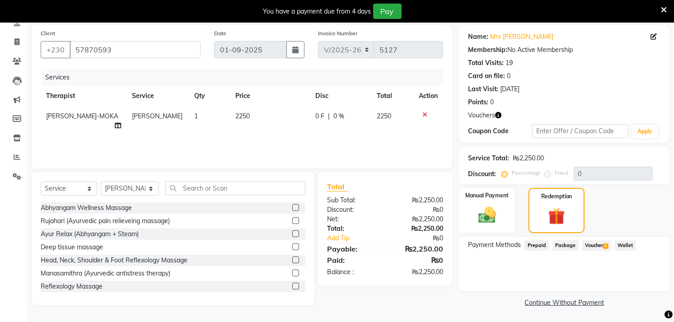
click at [142, 111] on td "Aishwarya" at bounding box center [158, 121] width 62 height 30
select select "50739"
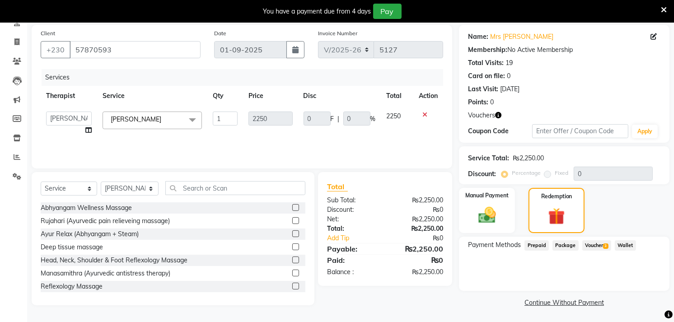
click at [161, 123] on link "x" at bounding box center [163, 119] width 4 height 8
checkbox input "false"
type input "0"
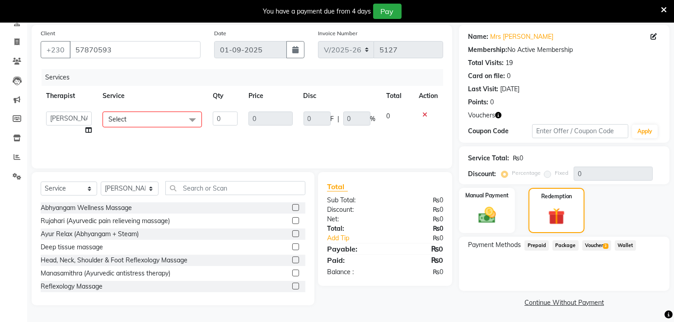
click at [148, 126] on span "Select" at bounding box center [152, 120] width 99 height 16
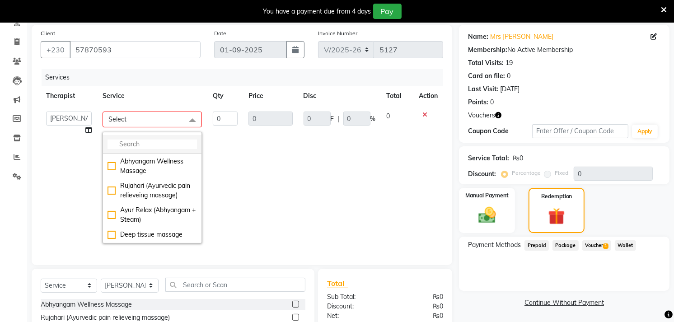
click at [151, 145] on input "multiselect-search" at bounding box center [153, 144] width 90 height 9
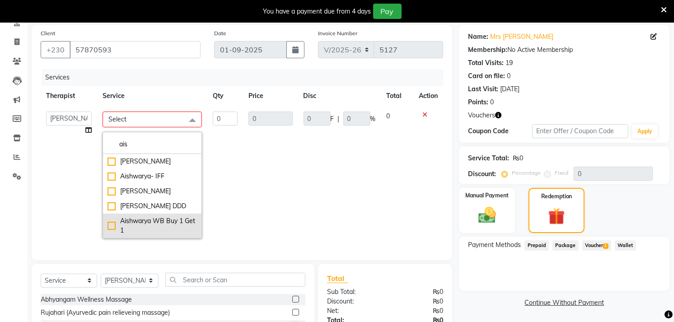
type input "ais"
click at [166, 222] on div "Aishwarya WB Buy 1 Get 1" at bounding box center [153, 226] width 90 height 19
checkbox input "true"
type input "1"
type input "1125"
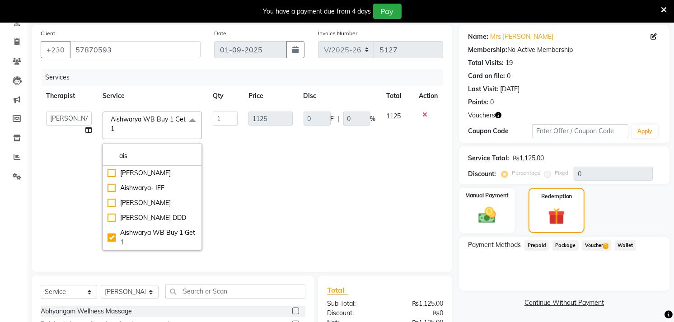
click at [269, 186] on td "1125" at bounding box center [270, 181] width 55 height 150
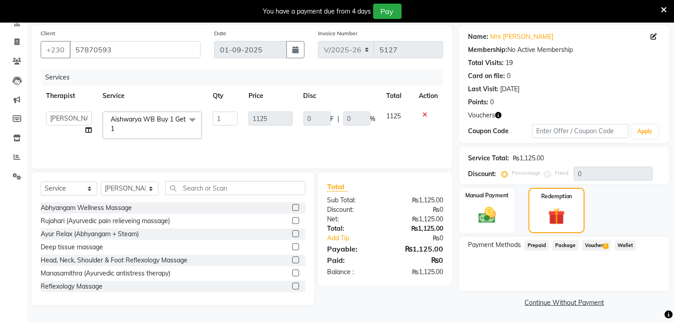
click at [604, 251] on div "Voucher 3" at bounding box center [595, 246] width 33 height 12
click at [606, 244] on span "3" at bounding box center [605, 246] width 5 height 5
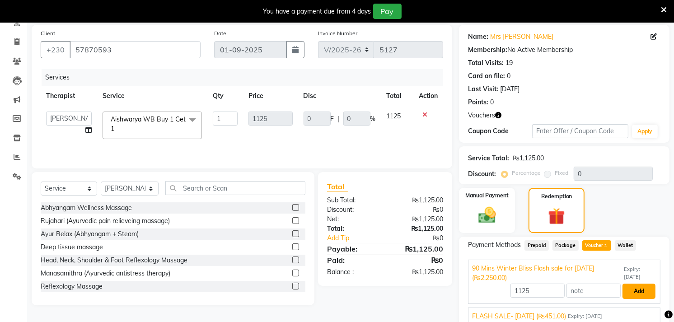
click at [637, 288] on button "Add" at bounding box center [639, 291] width 33 height 15
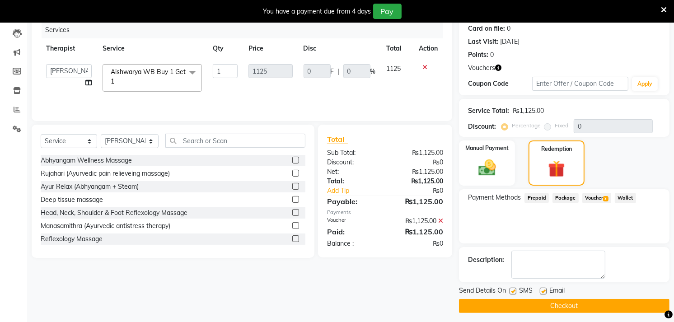
scroll to position [117, 0]
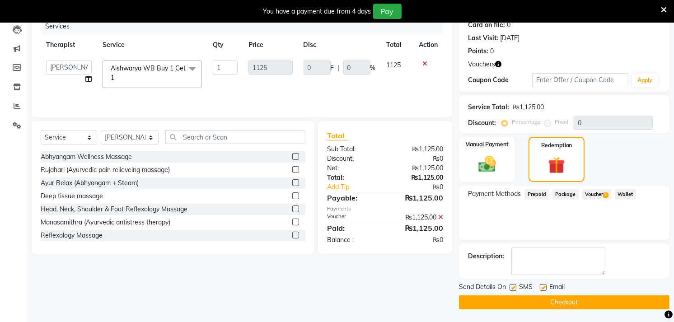
click at [601, 302] on button "Checkout" at bounding box center [564, 303] width 211 height 14
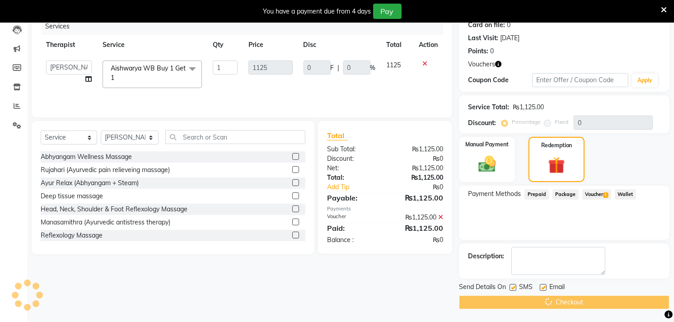
scroll to position [0, 0]
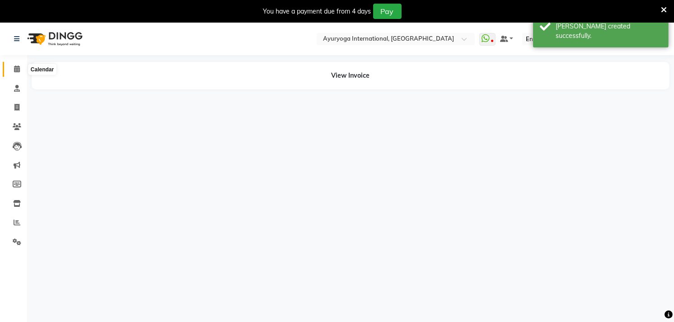
click at [13, 71] on span at bounding box center [17, 69] width 16 height 10
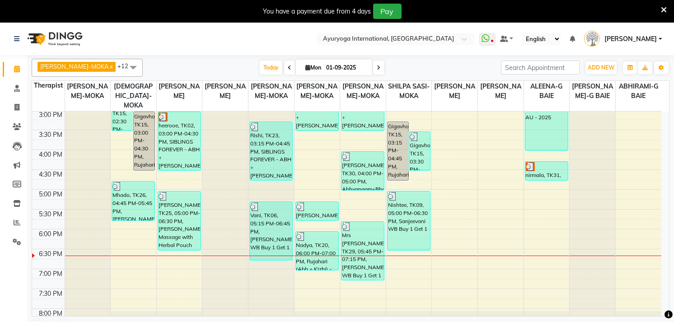
scroll to position [342, 0]
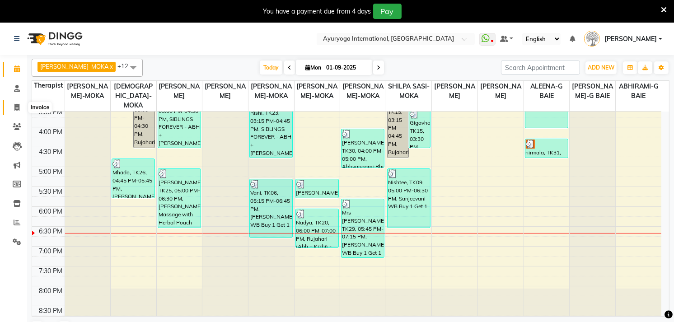
click at [10, 108] on span at bounding box center [17, 108] width 16 height 10
select select "service"
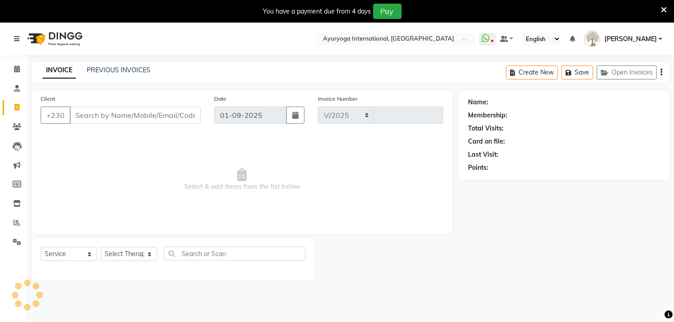
select select "730"
type input "5128"
click at [113, 71] on link "PREVIOUS INVOICES" at bounding box center [119, 70] width 64 height 8
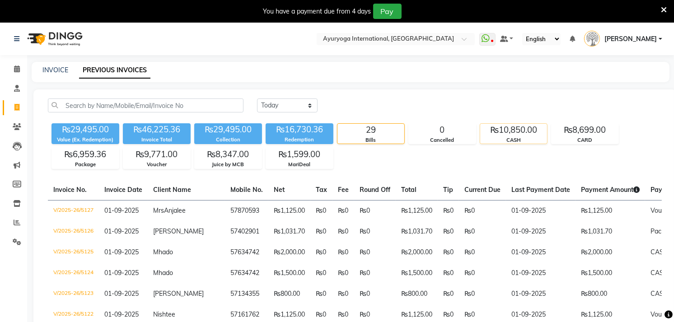
click at [504, 136] on div "₨10,850.00" at bounding box center [514, 130] width 67 height 13
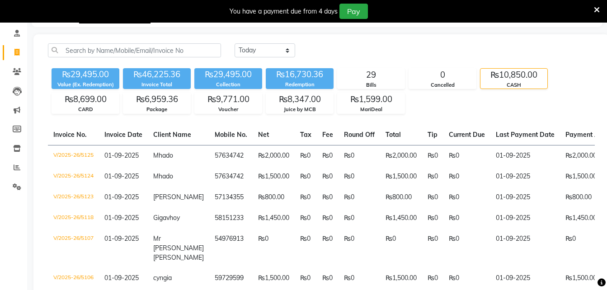
scroll to position [100, 0]
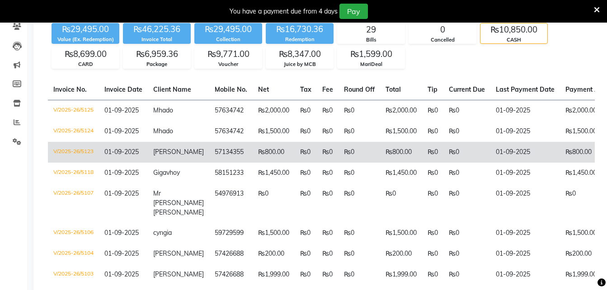
click at [209, 150] on td "57134355" at bounding box center [230, 152] width 43 height 21
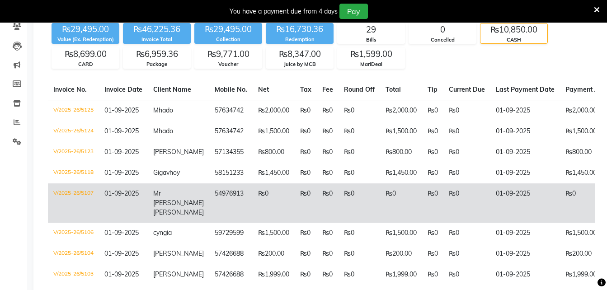
click at [209, 195] on td "54976913" at bounding box center [230, 203] width 43 height 39
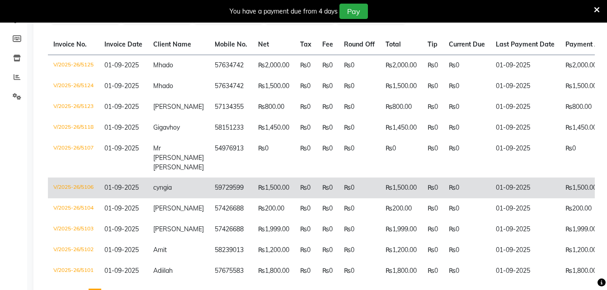
click at [183, 185] on td "cyngia" at bounding box center [178, 188] width 61 height 21
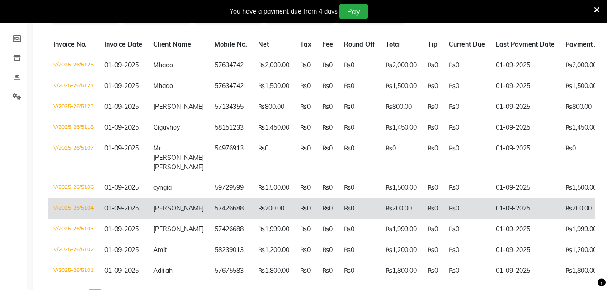
click at [177, 203] on td "neelam" at bounding box center [178, 208] width 61 height 21
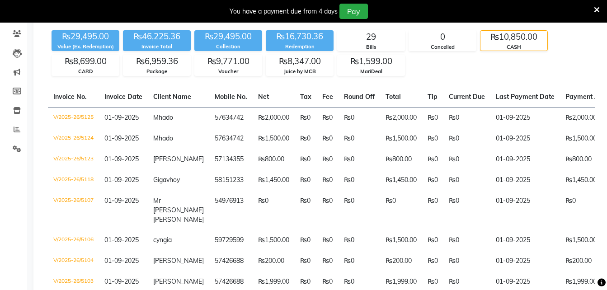
scroll to position [0, 0]
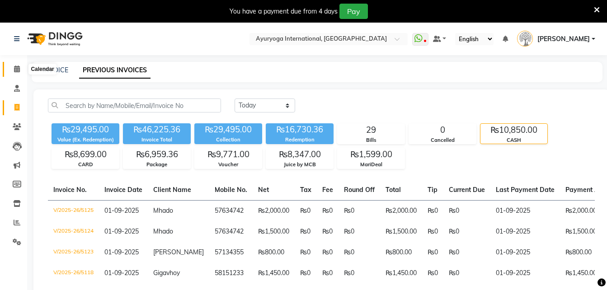
click at [18, 69] on icon at bounding box center [17, 69] width 6 height 7
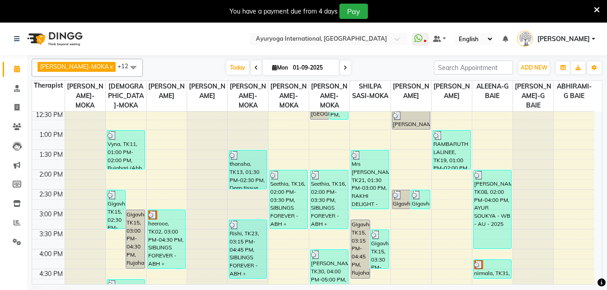
scroll to position [203, 0]
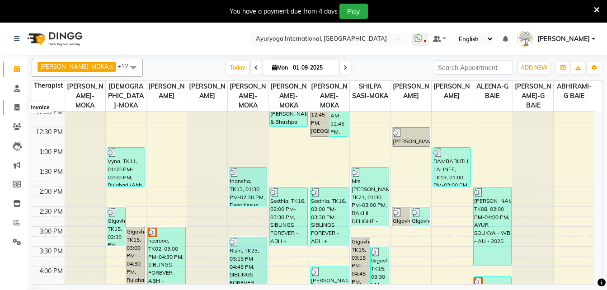
click at [16, 107] on icon at bounding box center [16, 107] width 5 height 7
select select "service"
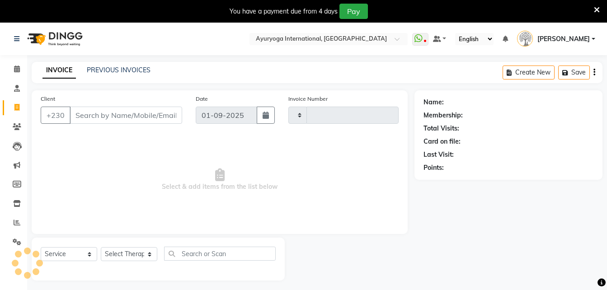
type input "5128"
select select "730"
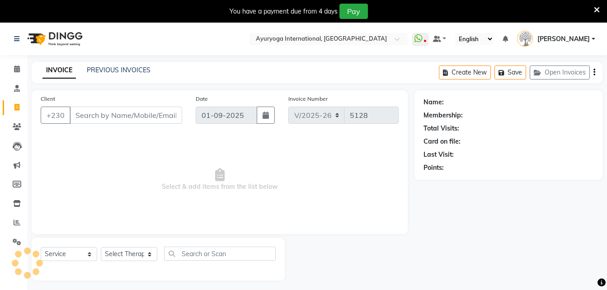
click at [94, 65] on div "INVOICE PREVIOUS INVOICES Create New Save Open Invoices" at bounding box center [317, 72] width 571 height 21
click at [118, 75] on div "INVOICE PREVIOUS INVOICES" at bounding box center [97, 71] width 130 height 10
click at [119, 65] on div "INVOICE PREVIOUS INVOICES Create New Save Open Invoices" at bounding box center [317, 72] width 571 height 21
click at [115, 65] on div "INVOICE PREVIOUS INVOICES Create New Save Open Invoices" at bounding box center [317, 72] width 571 height 21
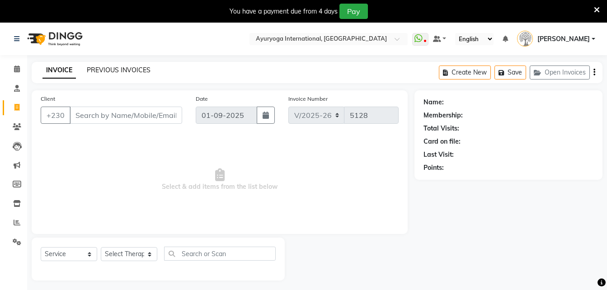
click at [110, 69] on link "PREVIOUS INVOICES" at bounding box center [119, 70] width 64 height 8
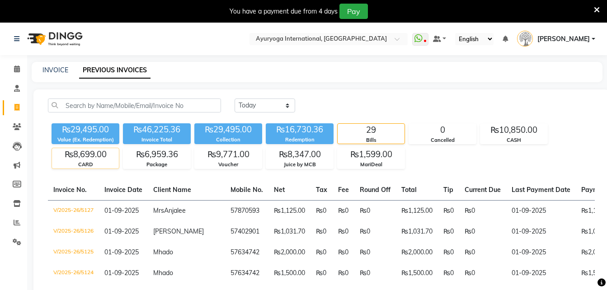
click at [89, 163] on div "CARD" at bounding box center [85, 165] width 67 height 8
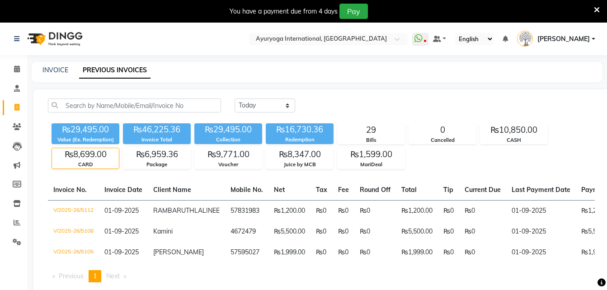
scroll to position [38, 0]
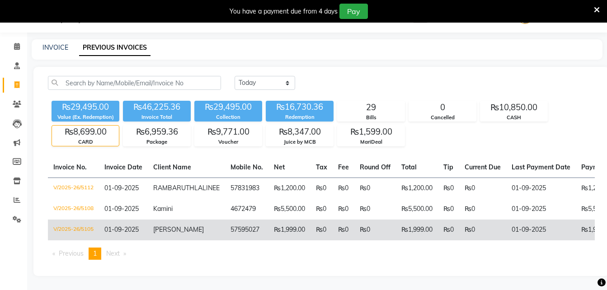
click at [239, 220] on td "57595027" at bounding box center [246, 230] width 43 height 21
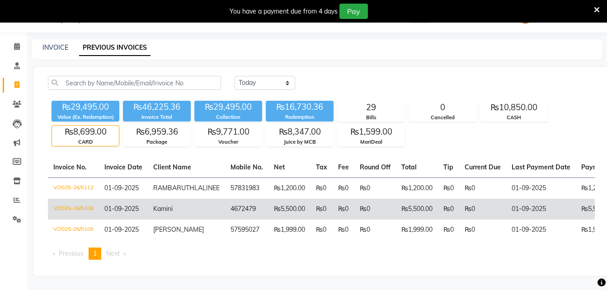
click at [269, 201] on td "₨5,500.00" at bounding box center [290, 209] width 42 height 21
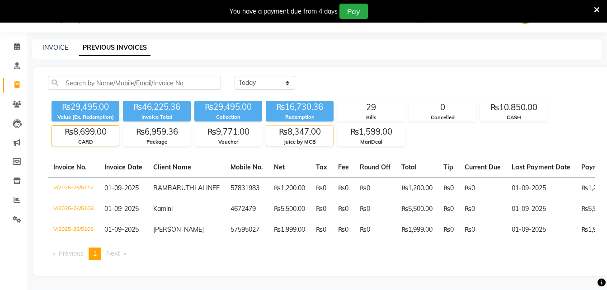
click at [287, 138] on div "Juice by MCB" at bounding box center [299, 142] width 67 height 8
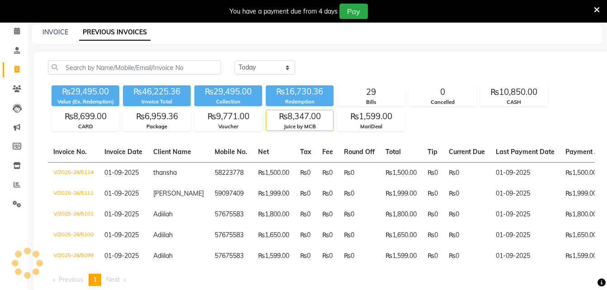
scroll to position [80, 0]
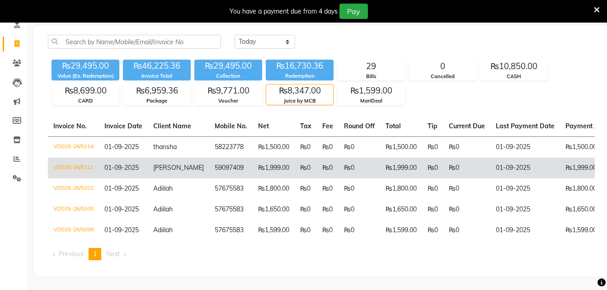
click at [295, 170] on td "₨0" at bounding box center [306, 168] width 22 height 21
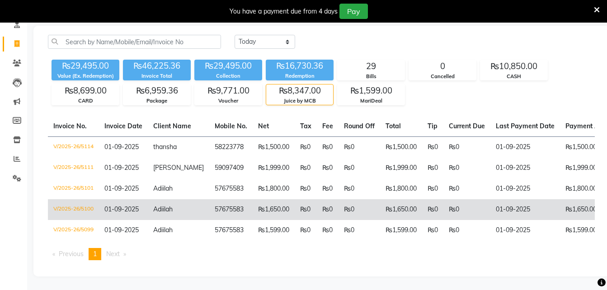
click at [270, 208] on td "₨1,650.00" at bounding box center [274, 209] width 42 height 21
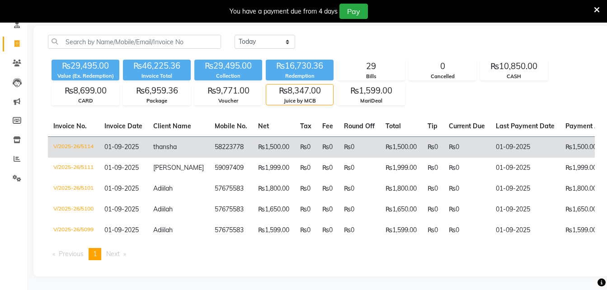
click at [253, 137] on td "₨1,500.00" at bounding box center [274, 147] width 42 height 21
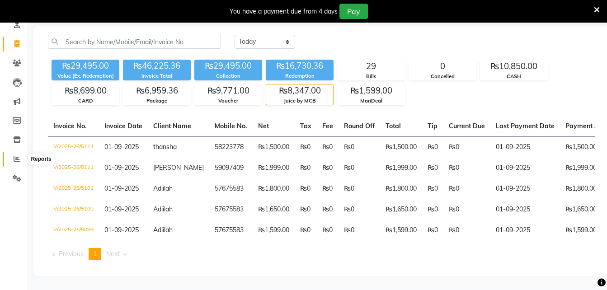
click at [20, 156] on icon at bounding box center [17, 159] width 7 height 7
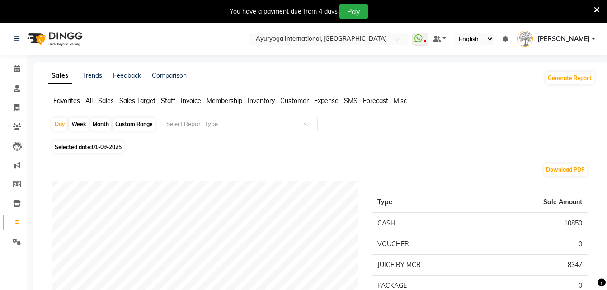
click at [337, 98] on span "Expense" at bounding box center [326, 101] width 24 height 8
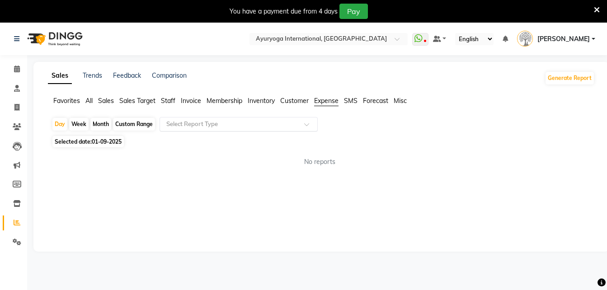
click at [311, 128] on span at bounding box center [309, 127] width 11 height 9
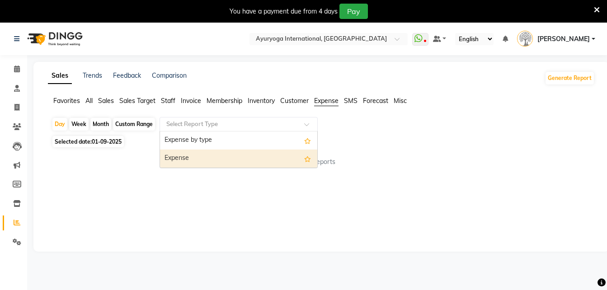
click at [282, 163] on div "Expense" at bounding box center [238, 159] width 157 height 18
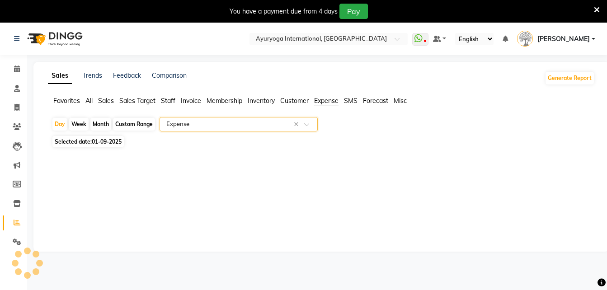
select select "full_report"
select select "csv"
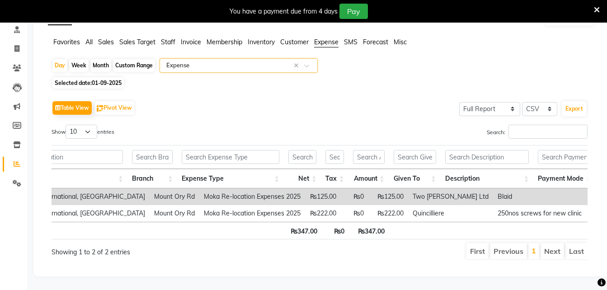
scroll to position [0, 96]
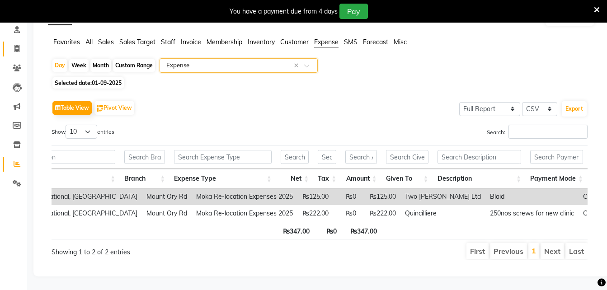
drag, startPoint x: 10, startPoint y: 42, endPoint x: 10, endPoint y: 37, distance: 5.0
click at [10, 42] on link "Invoice" at bounding box center [14, 49] width 22 height 15
select select "service"
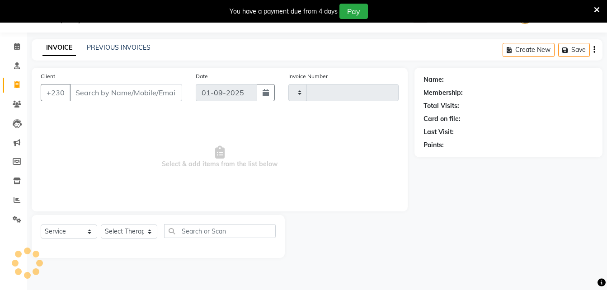
scroll to position [23, 0]
type input "5128"
select select "730"
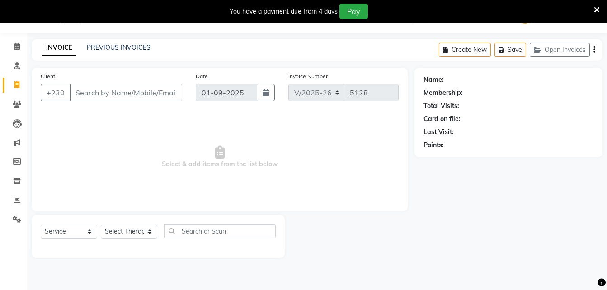
click at [150, 47] on div "INVOICE PREVIOUS INVOICES" at bounding box center [97, 48] width 130 height 10
click at [146, 48] on link "PREVIOUS INVOICES" at bounding box center [119, 47] width 64 height 8
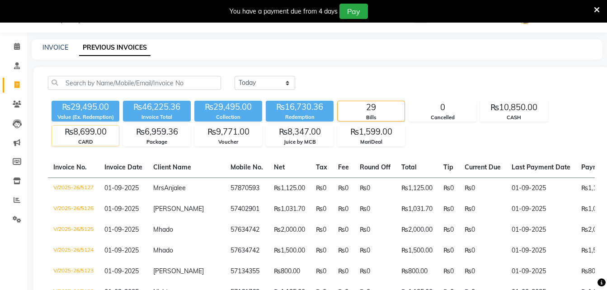
click at [91, 132] on div "₨8,699.00" at bounding box center [85, 132] width 67 height 13
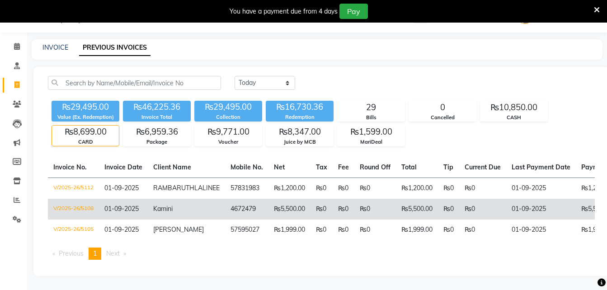
click at [273, 211] on td "₨5,500.00" at bounding box center [290, 209] width 42 height 21
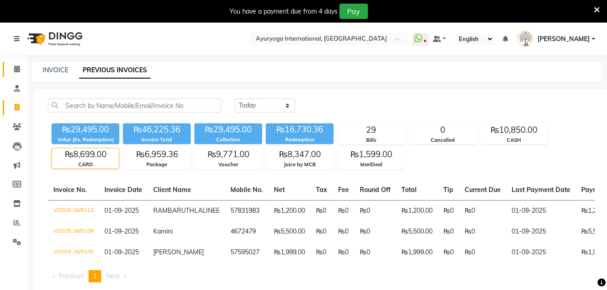
click at [16, 64] on link "Calendar" at bounding box center [14, 69] width 22 height 15
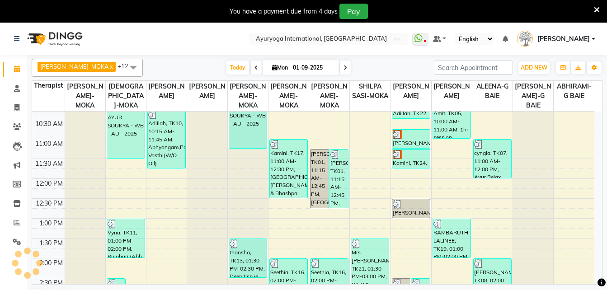
scroll to position [136, 0]
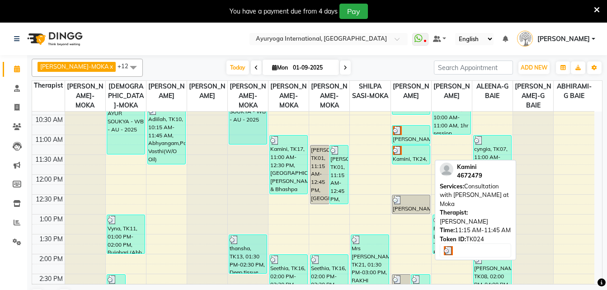
click at [394, 158] on div "Kamini, TK24, 11:15 AM-11:45 AM, Consultation with Dr.Adarsh at Moka" at bounding box center [411, 155] width 38 height 19
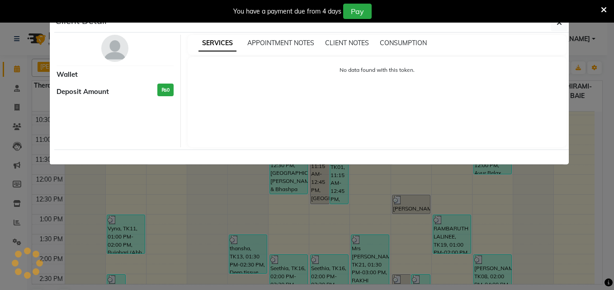
select select "3"
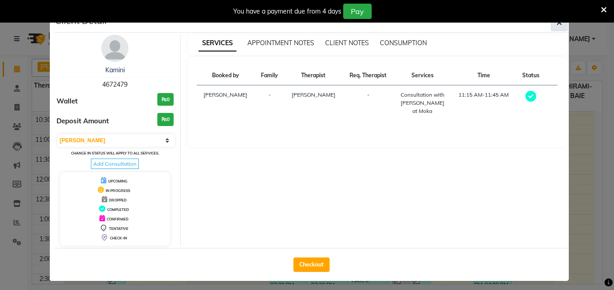
click at [557, 25] on icon "button" at bounding box center [558, 22] width 5 height 7
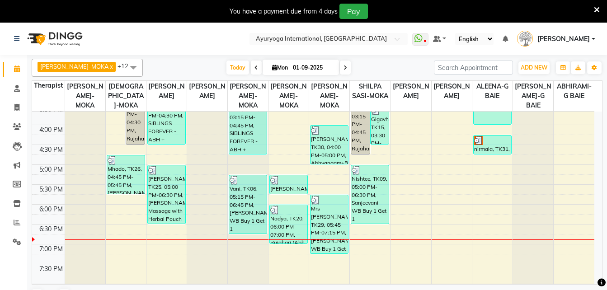
scroll to position [346, 0]
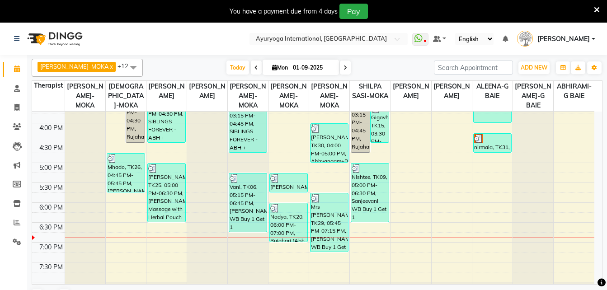
click at [392, 222] on div "7:00 AM 7:30 AM 8:00 AM 8:30 AM 9:00 AM 9:30 AM 10:00 AM 10:30 AM 11:00 AM 11:3…" at bounding box center [313, 43] width 562 height 556
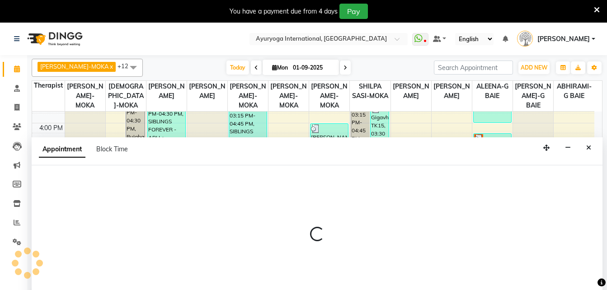
scroll to position [23, 0]
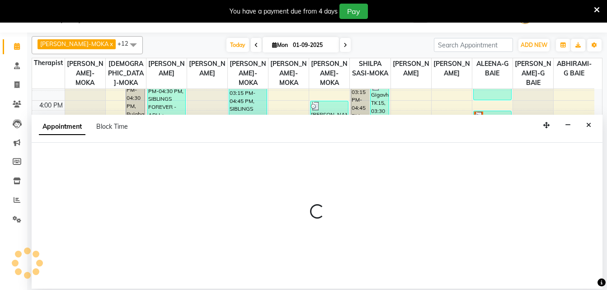
select select "19827"
select select "tentative"
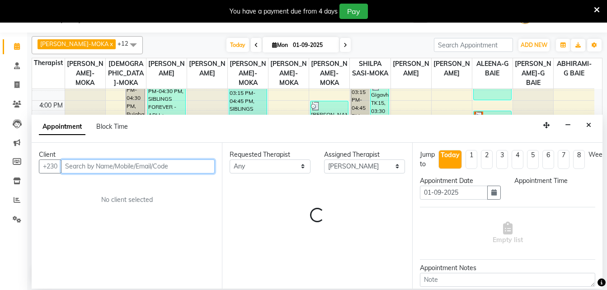
select select "1035"
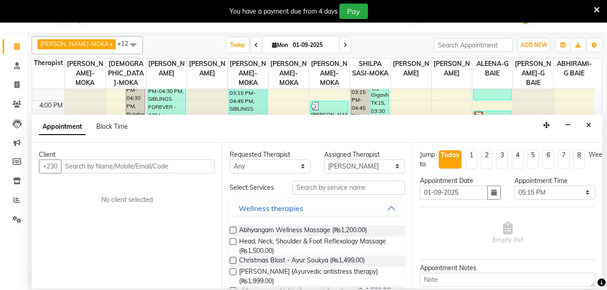
click at [583, 118] on div "Appointment Block Time" at bounding box center [317, 129] width 571 height 28
click at [589, 126] on icon "Close" at bounding box center [588, 125] width 5 height 6
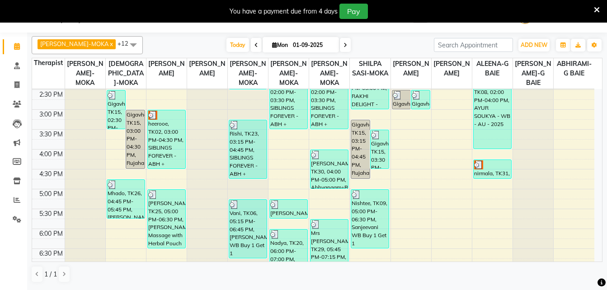
scroll to position [120, 0]
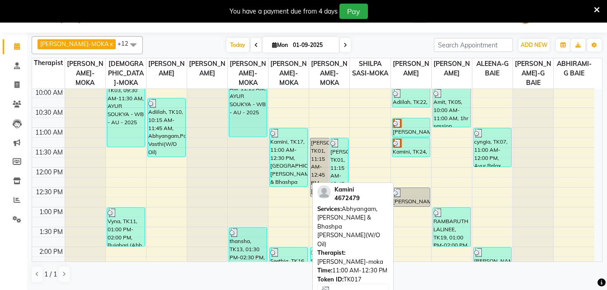
click at [277, 163] on div "Kamini, TK17, 11:00 AM-12:30 PM, Abhyangam,Podikizhi & Bhashpa sweda(W/O Oil)" at bounding box center [289, 157] width 38 height 58
select select "3"
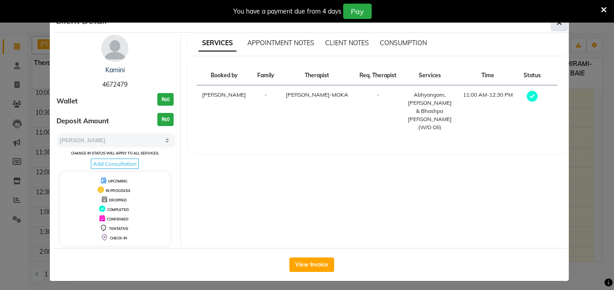
click at [551, 24] on button "button" at bounding box center [559, 22] width 17 height 17
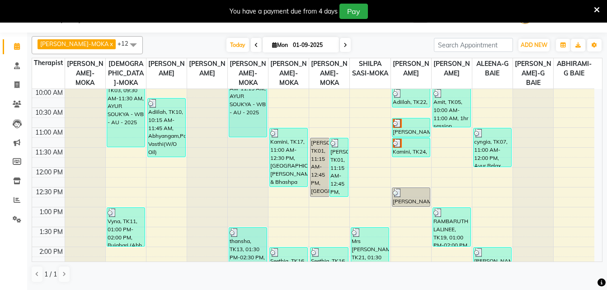
click at [596, 8] on icon at bounding box center [597, 10] width 6 height 8
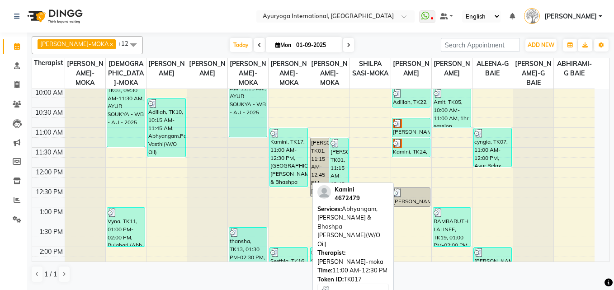
click at [291, 136] on div at bounding box center [288, 133] width 37 height 9
select select "3"
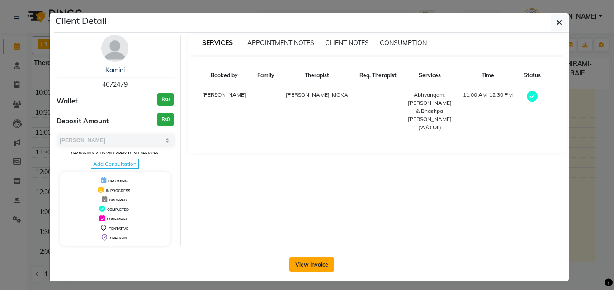
click at [322, 269] on button "View Invoice" at bounding box center [311, 265] width 45 height 14
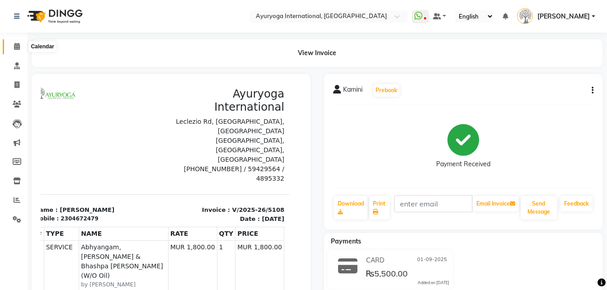
click at [16, 48] on icon at bounding box center [17, 46] width 6 height 7
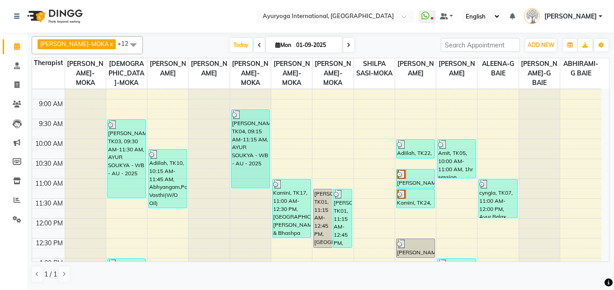
scroll to position [90, 0]
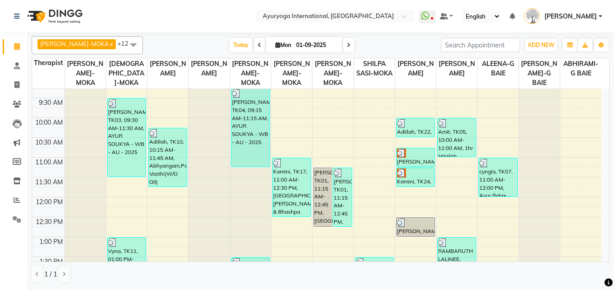
click at [347, 42] on icon at bounding box center [349, 44] width 4 height 5
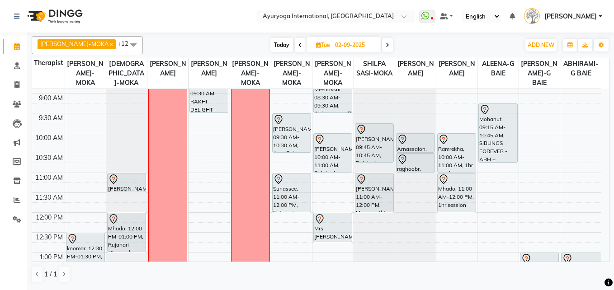
scroll to position [0, 0]
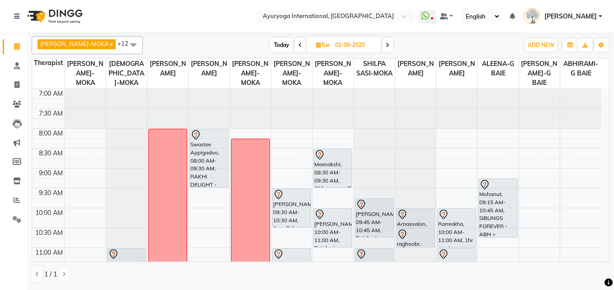
click at [382, 42] on span at bounding box center [387, 45] width 11 height 14
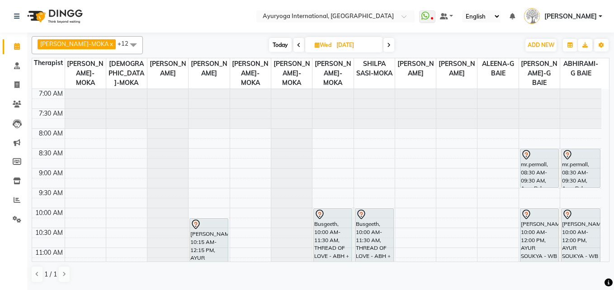
click at [269, 41] on span "Today" at bounding box center [280, 45] width 23 height 14
type input "01-09-2025"
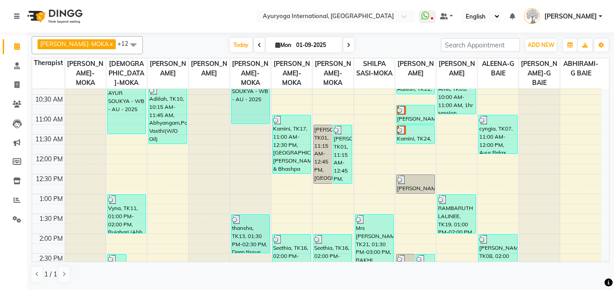
scroll to position [67, 0]
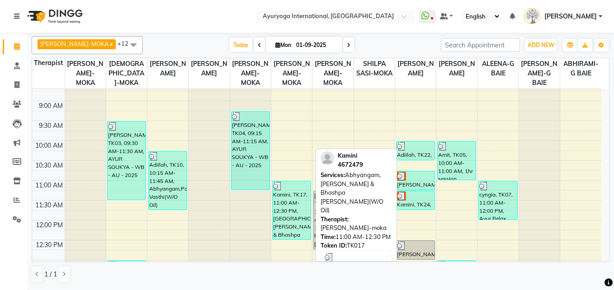
click at [289, 215] on div "Kamini, TK17, 11:00 AM-12:30 PM, Abhyangam,Podikizhi & Bhashpa sweda(W/O Oil)" at bounding box center [292, 210] width 38 height 58
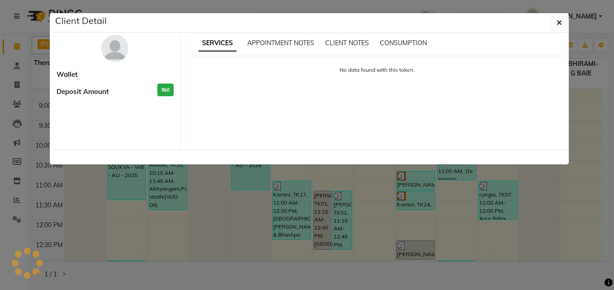
select select "3"
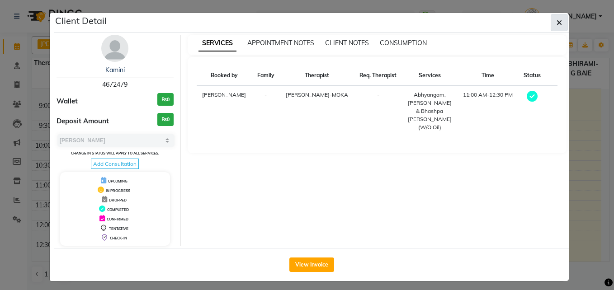
click at [560, 26] on button "button" at bounding box center [559, 22] width 17 height 17
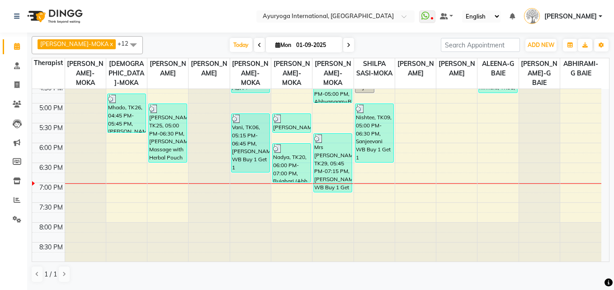
scroll to position [384, 0]
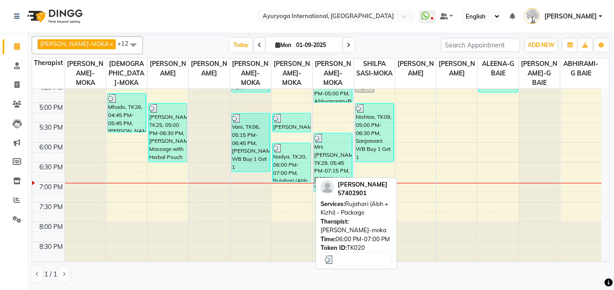
click at [304, 174] on div "Nadya, TK20, 06:00 PM-07:00 PM, Rujahari (Abh + Kizhi) - Package" at bounding box center [292, 162] width 38 height 38
select select "3"
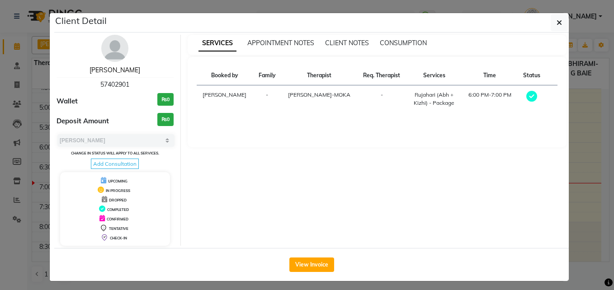
click at [112, 66] on link "Nadya" at bounding box center [115, 70] width 51 height 8
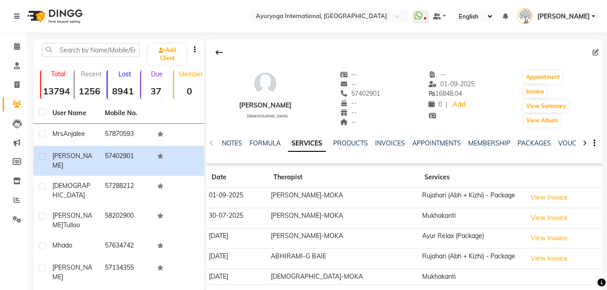
click at [528, 138] on div "NOTES FORMULA SERVICES PRODUCTS INVOICES APPOINTMENTS MEMBERSHIP PACKAGES VOUCH…" at bounding box center [404, 143] width 396 height 31
click at [526, 141] on link "PACKAGES" at bounding box center [534, 143] width 33 height 8
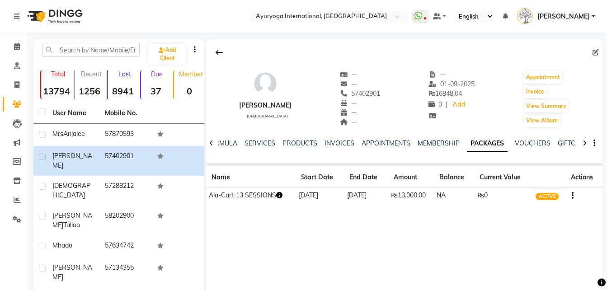
click at [280, 193] on icon "button" at bounding box center [279, 195] width 6 height 6
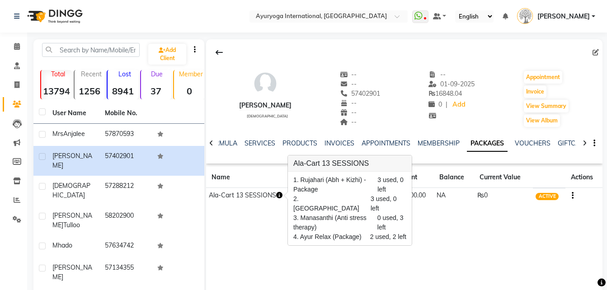
click at [262, 212] on div "Nadya female -- -- 57402901 -- -- -- -- 01-09-2025 ₨ 16848.04 0 | Add Appointme…" at bounding box center [404, 174] width 396 height 271
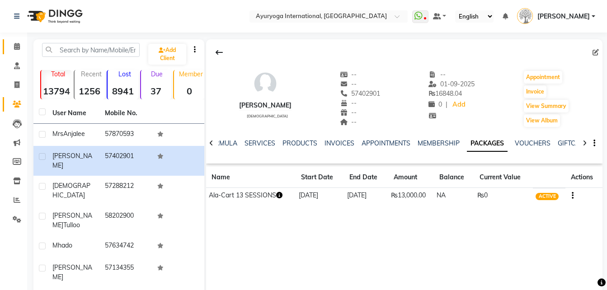
click at [5, 42] on link "Calendar" at bounding box center [14, 46] width 22 height 15
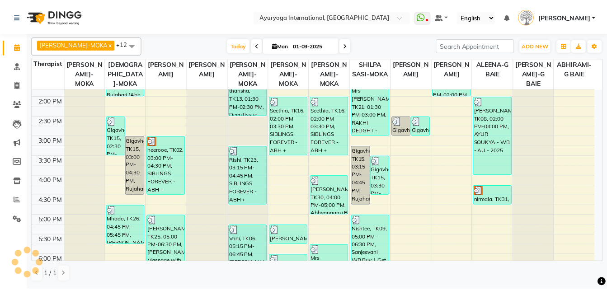
scroll to position [384, 0]
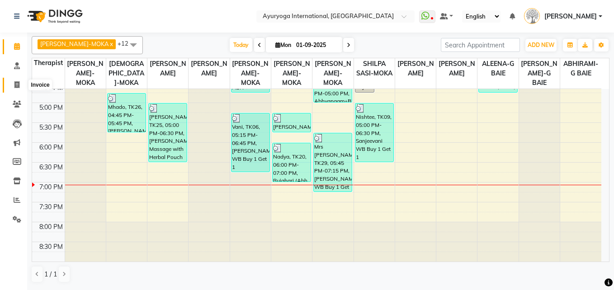
click at [10, 83] on span at bounding box center [17, 85] width 16 height 10
select select "service"
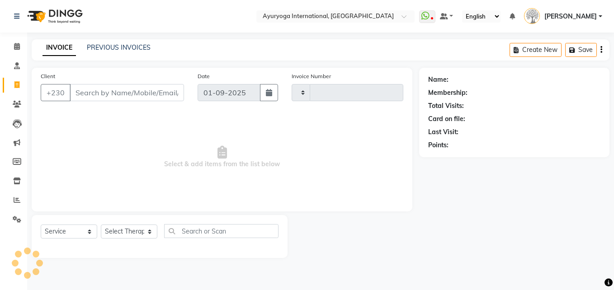
type input "5128"
select select "730"
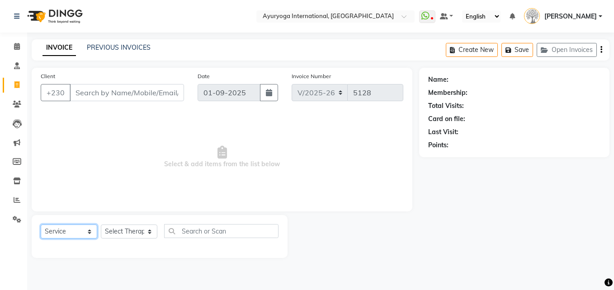
click at [85, 234] on select "Select Service Product Membership Package Voucher Prepaid Gift Card" at bounding box center [69, 232] width 57 height 14
select select "package"
click at [41, 225] on select "Select Service Product Membership Package Voucher Prepaid Gift Card" at bounding box center [69, 232] width 57 height 14
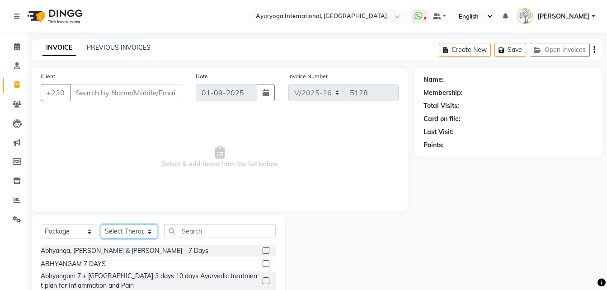
drag, startPoint x: 119, startPoint y: 232, endPoint x: 123, endPoint y: 223, distance: 9.7
click at [119, 232] on select "Select Therapist ABHIRAMI-G BAIE ABHIRAM-MOKA ADHITHYA-MOKA ALEENA-G BAIE ANAGH…" at bounding box center [129, 232] width 57 height 14
select select "11811"
click at [101, 225] on select "Select Therapist ABHIRAMI-G BAIE ABHIRAM-MOKA ADHITHYA-MOKA ALEENA-G BAIE ANAGH…" at bounding box center [129, 232] width 57 height 14
click at [187, 229] on input "text" at bounding box center [220, 231] width 112 height 14
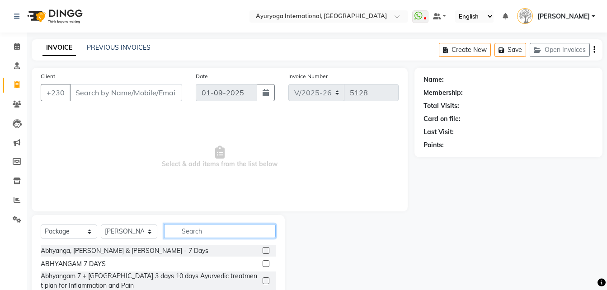
scroll to position [45, 0]
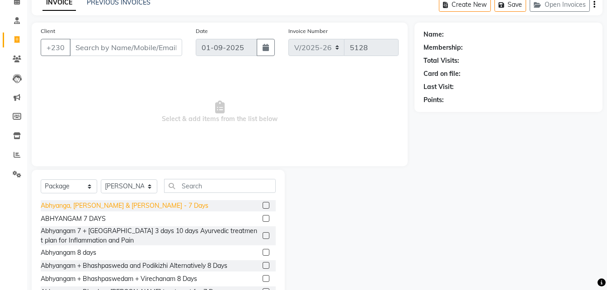
click at [185, 209] on div "Abhyanga, Kadee Vasthi & Greeva Vasthi - 7 Days" at bounding box center [125, 205] width 168 height 9
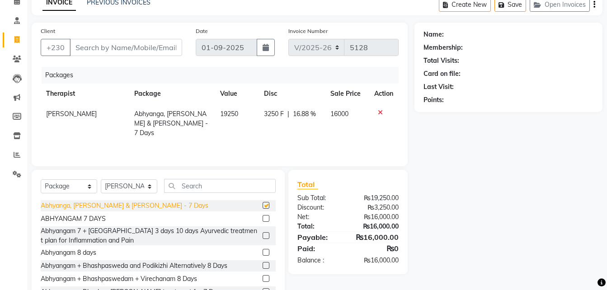
checkbox input "false"
click at [382, 111] on icon at bounding box center [380, 112] width 5 height 6
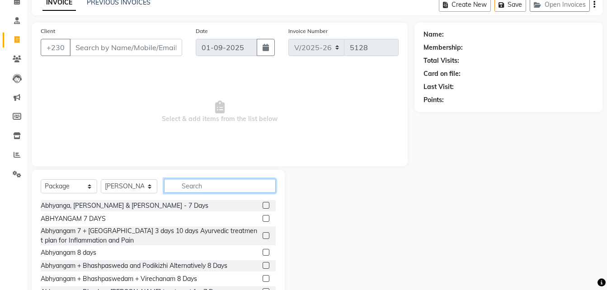
click at [226, 185] on input "text" at bounding box center [220, 186] width 112 height 14
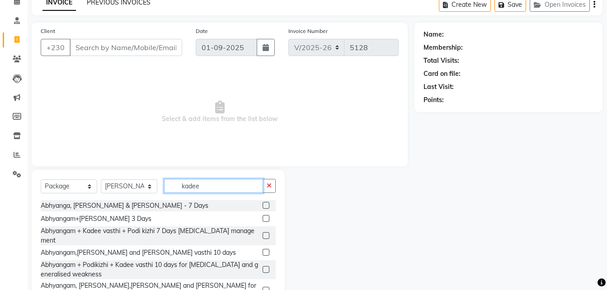
scroll to position [0, 0]
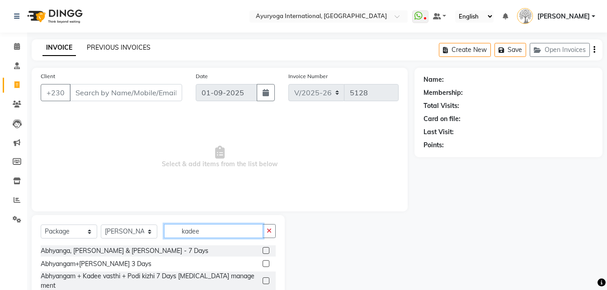
type input "kadee"
click at [108, 44] on link "PREVIOUS INVOICES" at bounding box center [119, 47] width 64 height 8
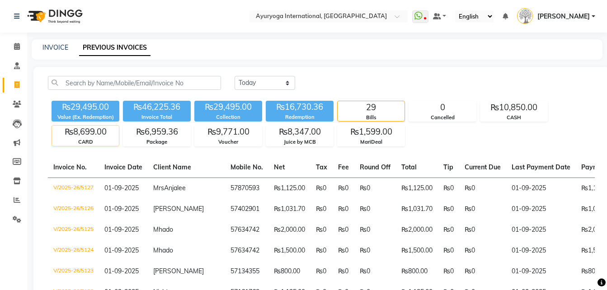
click at [94, 129] on div "₨8,699.00" at bounding box center [85, 132] width 67 height 13
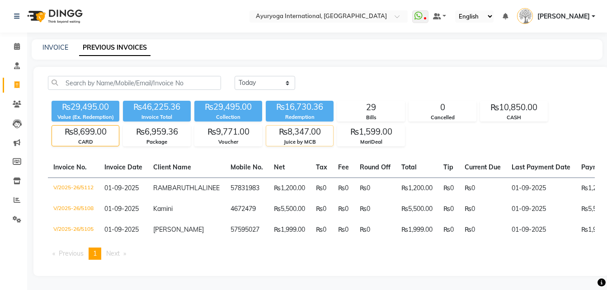
scroll to position [15, 0]
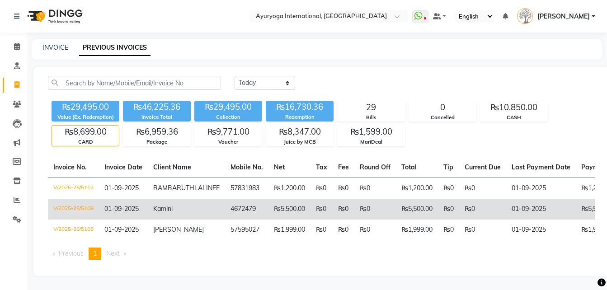
click at [311, 202] on td "₨0" at bounding box center [322, 209] width 22 height 21
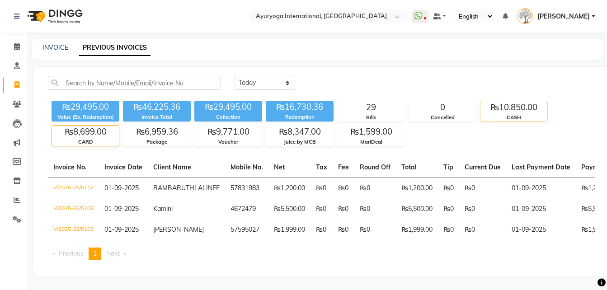
click at [533, 114] on div "CASH" at bounding box center [514, 118] width 67 height 8
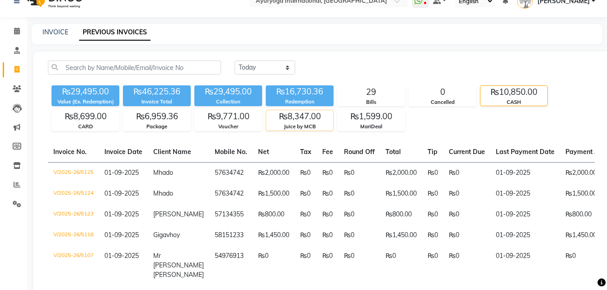
click at [302, 118] on div "₨8,347.00" at bounding box center [299, 116] width 67 height 13
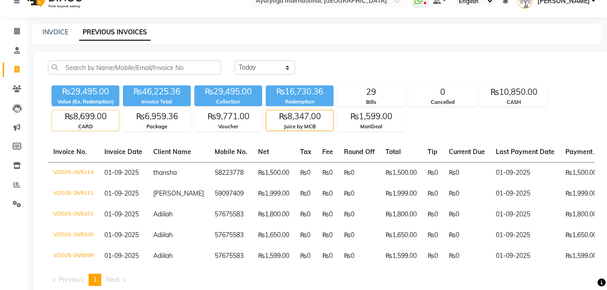
click at [85, 121] on div "₨8,699.00" at bounding box center [85, 116] width 67 height 13
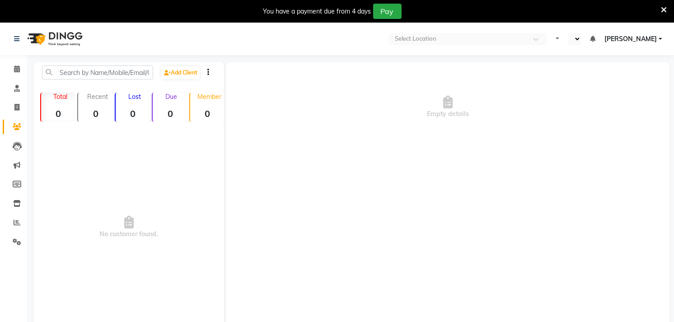
select select "en"
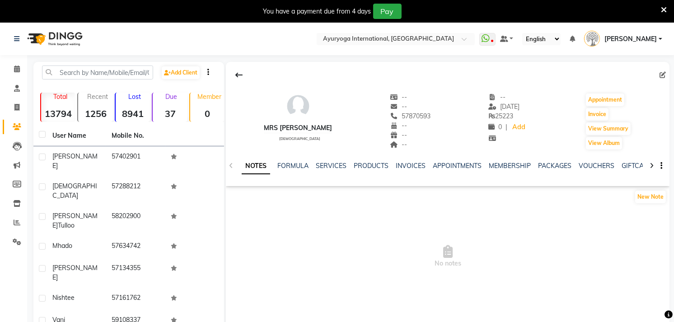
click at [345, 167] on ul "NOTES FORMULA SERVICES PRODUCTS INVOICES APPOINTMENTS MEMBERSHIP PACKAGES VOUCH…" at bounding box center [529, 165] width 574 height 9
click at [337, 168] on link "SERVICES" at bounding box center [331, 166] width 31 height 8
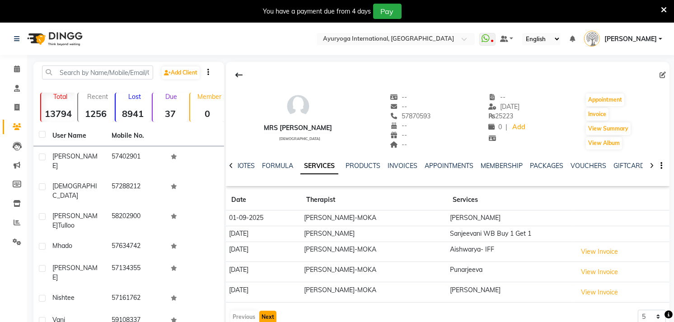
click at [269, 318] on button "Next" at bounding box center [267, 317] width 17 height 13
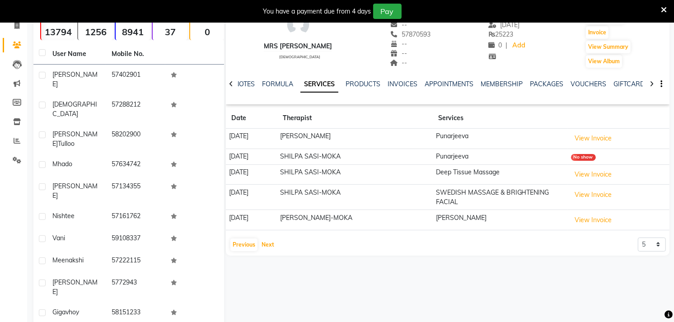
scroll to position [84, 0]
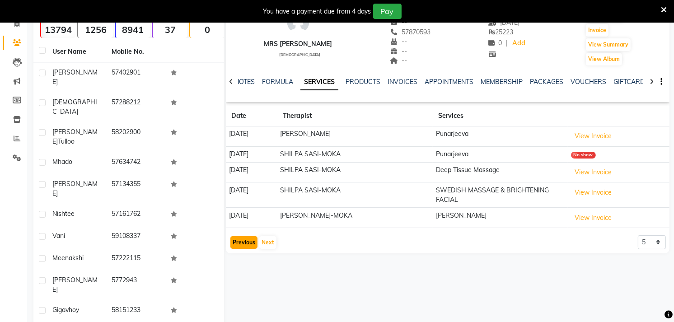
click at [251, 240] on button "Previous" at bounding box center [244, 242] width 27 height 13
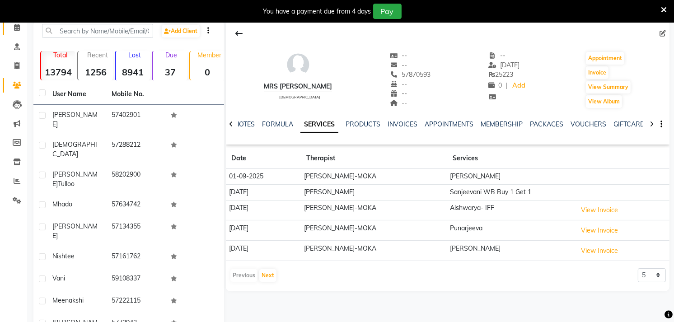
scroll to position [0, 0]
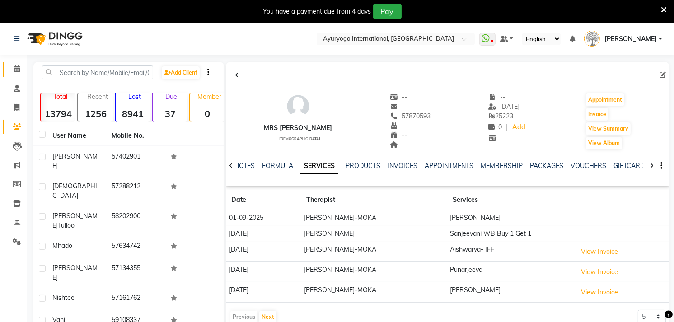
click at [11, 69] on span at bounding box center [17, 69] width 16 height 10
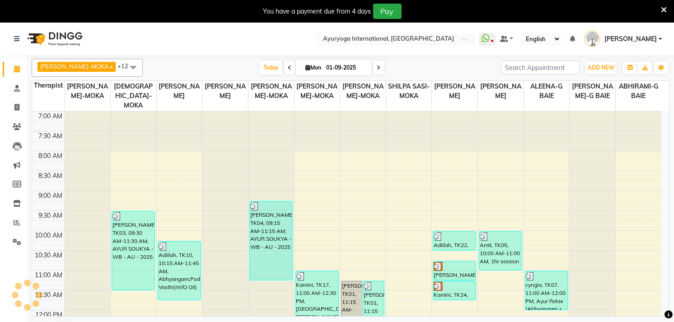
click at [377, 66] on icon at bounding box center [379, 67] width 4 height 5
type input "02-09-2025"
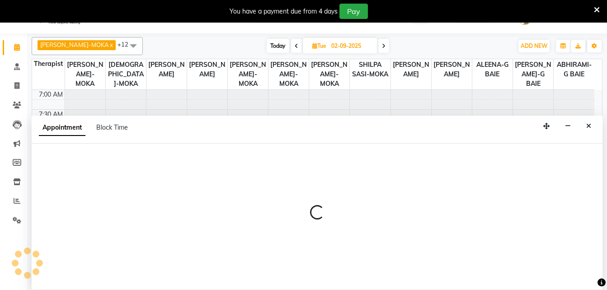
scroll to position [23, 0]
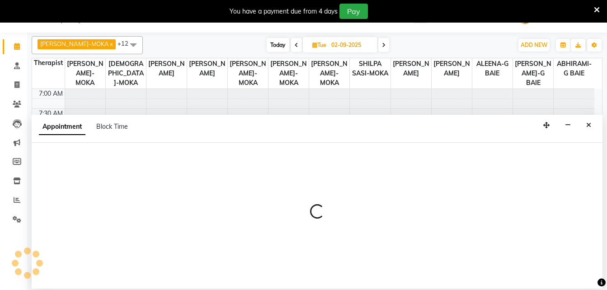
select select "77771"
select select "495"
select select "tentative"
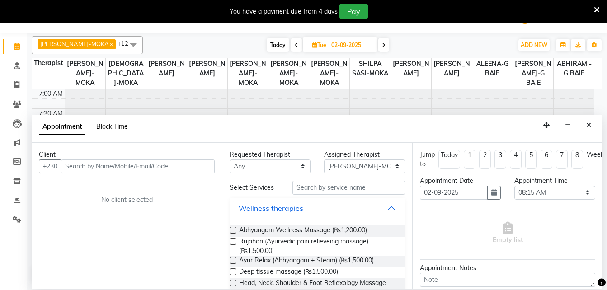
click at [99, 125] on span "Block Time" at bounding box center [112, 127] width 32 height 8
select select "77771"
select select "495"
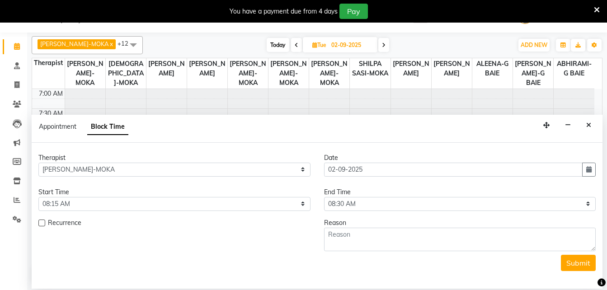
scroll to position [384, 0]
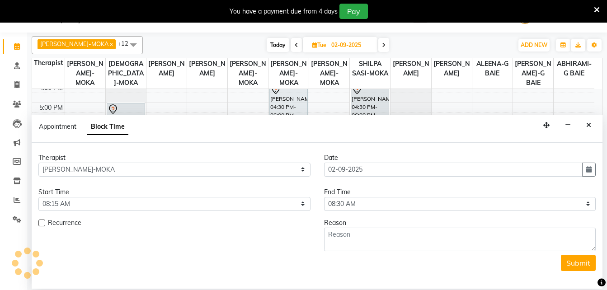
click at [333, 211] on form "Therapist Select ABHIRAMI-G BAIE [PERSON_NAME]-MOKA [PERSON_NAME]-MOKA ALEENA-G…" at bounding box center [316, 212] width 557 height 118
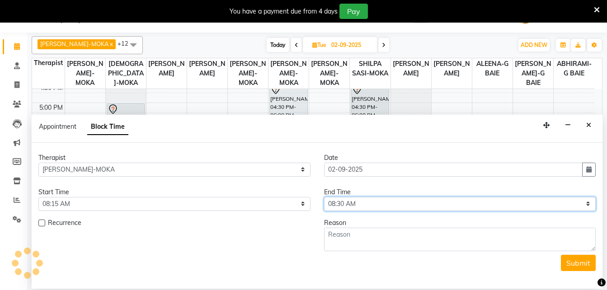
click at [346, 202] on select "Select 08:00 AM 08:15 AM 08:30 AM 08:45 AM 09:00 AM 09:15 AM 09:30 AM 09:45 AM …" at bounding box center [460, 204] width 272 height 14
select select "1200"
click at [324, 197] on select "Select 08:00 AM 08:15 AM 08:30 AM 08:45 AM 09:00 AM 09:15 AM 09:30 AM 09:45 AM …" at bounding box center [460, 204] width 272 height 14
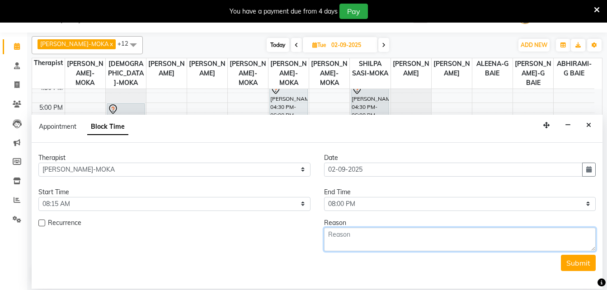
click at [448, 233] on textarea at bounding box center [460, 240] width 272 height 24
type textarea "off"
click at [569, 264] on button "Submit" at bounding box center [578, 263] width 35 height 16
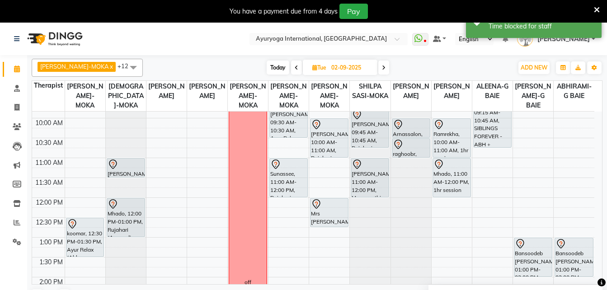
scroll to position [22, 0]
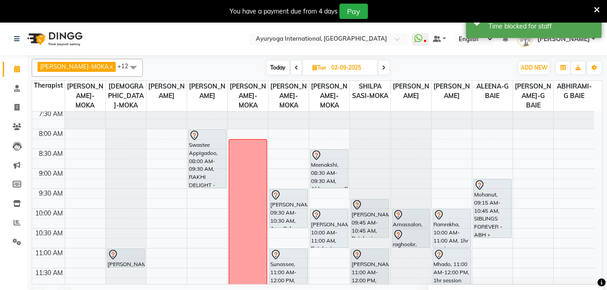
select select "50740"
select select "tentative"
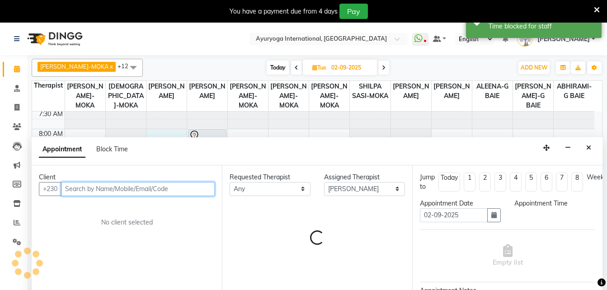
select select "480"
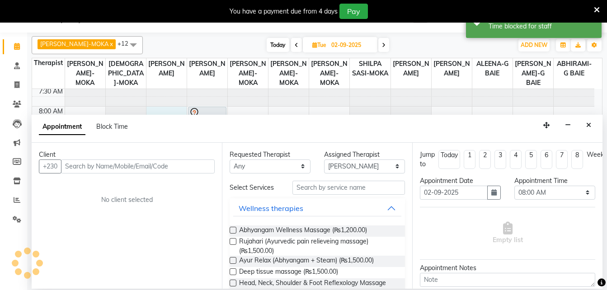
click at [115, 122] on div "Block Time" at bounding box center [112, 126] width 32 height 9
click at [117, 124] on span "Block Time" at bounding box center [112, 127] width 32 height 8
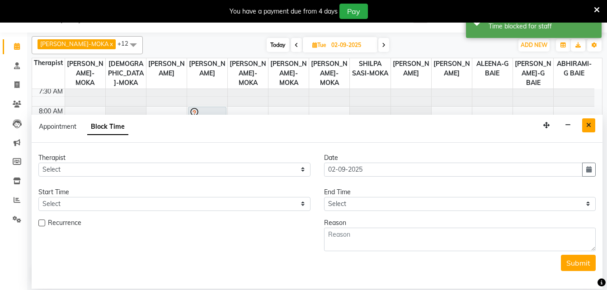
click at [591, 128] on button "Close" at bounding box center [588, 125] width 13 height 14
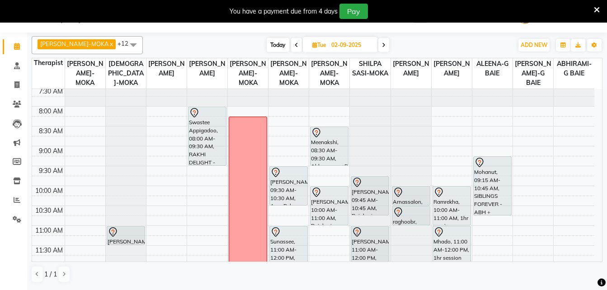
select select "50740"
select select "tentative"
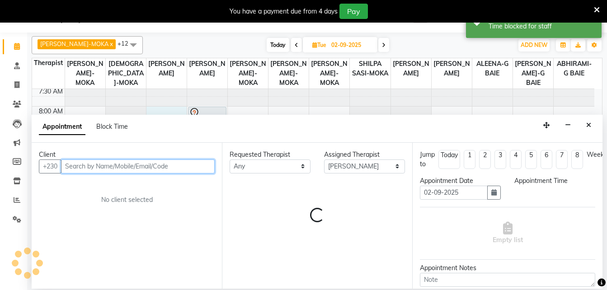
select select "480"
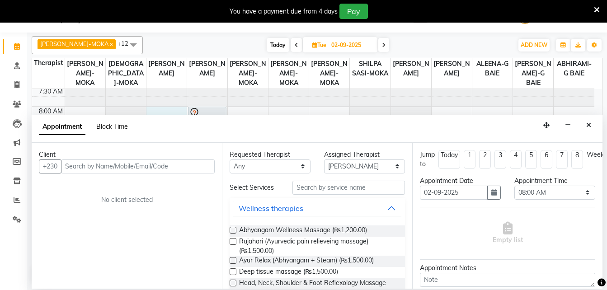
click at [109, 126] on span "Block Time" at bounding box center [112, 127] width 32 height 8
select select "50740"
select select "480"
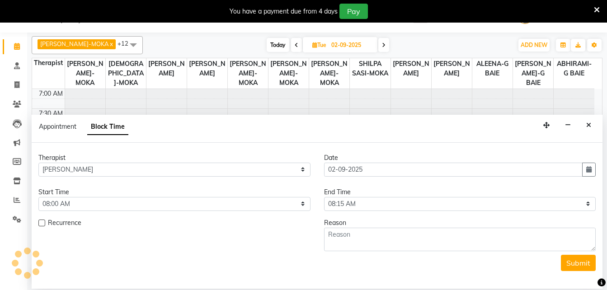
scroll to position [384, 0]
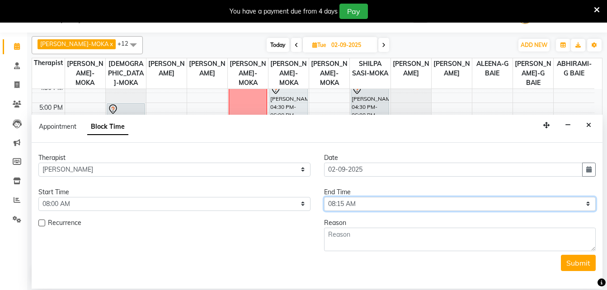
click at [363, 203] on select "Select 08:00 AM 08:15 AM 08:30 AM 08:45 AM 09:00 AM 09:15 AM 09:30 AM 09:45 AM …" at bounding box center [460, 204] width 272 height 14
select select "1200"
click at [324, 197] on select "Select 08:00 AM 08:15 AM 08:30 AM 08:45 AM 09:00 AM 09:15 AM 09:30 AM 09:45 AM …" at bounding box center [460, 204] width 272 height 14
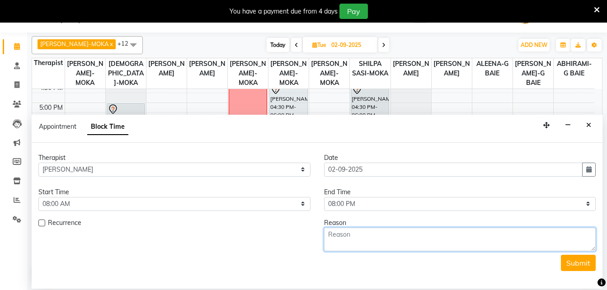
click at [368, 237] on textarea at bounding box center [460, 240] width 272 height 24
type textarea "off"
click at [580, 269] on button "Submit" at bounding box center [578, 263] width 35 height 16
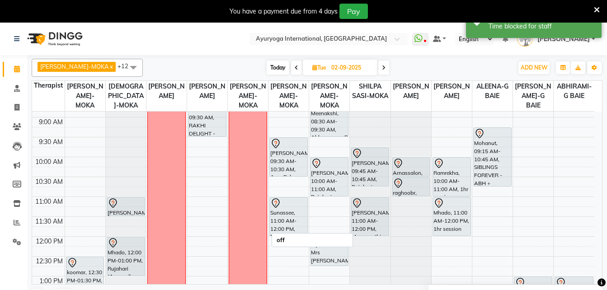
scroll to position [0, 0]
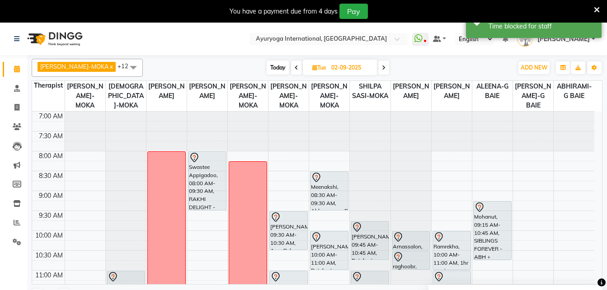
click at [267, 69] on span "Today" at bounding box center [278, 68] width 23 height 14
type input "01-09-2025"
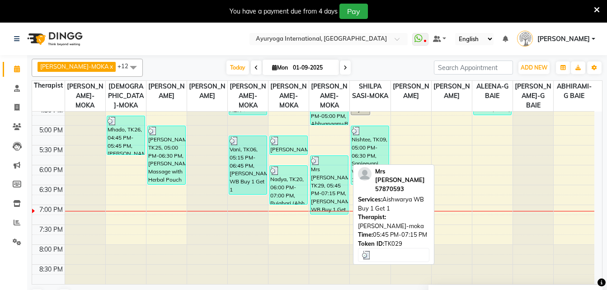
scroll to position [339, 0]
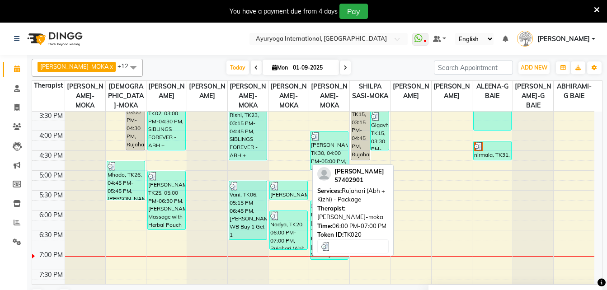
click at [278, 247] on div "Nadya, TK20, 06:00 PM-07:00 PM, Rujahari (Abh + Kizhi) - Package" at bounding box center [289, 230] width 38 height 38
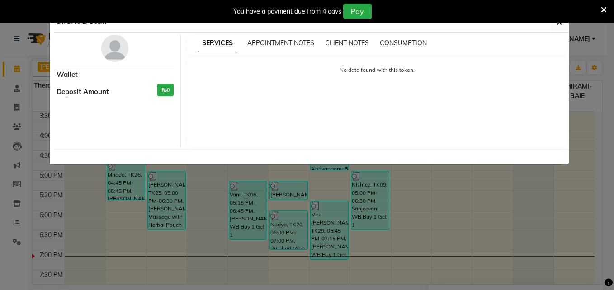
select select "3"
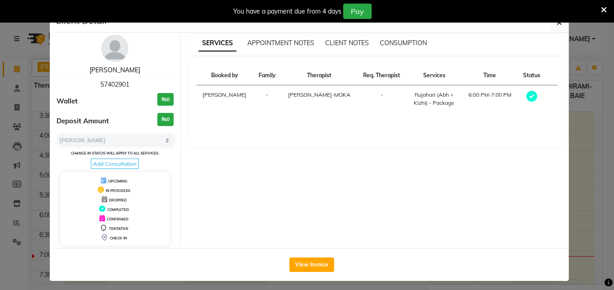
click at [108, 70] on link "[PERSON_NAME]" at bounding box center [115, 70] width 51 height 8
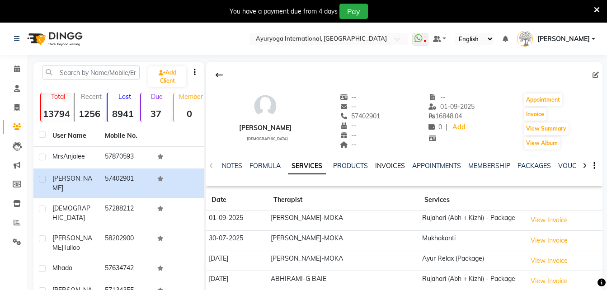
click at [390, 169] on link "INVOICES" at bounding box center [390, 166] width 30 height 8
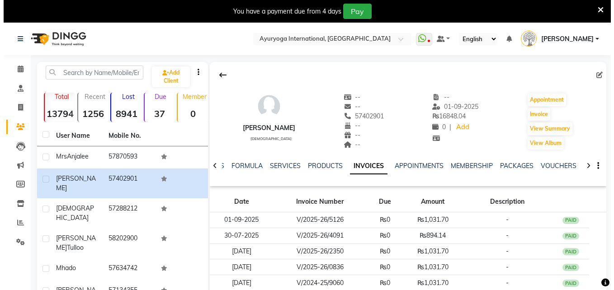
scroll to position [45, 0]
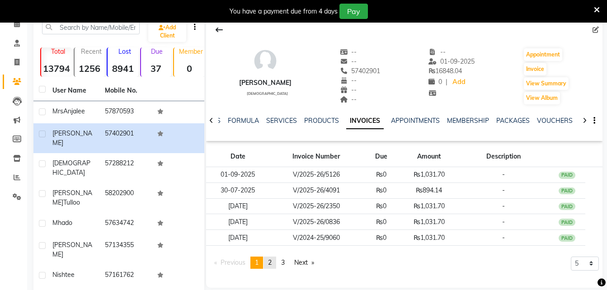
click at [267, 262] on link "page 2" at bounding box center [270, 263] width 13 height 12
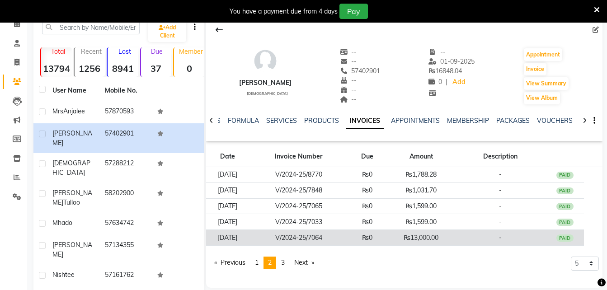
click at [312, 238] on td "V/2024-25/7064" at bounding box center [299, 238] width 99 height 16
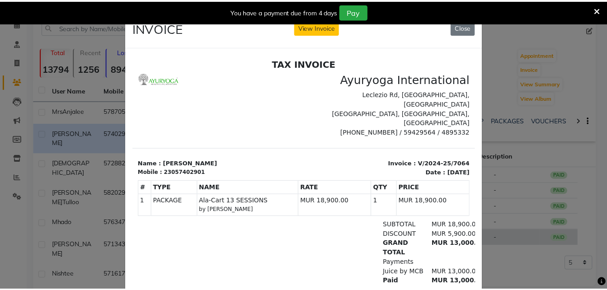
scroll to position [0, 0]
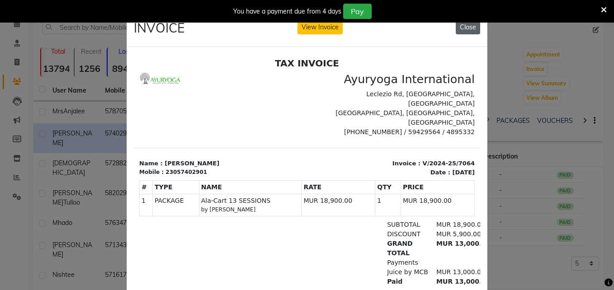
click at [469, 30] on button "Close" at bounding box center [468, 27] width 24 height 14
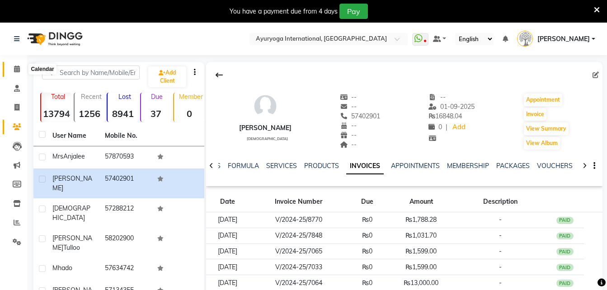
click at [16, 69] on icon at bounding box center [17, 69] width 6 height 7
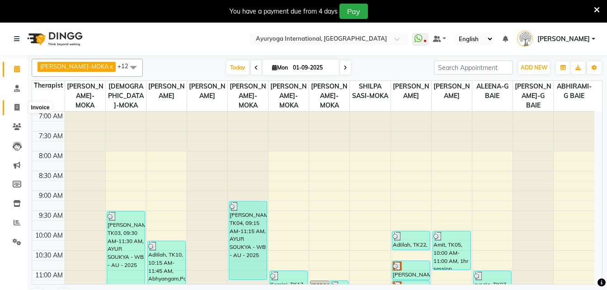
click at [17, 108] on icon at bounding box center [16, 107] width 5 height 7
select select "service"
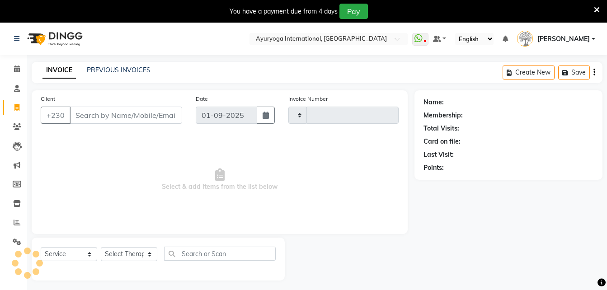
type input "5128"
select select "730"
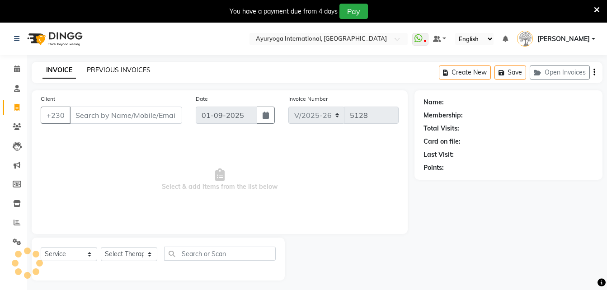
click at [110, 70] on link "PREVIOUS INVOICES" at bounding box center [119, 70] width 64 height 8
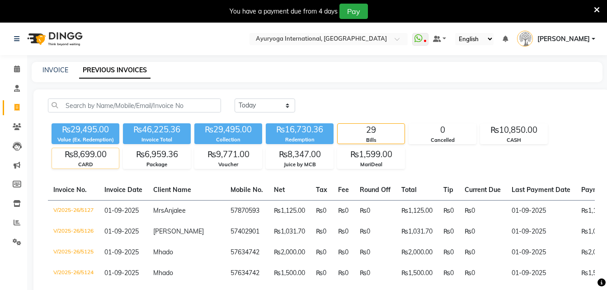
click at [106, 154] on div "₨8,699.00" at bounding box center [85, 154] width 67 height 13
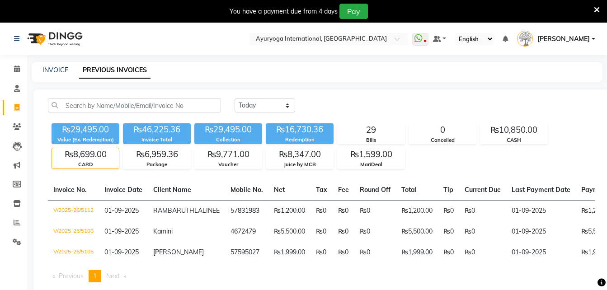
scroll to position [38, 0]
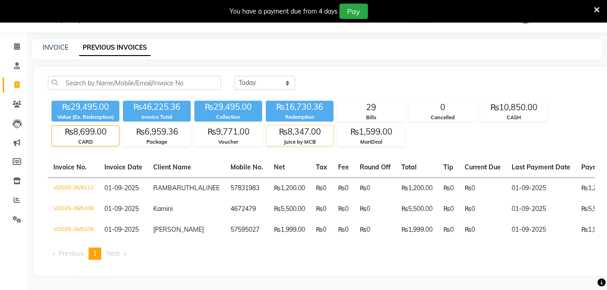
click at [283, 126] on div "₨8,347.00" at bounding box center [299, 132] width 67 height 13
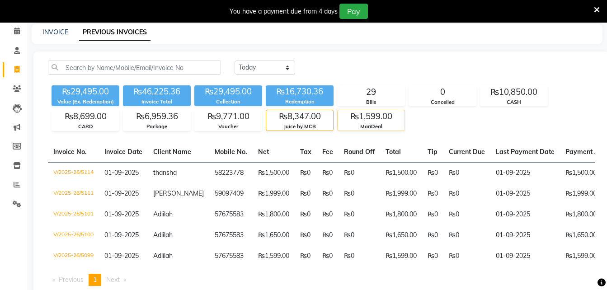
click at [364, 123] on div "MariDeal" at bounding box center [371, 127] width 67 height 8
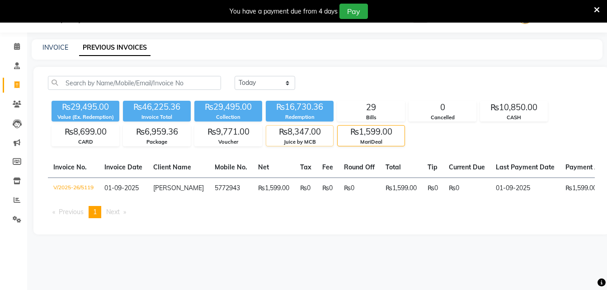
click at [305, 132] on div "₨8,347.00" at bounding box center [299, 132] width 67 height 13
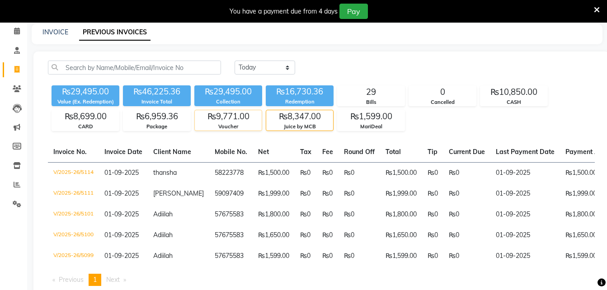
click at [203, 119] on div "₨9,771.00" at bounding box center [228, 116] width 67 height 13
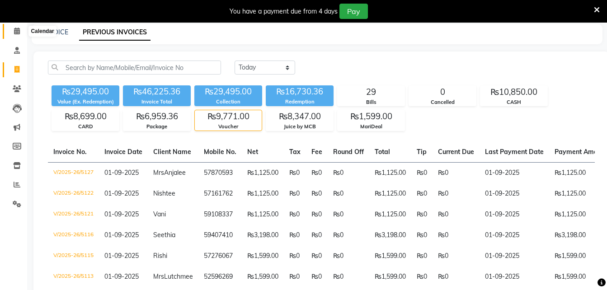
click at [10, 36] on span at bounding box center [17, 31] width 16 height 10
click at [10, 36] on div "Calendar Consultation Invoice Clients Leads Marketing Members Inventory Reports…" at bounding box center [61, 166] width 122 height 313
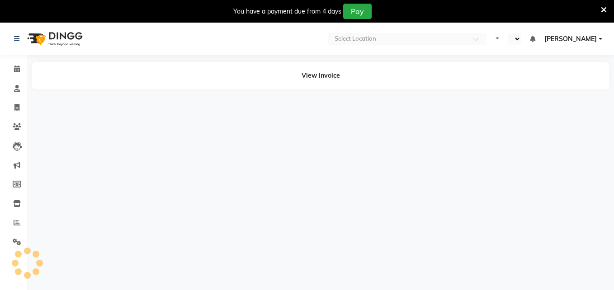
select select "en"
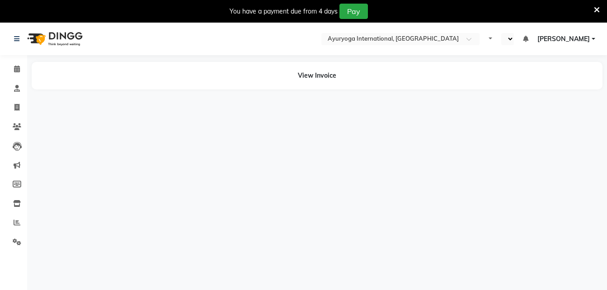
select select "en"
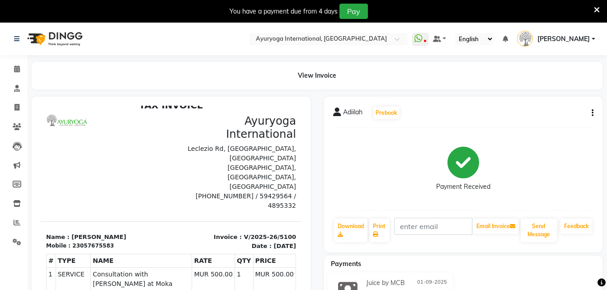
scroll to position [14, 0]
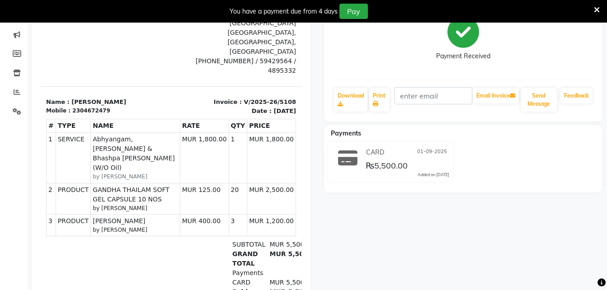
scroll to position [136, 0]
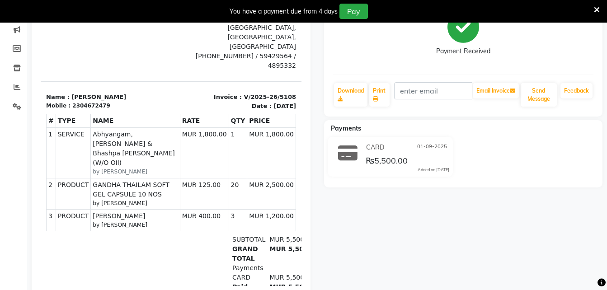
click at [229, 209] on td "3" at bounding box center [238, 220] width 19 height 22
click at [206, 245] on div "GRAND TOTAL MUR 5,500.00" at bounding box center [213, 254] width 178 height 19
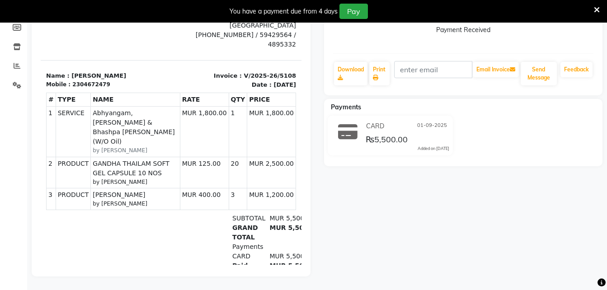
scroll to position [0, 0]
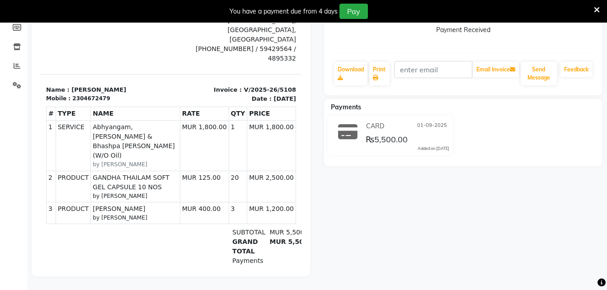
drag, startPoint x: 291, startPoint y: 156, endPoint x: 338, endPoint y: 39, distance: 125.7
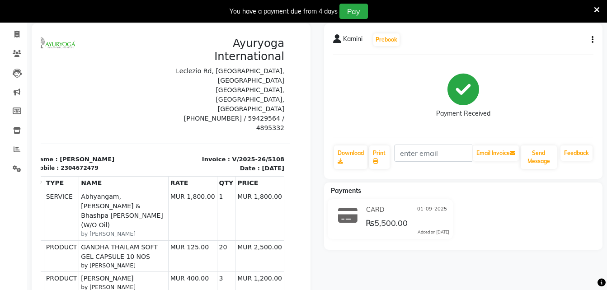
scroll to position [0, 12]
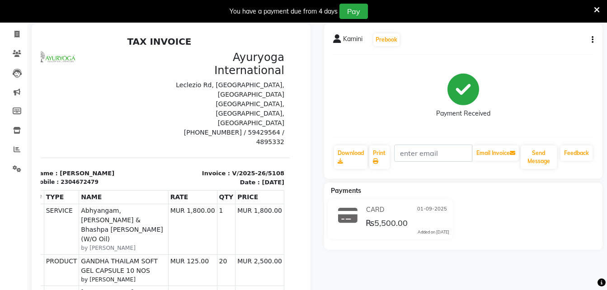
click at [268, 169] on p "Invoice : V/2025-26/5108" at bounding box center [225, 173] width 120 height 9
drag, startPoint x: 268, startPoint y: 143, endPoint x: 275, endPoint y: 157, distance: 15.4
click at [274, 169] on div "Invoice : V/2025-26/5108 Date : [DATE]" at bounding box center [225, 178] width 131 height 18
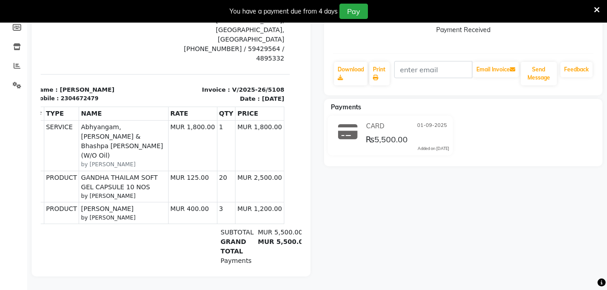
scroll to position [164, 0]
